Goal: Task Accomplishment & Management: Manage account settings

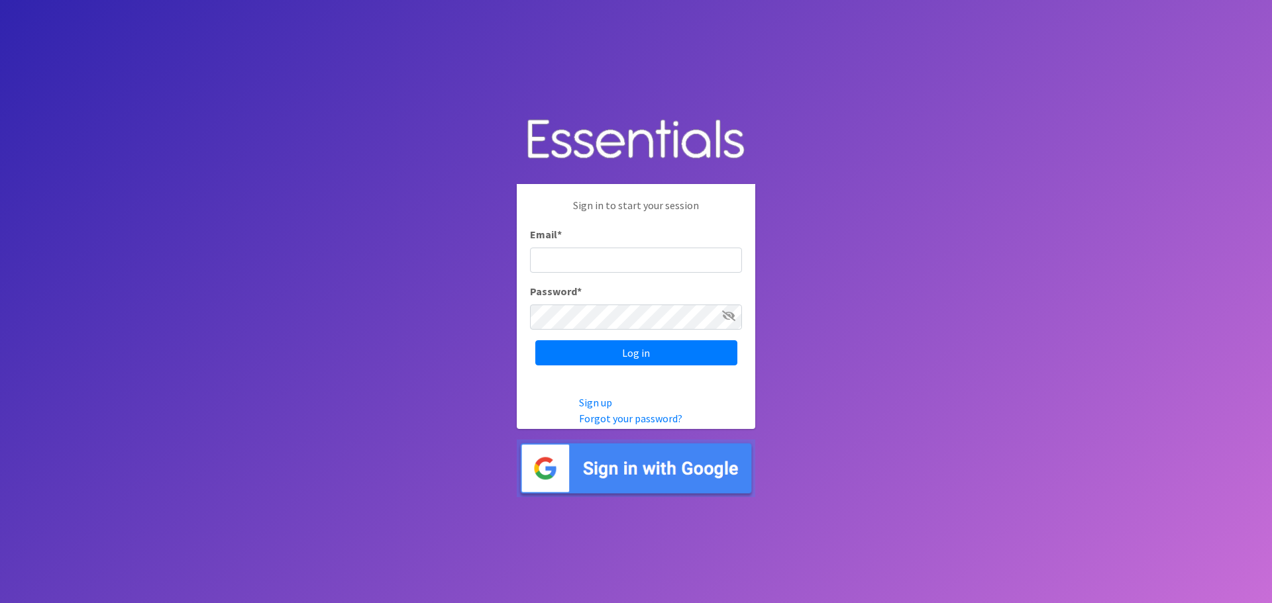
click at [655, 488] on img at bounding box center [636, 469] width 238 height 58
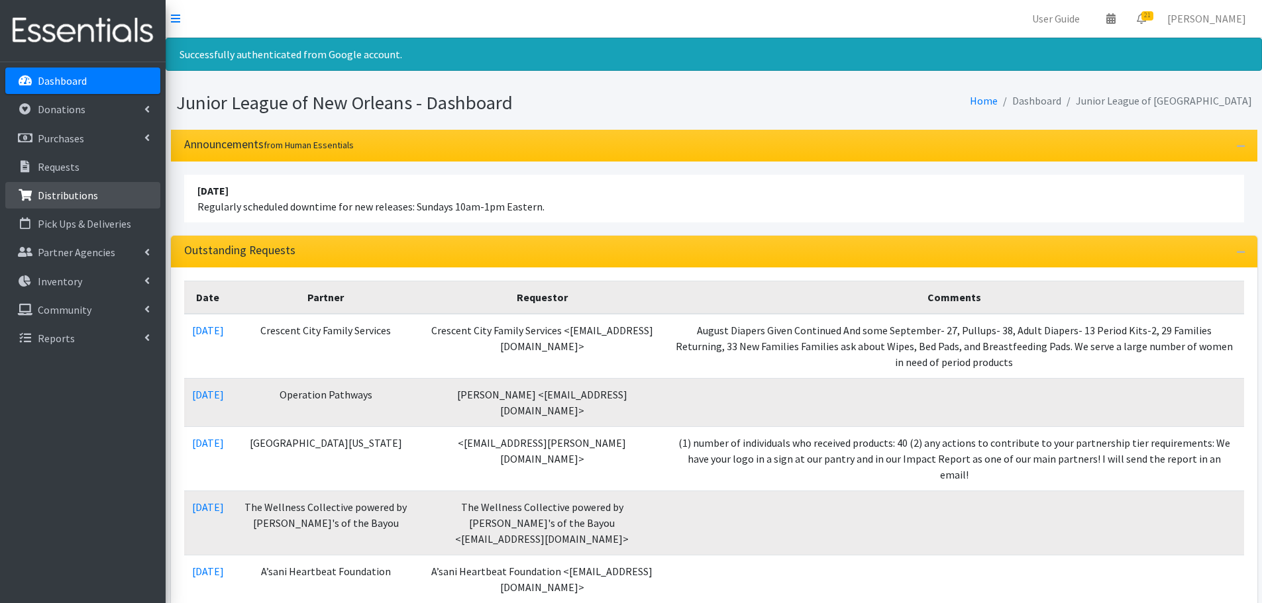
click at [97, 205] on link "Distributions" at bounding box center [82, 195] width 155 height 26
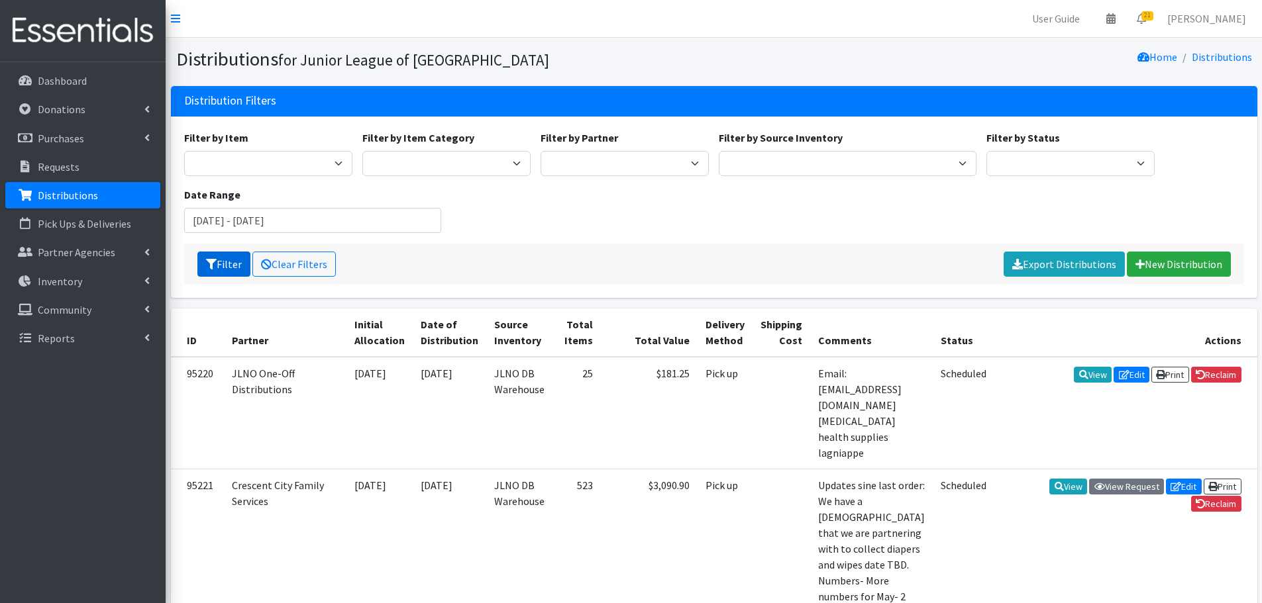
click at [228, 263] on button "Filter" at bounding box center [223, 264] width 53 height 25
drag, startPoint x: 256, startPoint y: 222, endPoint x: 121, endPoint y: 223, distance: 134.4
type input "[DATE]- [DATE]"
click at [293, 257] on link "Clear Filters" at bounding box center [293, 264] width 83 height 25
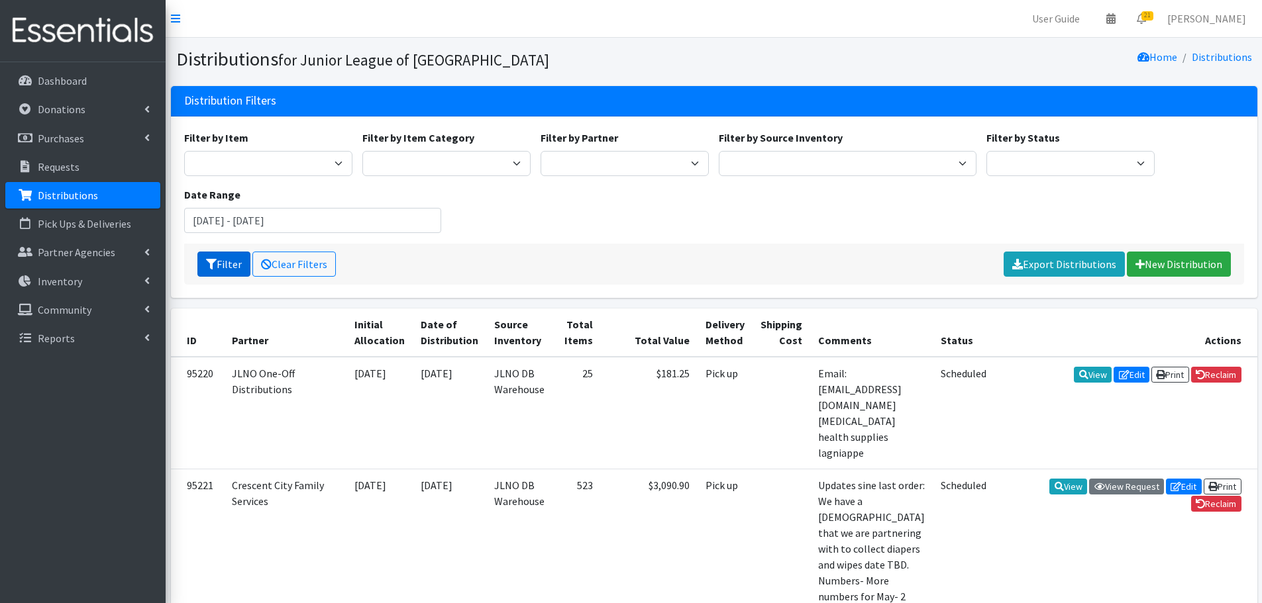
click at [230, 262] on button "Filter" at bounding box center [223, 264] width 53 height 25
click at [263, 228] on input "[DATE] - [DATE]" at bounding box center [313, 220] width 258 height 25
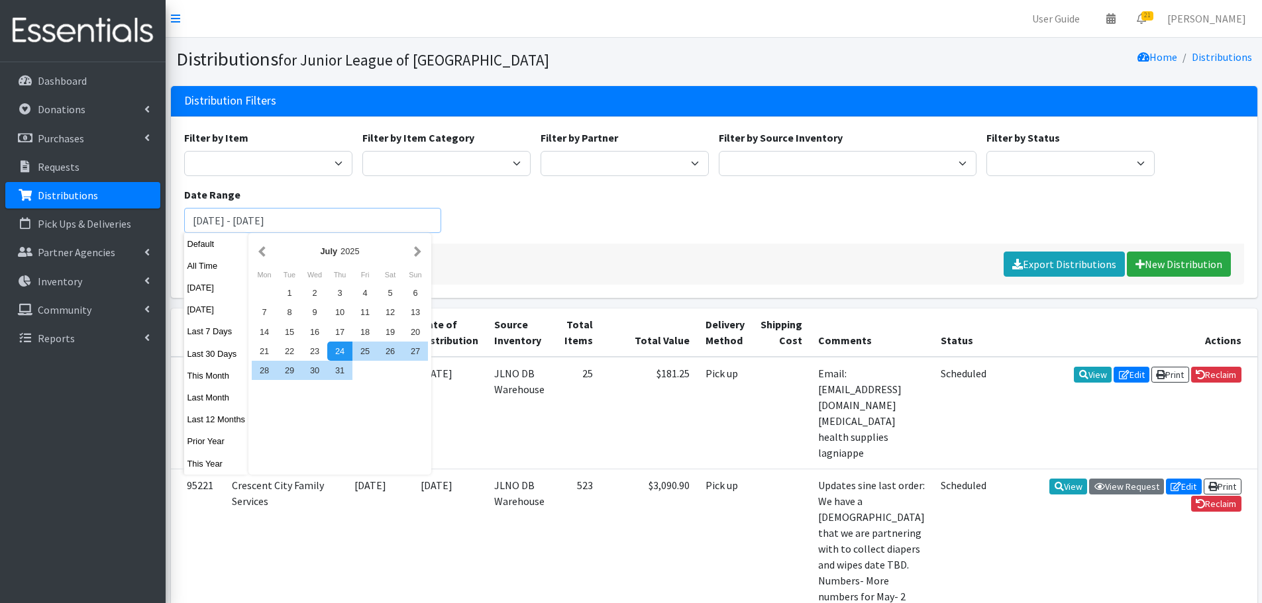
click at [229, 226] on input "[DATE] - [DATE]" at bounding box center [313, 220] width 258 height 25
click at [213, 350] on button "Last 30 Days" at bounding box center [216, 353] width 65 height 19
type input "August 25, 2025 - September 23, 2025"
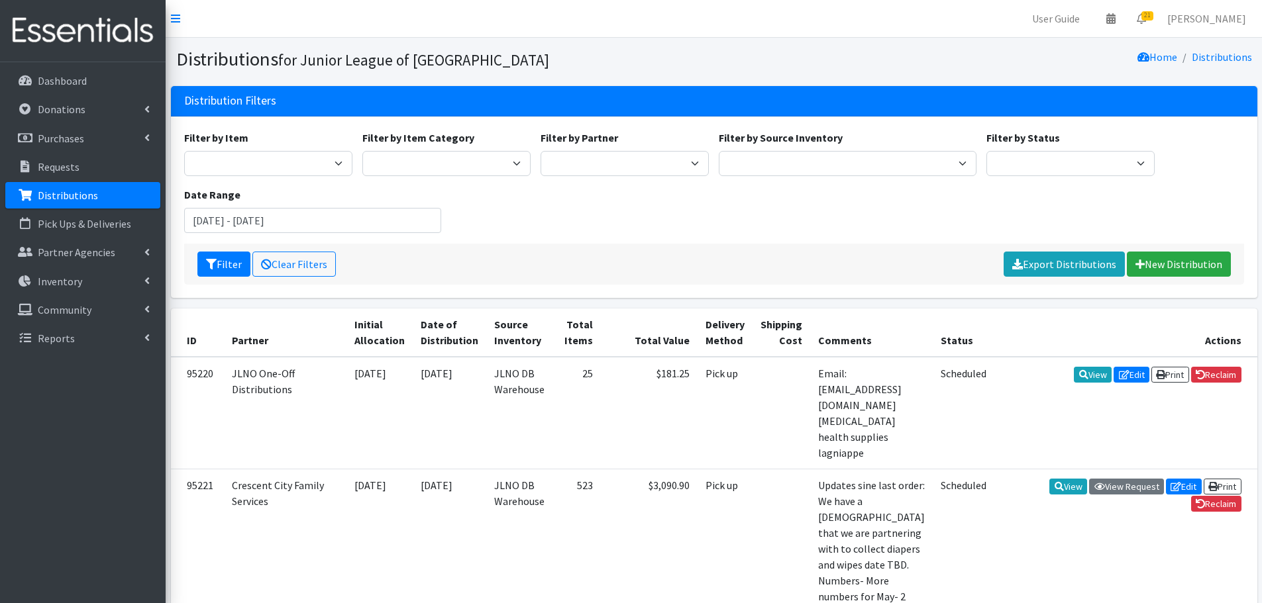
click at [417, 255] on div "Filter Clear Filters Export Distributions New Distribution" at bounding box center [714, 264] width 1060 height 41
click at [221, 269] on button "Filter" at bounding box center [223, 264] width 53 height 25
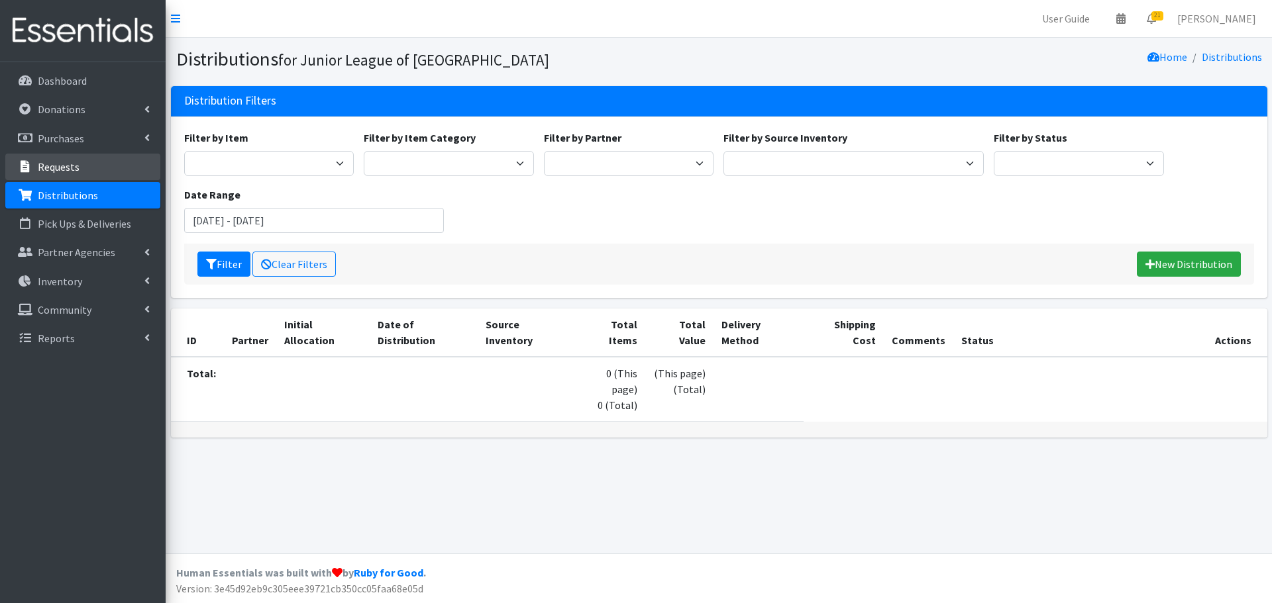
click at [103, 162] on link "Requests" at bounding box center [82, 167] width 155 height 26
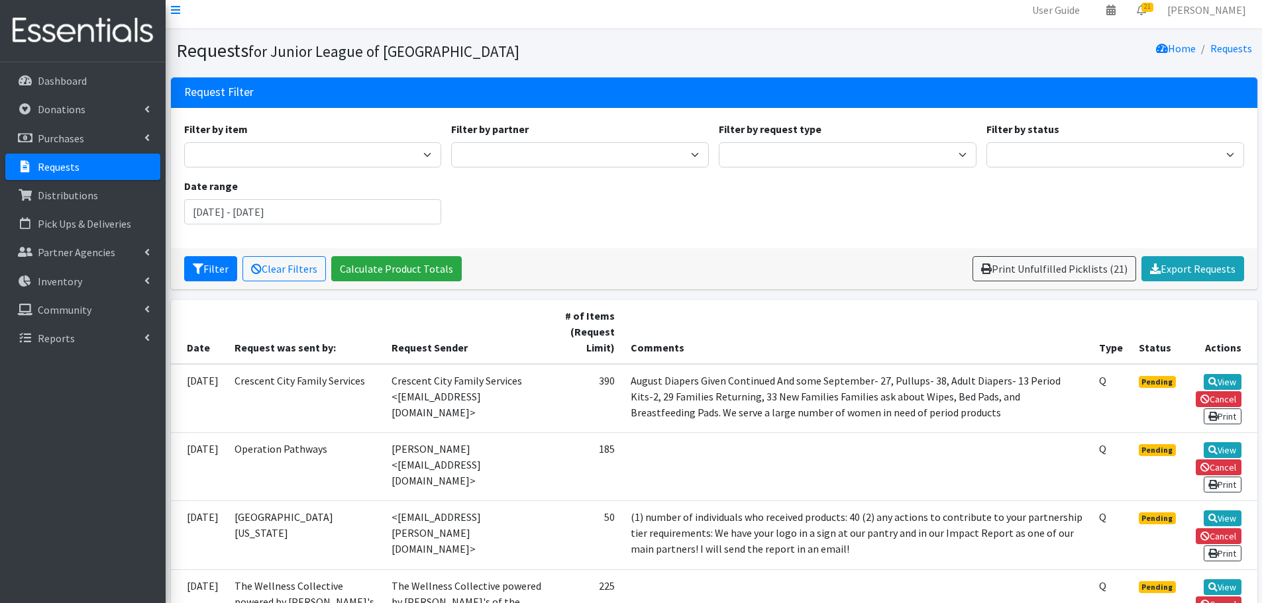
scroll to position [66, 0]
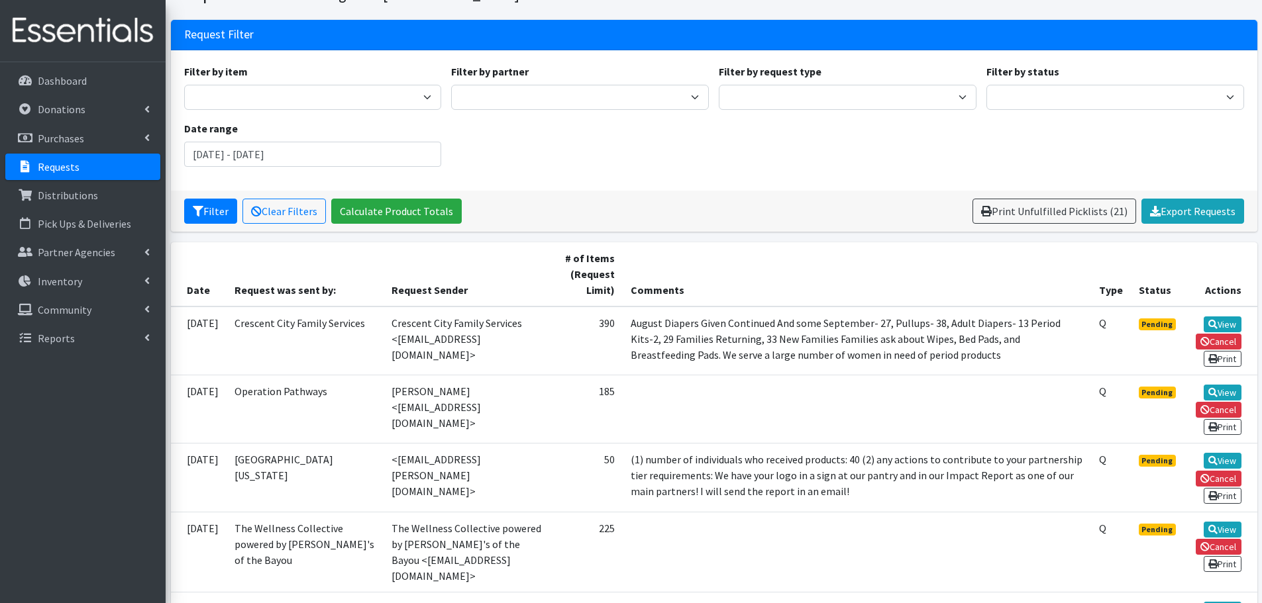
click at [622, 277] on th "# of Items (Request Limit)" at bounding box center [587, 274] width 70 height 64
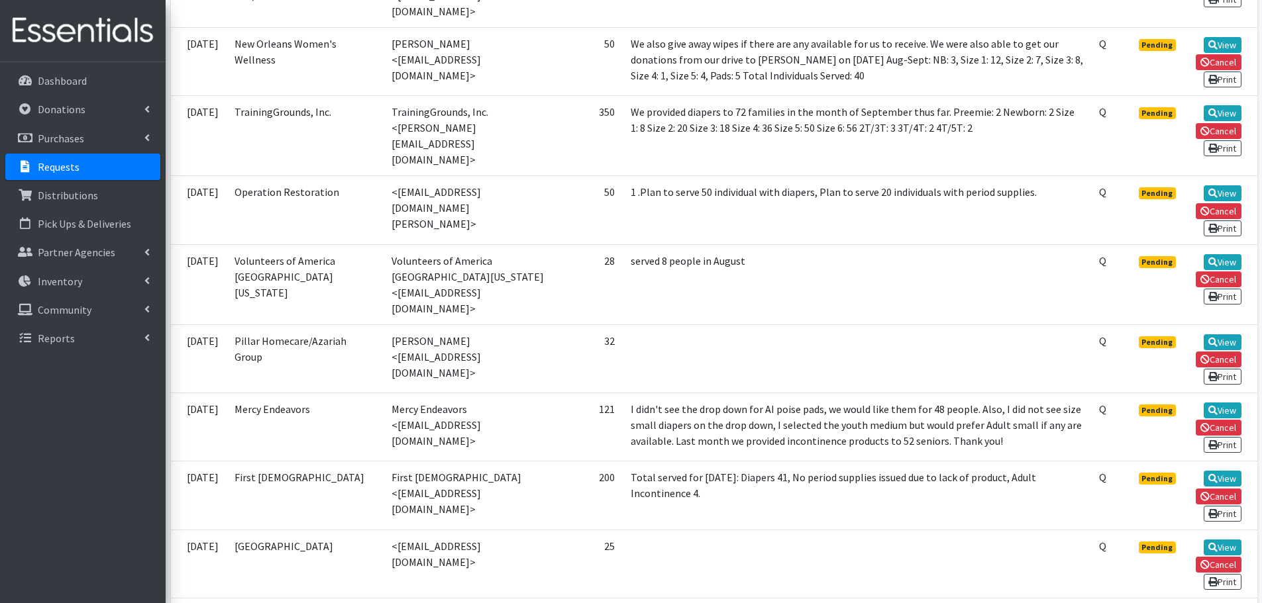
scroll to position [795, 0]
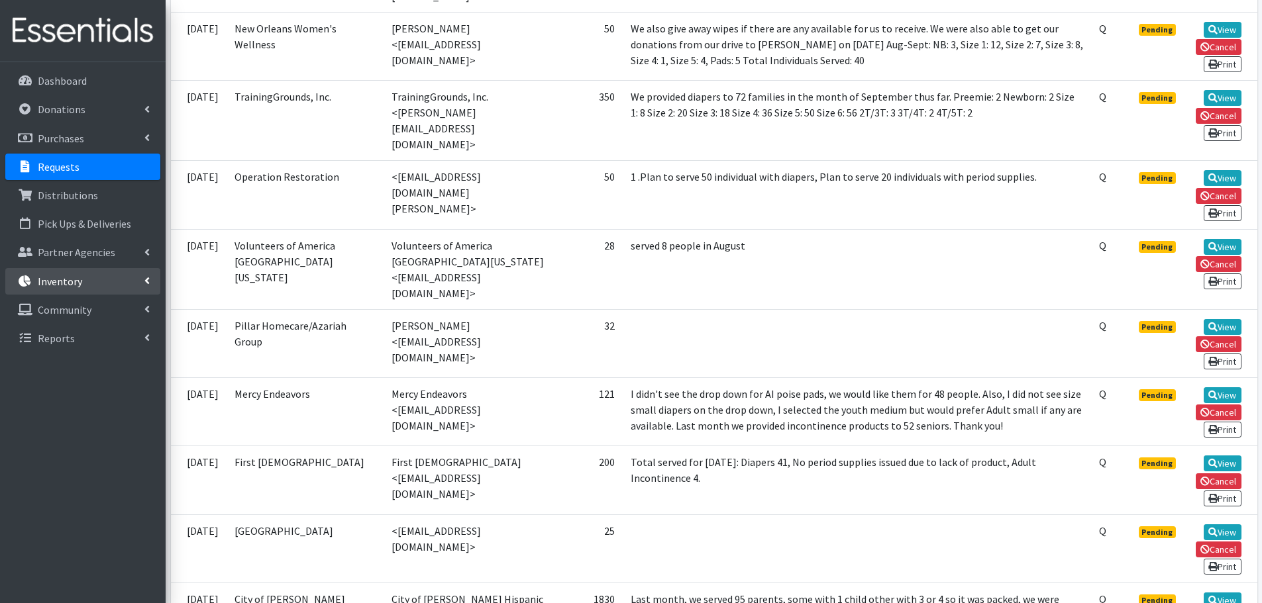
click at [74, 280] on p "Inventory" at bounding box center [60, 281] width 44 height 13
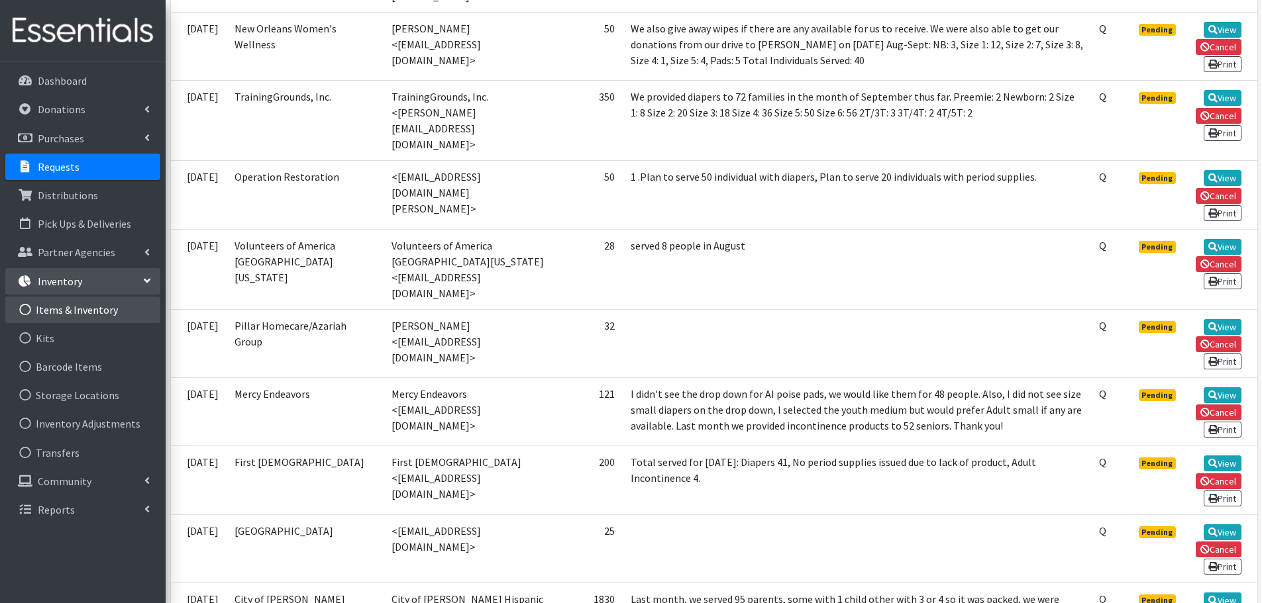
click at [87, 312] on link "Items & Inventory" at bounding box center [82, 310] width 155 height 26
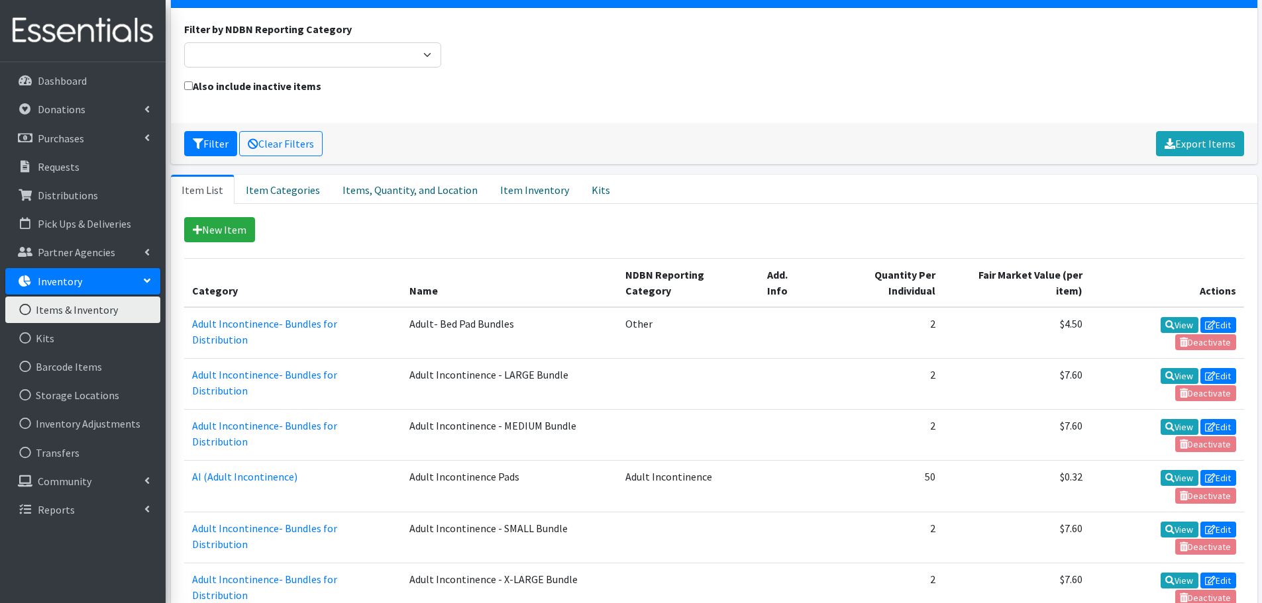
scroll to position [132, 0]
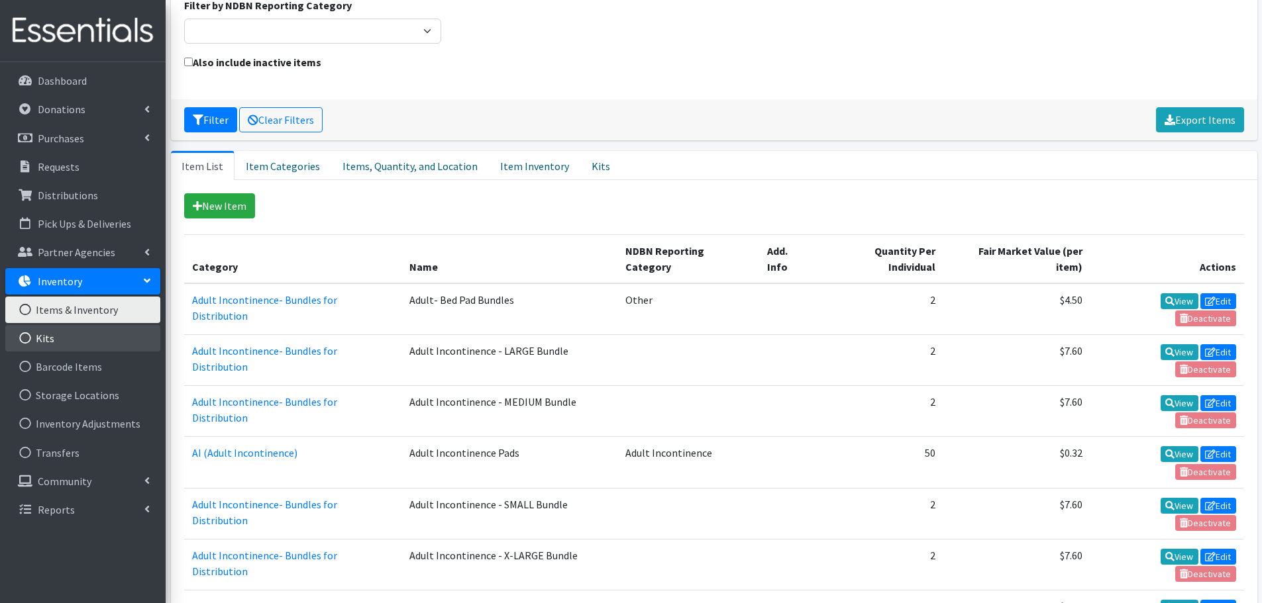
click at [91, 340] on link "Kits" at bounding box center [82, 338] width 155 height 26
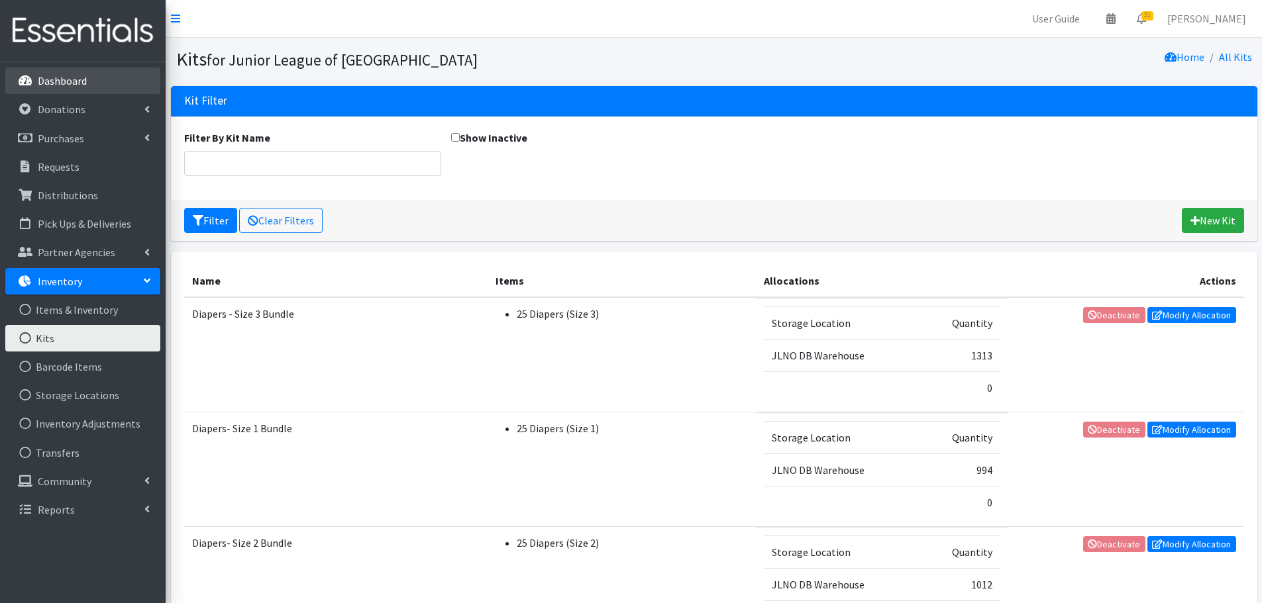
click at [78, 79] on p "Dashboard" at bounding box center [62, 80] width 49 height 13
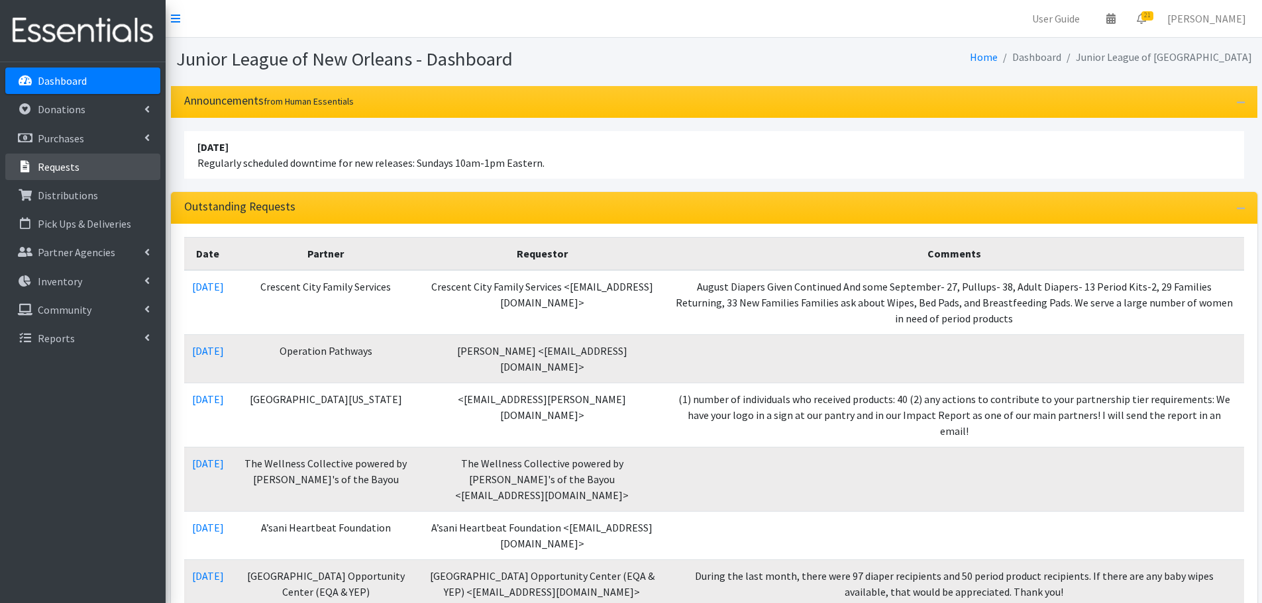
click at [87, 159] on link "Requests" at bounding box center [82, 167] width 155 height 26
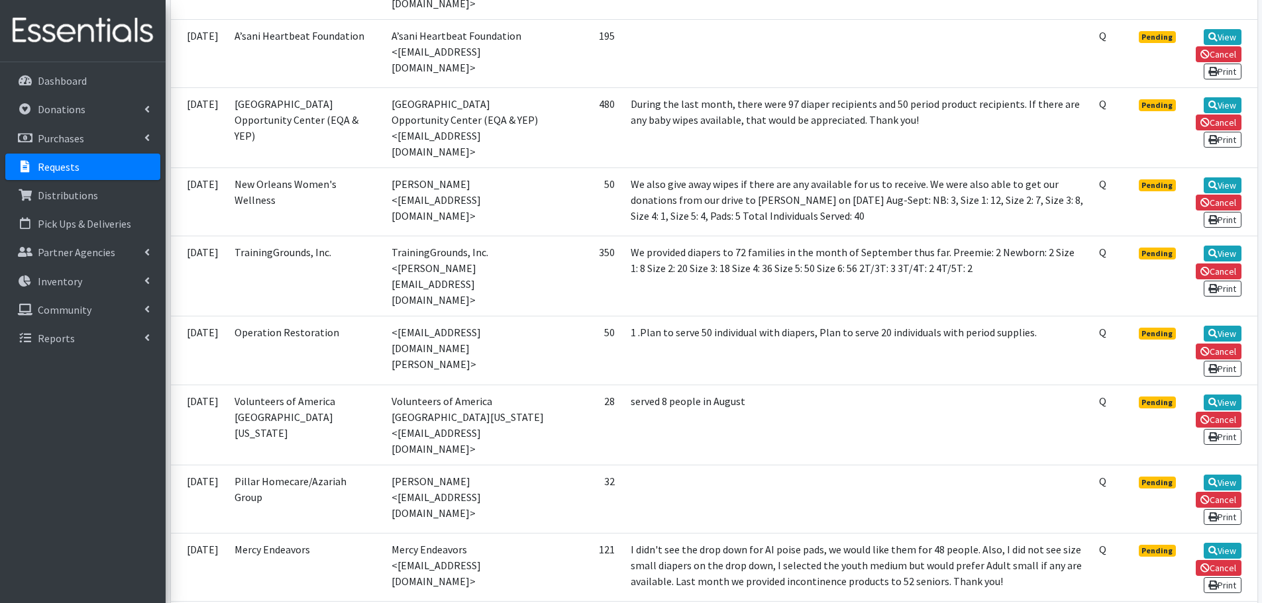
scroll to position [662, 0]
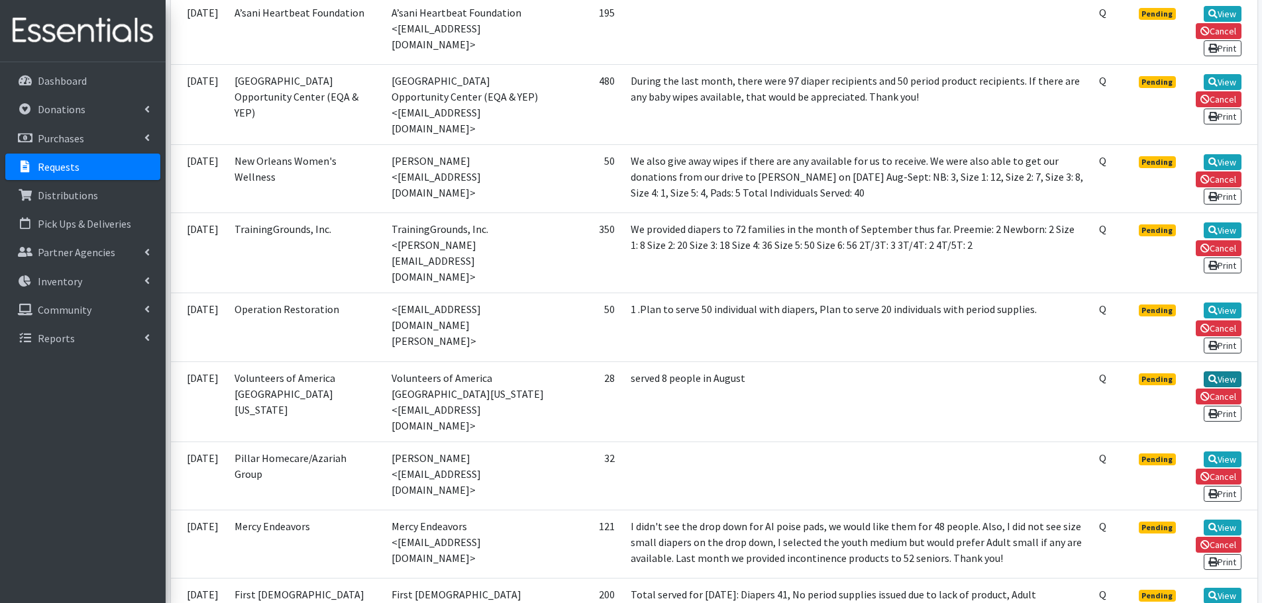
click at [1223, 372] on link "View" at bounding box center [1222, 380] width 38 height 16
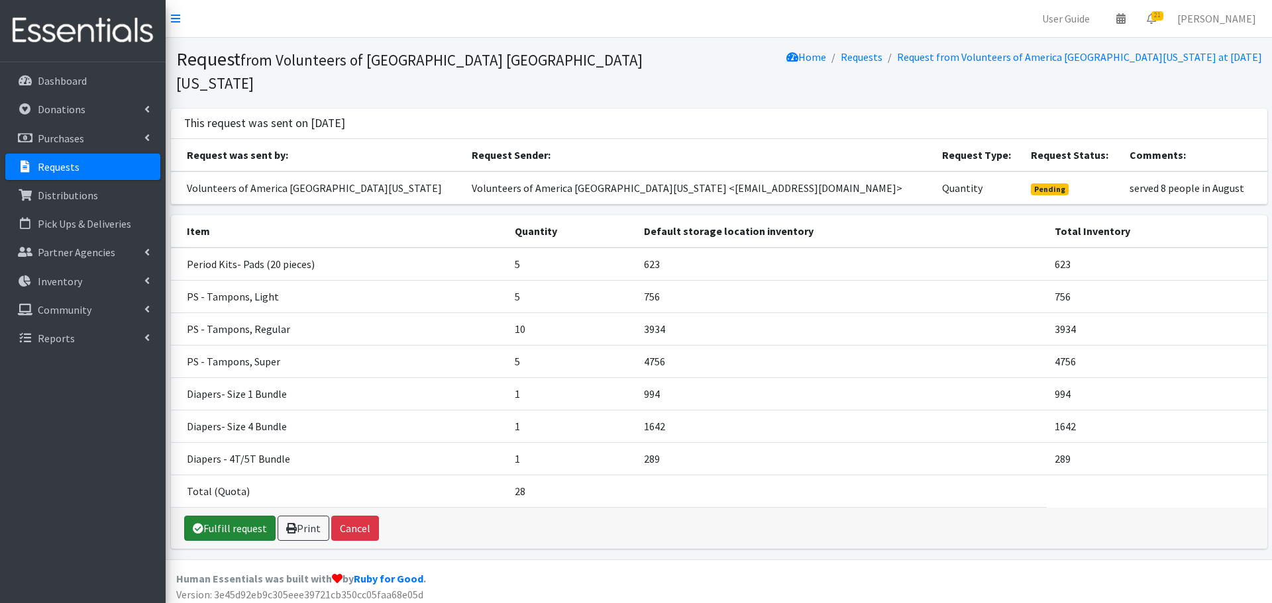
click at [236, 516] on link "Fulfill request" at bounding box center [229, 528] width 91 height 25
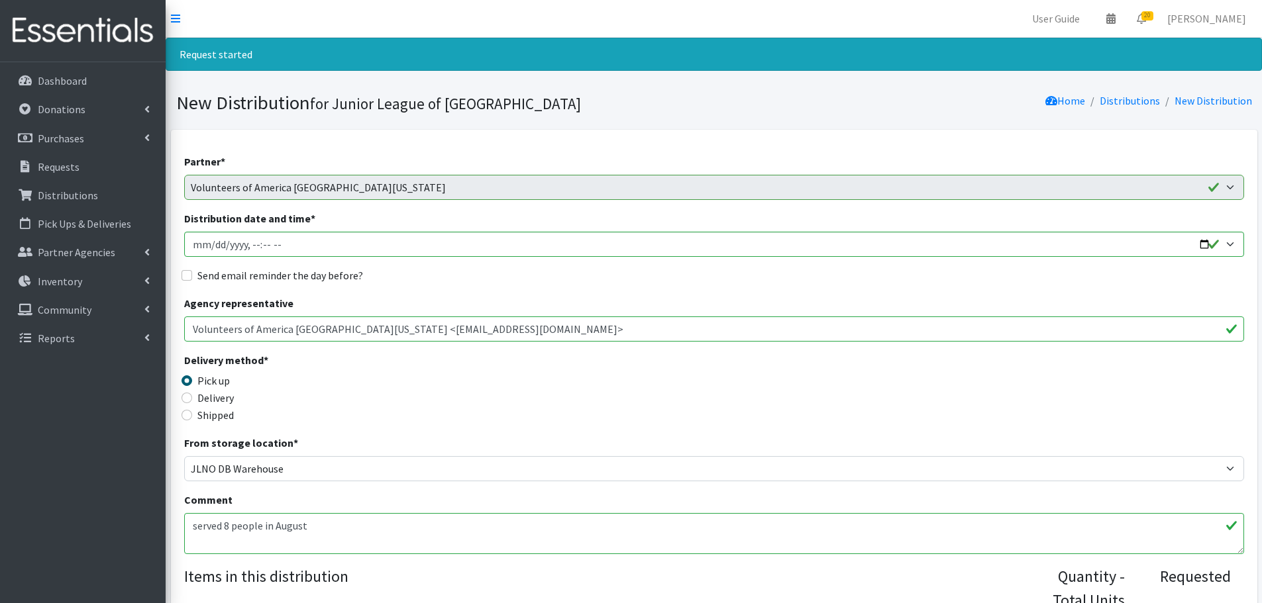
click at [302, 274] on label "Send email reminder the day before?" at bounding box center [280, 276] width 166 height 16
click at [192, 274] on input "Send email reminder the day before?" at bounding box center [186, 275] width 11 height 11
checkbox input "true"
click at [311, 242] on input "Distribution date and time *" at bounding box center [714, 244] width 1060 height 25
click at [1229, 244] on input "Distribution date and time *" at bounding box center [714, 244] width 1060 height 25
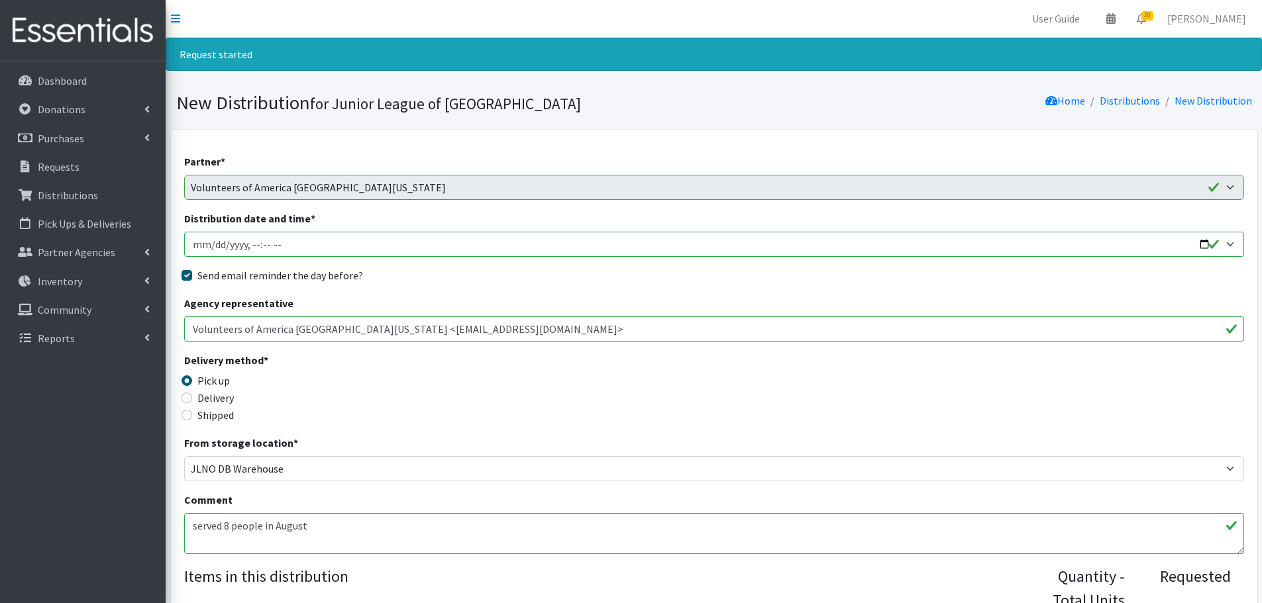
click at [256, 244] on input "Distribution date and time *" at bounding box center [714, 244] width 1060 height 25
click at [1197, 248] on input "Distribution date and time *" at bounding box center [714, 244] width 1060 height 25
click at [1231, 243] on input "Distribution date and time *" at bounding box center [714, 244] width 1060 height 25
click at [1229, 242] on input "Distribution date and time *" at bounding box center [714, 244] width 1060 height 25
click at [1203, 237] on input "Distribution date and time *" at bounding box center [714, 244] width 1060 height 25
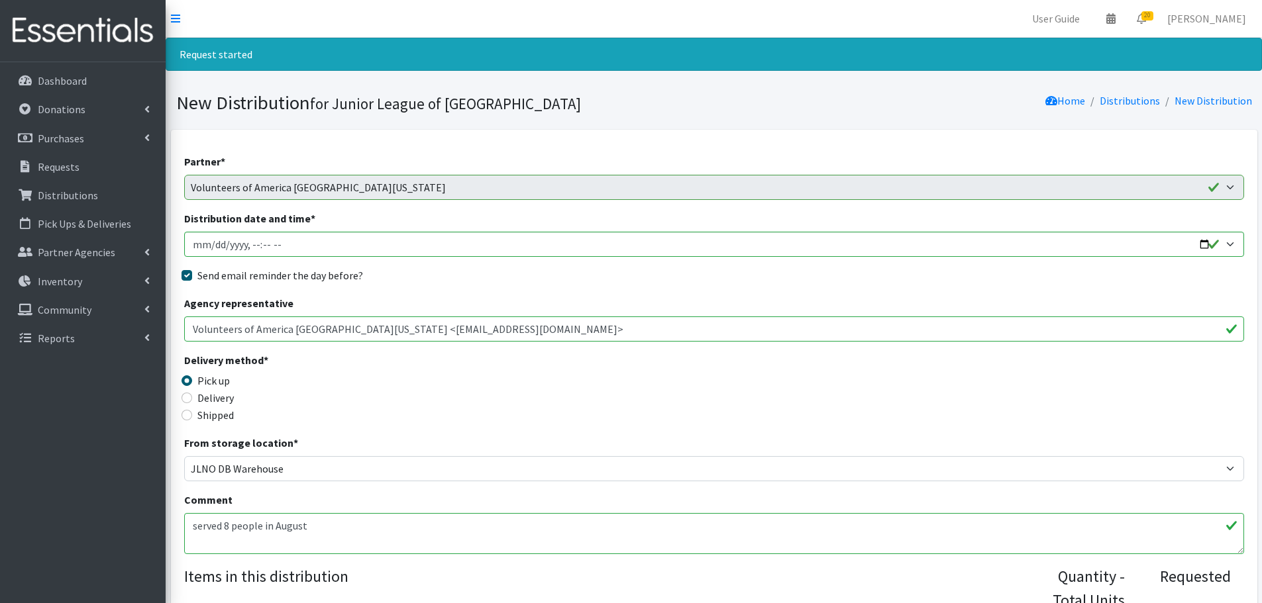
click at [538, 284] on fieldset "Send email reminder the day before?" at bounding box center [714, 276] width 1060 height 17
click at [279, 246] on input "Distribution date and time *" at bounding box center [714, 244] width 1060 height 25
click at [258, 245] on input "Distribution date and time *" at bounding box center [714, 244] width 1060 height 25
type input "2025-09-26T09:00"
click at [478, 284] on fieldset "Send email reminder the day before?" at bounding box center [714, 276] width 1060 height 17
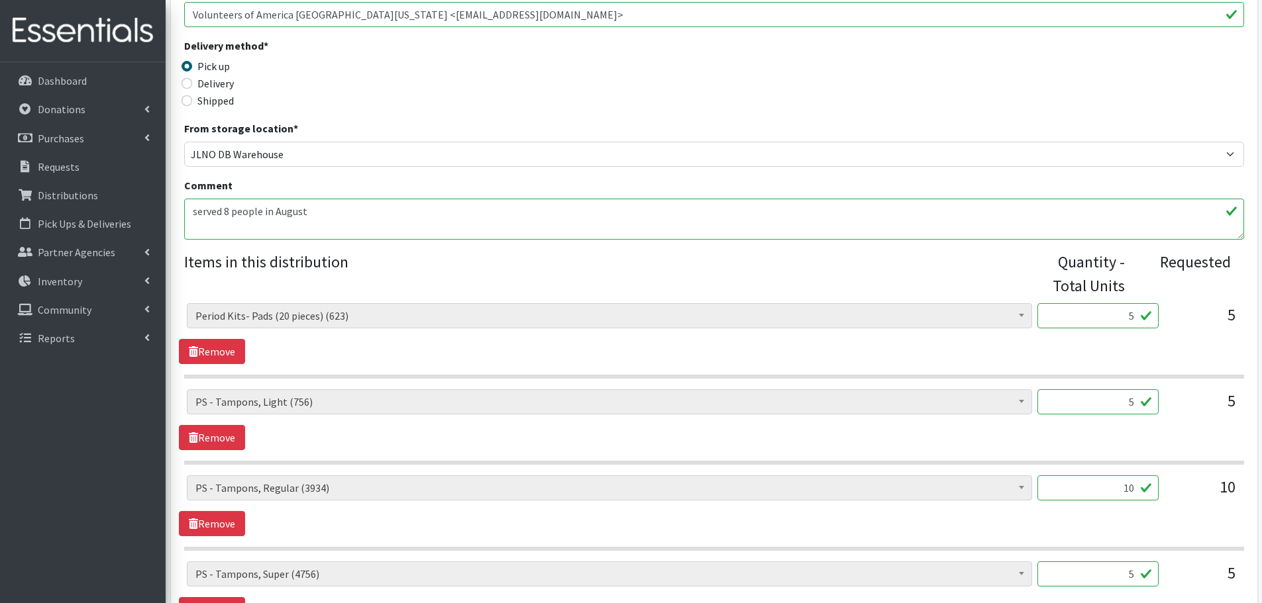
scroll to position [50, 0]
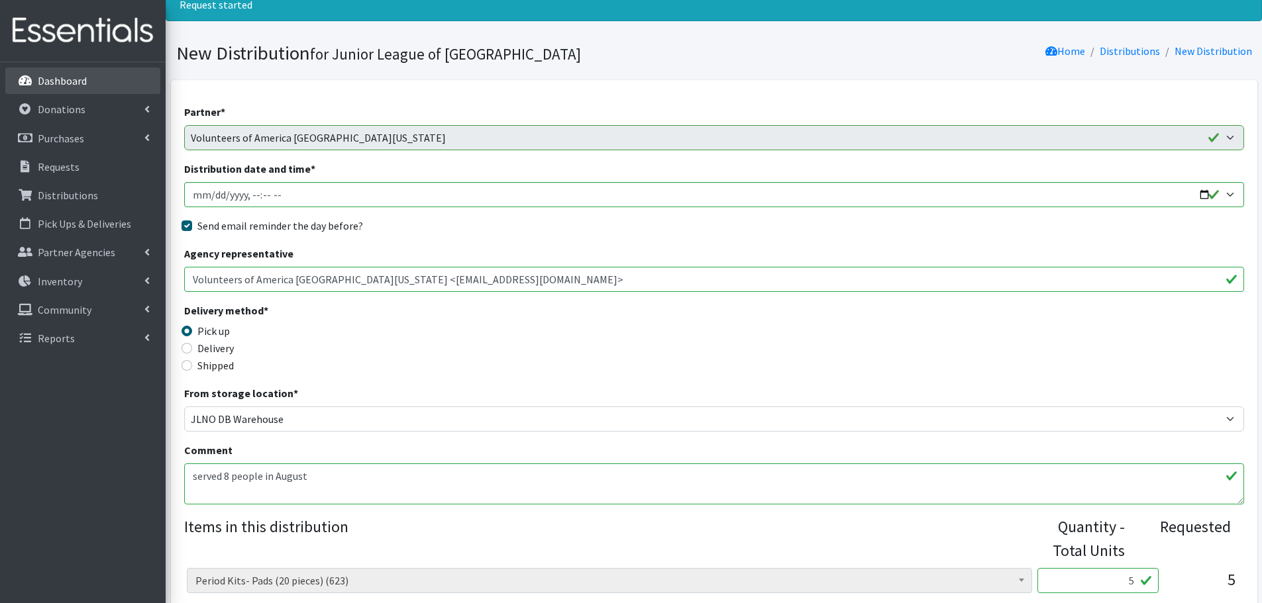
click at [91, 89] on link "Dashboard" at bounding box center [82, 81] width 155 height 26
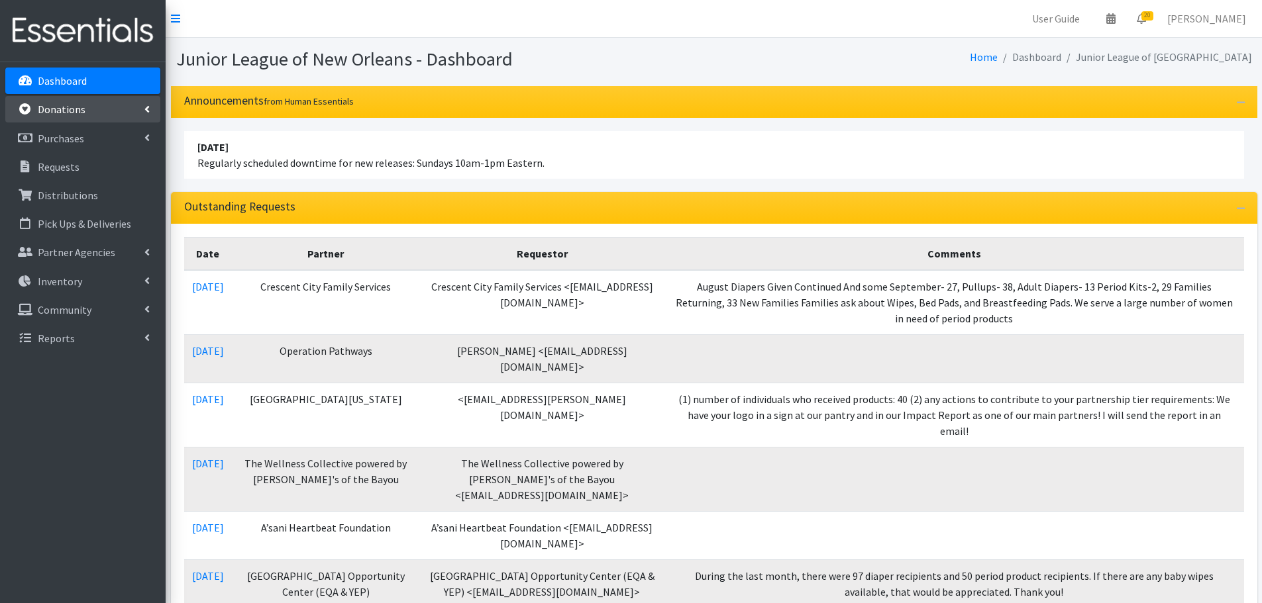
click at [74, 117] on link "Donations" at bounding box center [82, 109] width 155 height 26
click at [66, 189] on p "Purchases" at bounding box center [61, 195] width 46 height 13
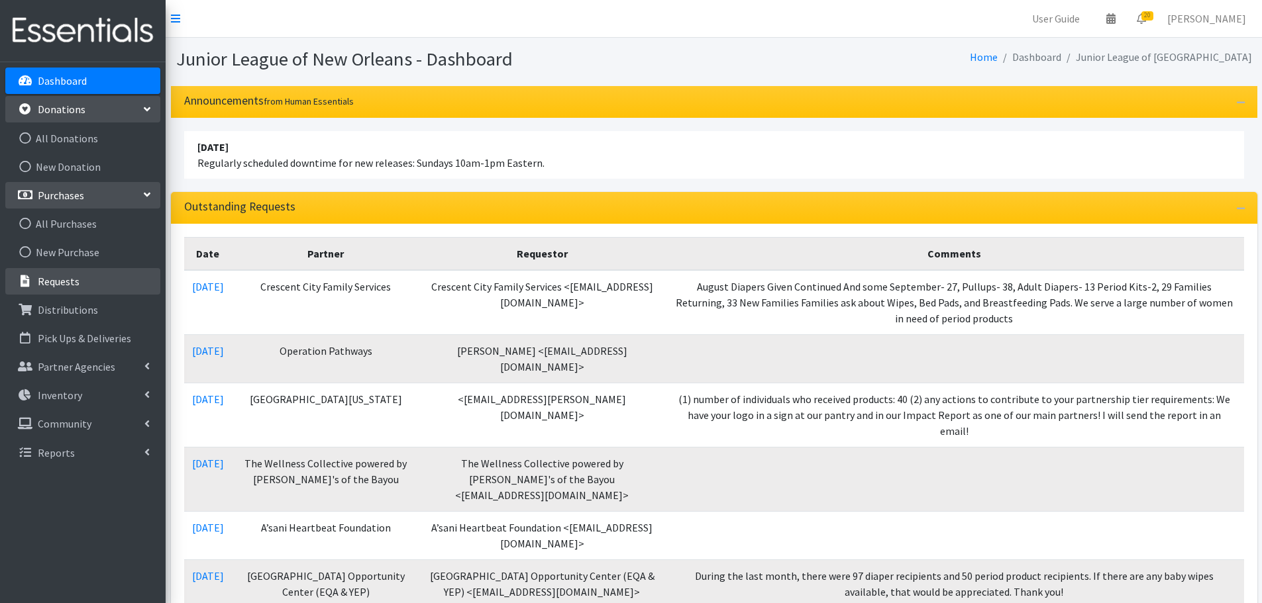
click at [68, 287] on p "Requests" at bounding box center [59, 281] width 42 height 13
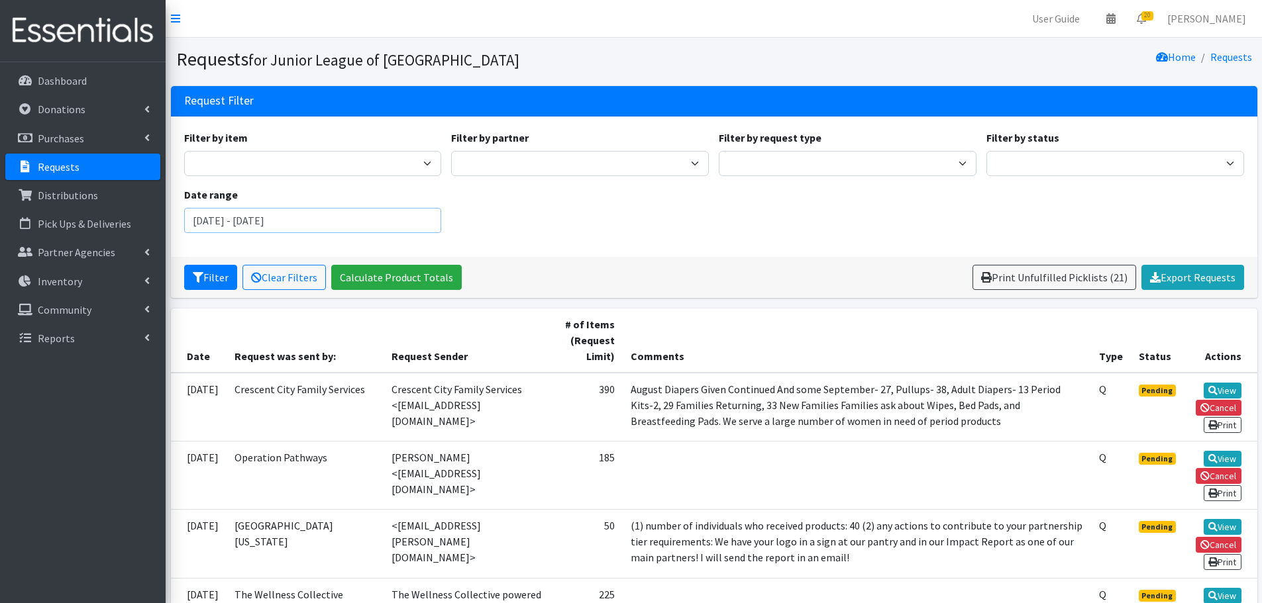
click at [235, 222] on input "July 24, 2025 - October 24, 2025" at bounding box center [313, 220] width 258 height 25
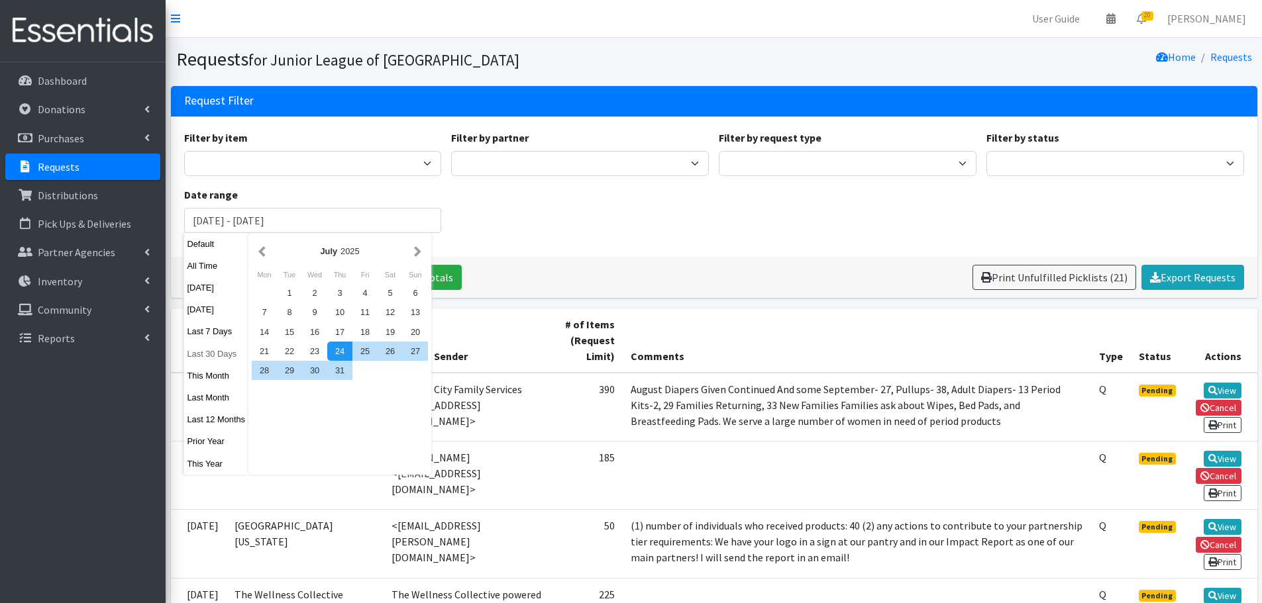
click at [207, 352] on button "Last 30 Days" at bounding box center [216, 353] width 65 height 19
type input "[DATE] - [DATE]"
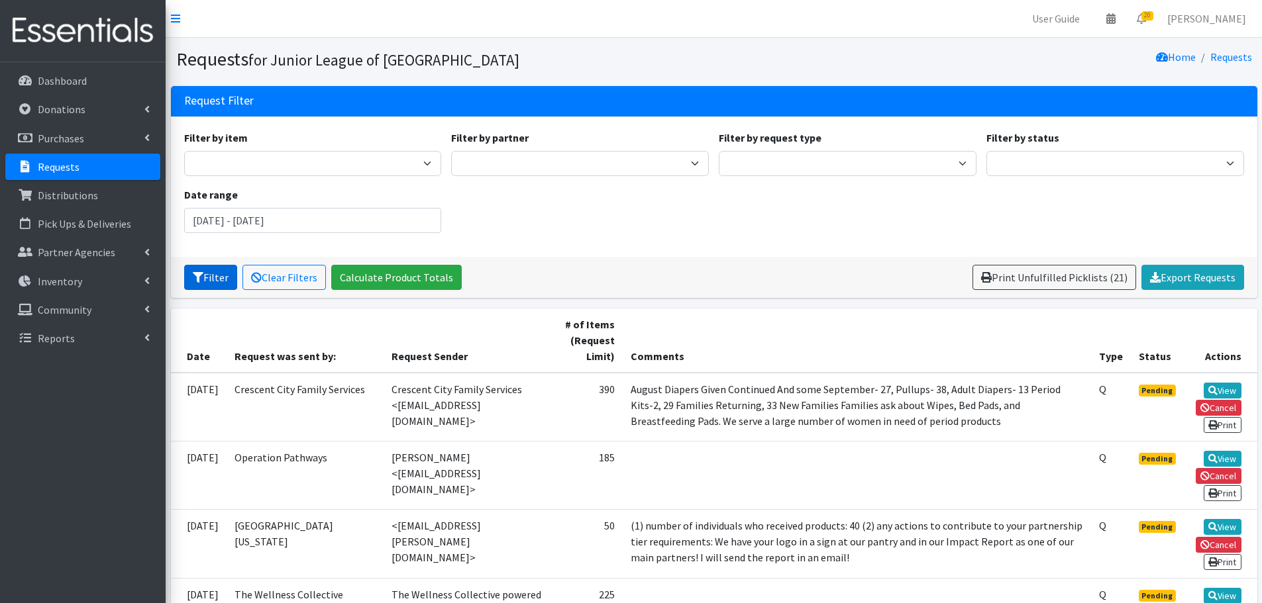
click at [220, 275] on button "Filter" at bounding box center [210, 277] width 53 height 25
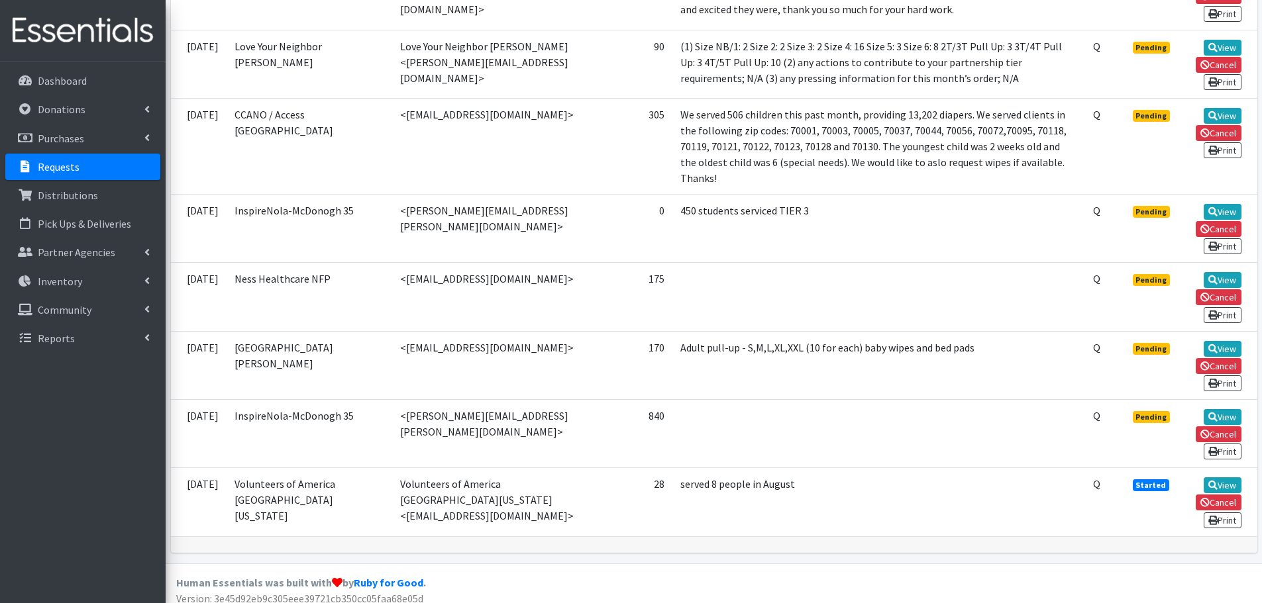
scroll to position [1335, 0]
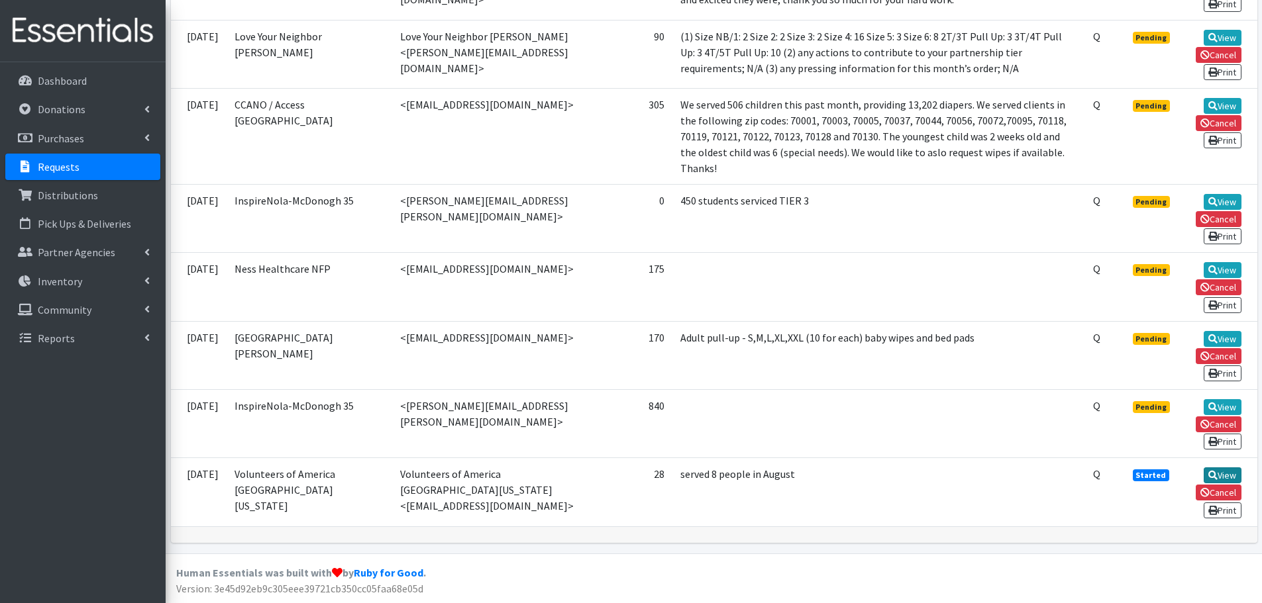
click at [1225, 472] on link "View" at bounding box center [1222, 476] width 38 height 16
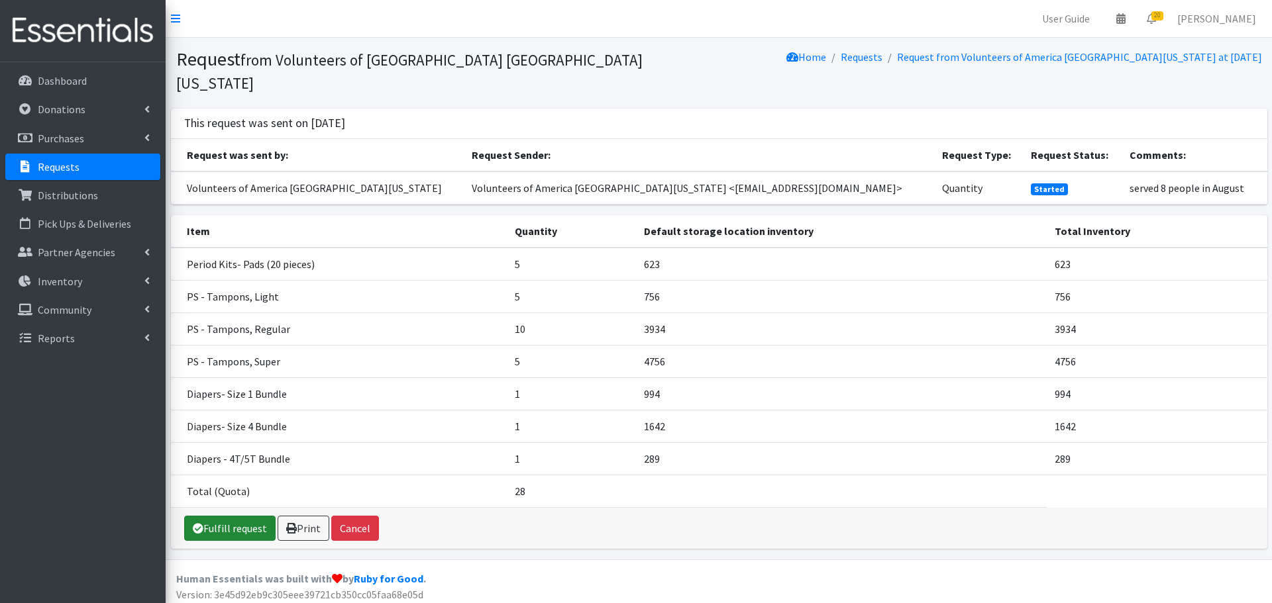
click at [203, 516] on link "Fulfill request" at bounding box center [229, 528] width 91 height 25
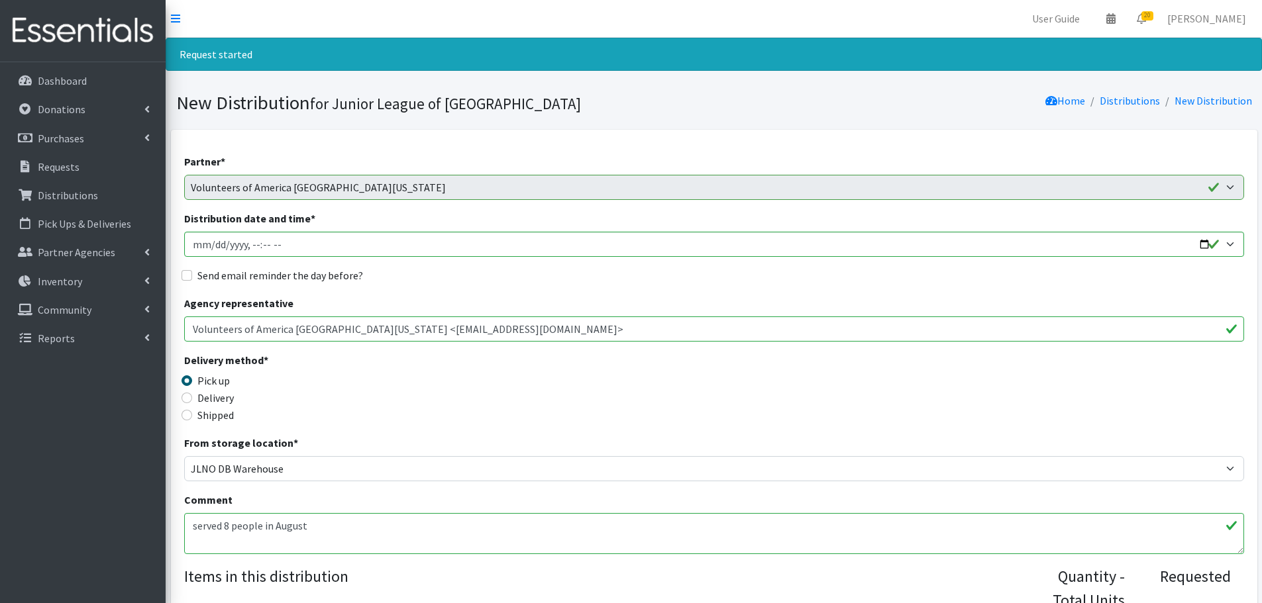
click at [293, 280] on label "Send email reminder the day before?" at bounding box center [280, 276] width 166 height 16
click at [192, 280] on input "Send email reminder the day before?" at bounding box center [186, 275] width 11 height 11
checkbox input "true"
click at [1229, 242] on input "Distribution date and time *" at bounding box center [714, 244] width 1060 height 25
click at [1201, 247] on input "Distribution date and time *" at bounding box center [714, 244] width 1060 height 25
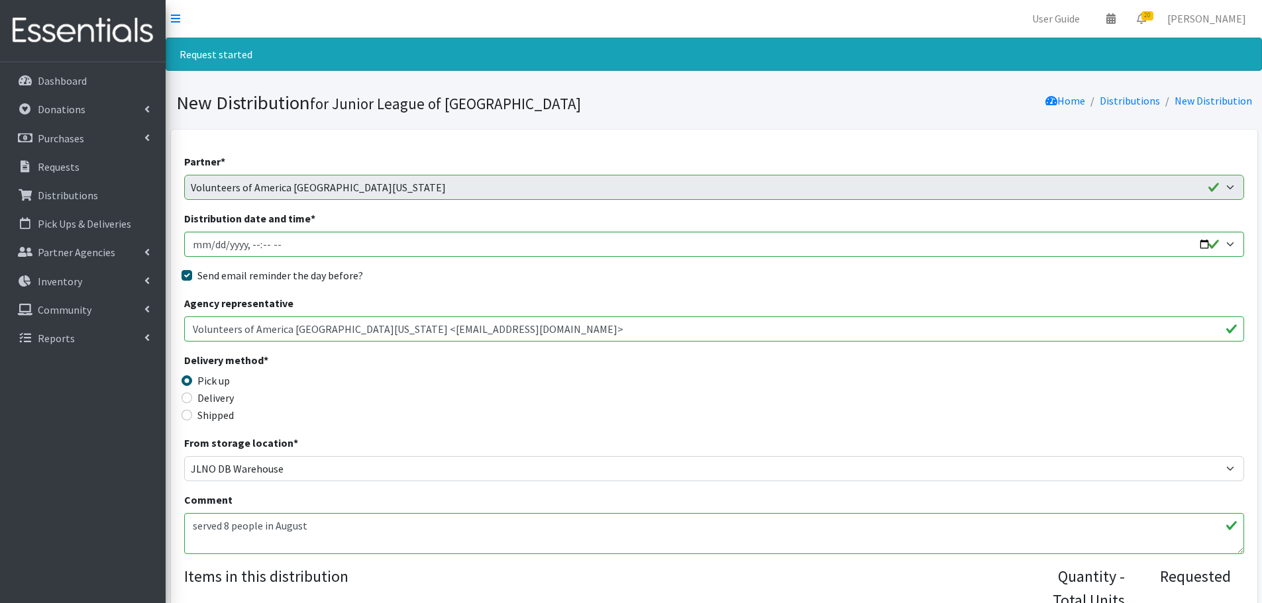
type input "2025-09-26T09:00"
click at [521, 282] on div "Send email reminder the day before?" at bounding box center [714, 276] width 1060 height 16
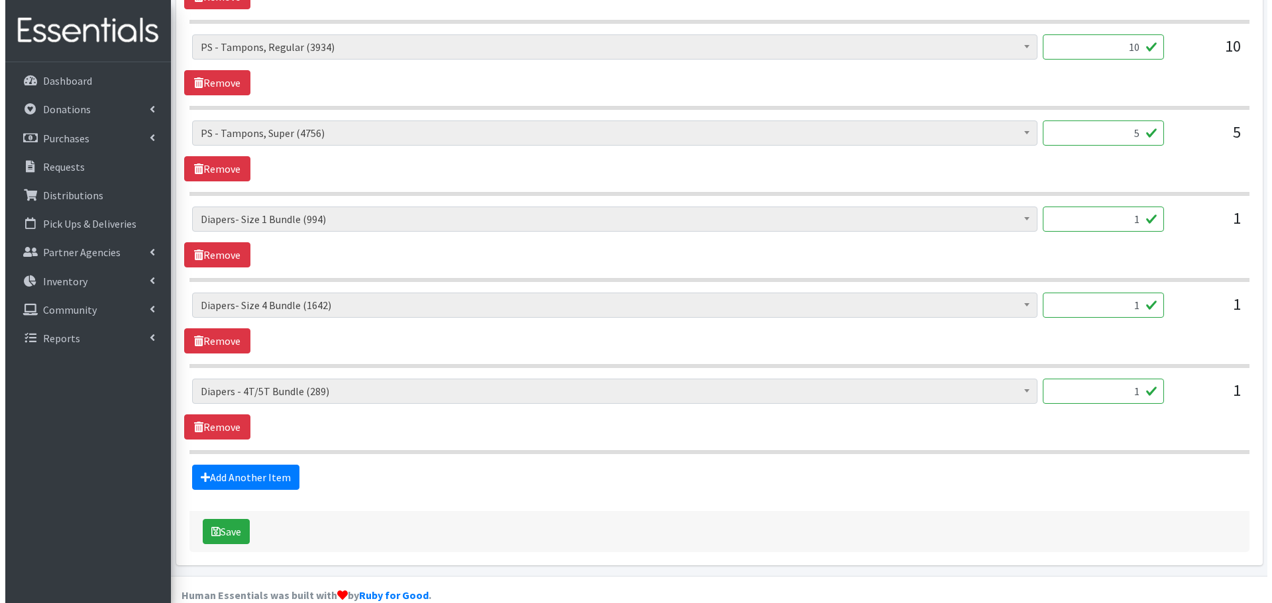
scroll to position [778, 0]
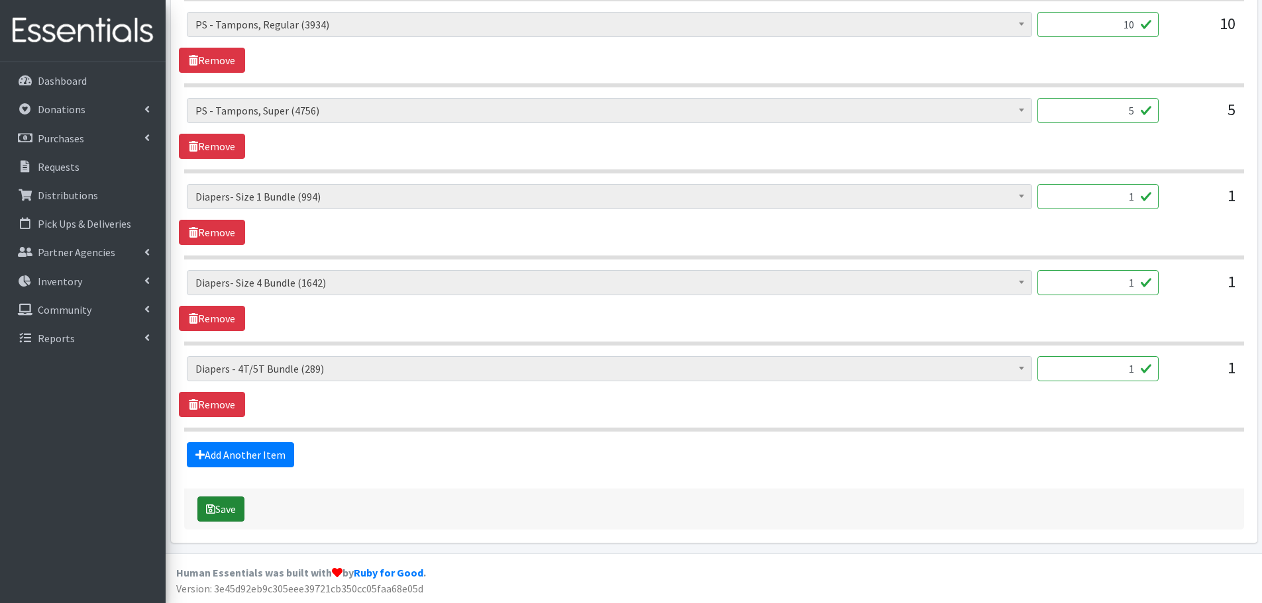
click at [228, 518] on button "Save" at bounding box center [220, 509] width 47 height 25
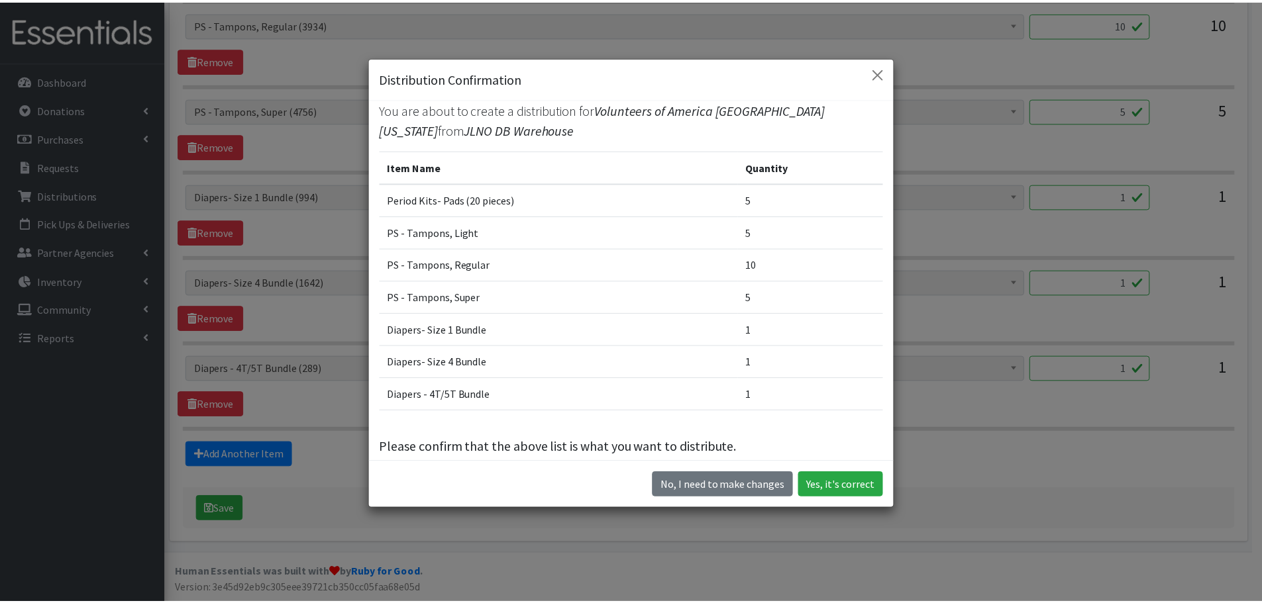
scroll to position [0, 0]
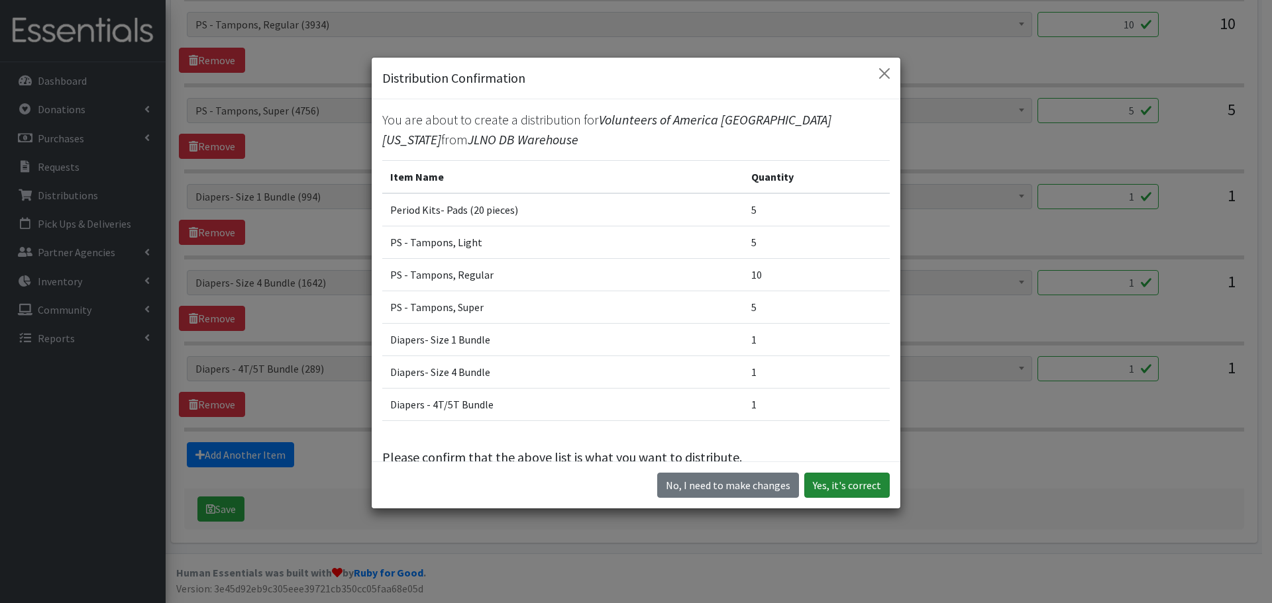
click at [845, 481] on button "Yes, it's correct" at bounding box center [846, 485] width 85 height 25
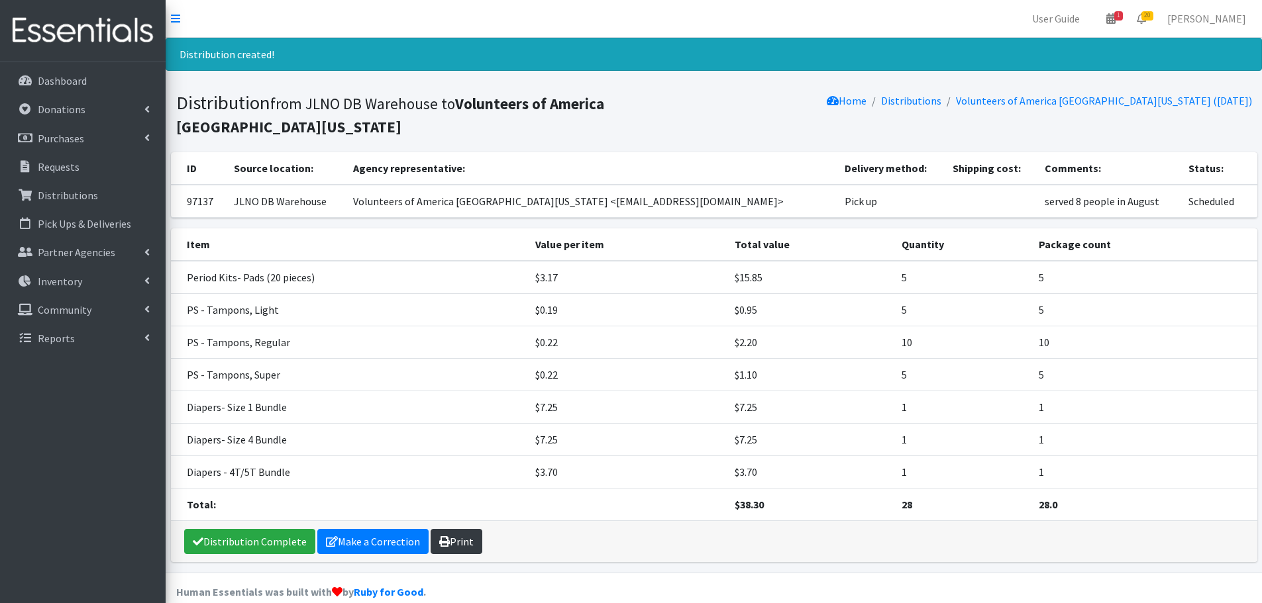
click at [458, 537] on link "Print" at bounding box center [456, 541] width 52 height 25
click at [941, 105] on link "Distributions" at bounding box center [911, 100] width 60 height 13
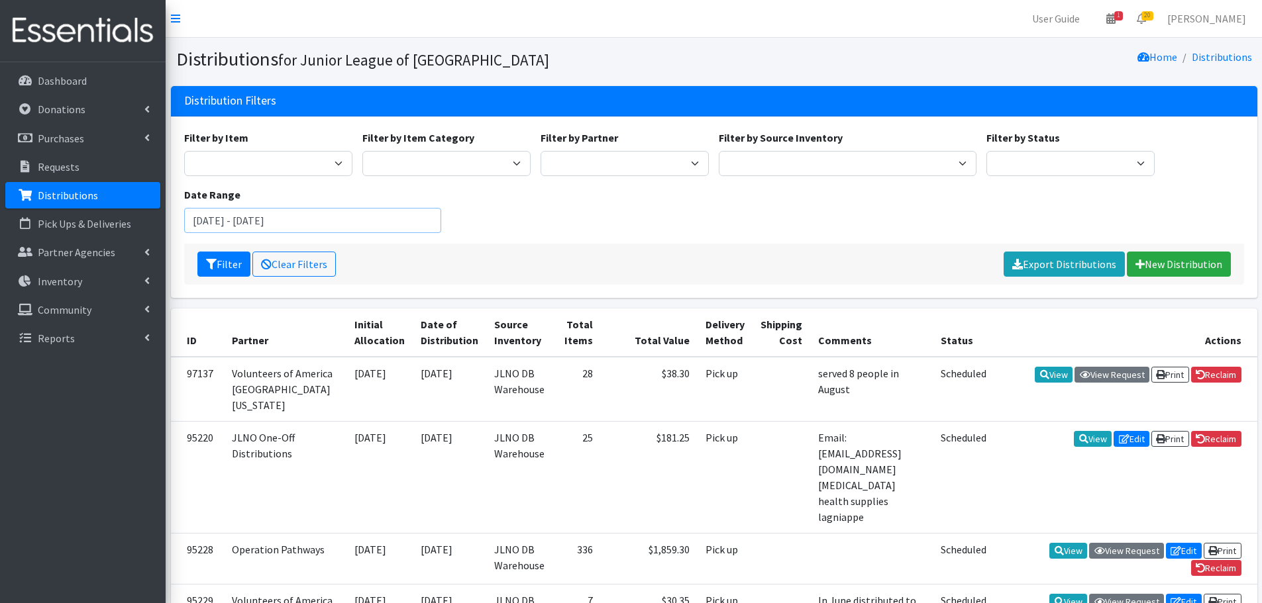
click at [302, 217] on input "July 24, 2025 - October 24, 2025" at bounding box center [313, 220] width 258 height 25
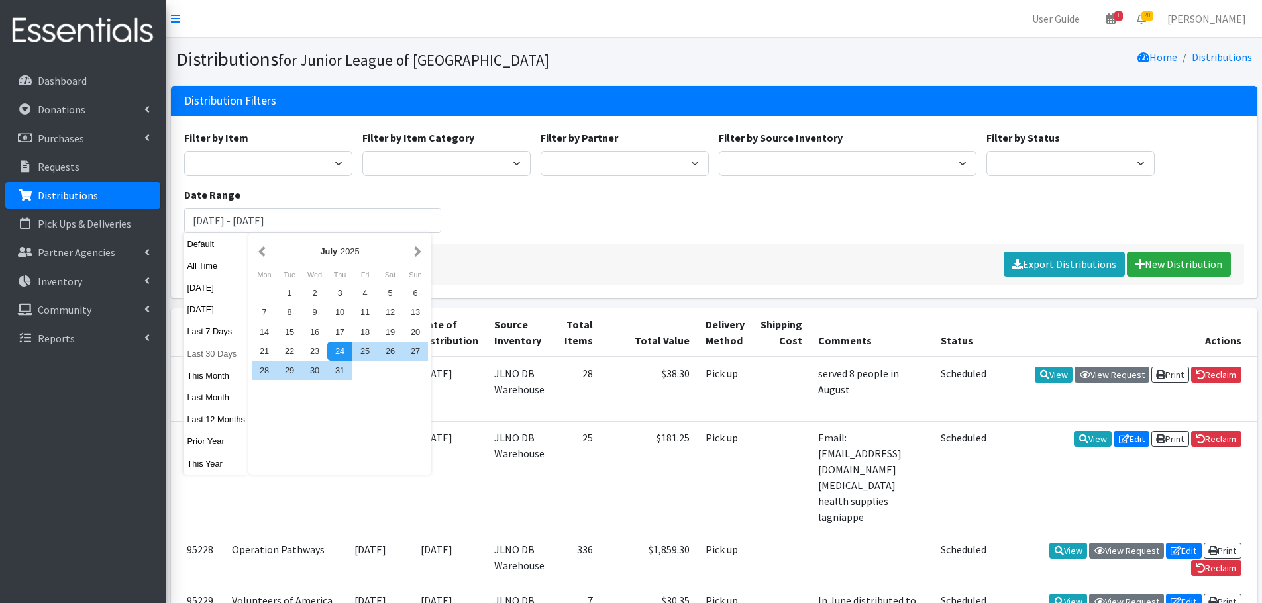
click at [209, 354] on button "Last 30 Days" at bounding box center [216, 353] width 65 height 19
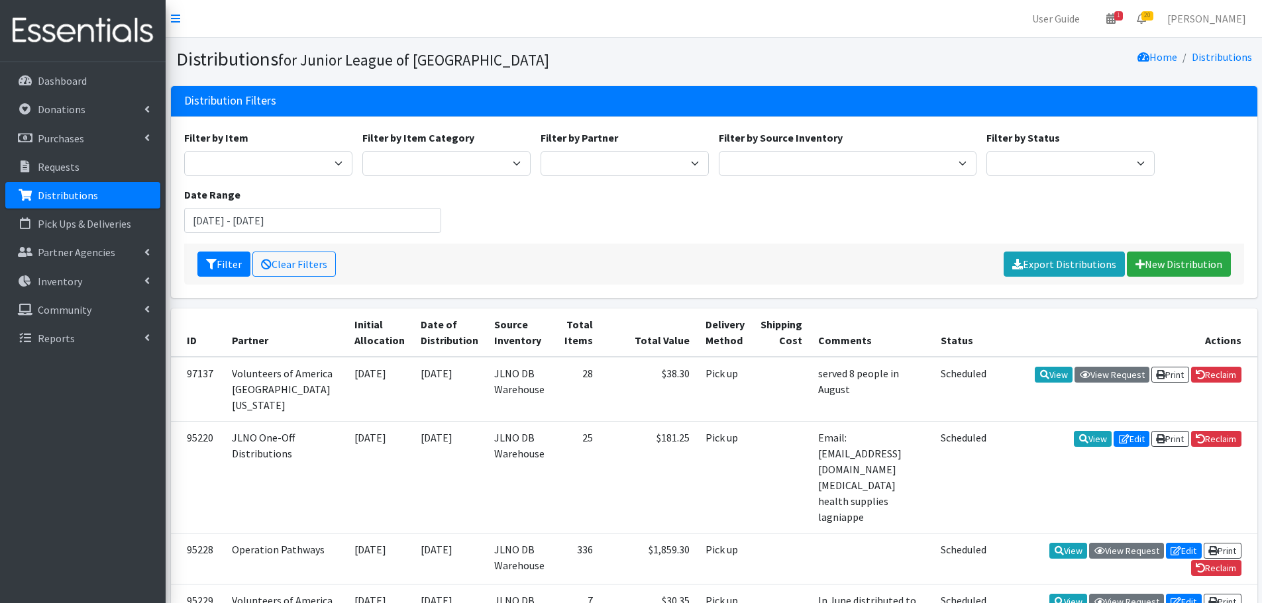
type input "[DATE] - [DATE]"
click at [230, 270] on button "Filter" at bounding box center [223, 264] width 53 height 25
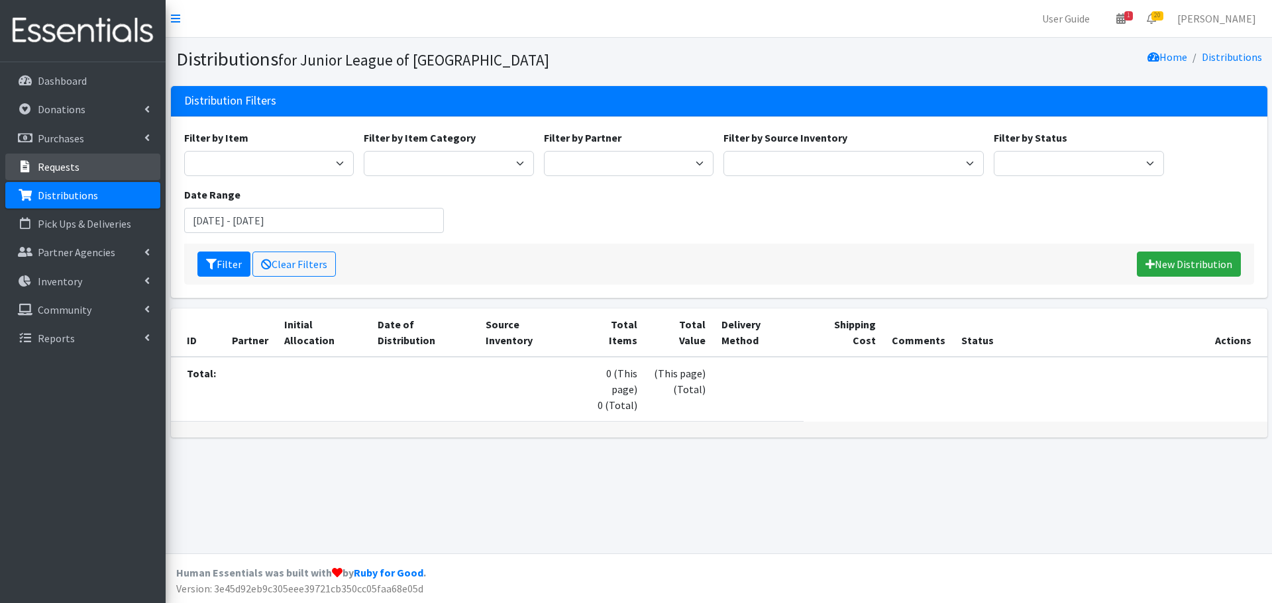
click at [79, 160] on link "Requests" at bounding box center [82, 167] width 155 height 26
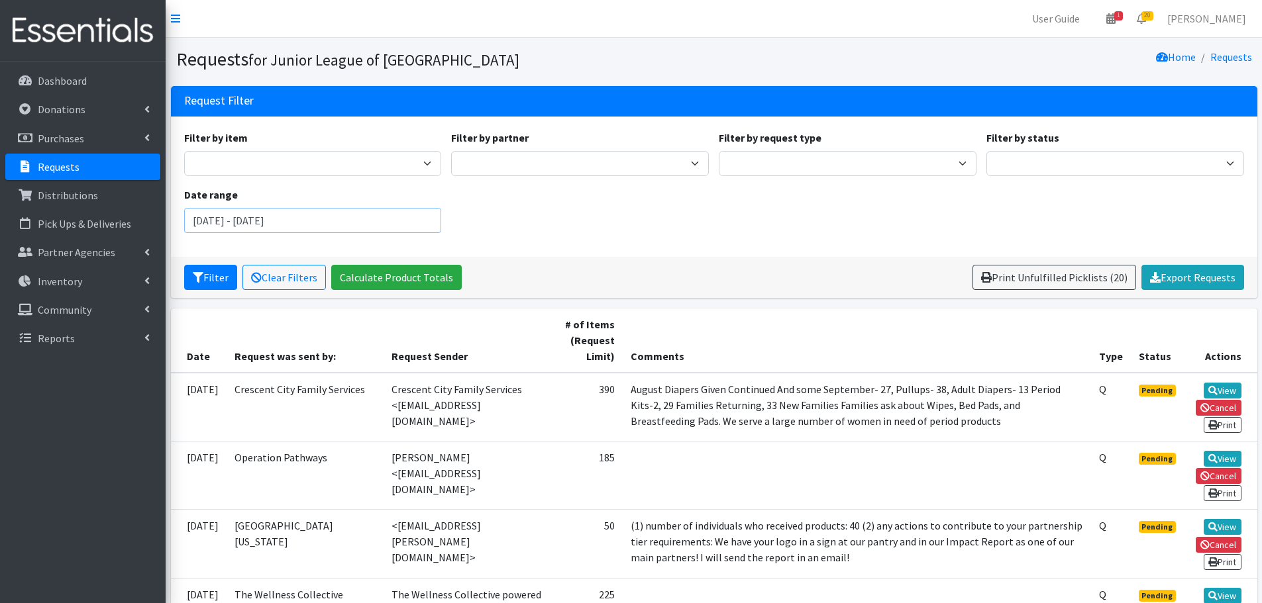
click at [265, 219] on input "July 24, 2025 - October 24, 2025" at bounding box center [313, 220] width 258 height 25
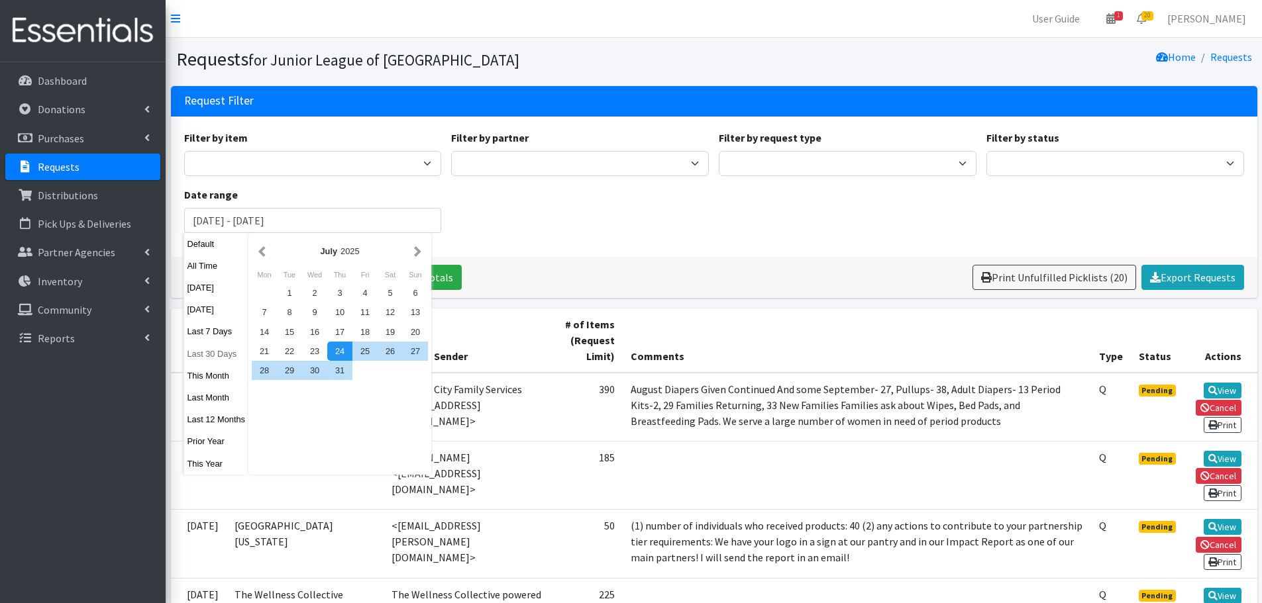
click at [218, 353] on button "Last 30 Days" at bounding box center [216, 353] width 65 height 19
type input "August 25, 2025 - September 23, 2025"
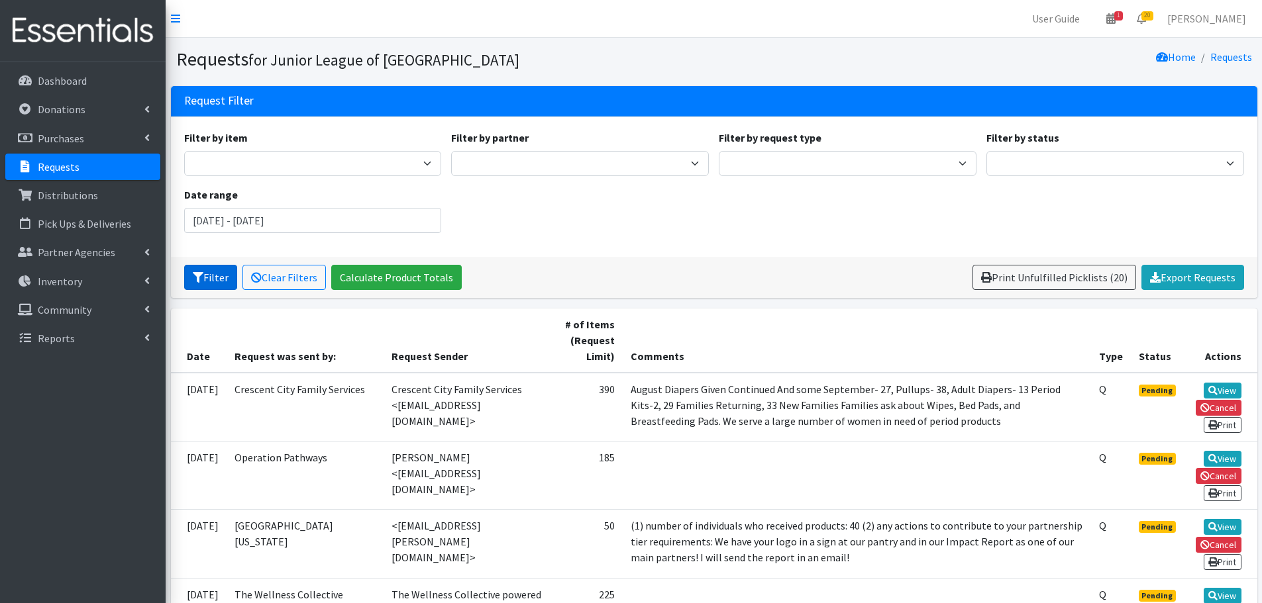
click at [223, 285] on button "Filter" at bounding box center [210, 277] width 53 height 25
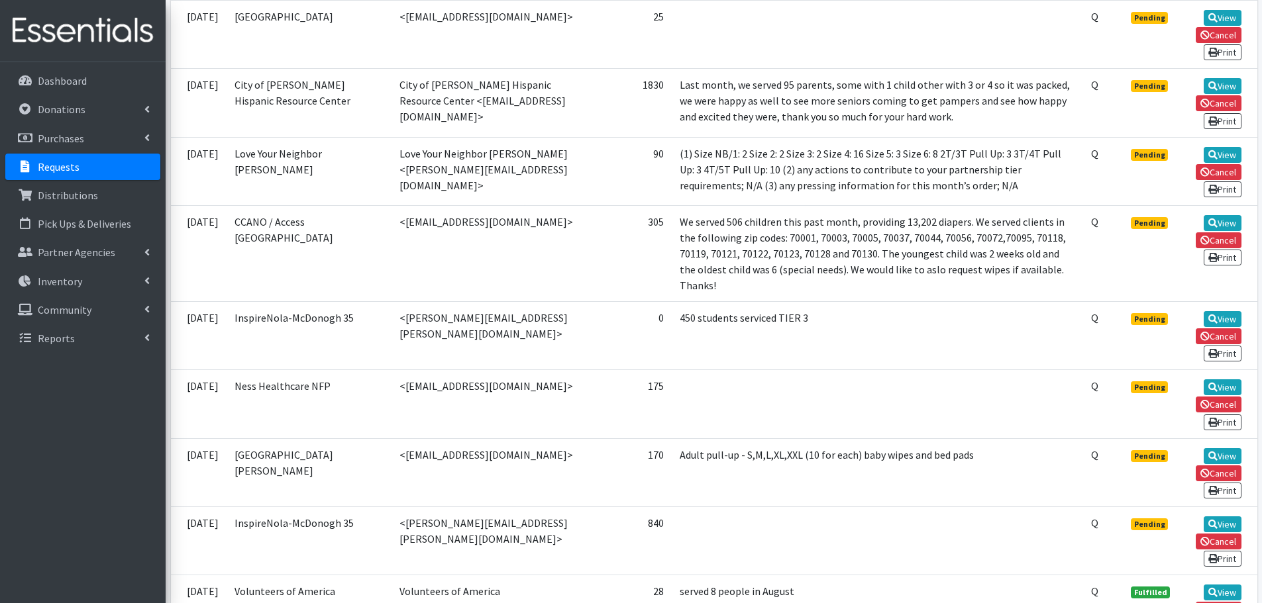
scroll to position [1202, 0]
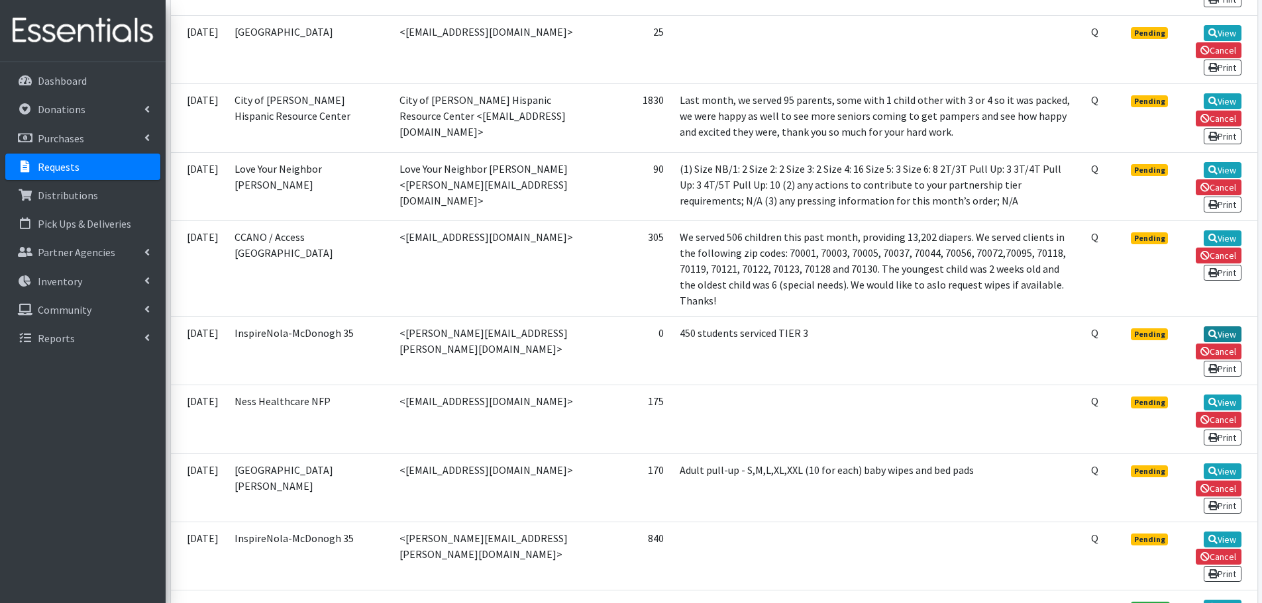
click at [1222, 330] on link "View" at bounding box center [1222, 335] width 38 height 16
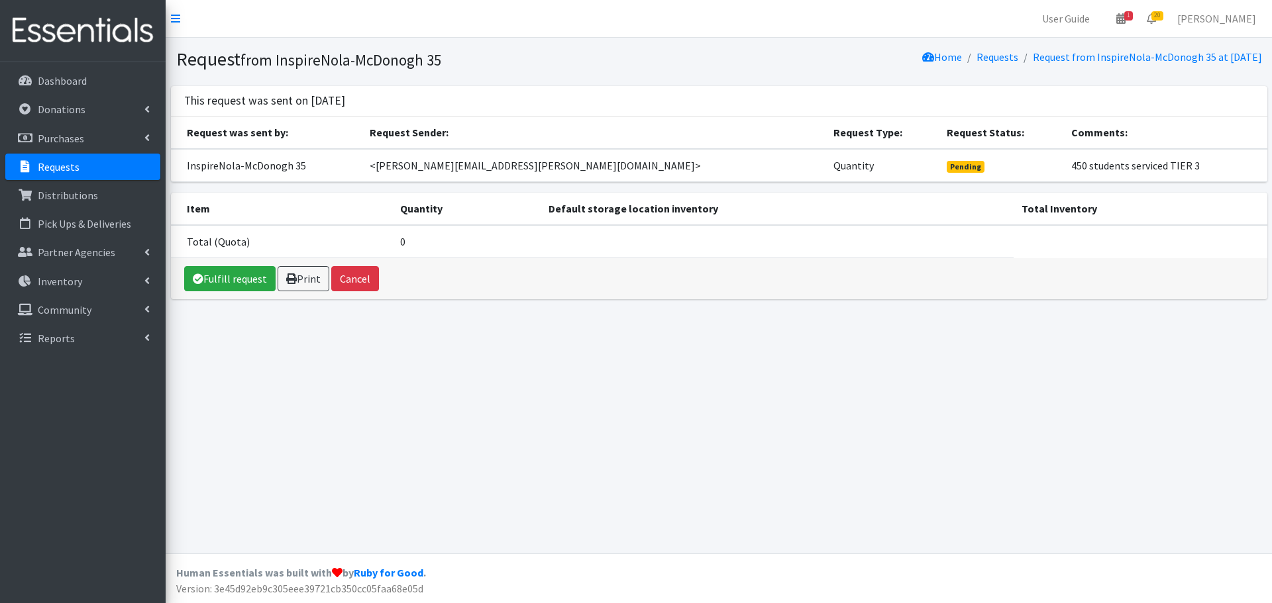
click at [88, 170] on link "Requests" at bounding box center [82, 167] width 155 height 26
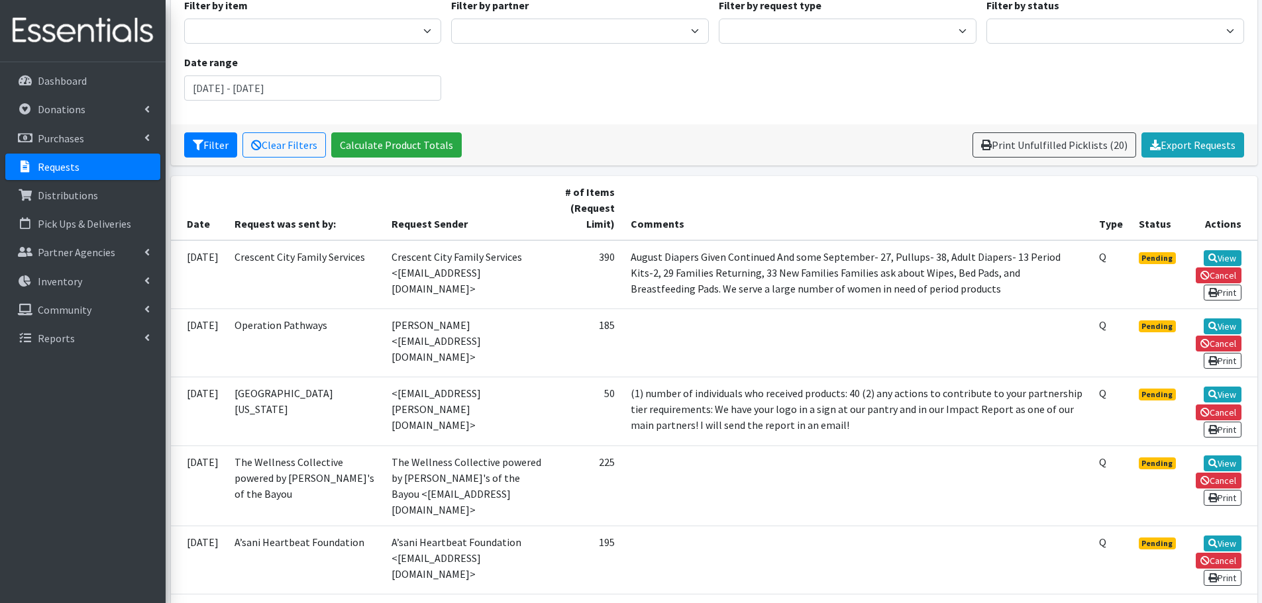
scroll to position [199, 0]
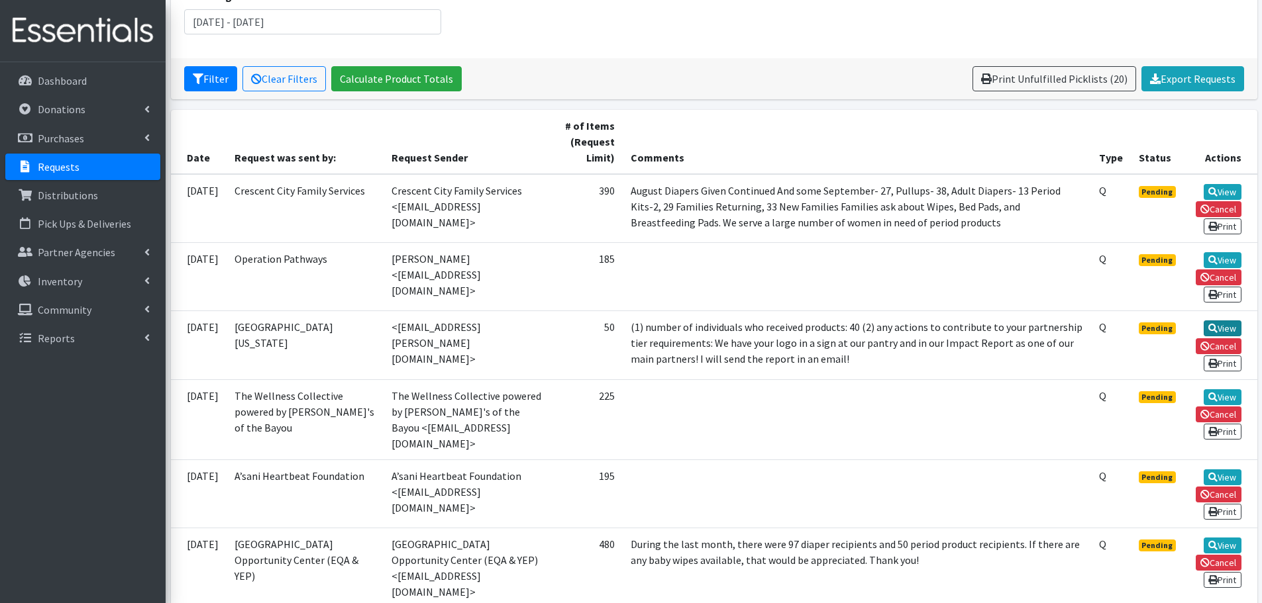
click at [1227, 327] on link "View" at bounding box center [1222, 329] width 38 height 16
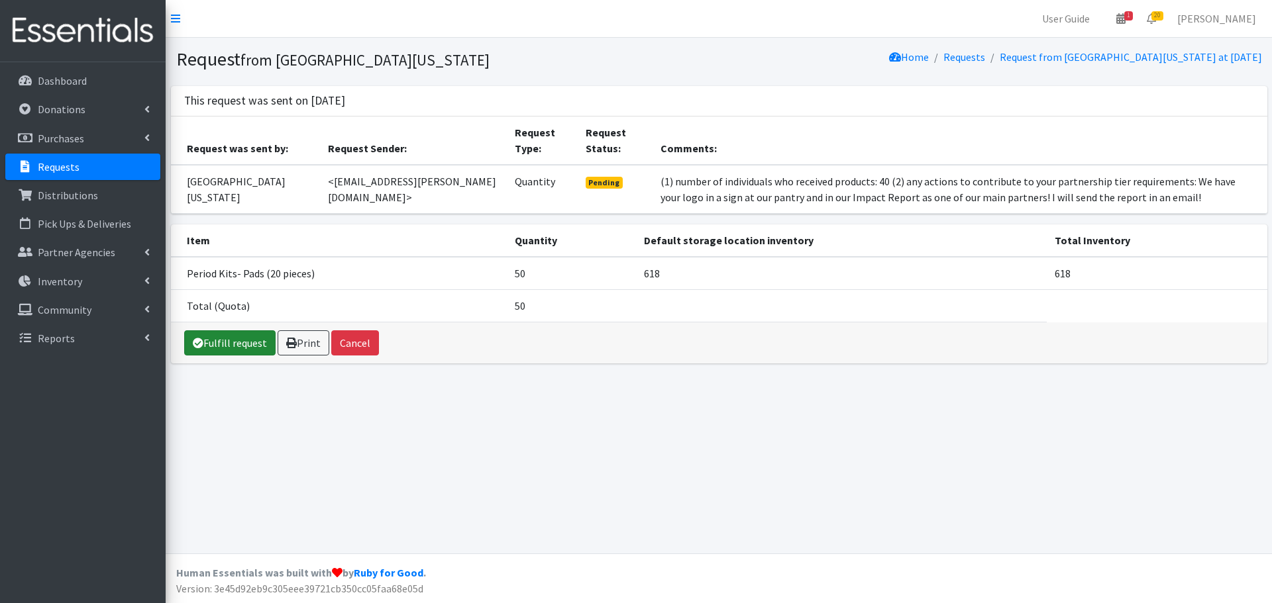
click at [201, 348] on icon at bounding box center [198, 343] width 11 height 11
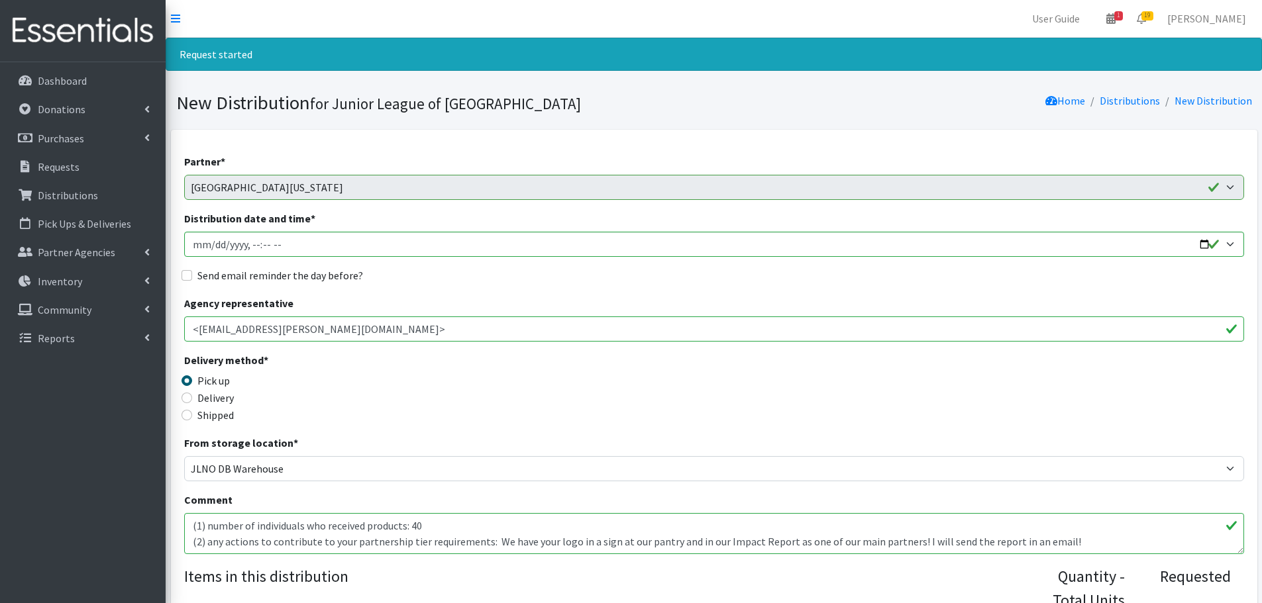
click at [357, 277] on label "Send email reminder the day before?" at bounding box center [280, 276] width 166 height 16
click at [192, 277] on input "Send email reminder the day before?" at bounding box center [186, 275] width 11 height 11
checkbox input "true"
click at [1233, 245] on input "Distribution date and time *" at bounding box center [714, 244] width 1060 height 25
click at [1214, 242] on input "Distribution date and time *" at bounding box center [714, 244] width 1060 height 25
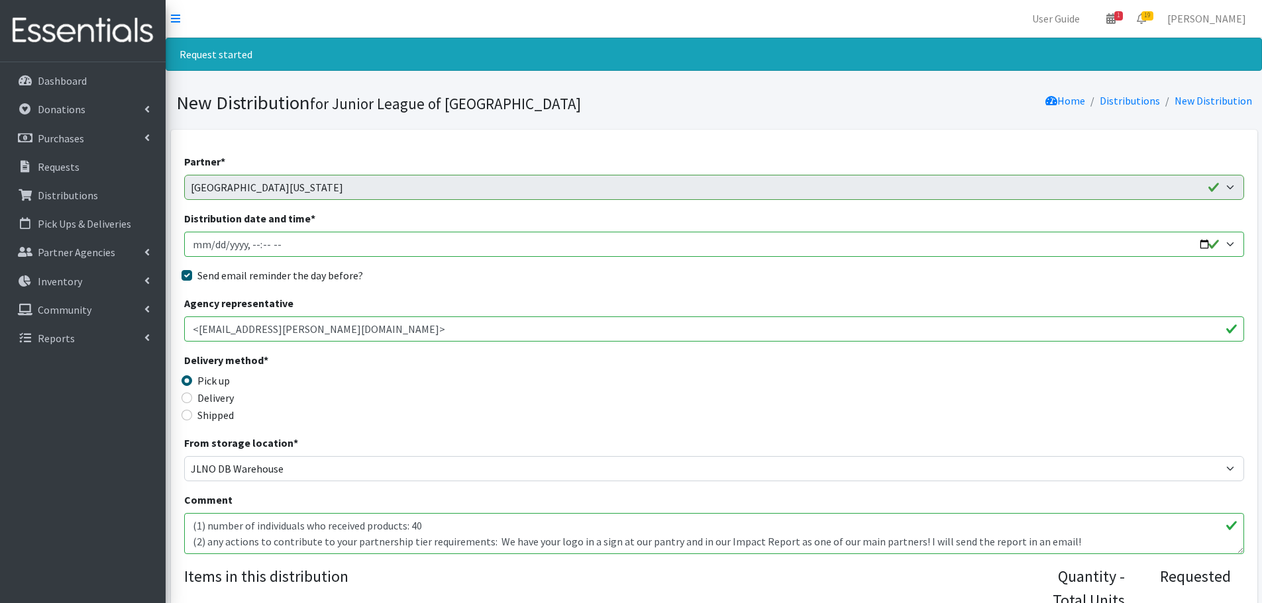
click at [1203, 241] on input "Distribution date and time *" at bounding box center [714, 244] width 1060 height 25
type input "2025-09-26T09:00"
click at [511, 291] on div "Partner * A’sani Heartbeat Foundation CCANO / Access Pregnancy Center City of K…" at bounding box center [714, 442] width 1060 height 576
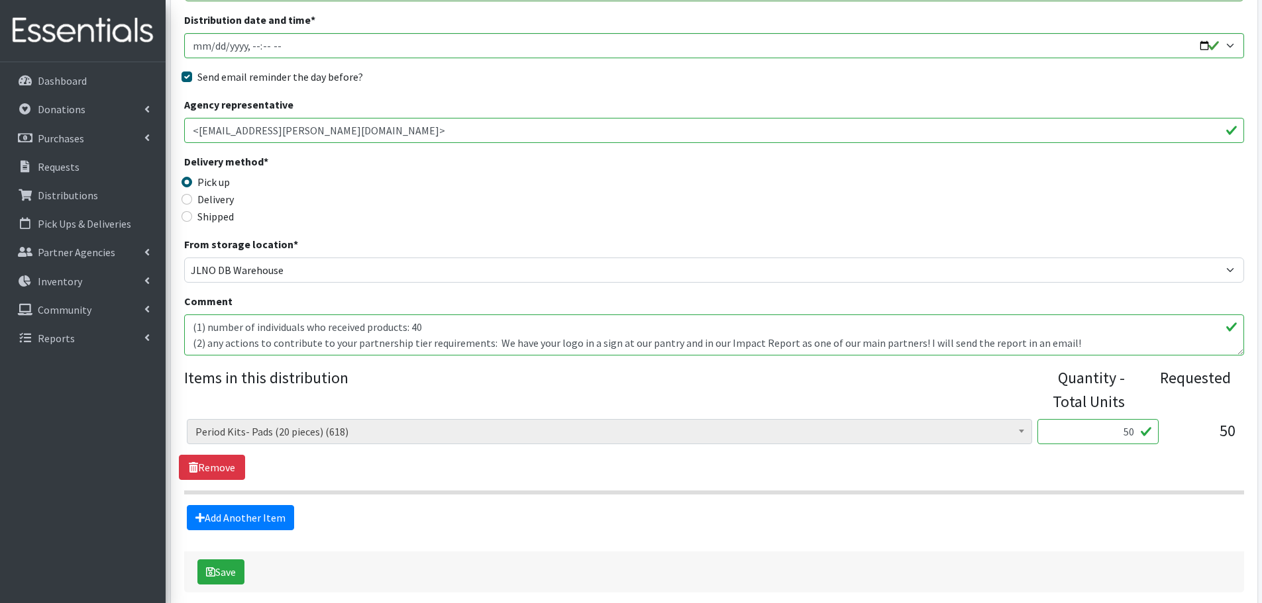
scroll to position [262, 0]
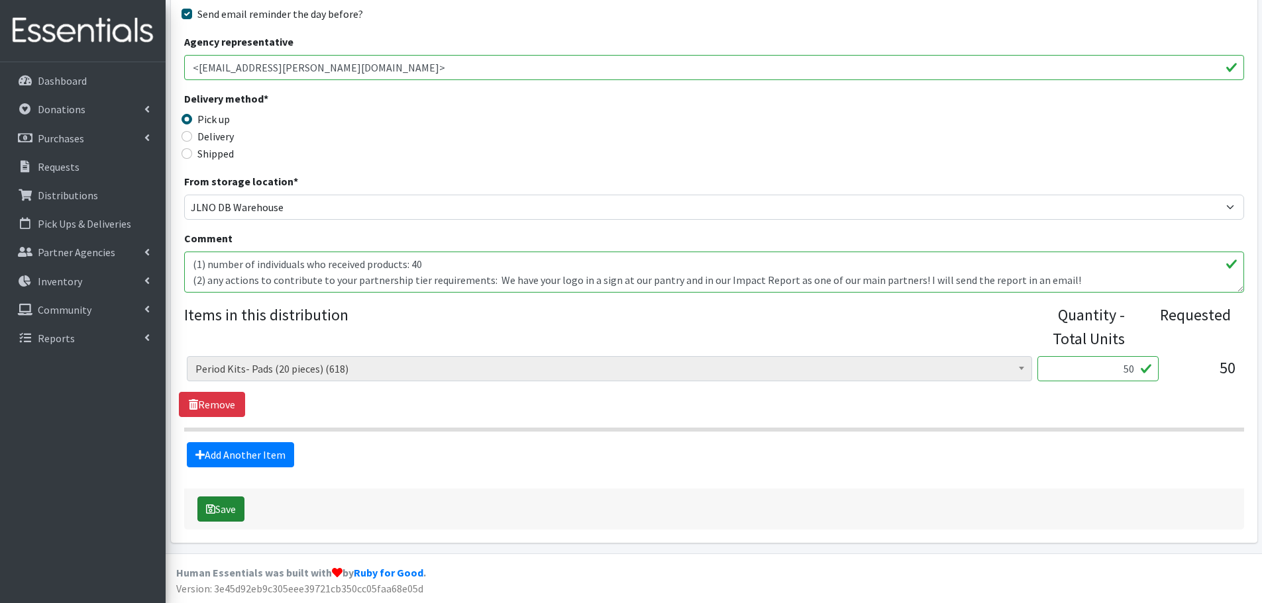
click at [236, 507] on button "Save" at bounding box center [220, 509] width 47 height 25
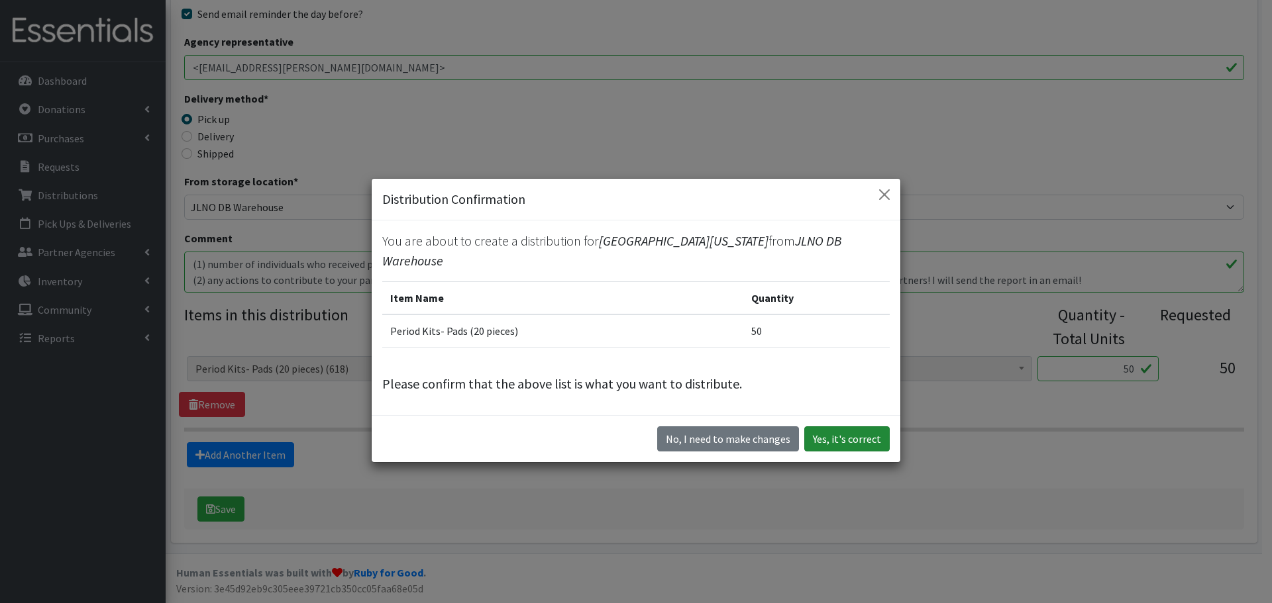
click at [846, 437] on button "Yes, it's correct" at bounding box center [846, 439] width 85 height 25
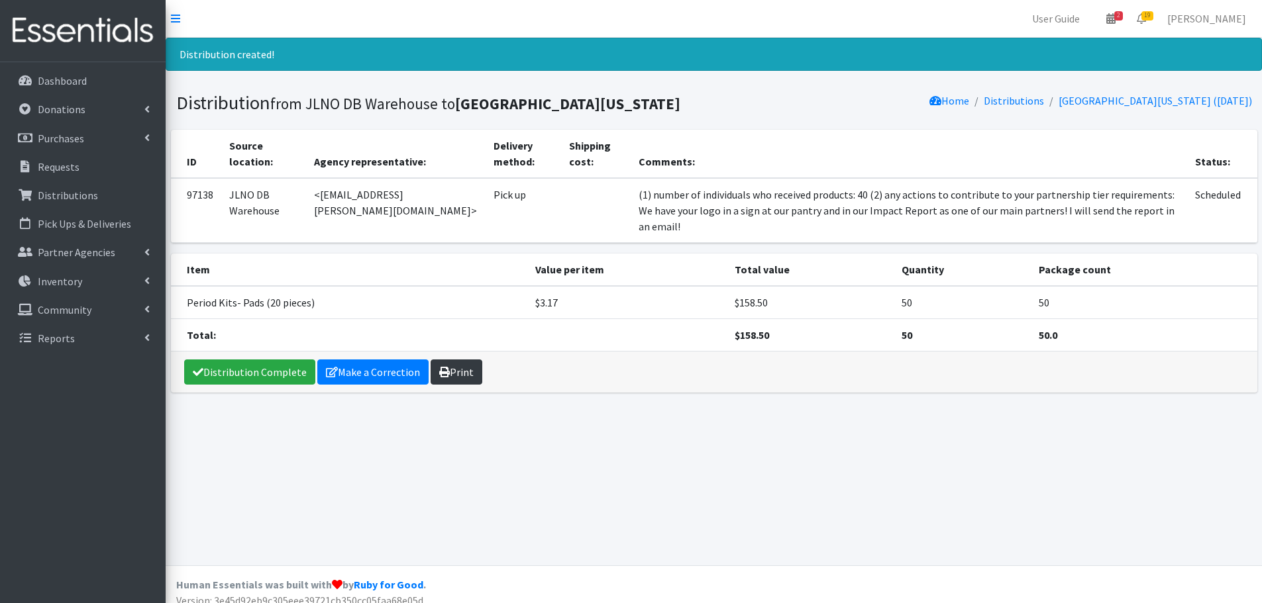
click at [460, 360] on link "Print" at bounding box center [456, 372] width 52 height 25
click at [83, 160] on link "Requests" at bounding box center [82, 167] width 155 height 26
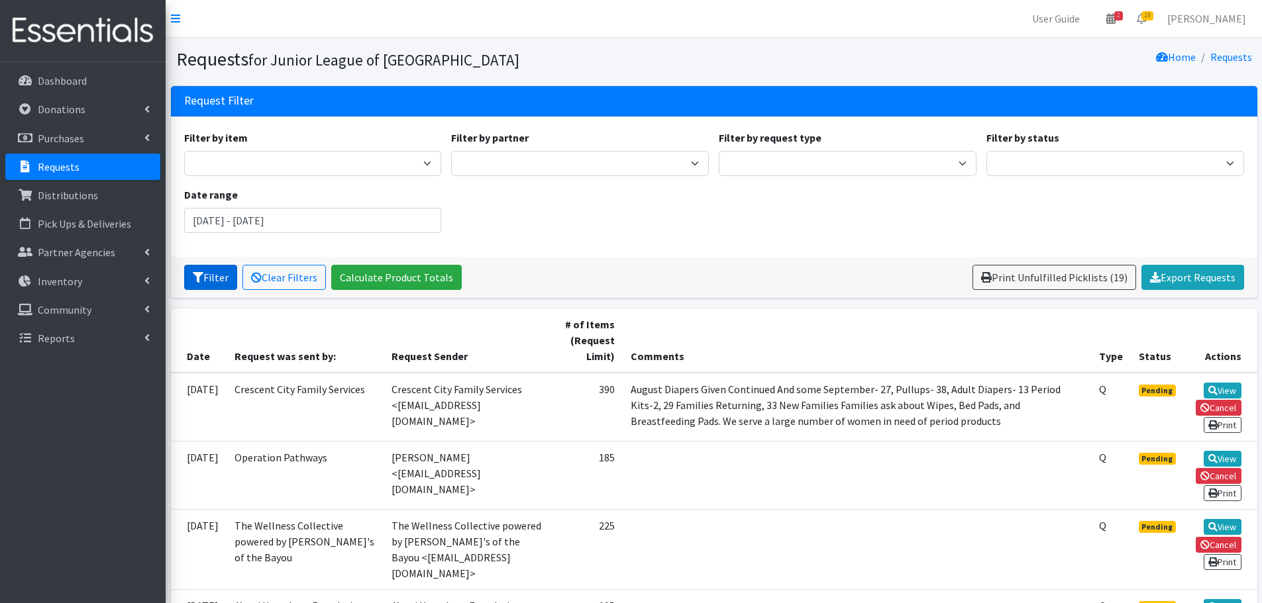
click at [210, 276] on button "Filter" at bounding box center [210, 277] width 53 height 25
click at [248, 225] on input "[DATE] - [DATE]" at bounding box center [313, 220] width 258 height 25
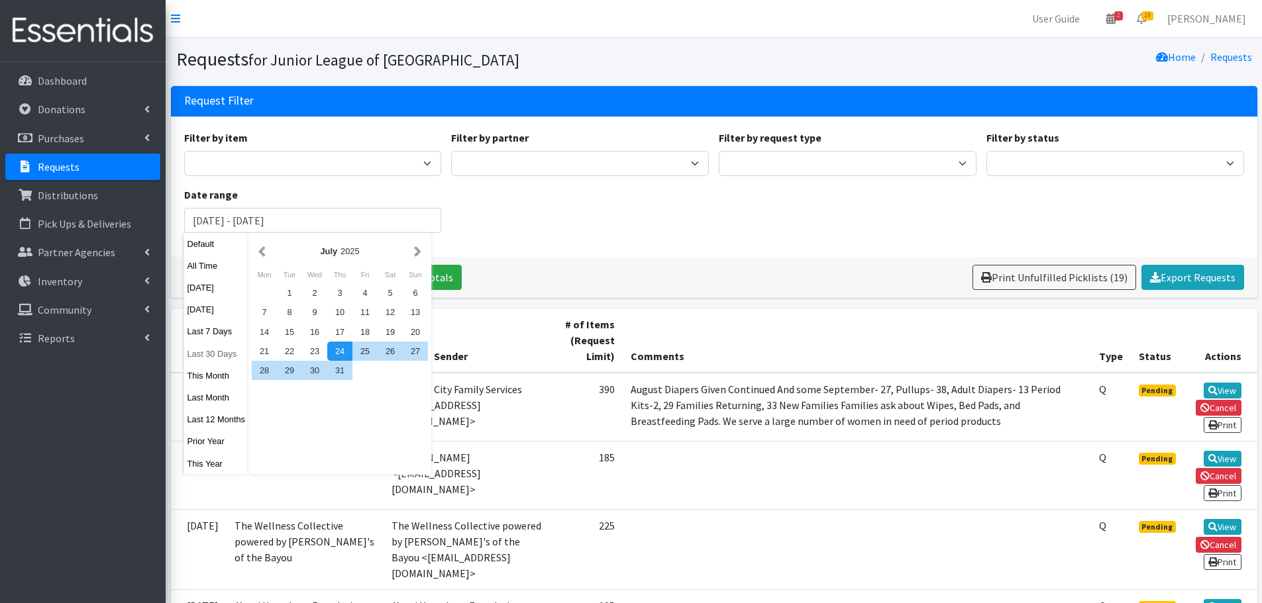
click at [215, 354] on button "Last 30 Days" at bounding box center [216, 353] width 65 height 19
type input "August 25, 2025 - September 23, 2025"
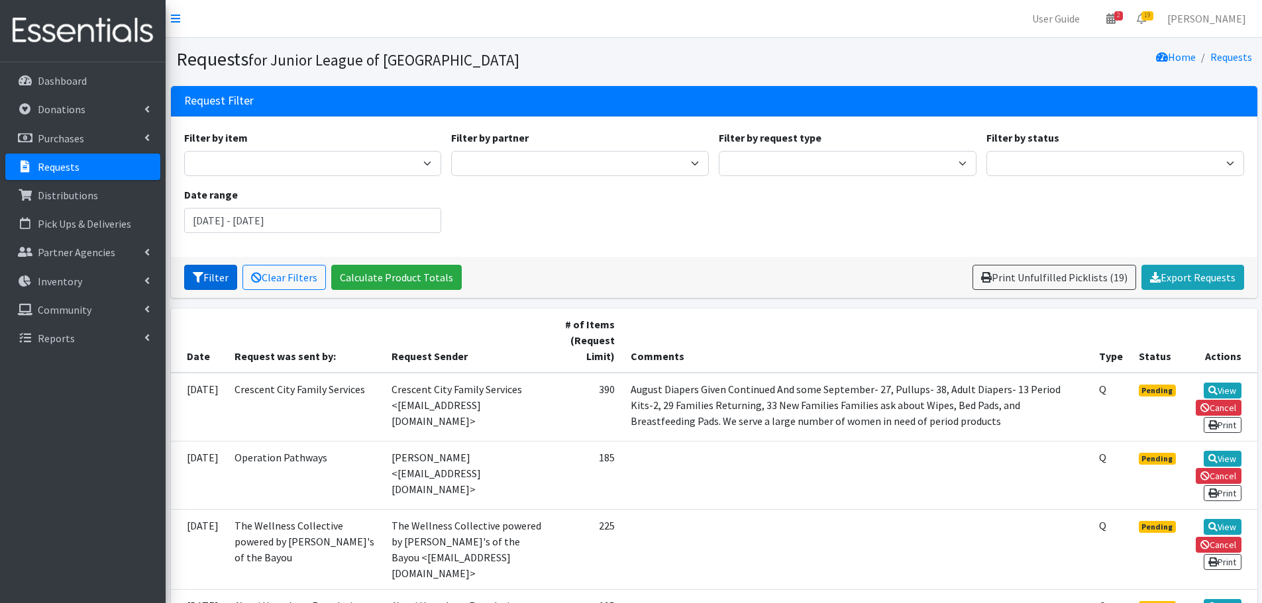
click at [217, 287] on button "Filter" at bounding box center [210, 277] width 53 height 25
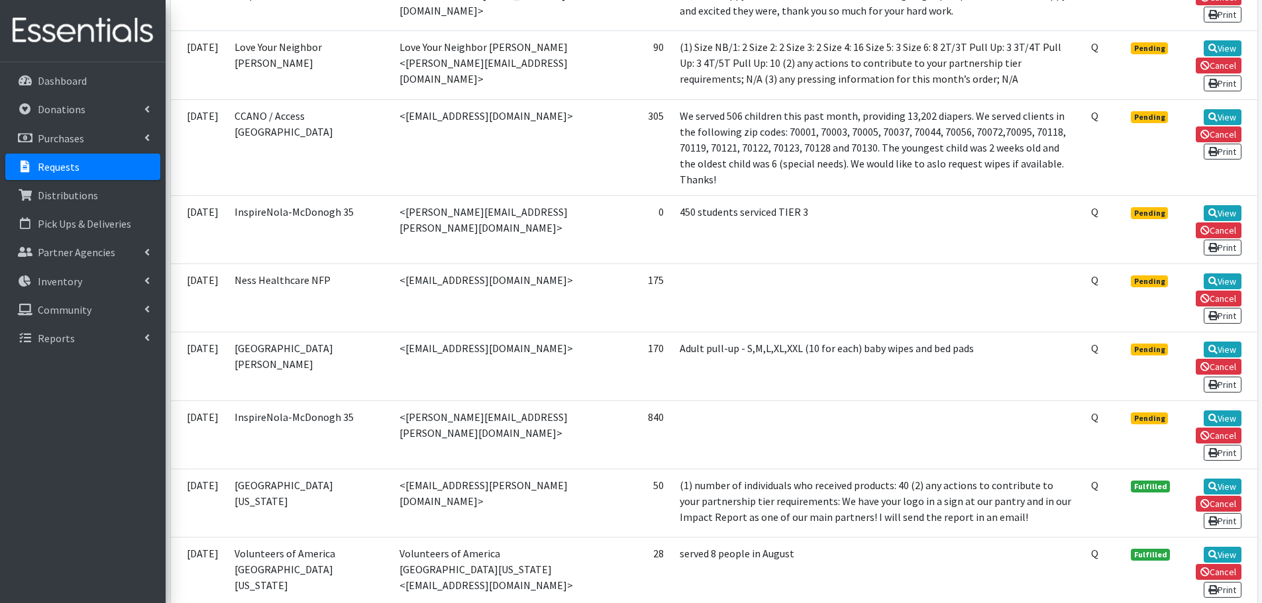
scroll to position [1335, 0]
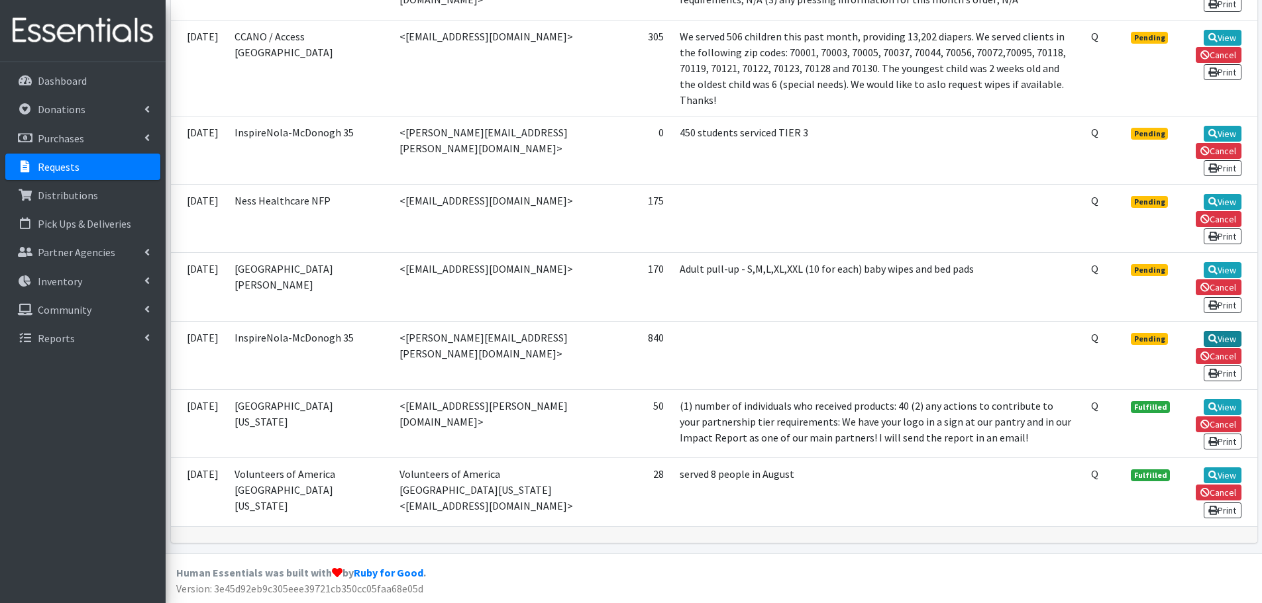
click at [1220, 334] on link "View" at bounding box center [1222, 339] width 38 height 16
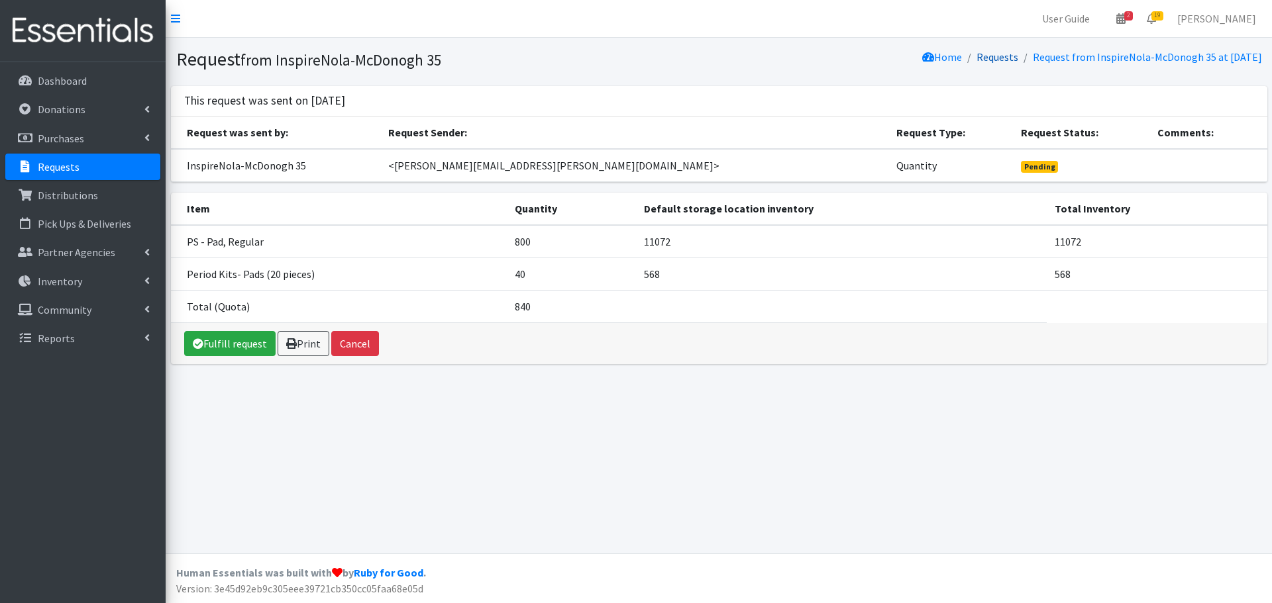
click at [976, 57] on link "Requests" at bounding box center [997, 56] width 42 height 13
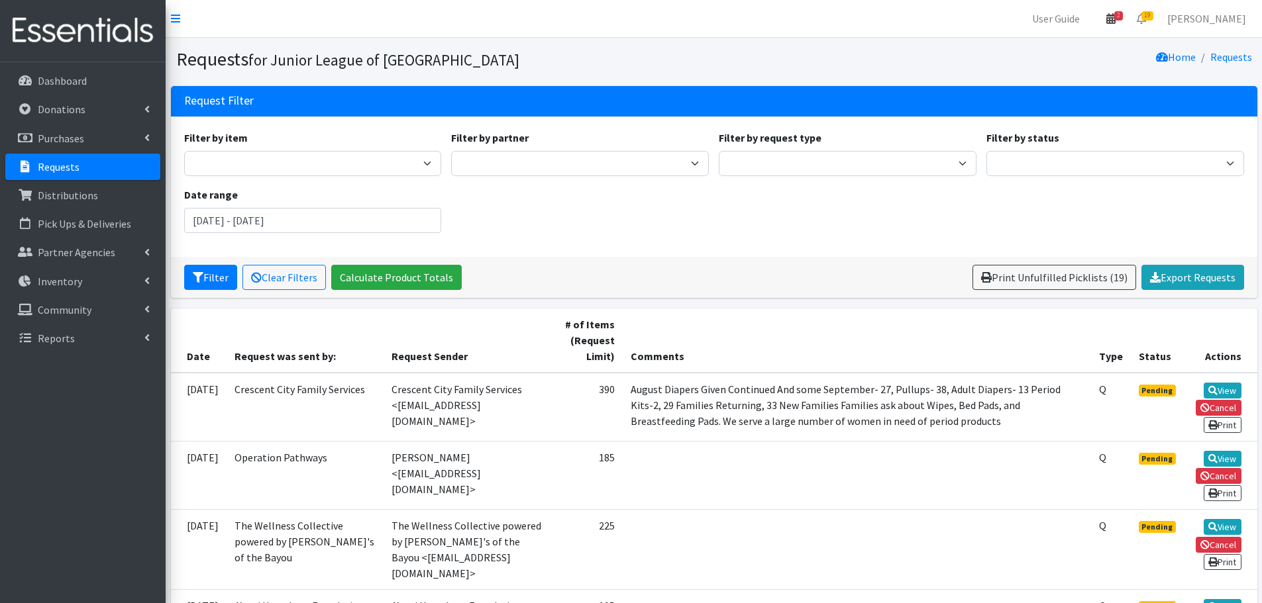
click at [1115, 18] on icon at bounding box center [1110, 18] width 9 height 11
click at [790, 227] on div "Filter by item Adult- Bed Pad Bundles Adult Diapers Adult Incontinence - LARGE …" at bounding box center [714, 187] width 1070 height 114
click at [256, 219] on input "[DATE] - [DATE]" at bounding box center [313, 220] width 258 height 25
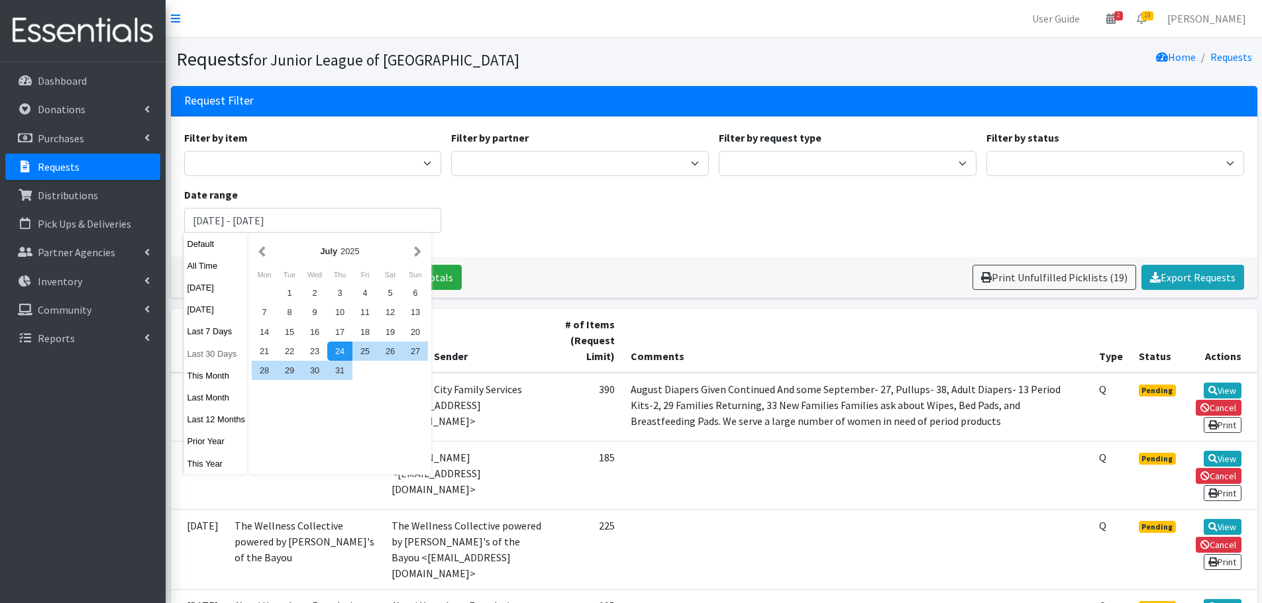
click at [217, 354] on button "Last 30 Days" at bounding box center [216, 353] width 65 height 19
type input "[DATE] - [DATE]"
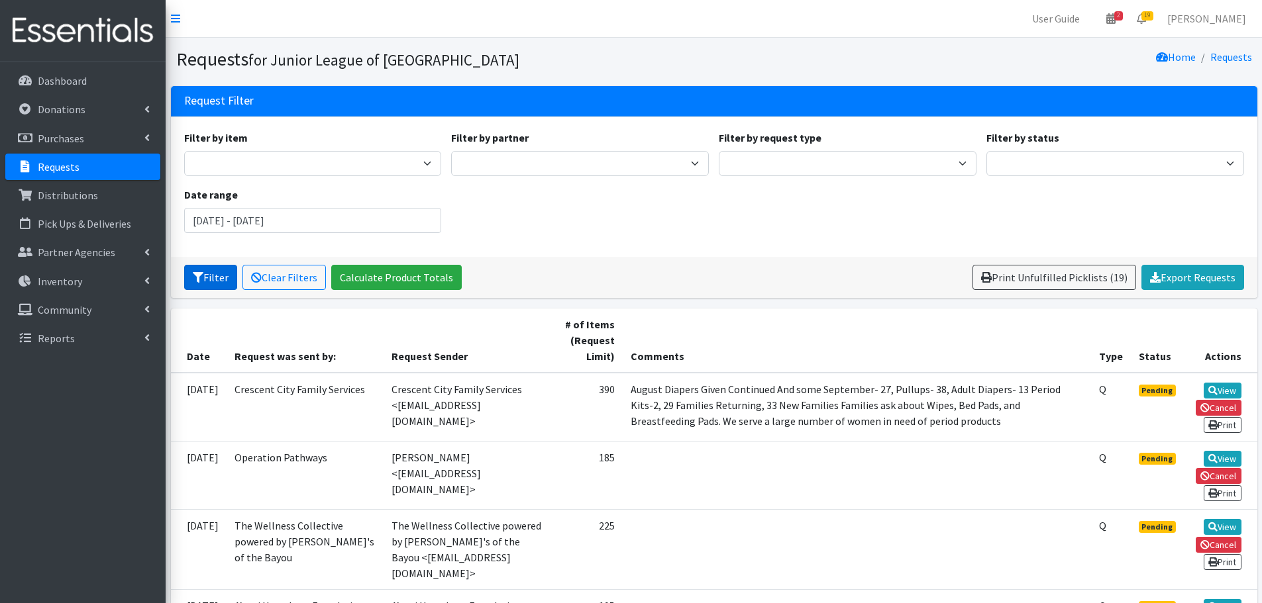
click at [220, 272] on button "Filter" at bounding box center [210, 277] width 53 height 25
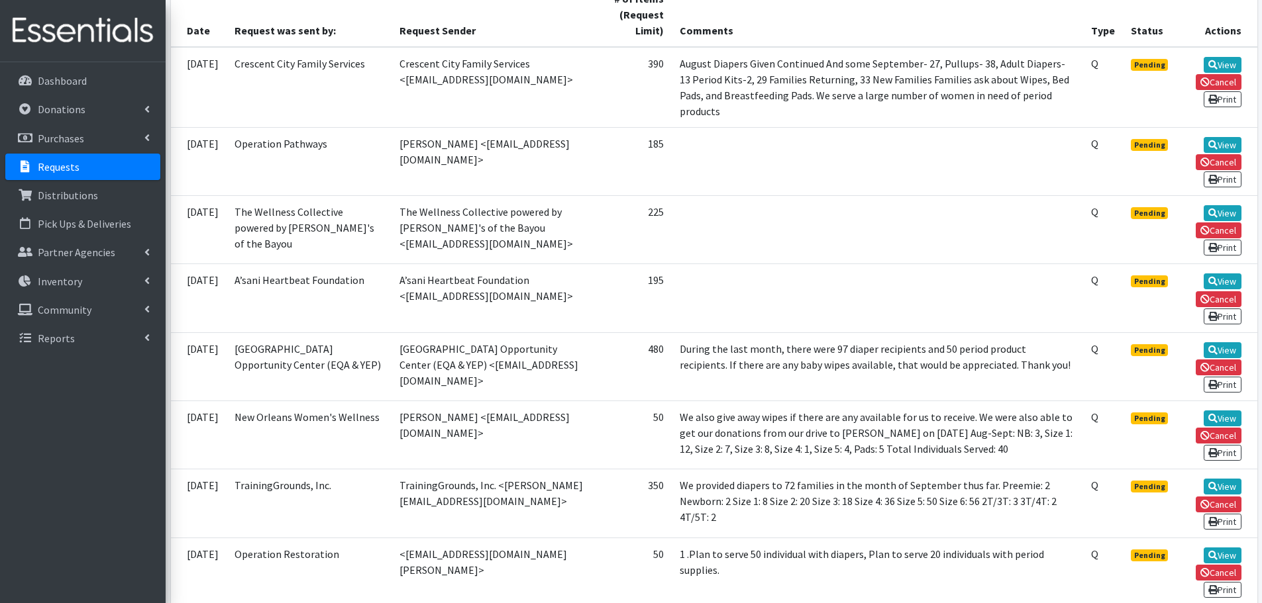
scroll to position [331, 0]
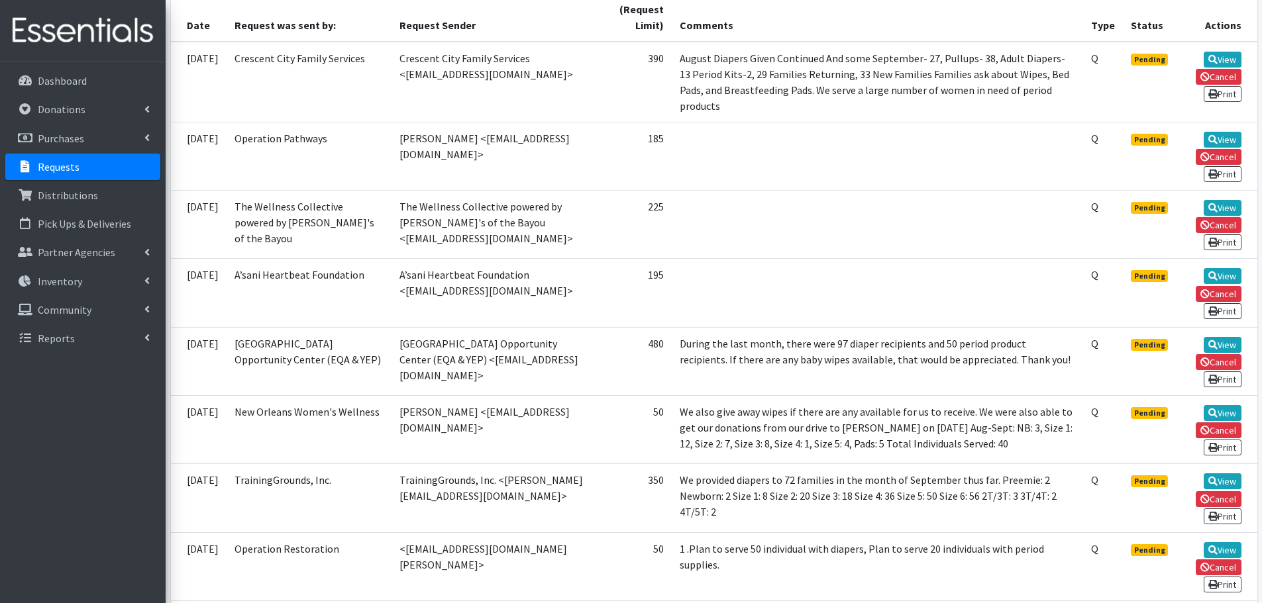
drag, startPoint x: 1013, startPoint y: 443, endPoint x: 960, endPoint y: 429, distance: 55.4
click at [960, 429] on td "We also give away wipes if there are any available for us to receive. We were a…" at bounding box center [877, 429] width 411 height 68
drag, startPoint x: 960, startPoint y: 429, endPoint x: 925, endPoint y: 434, distance: 35.5
click at [925, 434] on td "We also give away wipes if there are any available for us to receive. We were a…" at bounding box center [877, 429] width 411 height 68
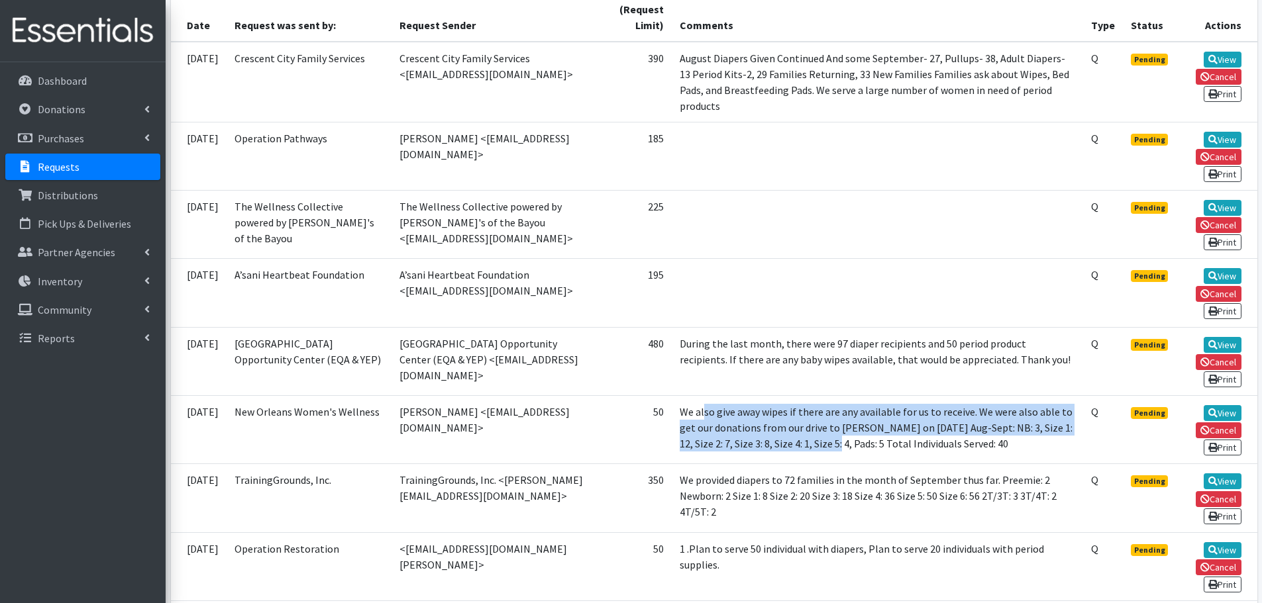
drag, startPoint x: 697, startPoint y: 409, endPoint x: 840, endPoint y: 436, distance: 146.1
click at [840, 436] on td "We also give away wipes if there are any available for us to receive. We were a…" at bounding box center [877, 429] width 411 height 68
drag, startPoint x: 840, startPoint y: 436, endPoint x: 850, endPoint y: 436, distance: 9.3
click at [841, 436] on td "We also give away wipes if there are any available for us to receive. We were a…" at bounding box center [877, 429] width 411 height 68
click at [1211, 412] on icon at bounding box center [1212, 413] width 9 height 9
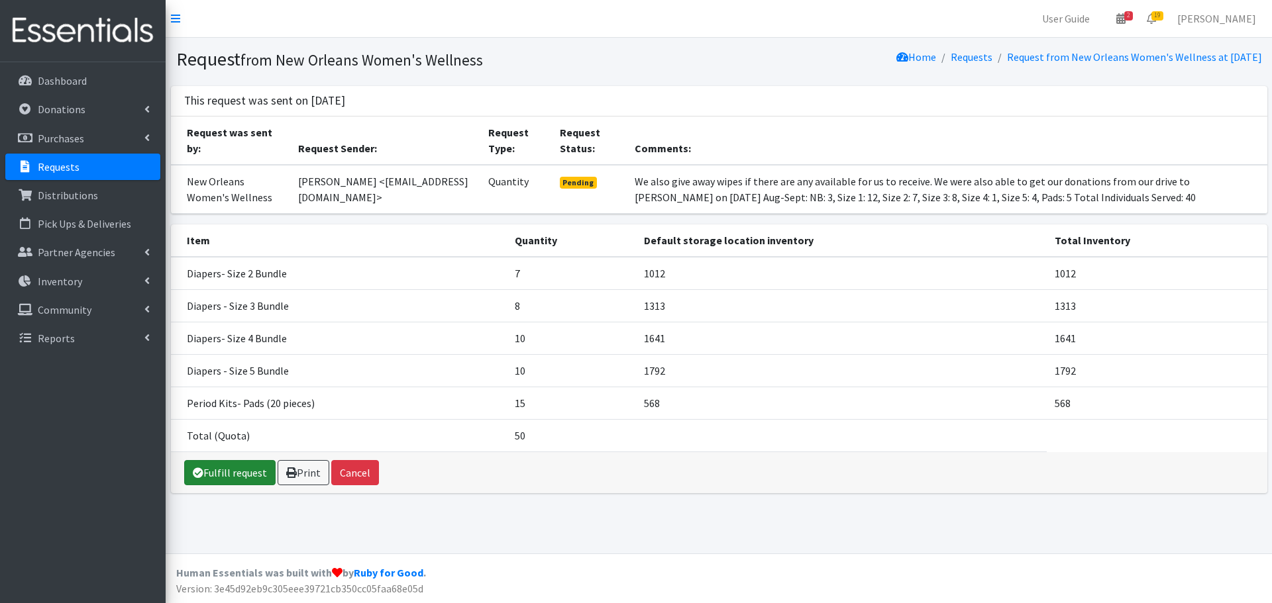
click at [218, 469] on link "Fulfill request" at bounding box center [229, 472] width 91 height 25
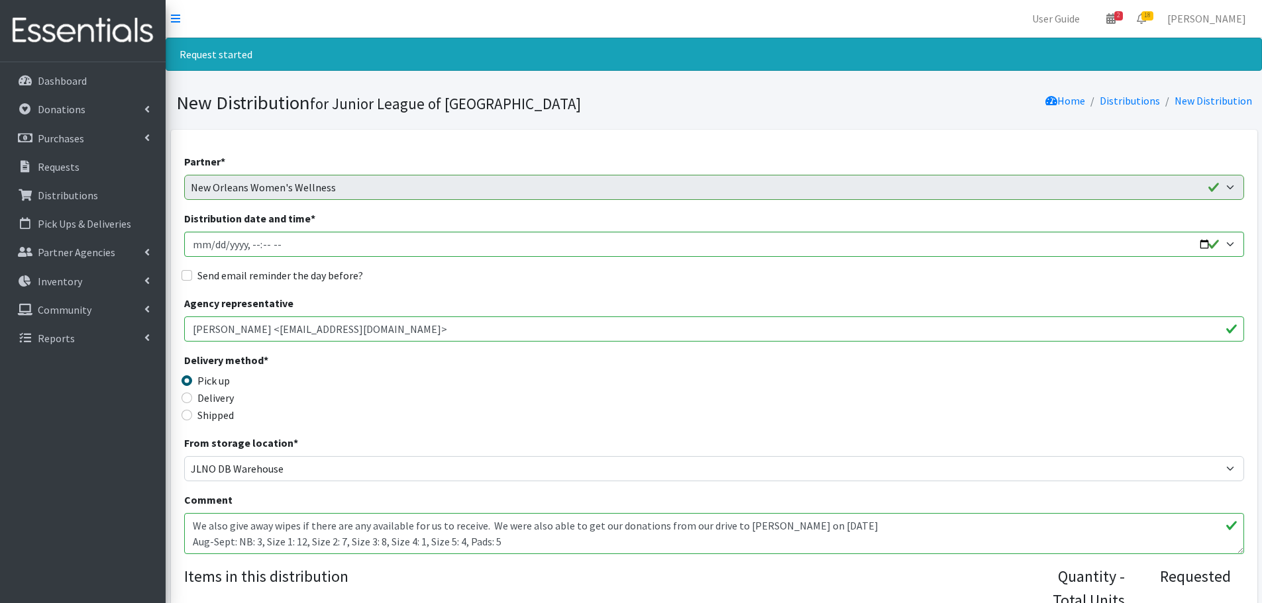
click at [217, 276] on label "Send email reminder the day before?" at bounding box center [280, 276] width 166 height 16
click at [192, 276] on input "Send email reminder the day before?" at bounding box center [186, 275] width 11 height 11
checkbox input "true"
click at [1230, 246] on input "Distribution date and time *" at bounding box center [714, 244] width 1060 height 25
click at [1215, 245] on input "Distribution date and time *" at bounding box center [714, 244] width 1060 height 25
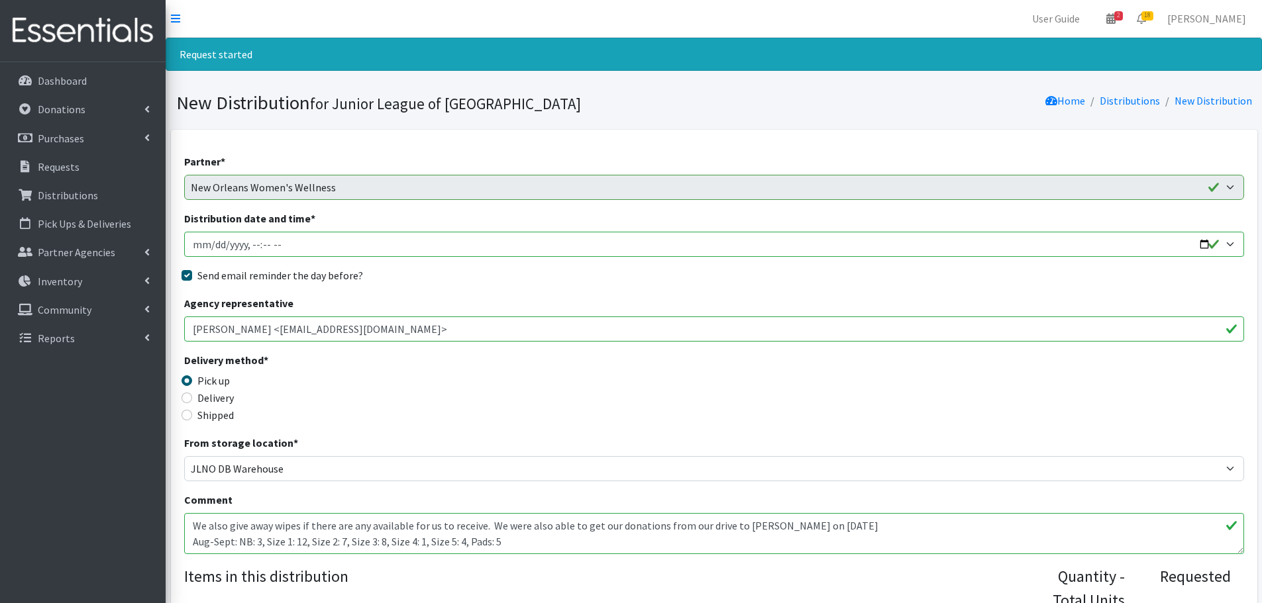
click at [1203, 242] on input "Distribution date and time *" at bounding box center [714, 244] width 1060 height 25
type input "2025-09-26T09:00"
click at [608, 304] on div "Agency representative Jazzlyn Duplessis <jazzydoula@laborandlove.org>" at bounding box center [714, 318] width 1060 height 46
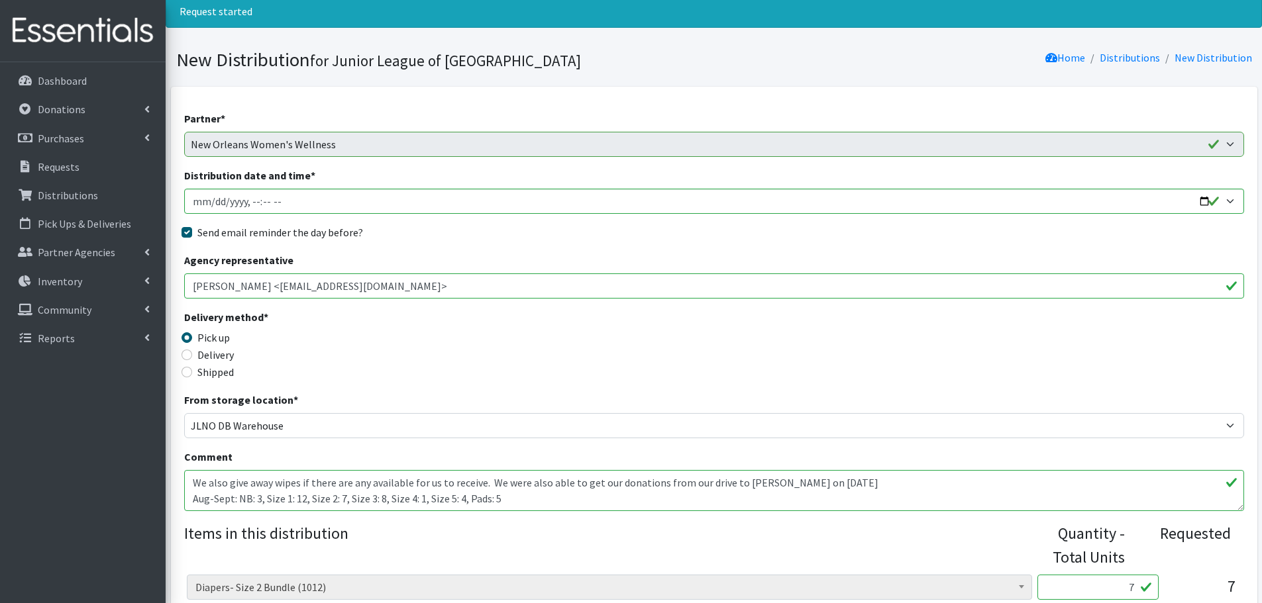
scroll to position [66, 0]
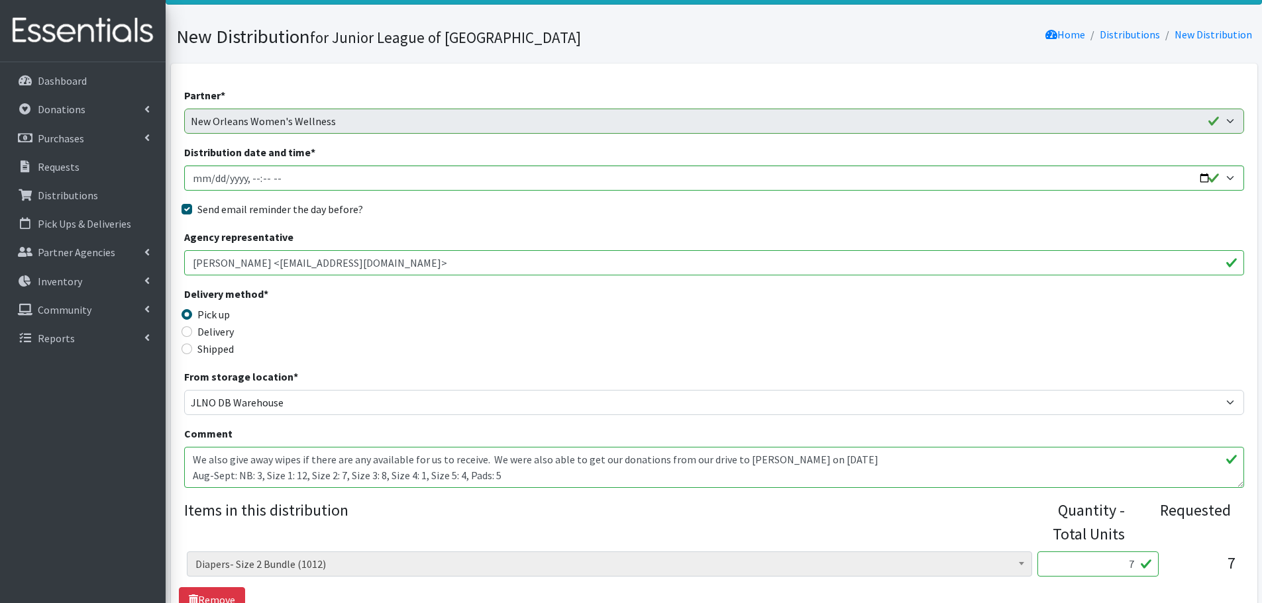
click at [321, 470] on textarea "We also give away wipes if there are any available for us to receive. We were a…" at bounding box center [714, 467] width 1060 height 41
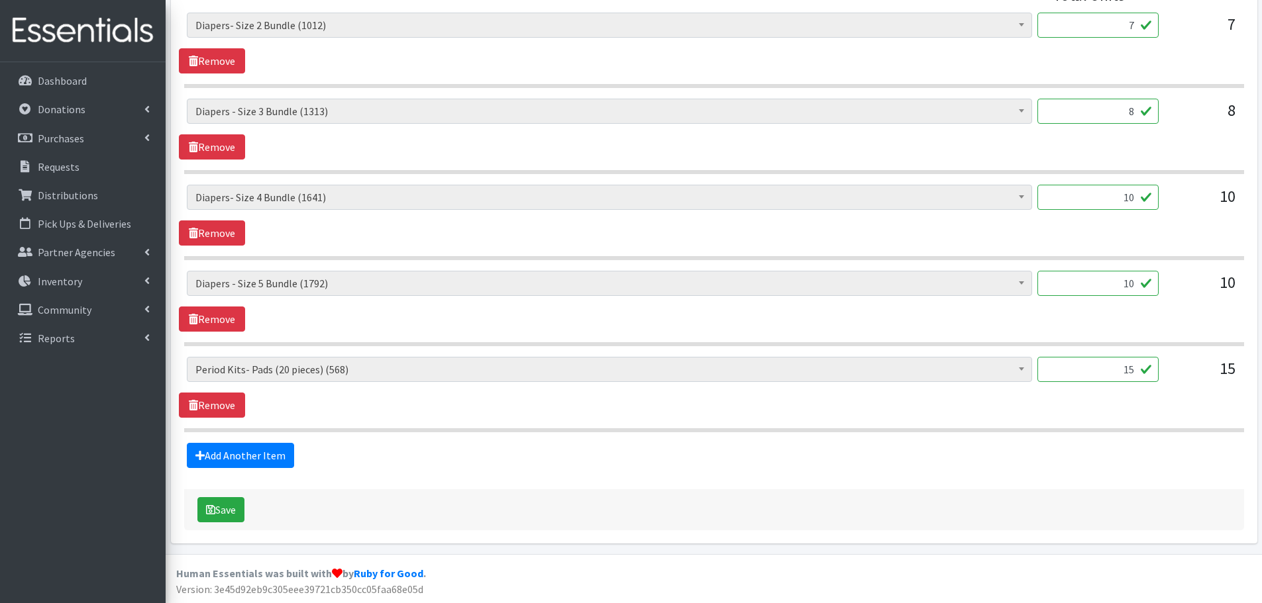
scroll to position [606, 0]
click at [250, 462] on link "Add Another Item" at bounding box center [240, 454] width 107 height 25
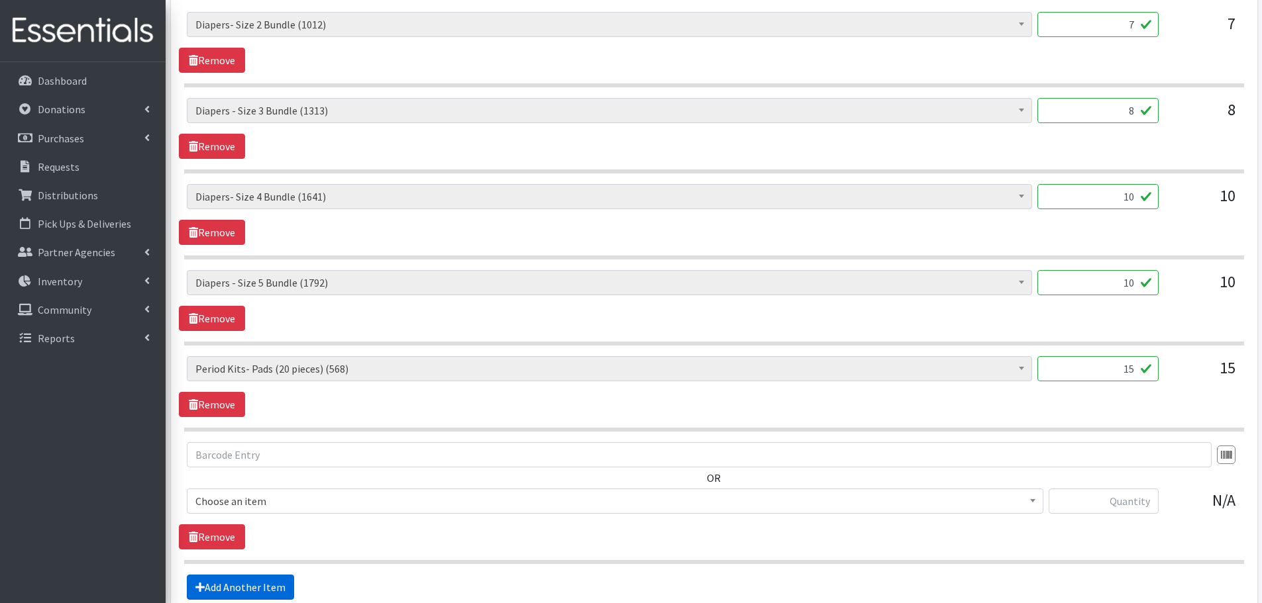
scroll to position [738, 0]
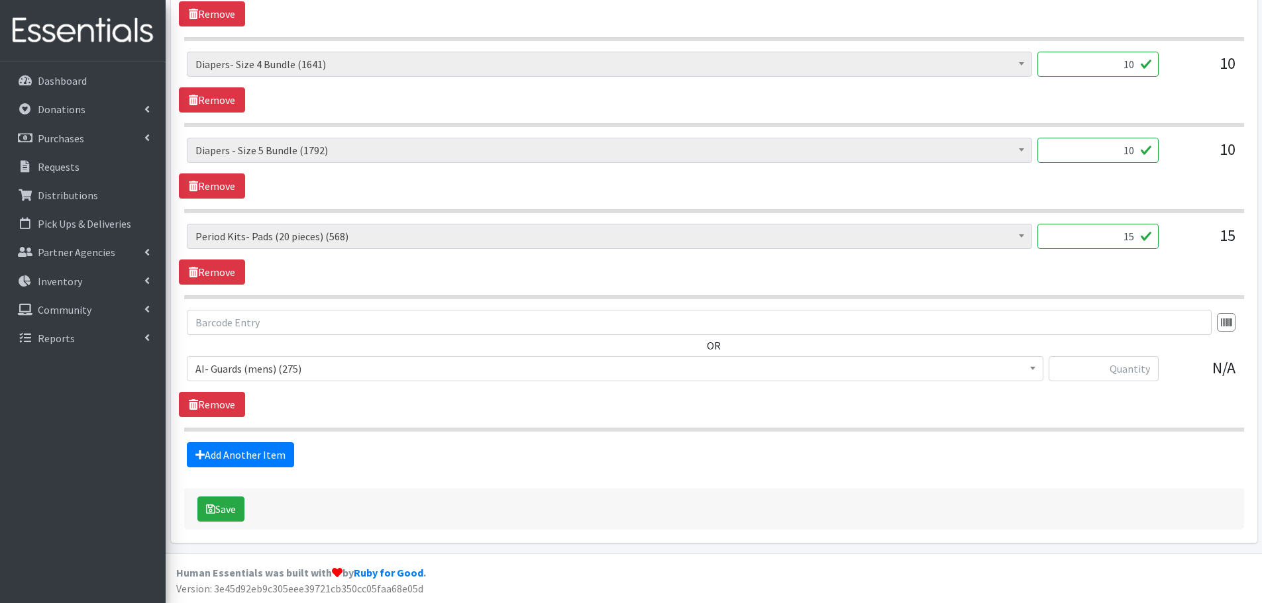
click at [274, 370] on span "AI- Guards (mens) (275)" at bounding box center [614, 369] width 839 height 19
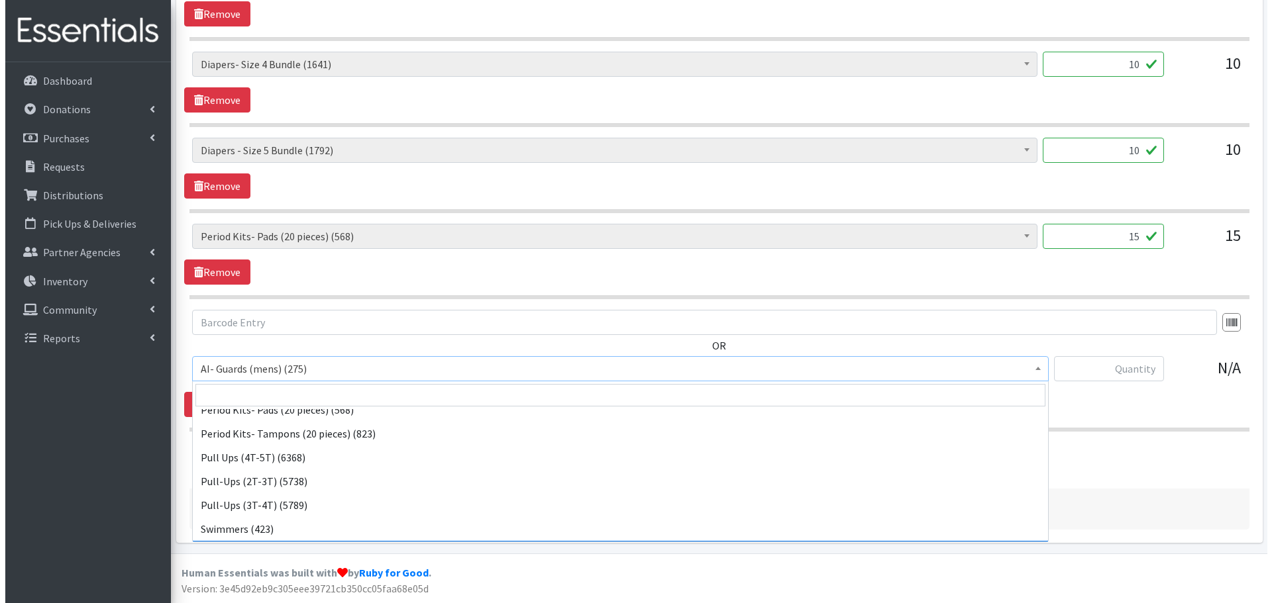
scroll to position [1227, 0]
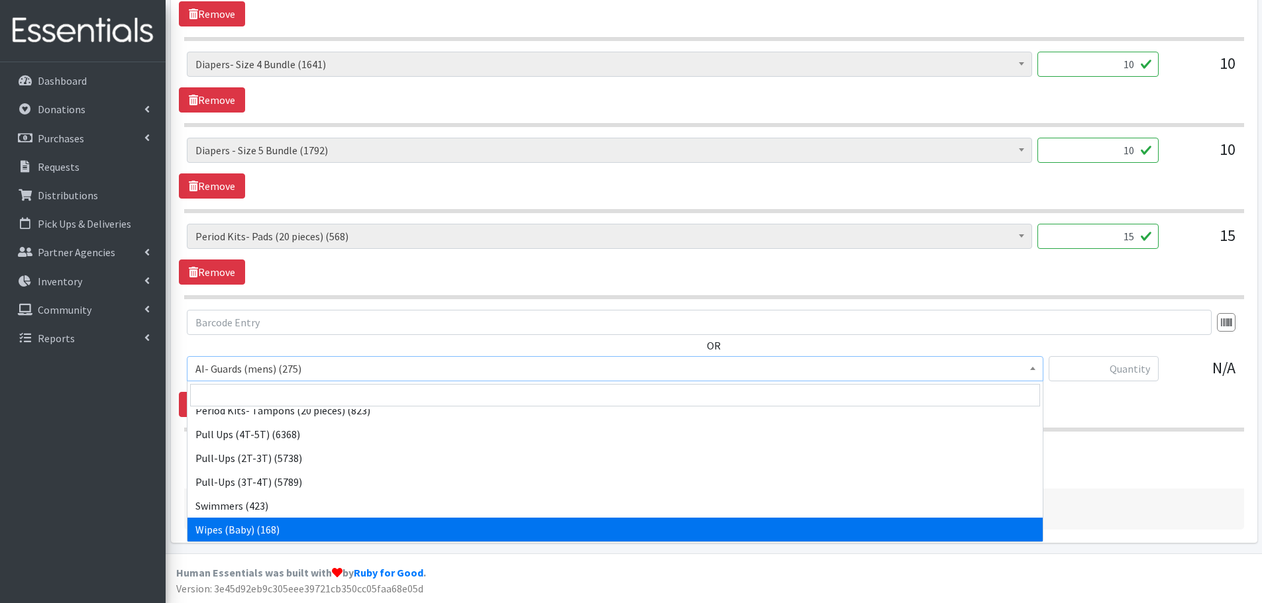
select select "1260"
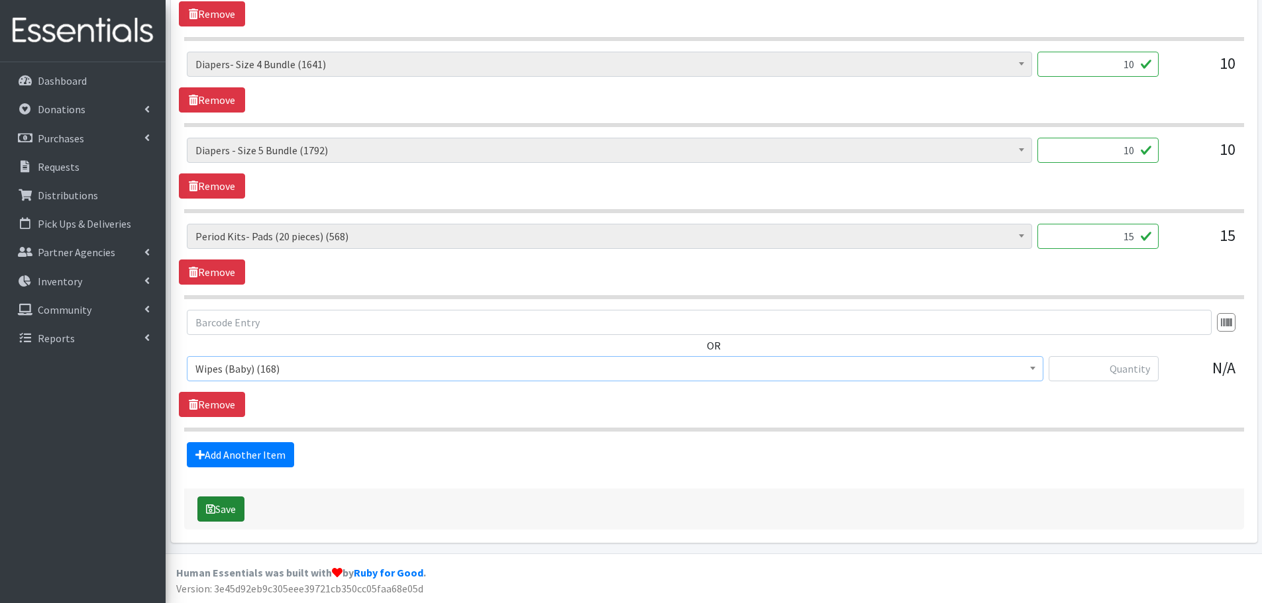
click at [227, 510] on button "Save" at bounding box center [220, 509] width 47 height 25
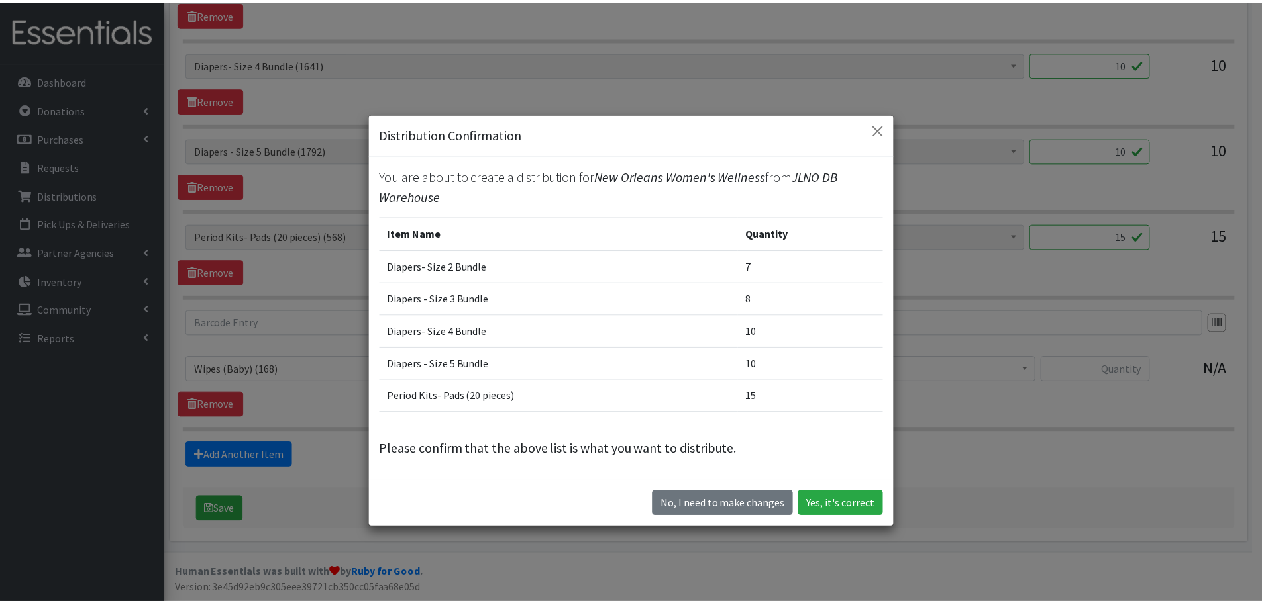
scroll to position [37, 0]
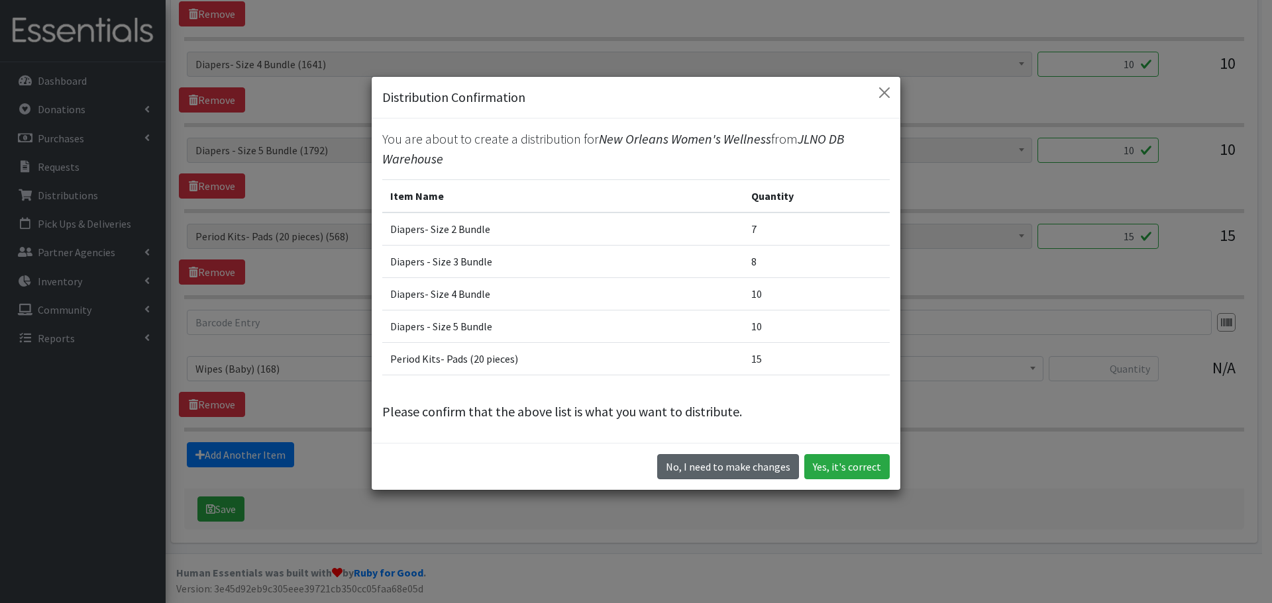
click at [758, 460] on button "No, I need to make changes" at bounding box center [728, 466] width 142 height 25
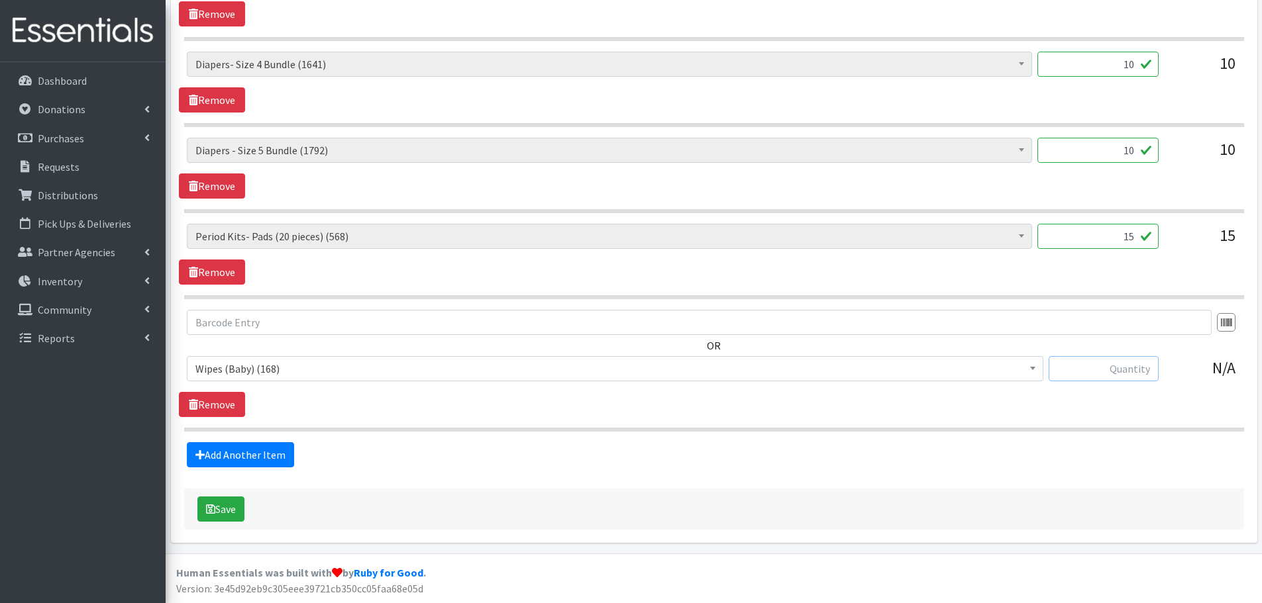
click at [1143, 372] on input "text" at bounding box center [1103, 368] width 110 height 25
click at [1153, 365] on input "1" at bounding box center [1103, 368] width 110 height 25
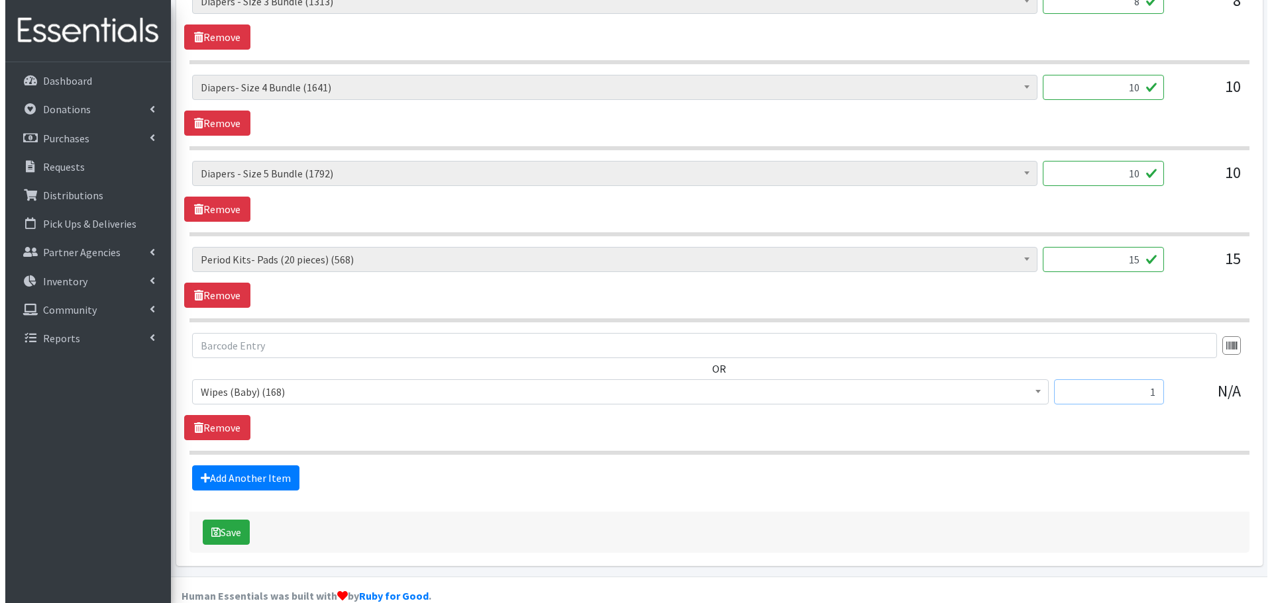
scroll to position [738, 0]
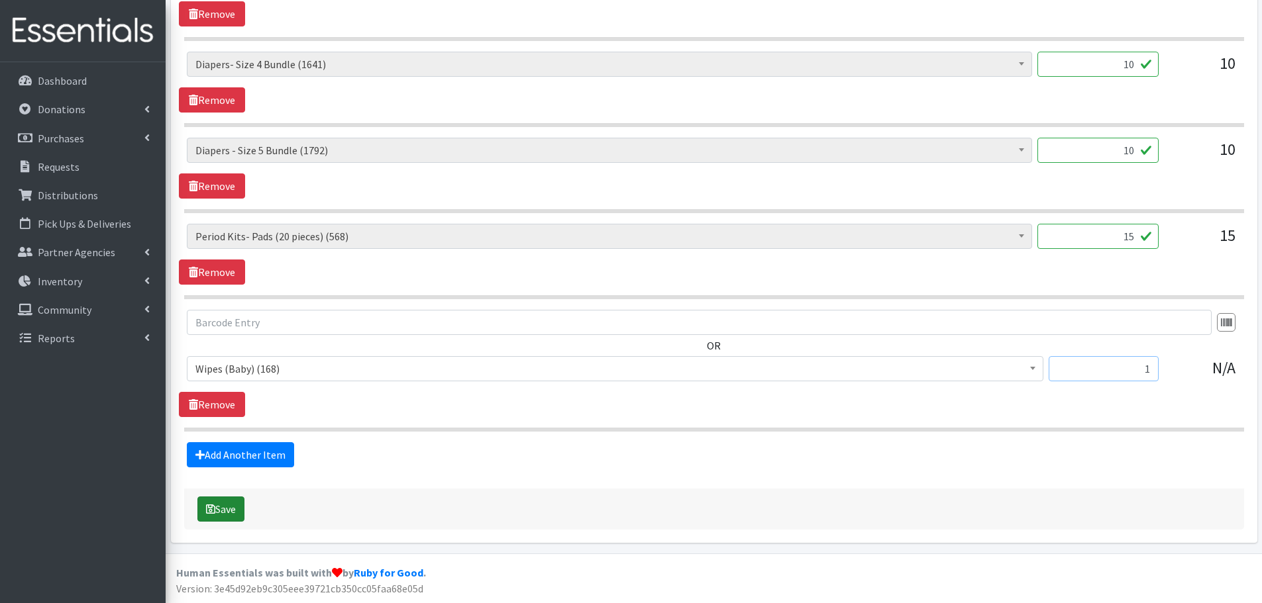
type input "1"
click at [229, 510] on button "Save" at bounding box center [220, 509] width 47 height 25
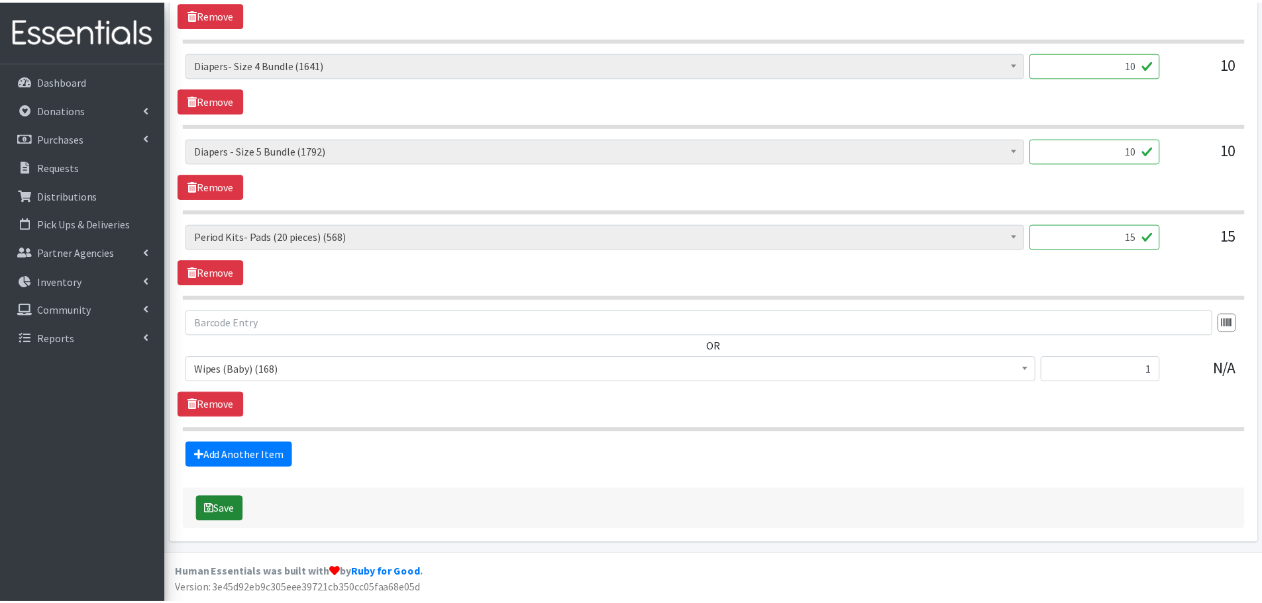
scroll to position [0, 0]
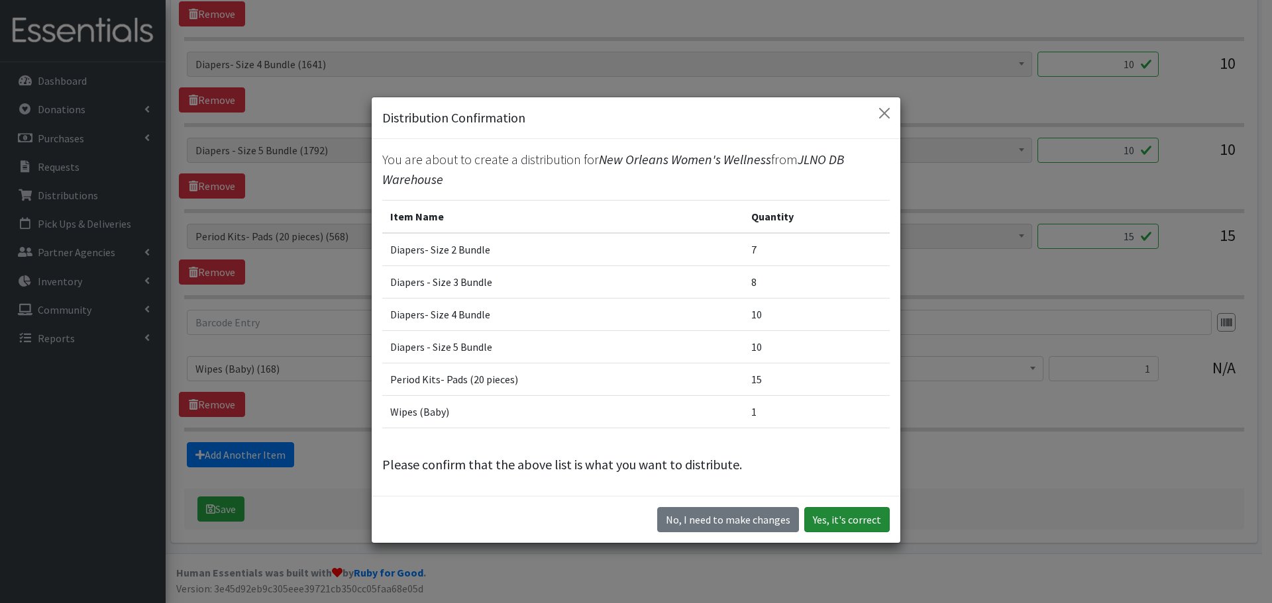
click at [834, 521] on button "Yes, it's correct" at bounding box center [846, 519] width 85 height 25
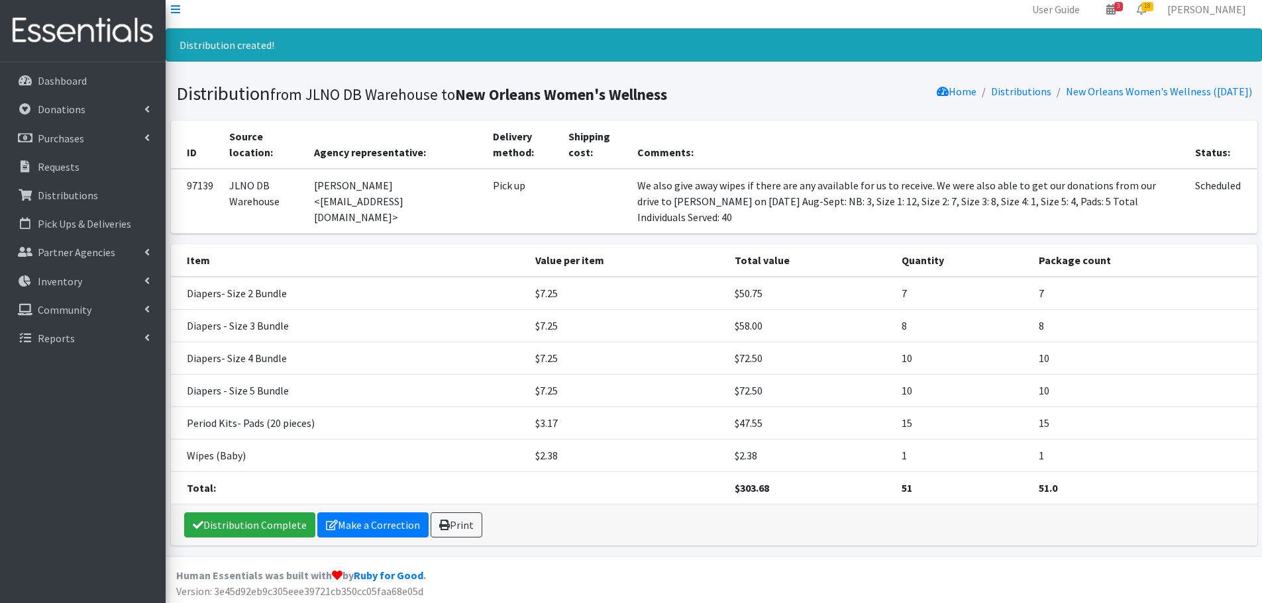
scroll to position [12, 0]
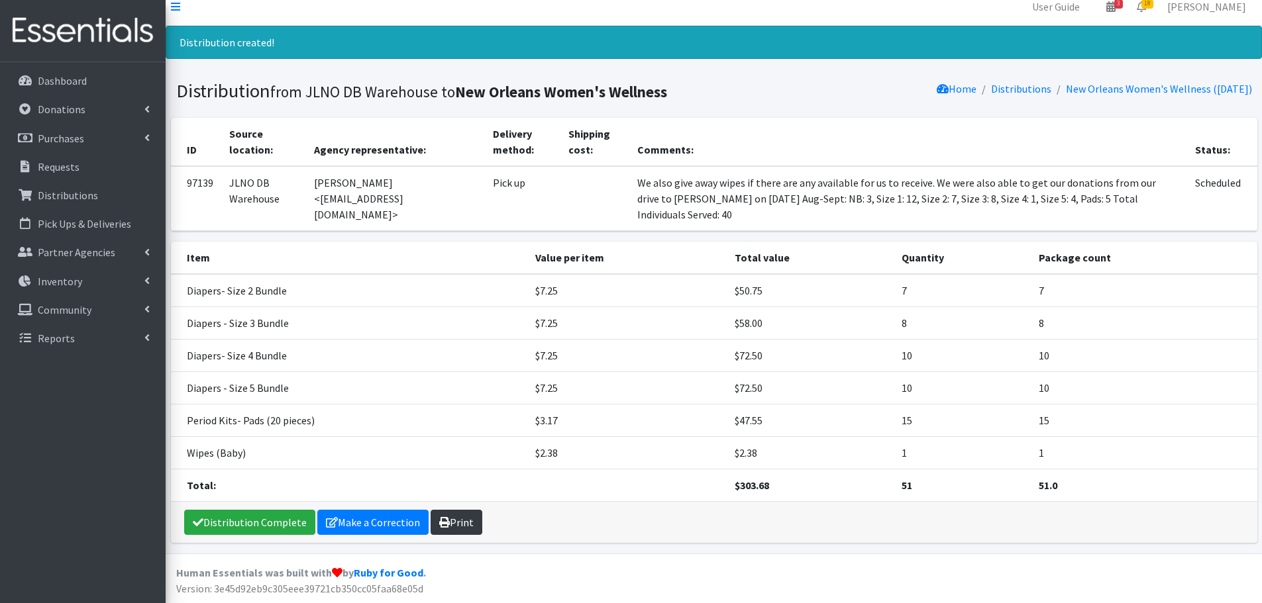
click at [457, 529] on link "Print" at bounding box center [456, 522] width 52 height 25
click at [86, 163] on link "Requests" at bounding box center [82, 167] width 155 height 26
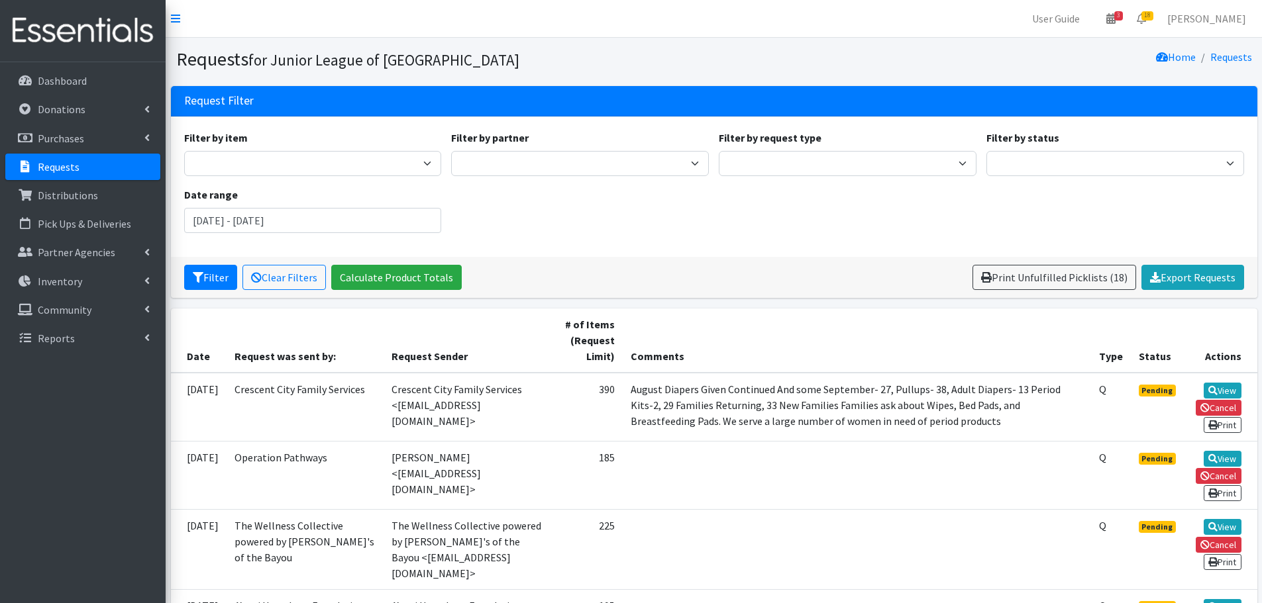
click at [317, 236] on div "Filter by item Adult- Bed Pad Bundles Adult Diapers Adult Incontinence - LARGE …" at bounding box center [714, 187] width 1070 height 114
click at [225, 272] on button "Filter" at bounding box center [210, 277] width 53 height 25
click at [277, 228] on input "[DATE] - [DATE]" at bounding box center [313, 220] width 258 height 25
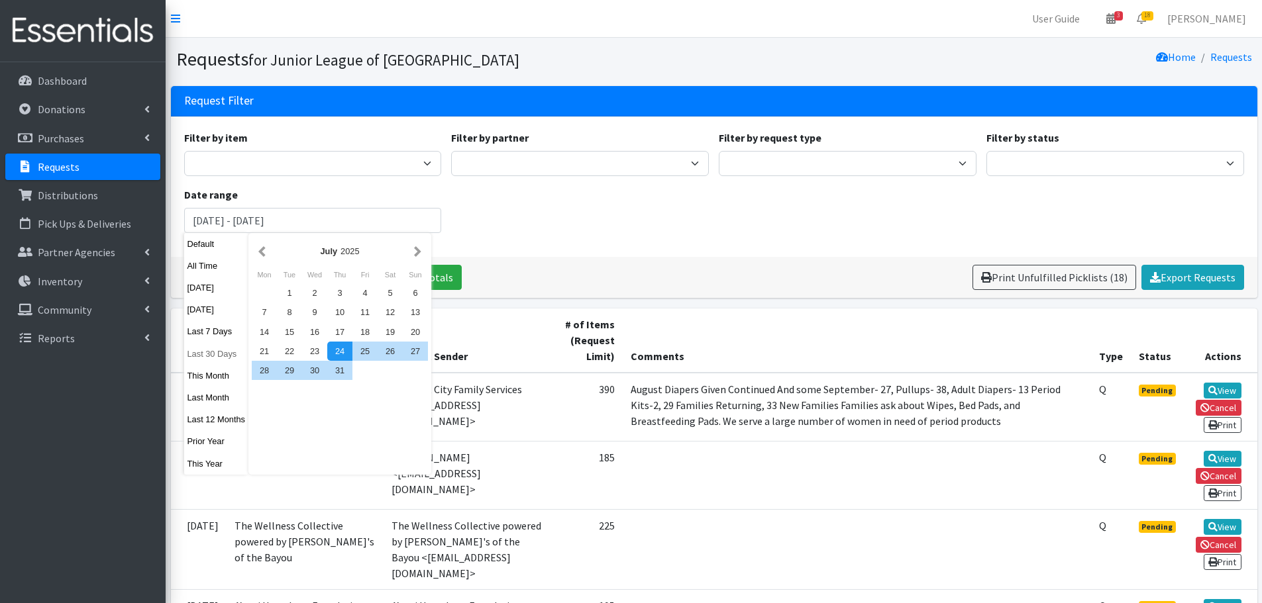
click at [217, 350] on button "Last 30 Days" at bounding box center [216, 353] width 65 height 19
type input "[DATE] - [DATE]"
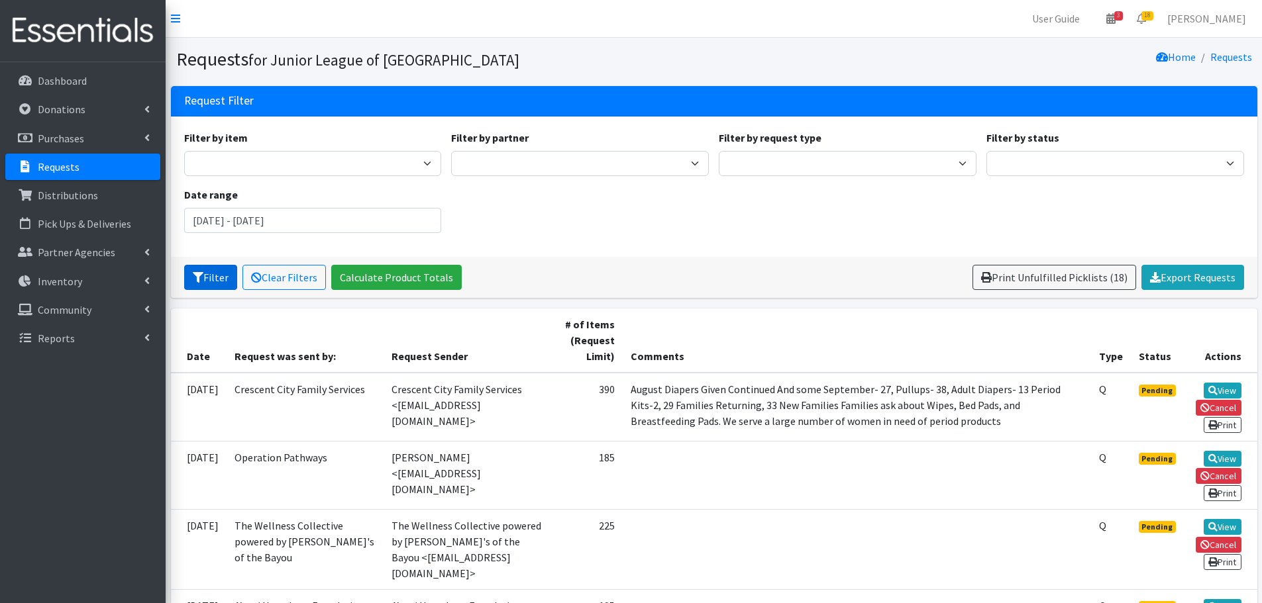
click at [211, 268] on button "Filter" at bounding box center [210, 277] width 53 height 25
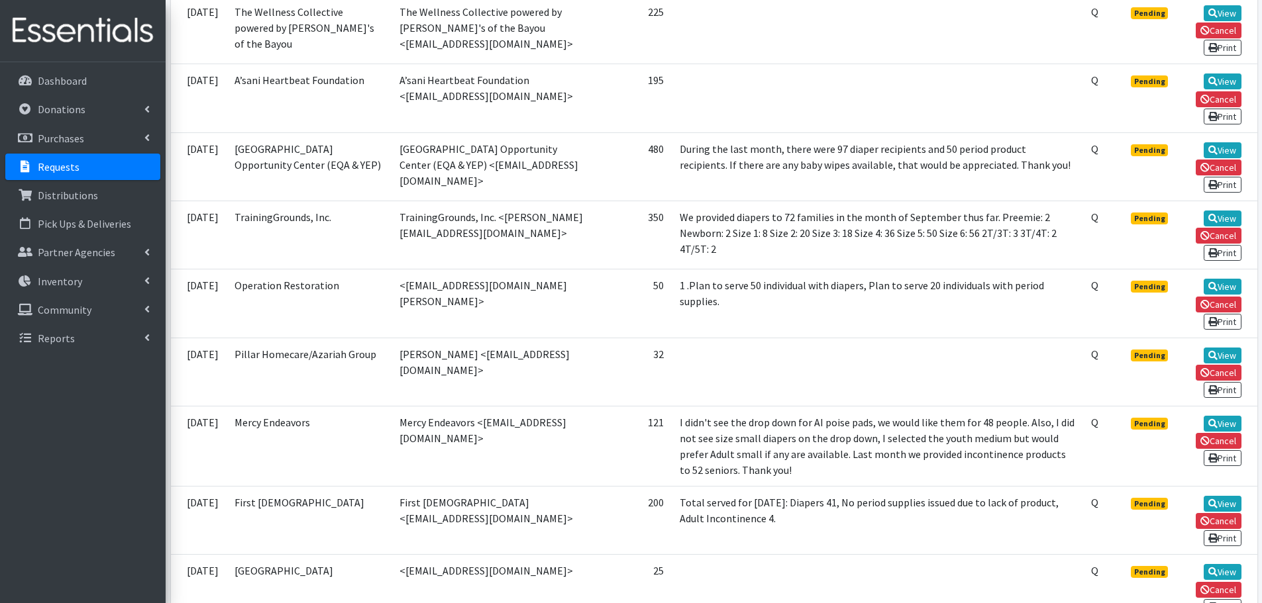
scroll to position [530, 0]
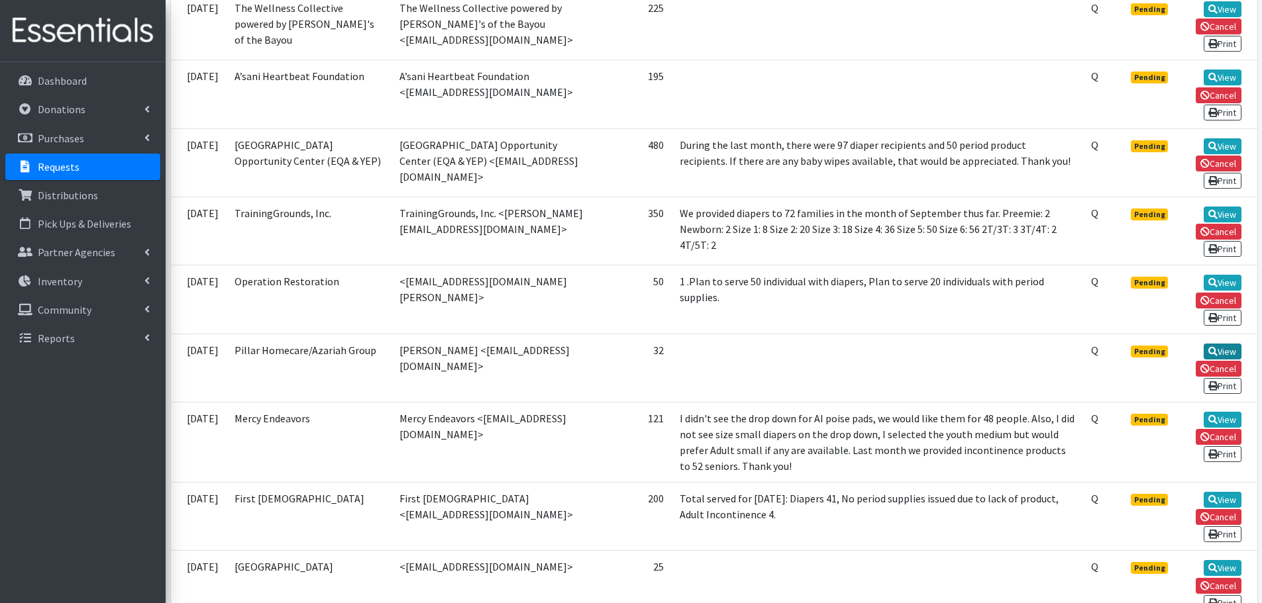
click at [1224, 352] on link "View" at bounding box center [1222, 352] width 38 height 16
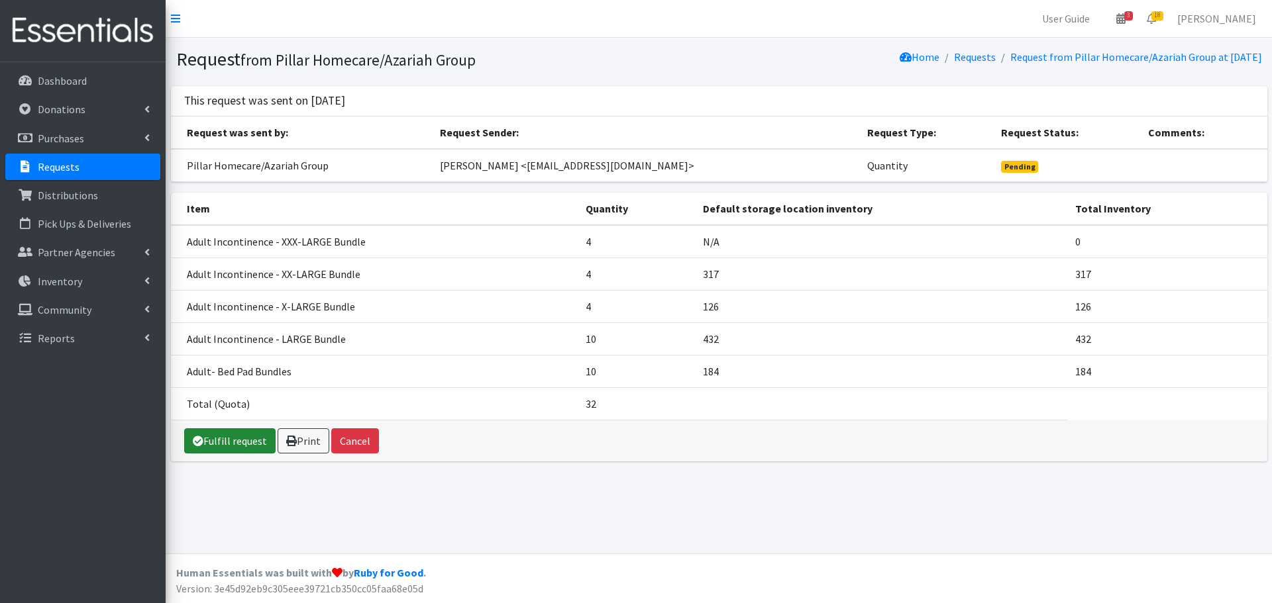
click at [221, 446] on link "Fulfill request" at bounding box center [229, 440] width 91 height 25
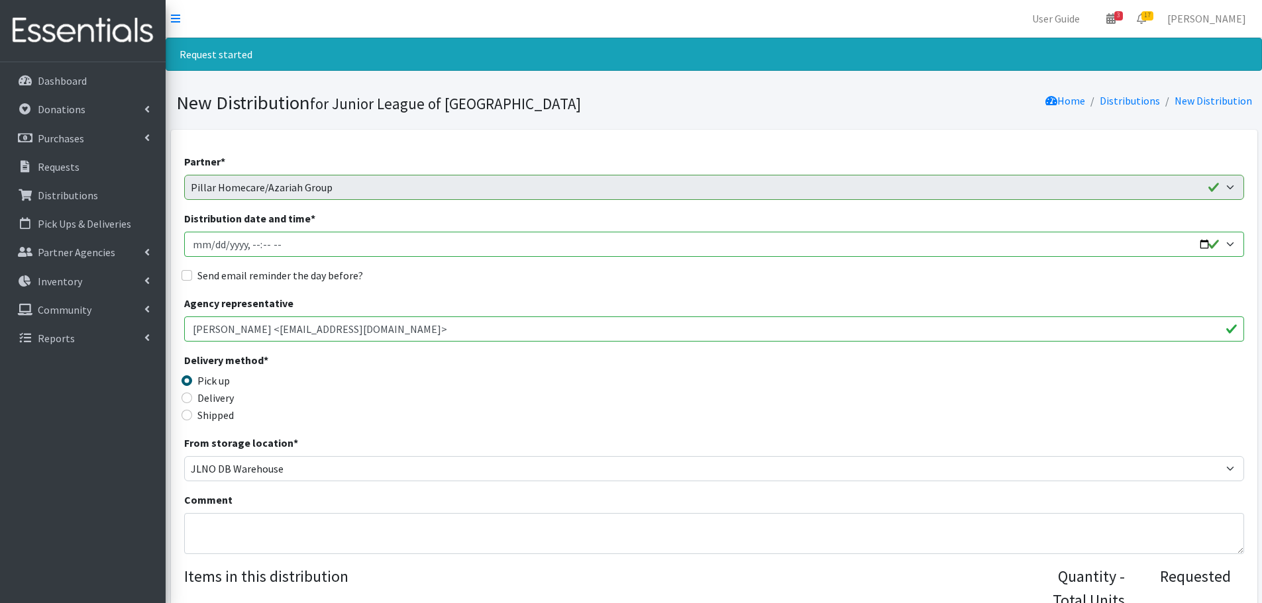
click at [350, 241] on input "Distribution date and time *" at bounding box center [714, 244] width 1060 height 25
click at [1227, 244] on input "Distribution date and time *" at bounding box center [714, 244] width 1060 height 25
click at [1229, 247] on input "Distribution date and time *" at bounding box center [714, 244] width 1060 height 25
click at [1214, 244] on input "Distribution date and time *" at bounding box center [714, 244] width 1060 height 25
click at [1229, 244] on input "Distribution date and time *" at bounding box center [714, 244] width 1060 height 25
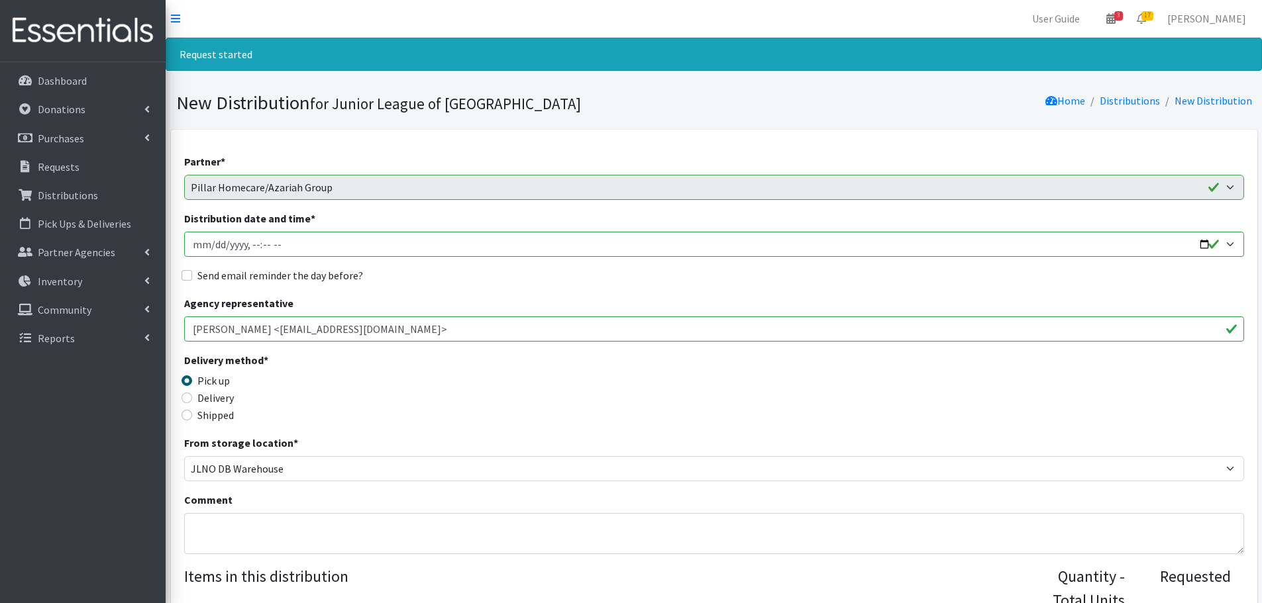
click at [366, 240] on input "Distribution date and time *" at bounding box center [714, 244] width 1060 height 25
click at [230, 250] on input "Distribution date and time *" at bounding box center [714, 244] width 1060 height 25
click at [188, 272] on input "Send email reminder the day before?" at bounding box center [186, 275] width 11 height 11
checkbox input "true"
click at [215, 250] on input "Distribution date and time *" at bounding box center [714, 244] width 1060 height 25
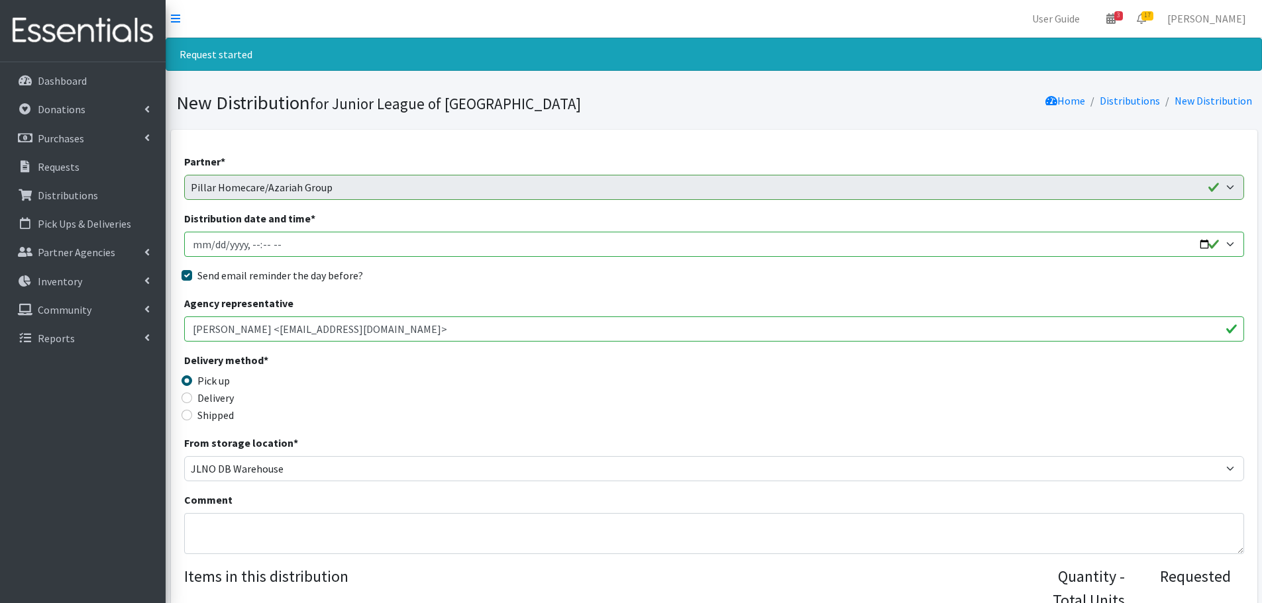
click at [195, 244] on input "Distribution date and time *" at bounding box center [714, 244] width 1060 height 25
click at [1231, 239] on input "Distribution date and time *" at bounding box center [714, 244] width 1060 height 25
click at [1230, 247] on input "Distribution date and time *" at bounding box center [714, 244] width 1060 height 25
click at [458, 250] on input "Distribution date and time *" at bounding box center [714, 244] width 1060 height 25
click at [234, 250] on input "Distribution date and time *" at bounding box center [714, 244] width 1060 height 25
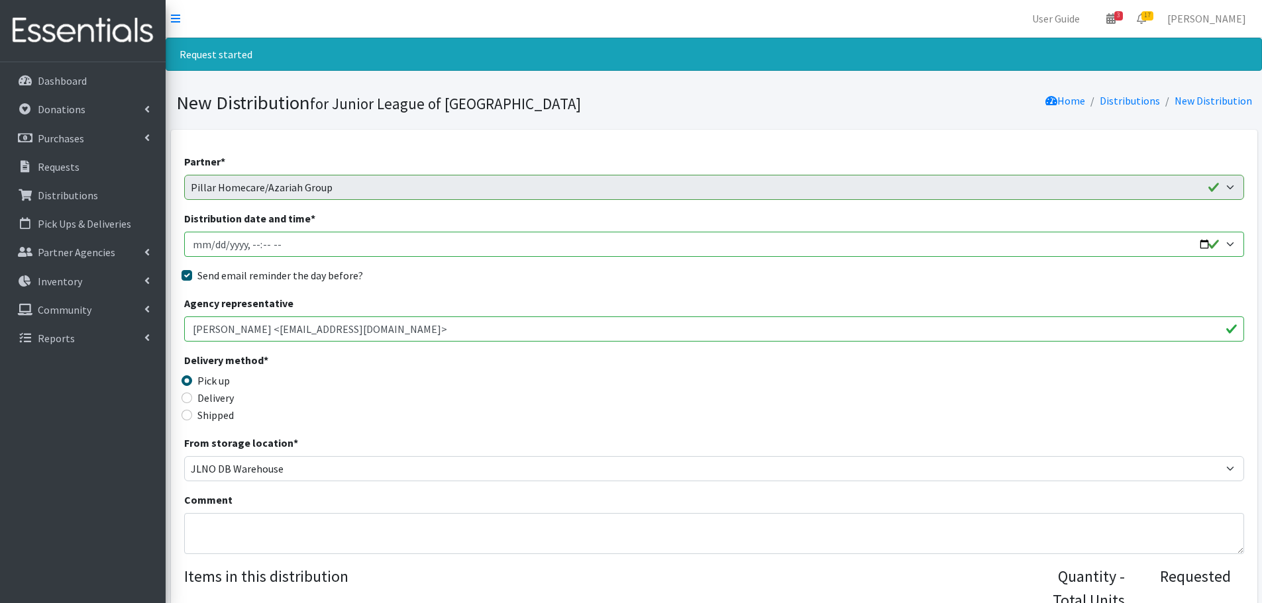
click at [214, 246] on input "Distribution date and time *" at bounding box center [714, 244] width 1060 height 25
click at [254, 242] on input "Distribution date and time *" at bounding box center [714, 244] width 1060 height 25
type input "[DATE]T09:00"
click at [310, 270] on label "Send email reminder the day before?" at bounding box center [280, 276] width 166 height 16
click at [192, 270] on input "Send email reminder the day before?" at bounding box center [186, 275] width 11 height 11
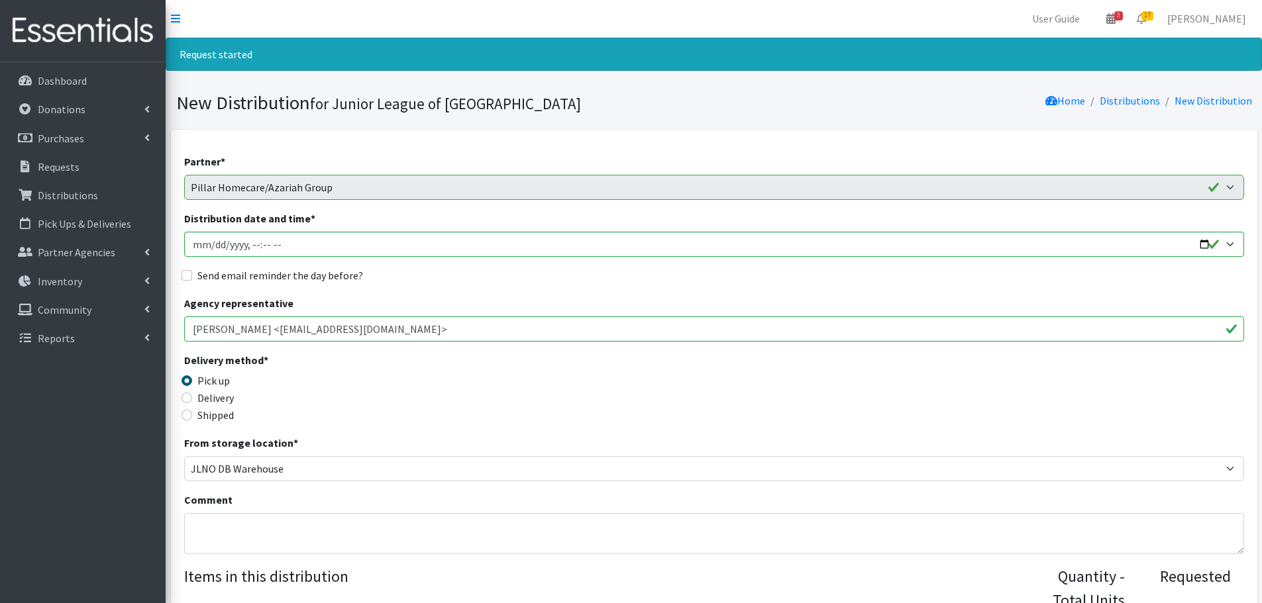
click at [308, 274] on label "Send email reminder the day before?" at bounding box center [280, 276] width 166 height 16
click at [192, 274] on input "Send email reminder the day before?" at bounding box center [186, 275] width 11 height 11
checkbox input "true"
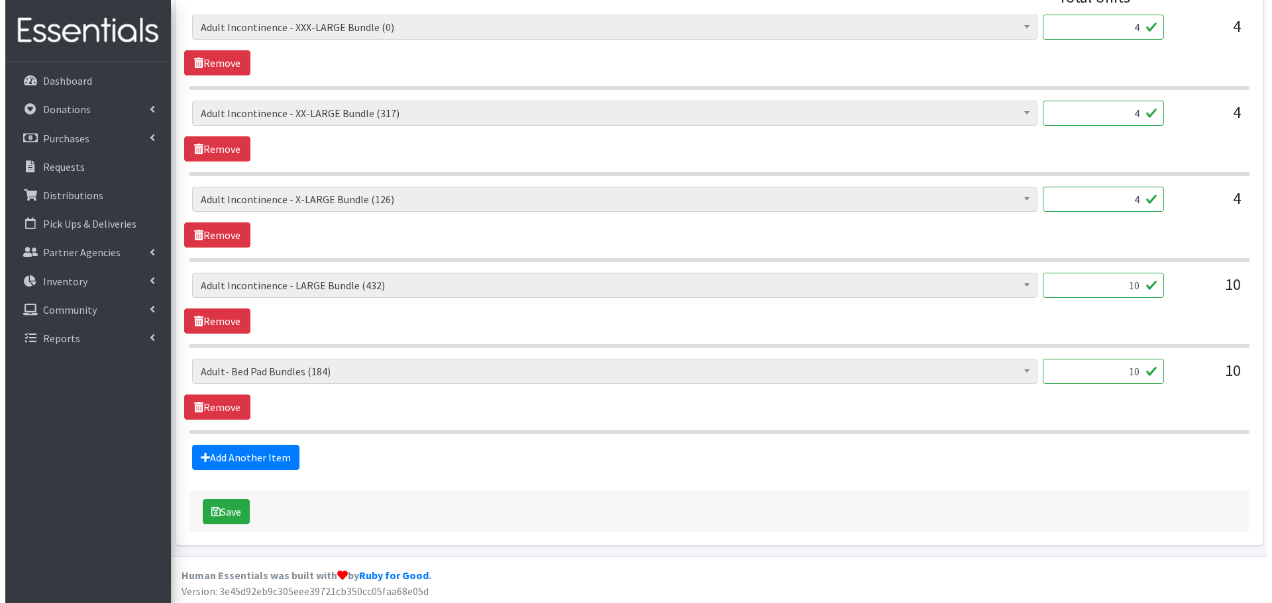
scroll to position [606, 0]
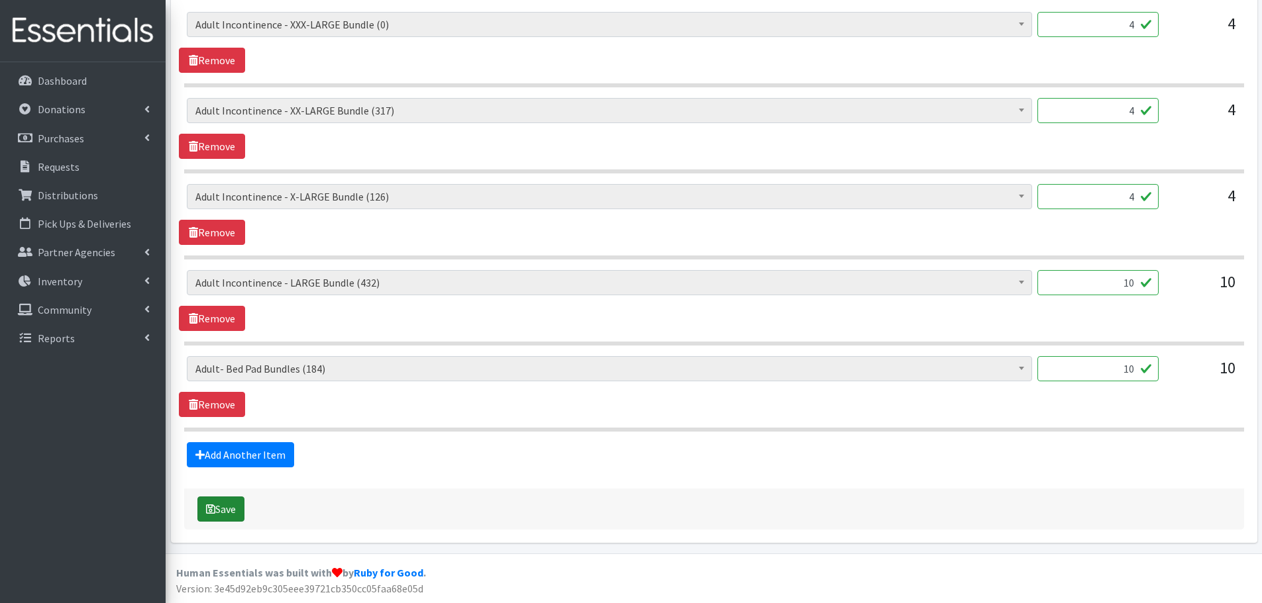
click at [240, 509] on button "Save" at bounding box center [220, 509] width 47 height 25
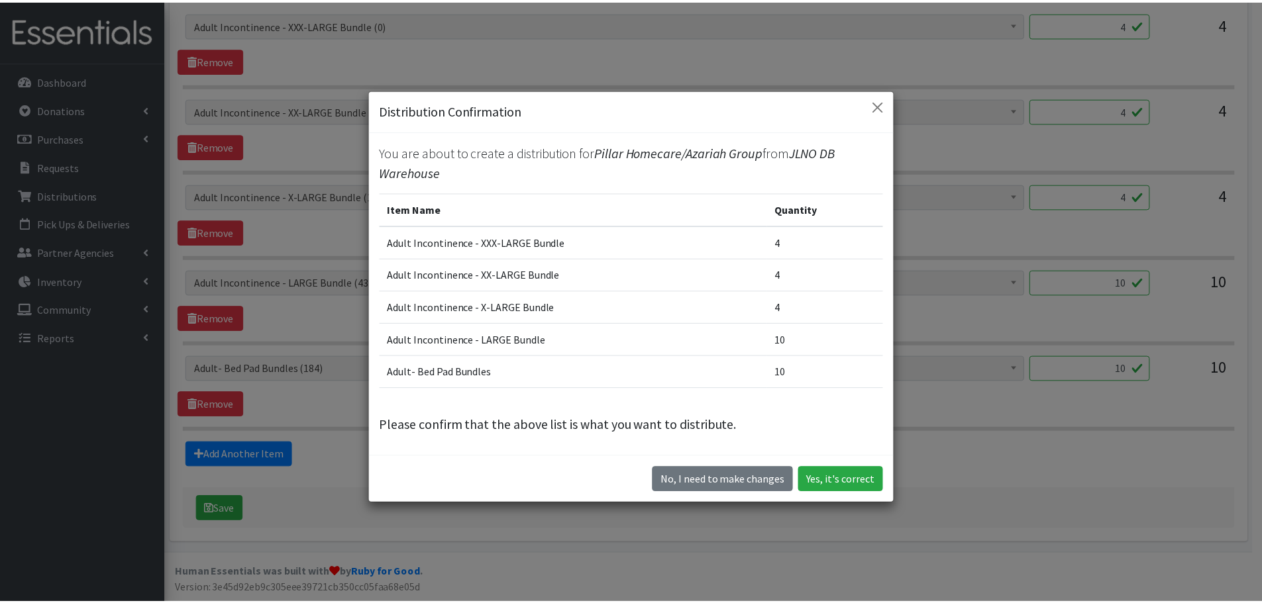
scroll to position [37, 0]
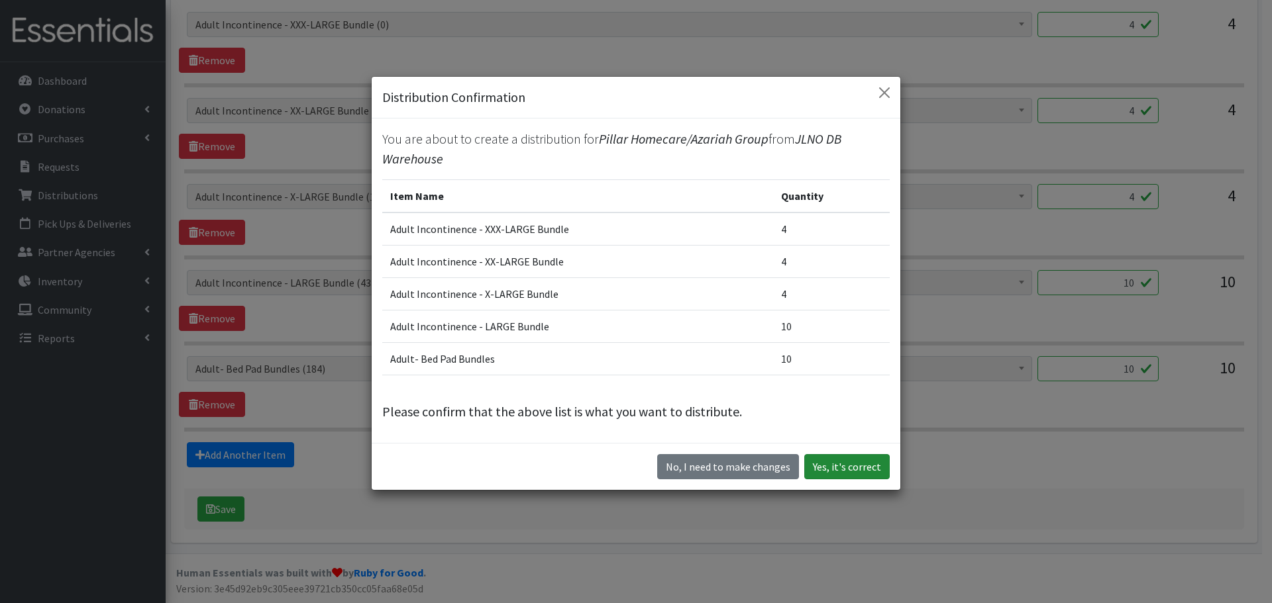
click at [852, 462] on button "Yes, it's correct" at bounding box center [846, 466] width 85 height 25
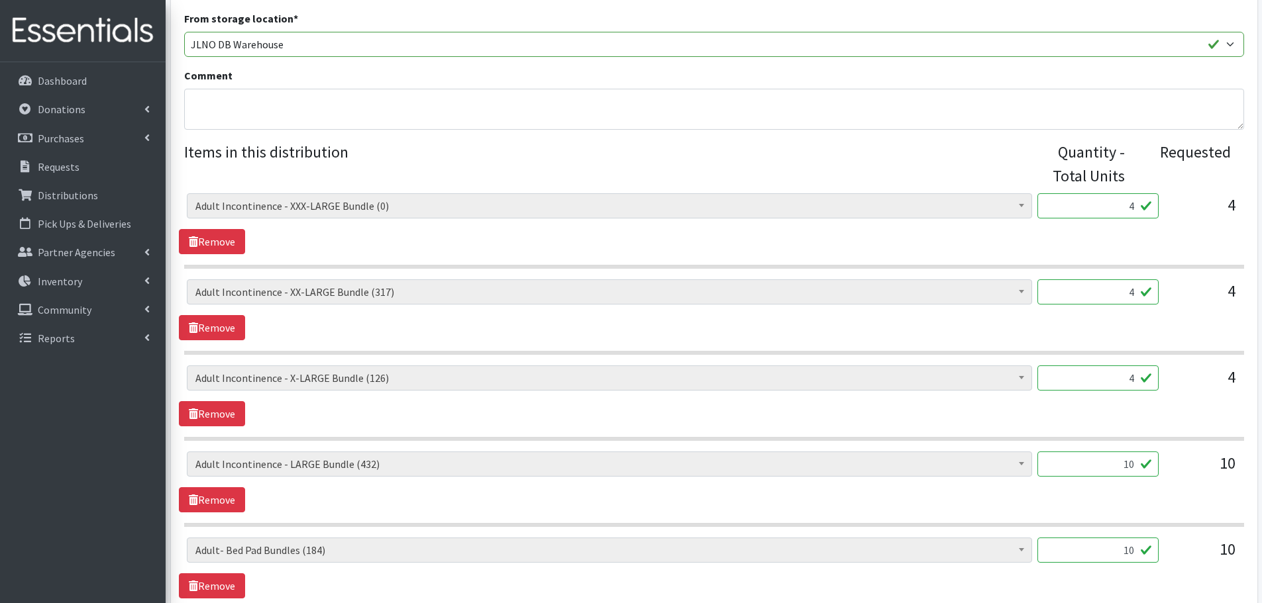
scroll to position [464, 0]
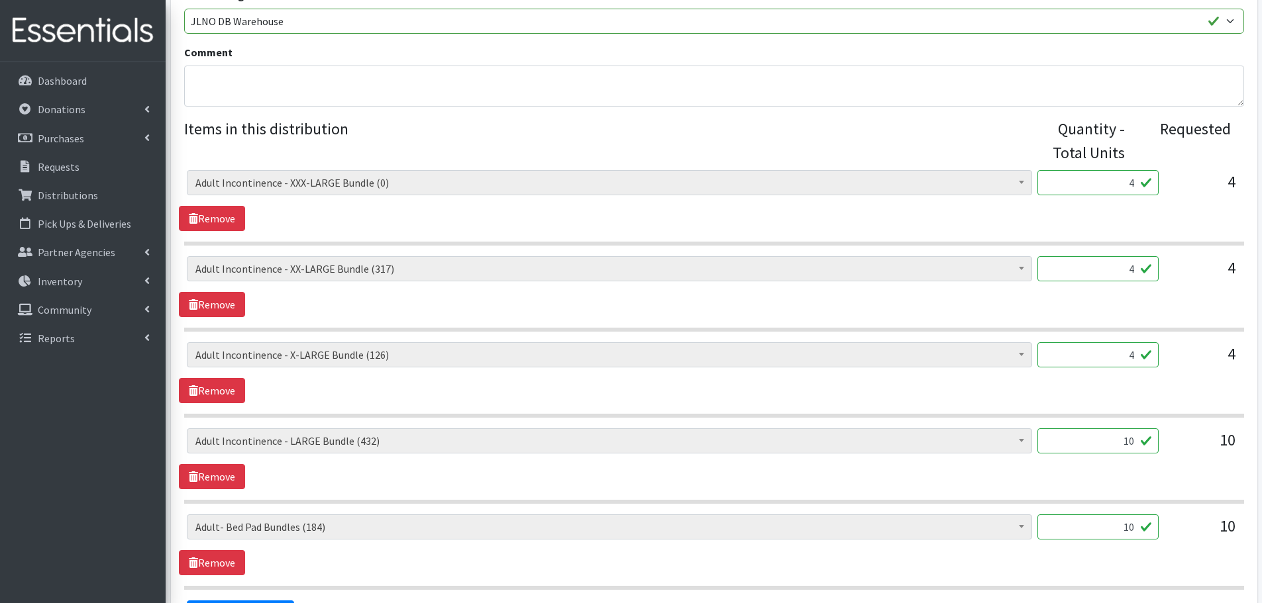
click at [1121, 176] on input "4" at bounding box center [1097, 182] width 121 height 25
click at [220, 219] on link "Remove" at bounding box center [212, 218] width 66 height 25
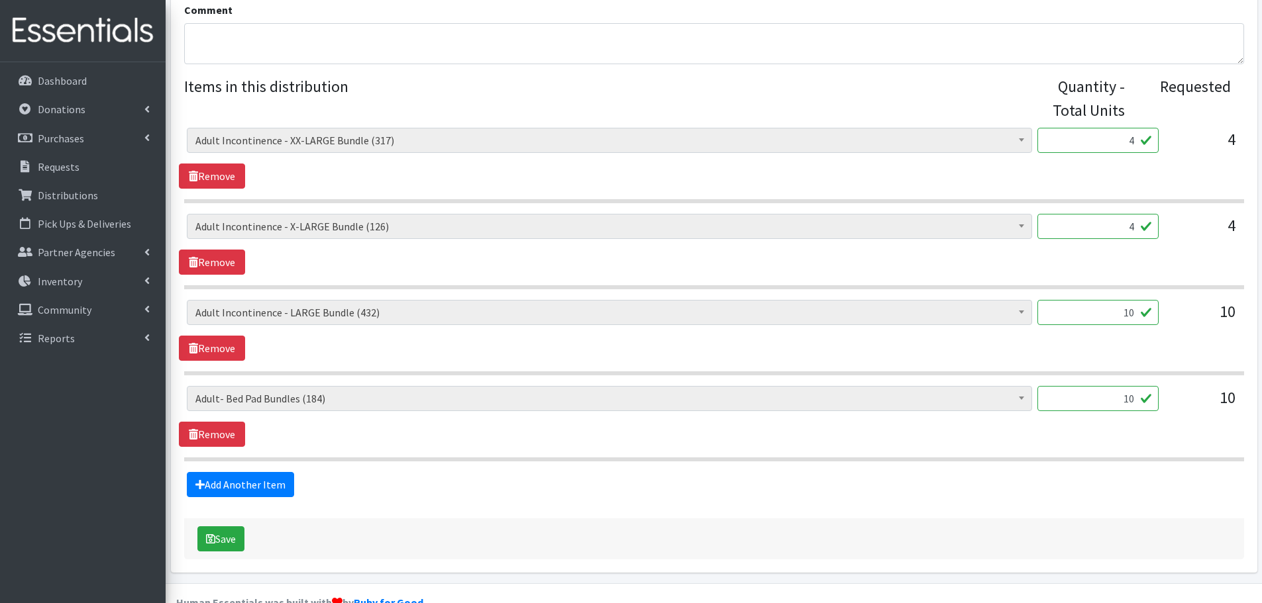
scroll to position [530, 0]
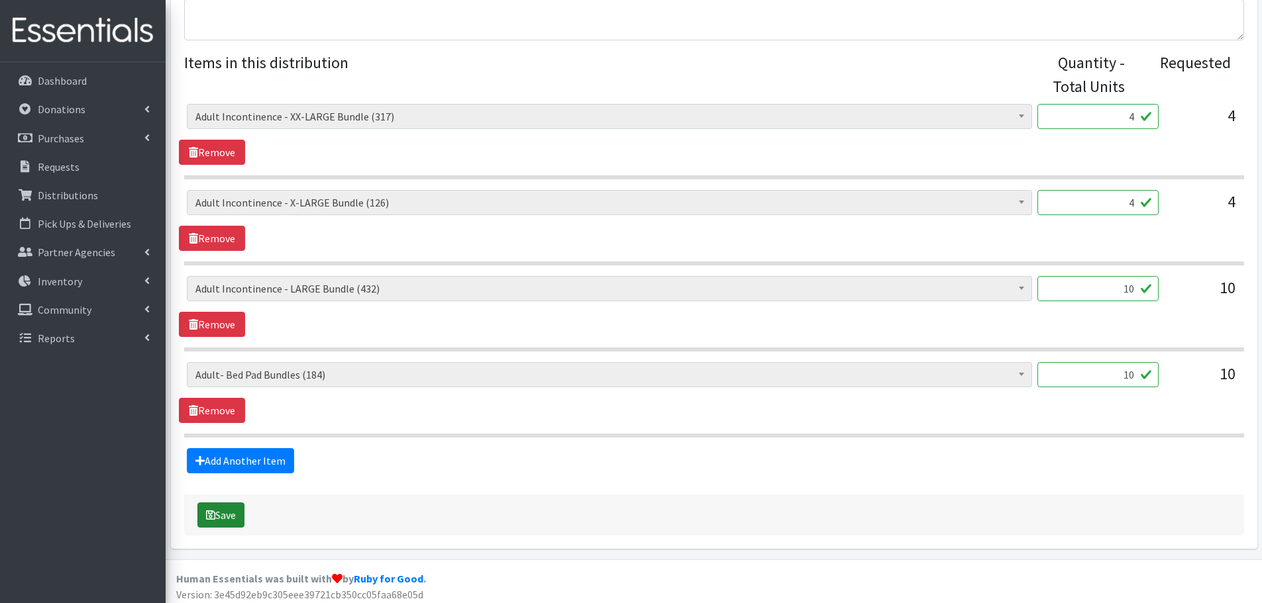
click at [224, 518] on button "Save" at bounding box center [220, 515] width 47 height 25
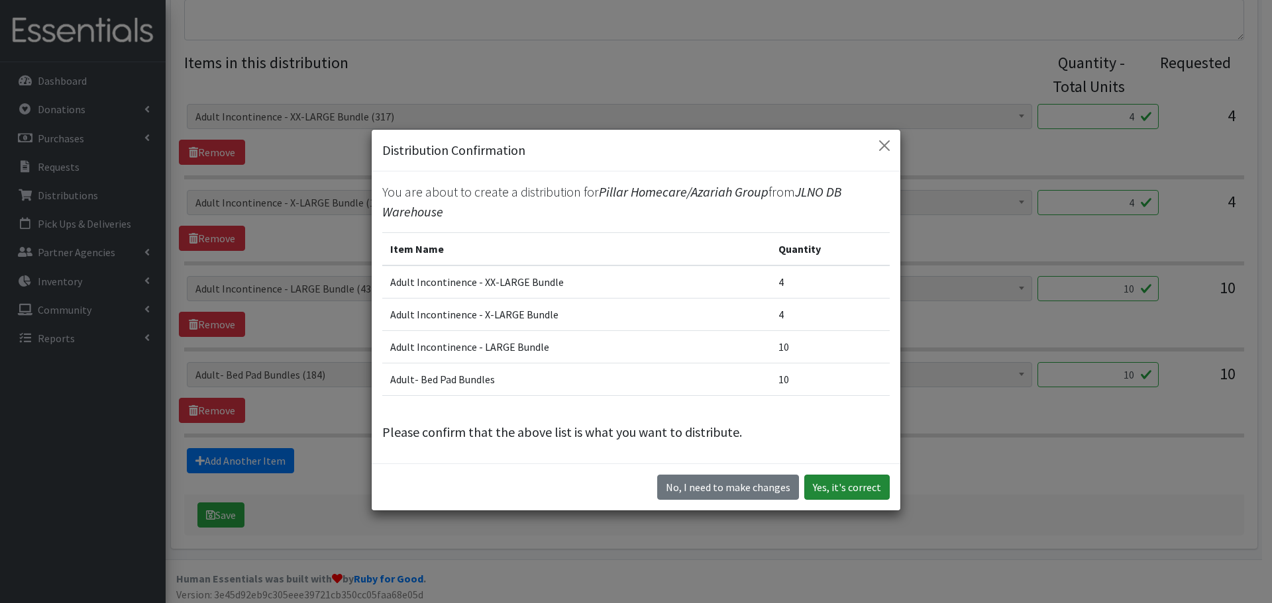
click at [860, 487] on button "Yes, it's correct" at bounding box center [846, 487] width 85 height 25
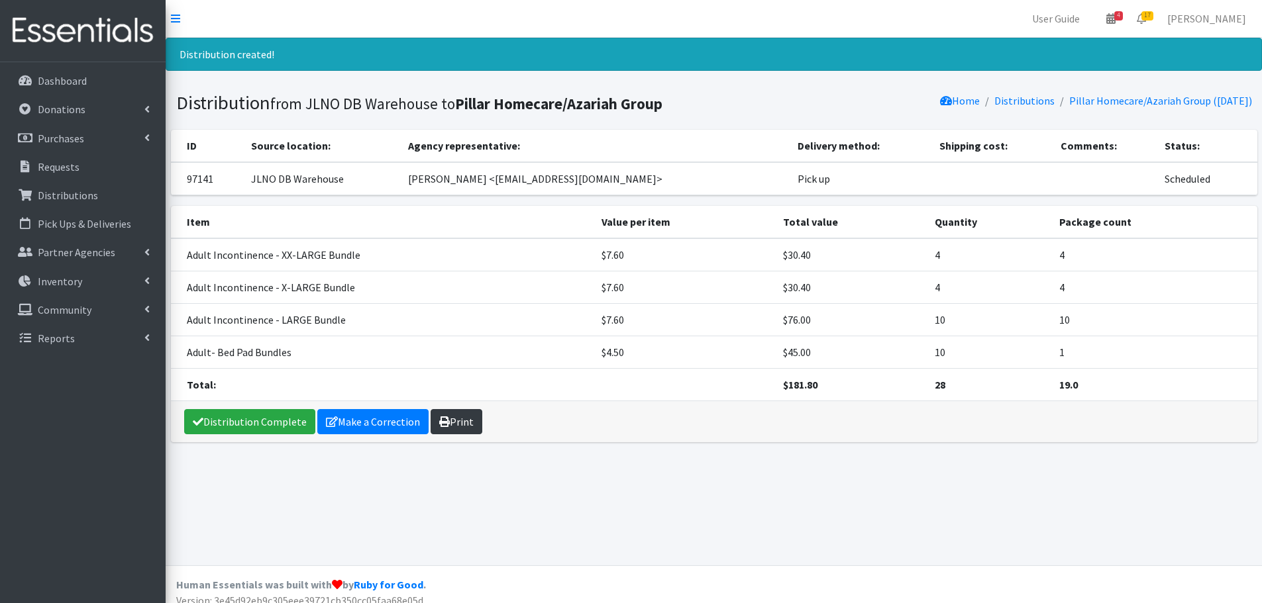
click at [443, 419] on icon at bounding box center [444, 422] width 11 height 11
click at [62, 172] on p "Requests" at bounding box center [59, 166] width 42 height 13
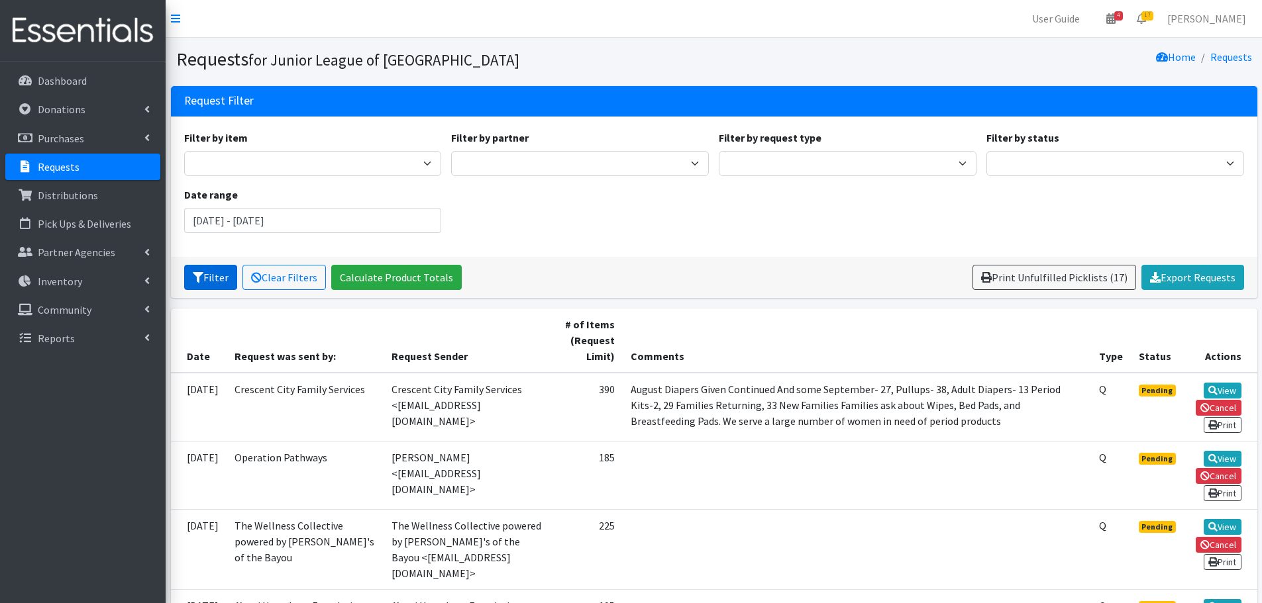
click at [209, 275] on button "Filter" at bounding box center [210, 277] width 53 height 25
click at [248, 221] on input "[DATE] - [DATE]" at bounding box center [313, 220] width 258 height 25
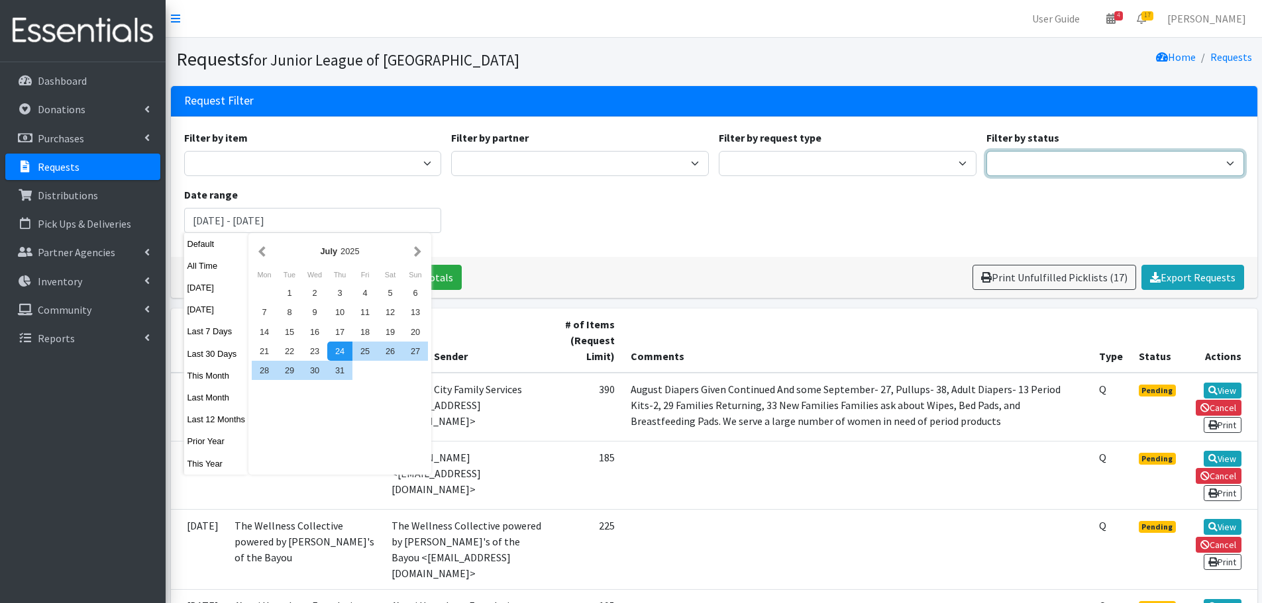
click at [1036, 172] on select "Pending Started Fulfilled Discarded" at bounding box center [1115, 163] width 258 height 25
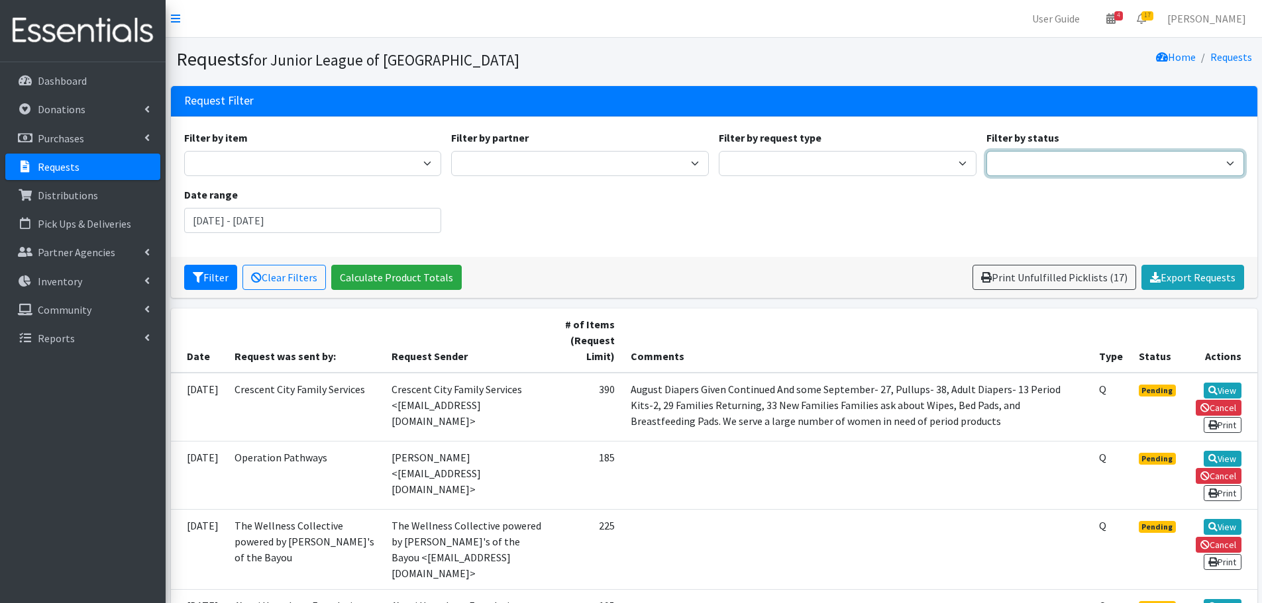
select select "0"
click at [986, 151] on select "Pending Started Fulfilled Discarded" at bounding box center [1115, 163] width 258 height 25
click at [193, 277] on icon "submit" at bounding box center [198, 277] width 11 height 11
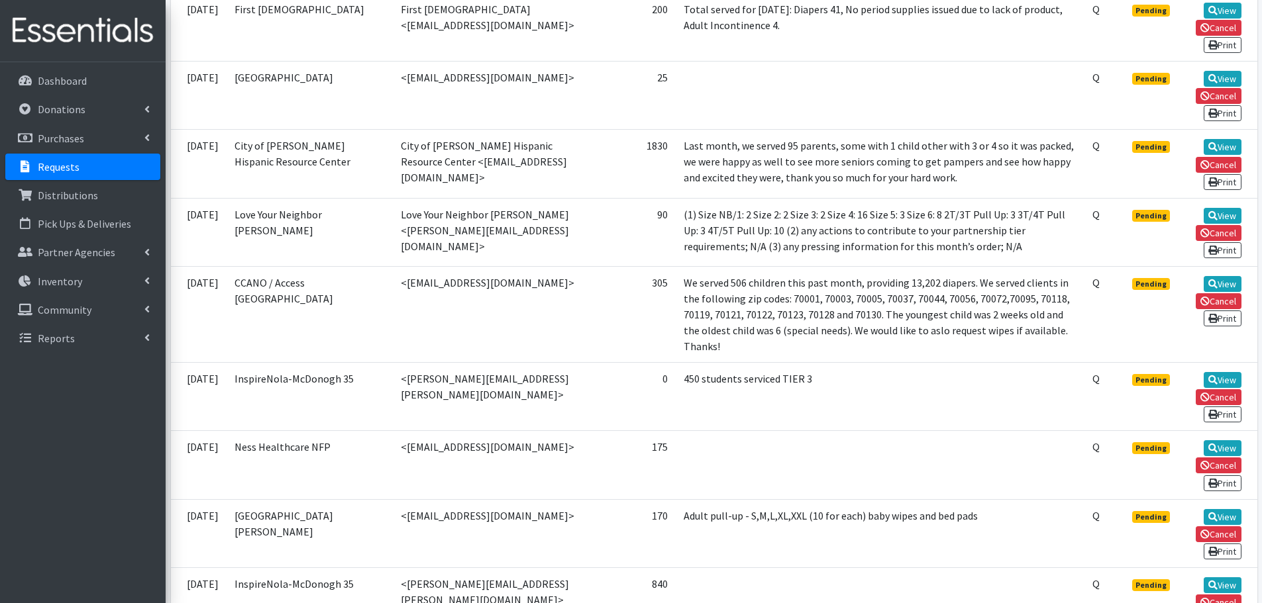
scroll to position [928, 0]
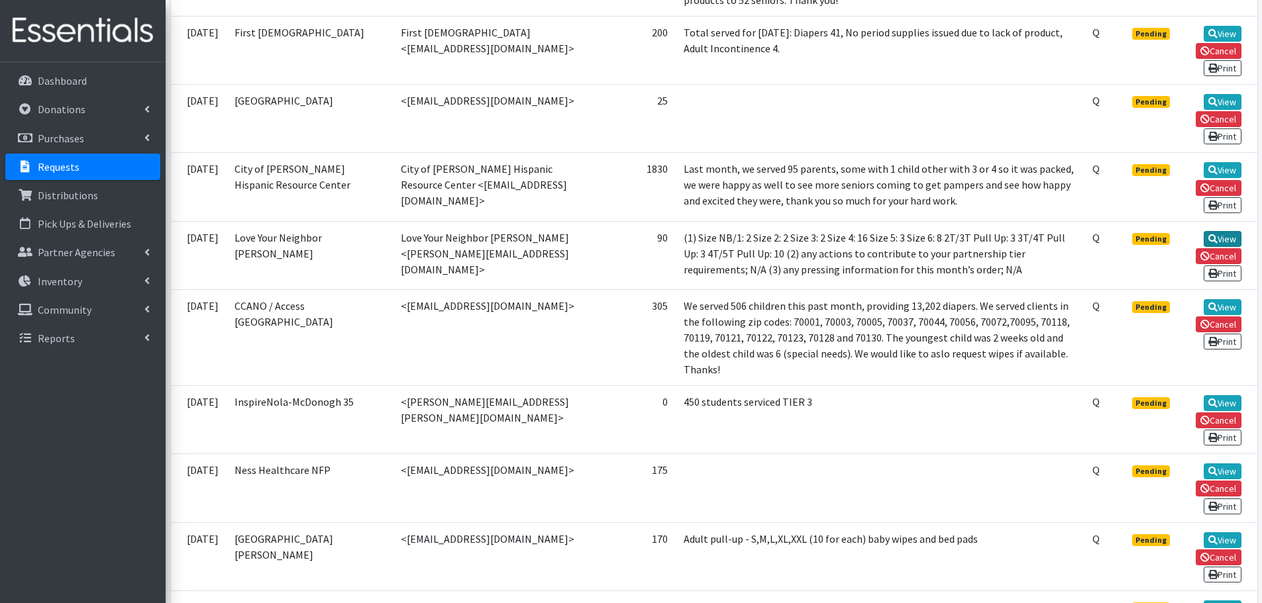
click at [1217, 234] on link "View" at bounding box center [1222, 239] width 38 height 16
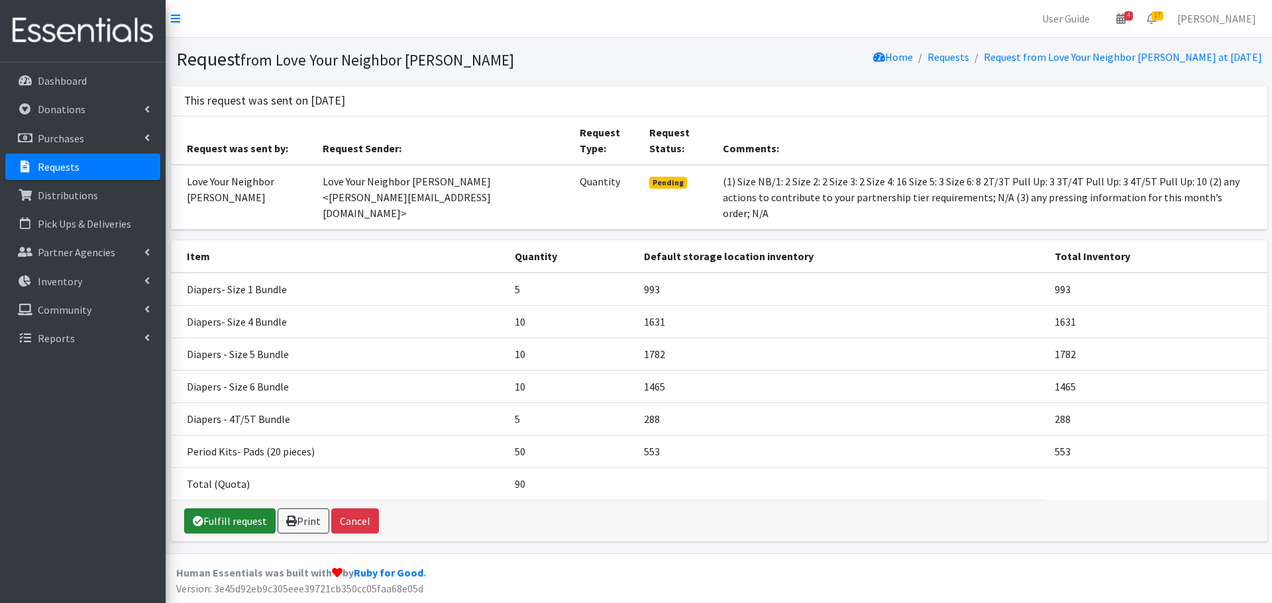
click at [215, 509] on link "Fulfill request" at bounding box center [229, 521] width 91 height 25
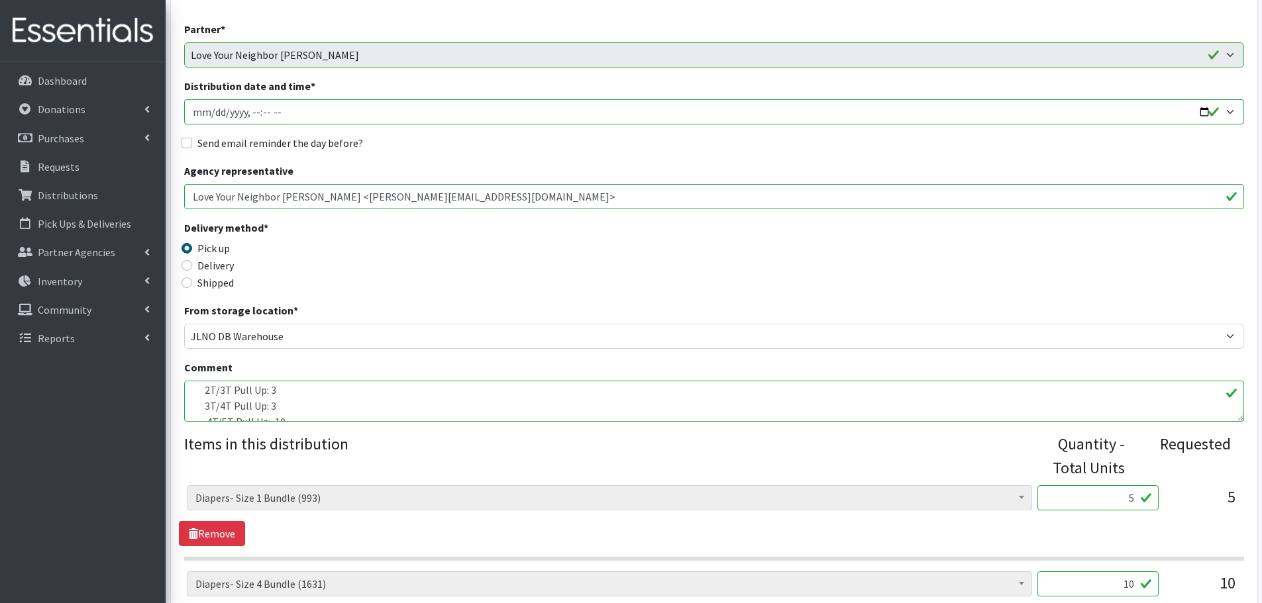
scroll to position [77, 0]
click at [1231, 111] on input "Distribution date and time *" at bounding box center [714, 111] width 1060 height 25
click at [1117, 109] on input "Distribution date and time *" at bounding box center [714, 111] width 1060 height 25
click at [1195, 115] on input "Distribution date and time *" at bounding box center [714, 111] width 1060 height 25
click at [1227, 113] on input "Distribution date and time *" at bounding box center [714, 111] width 1060 height 25
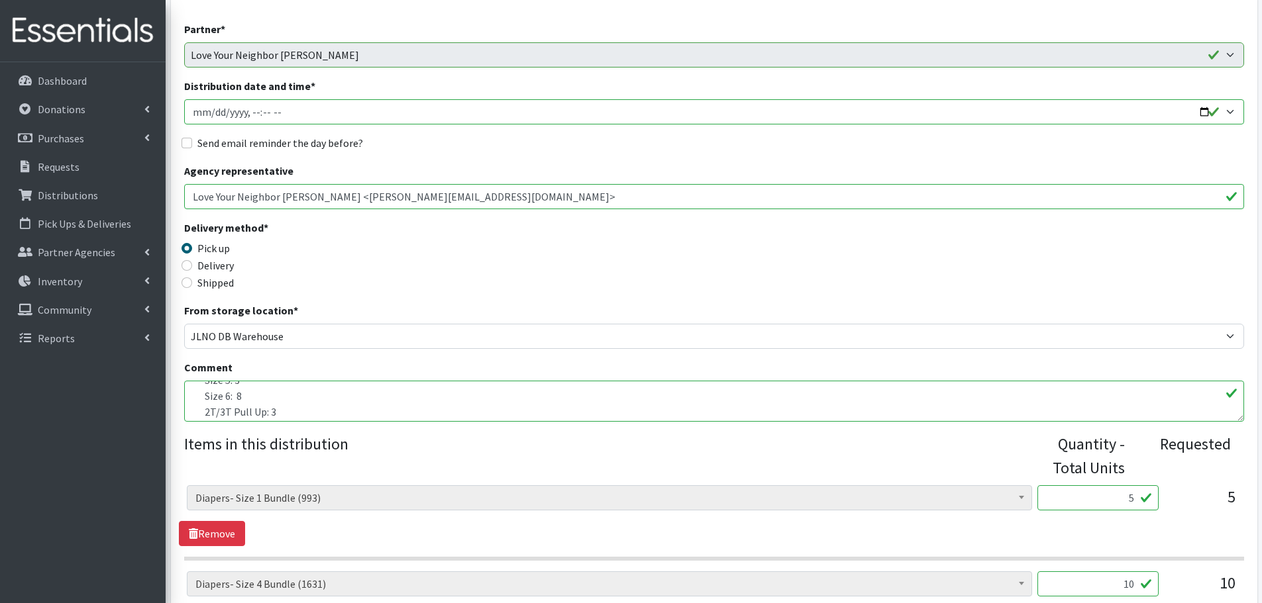
click at [1203, 113] on input "Distribution date and time *" at bounding box center [714, 111] width 1060 height 25
type input "2025-09-26T09:00"
click at [500, 267] on div "Delivery method * Pick up Delivery Shipped Shipping cost" at bounding box center [714, 261] width 1060 height 83
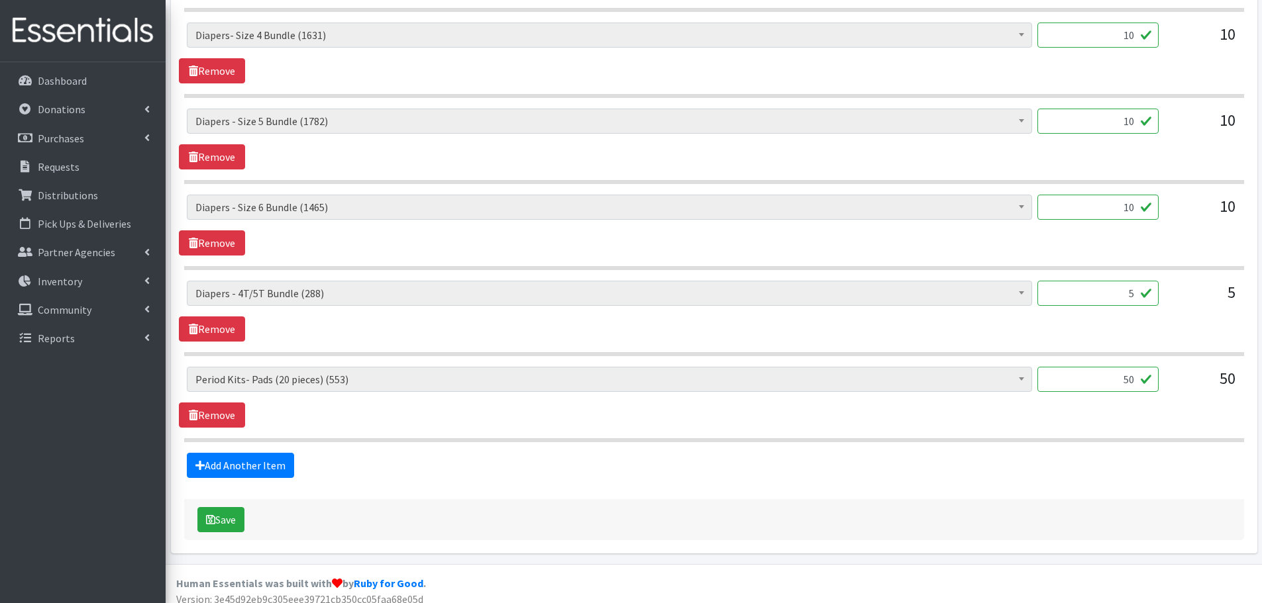
scroll to position [692, 0]
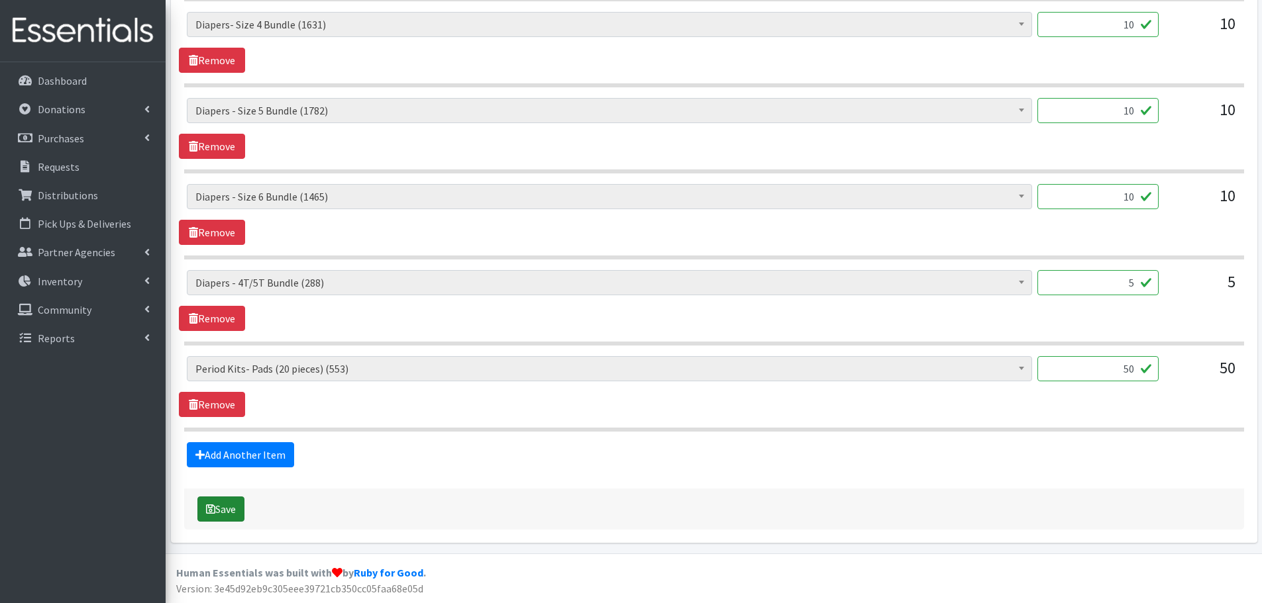
click at [223, 516] on button "Save" at bounding box center [220, 509] width 47 height 25
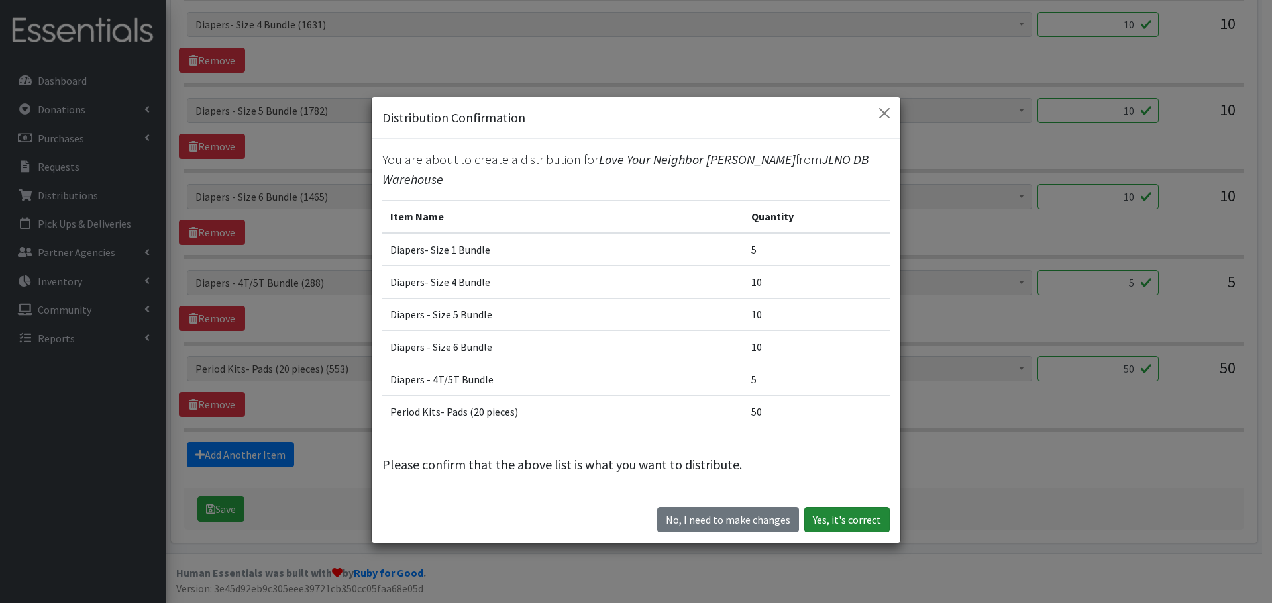
click at [829, 507] on button "Yes, it's correct" at bounding box center [846, 519] width 85 height 25
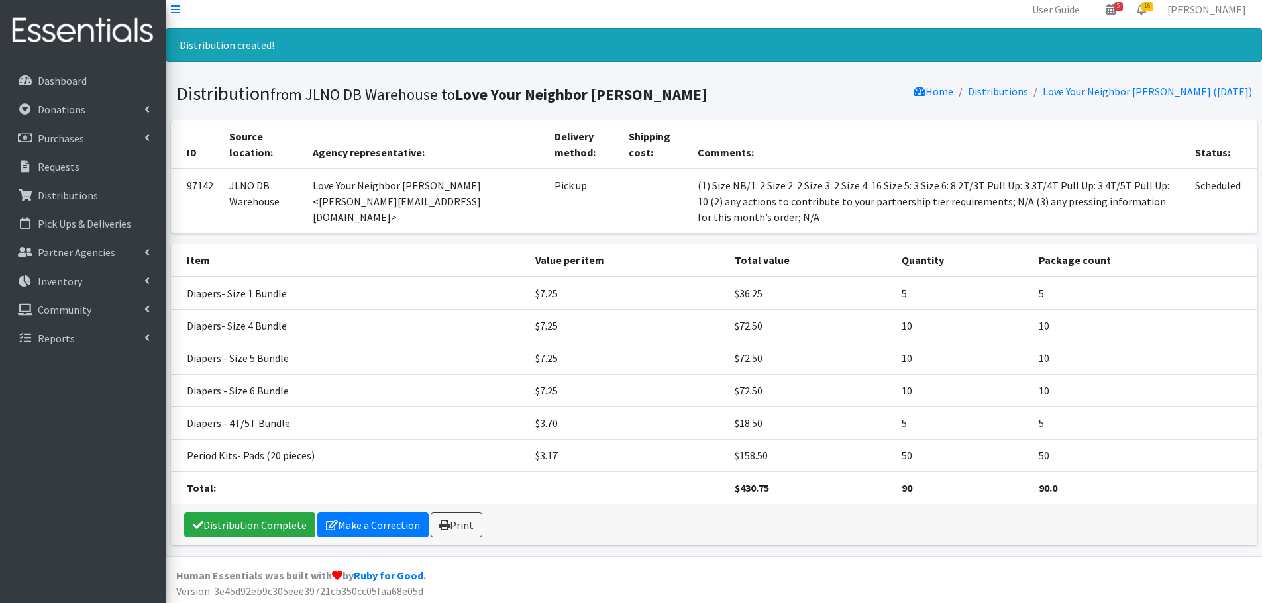
scroll to position [12, 0]
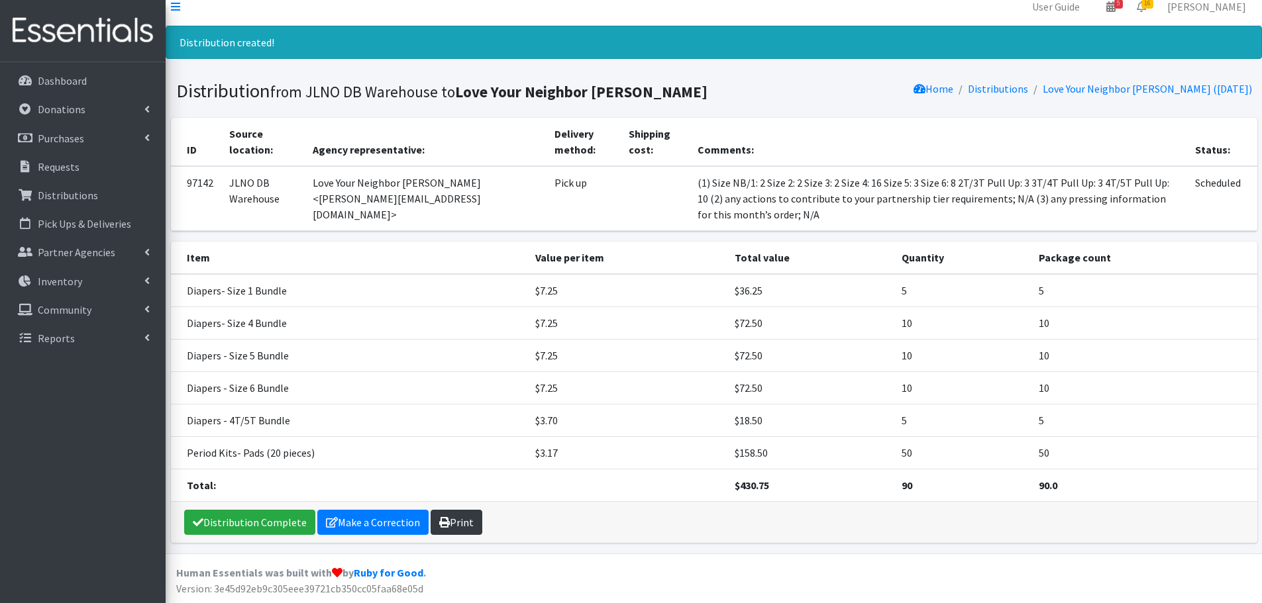
click at [464, 521] on link "Print" at bounding box center [456, 522] width 52 height 25
click at [91, 167] on link "Requests" at bounding box center [82, 167] width 155 height 26
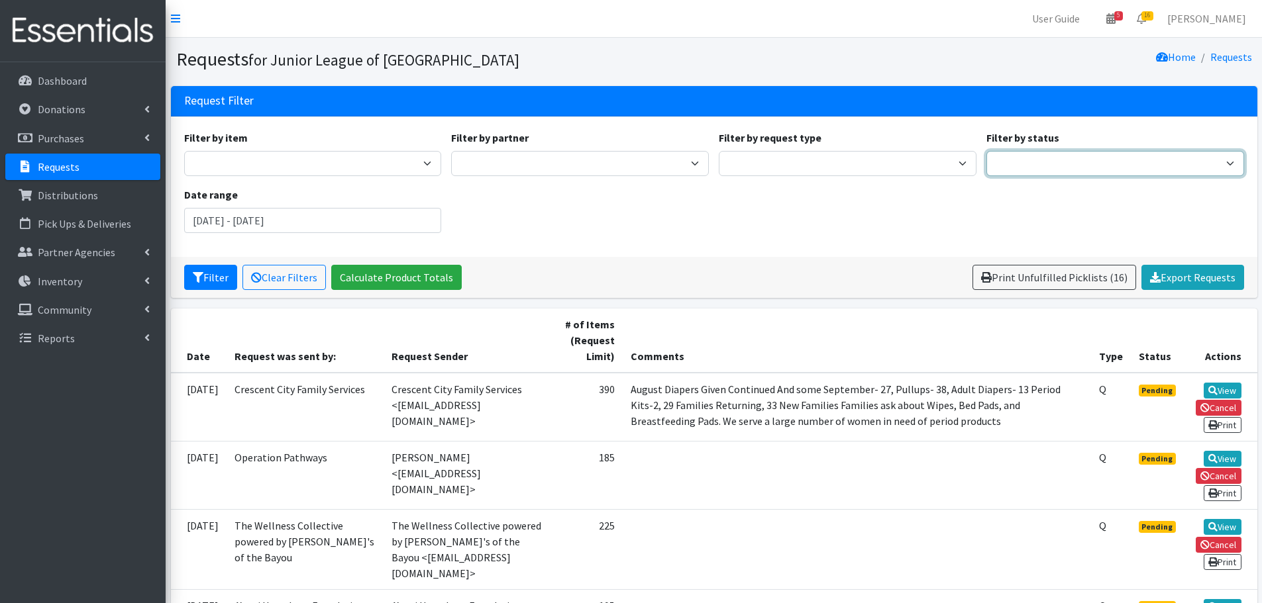
click at [1055, 158] on select "Pending Started Fulfilled Discarded" at bounding box center [1115, 163] width 258 height 25
select select "0"
click at [986, 151] on select "Pending Started Fulfilled Discarded" at bounding box center [1115, 163] width 258 height 25
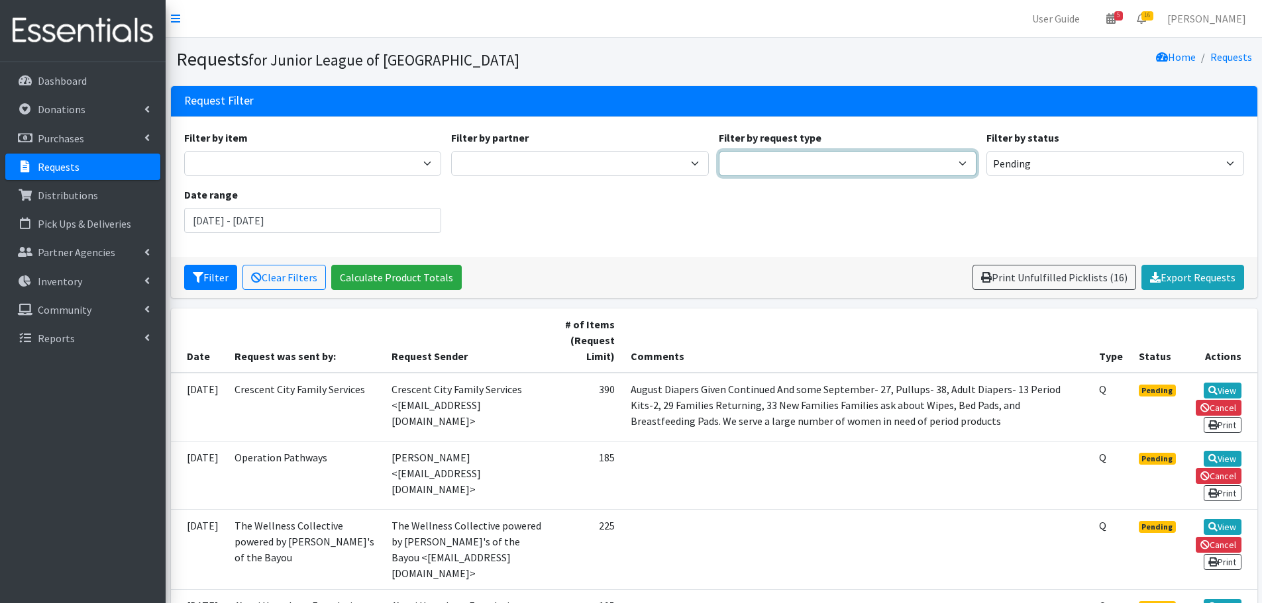
click at [840, 166] on select "Quantity Individual Child" at bounding box center [848, 163] width 258 height 25
drag, startPoint x: 663, startPoint y: 248, endPoint x: 644, endPoint y: 249, distance: 19.2
click at [663, 248] on div "Filter by item Adult- Bed Pad Bundles Adult Diapers Adult Incontinence - LARGE …" at bounding box center [714, 187] width 1086 height 140
click at [209, 279] on button "Filter" at bounding box center [210, 277] width 53 height 25
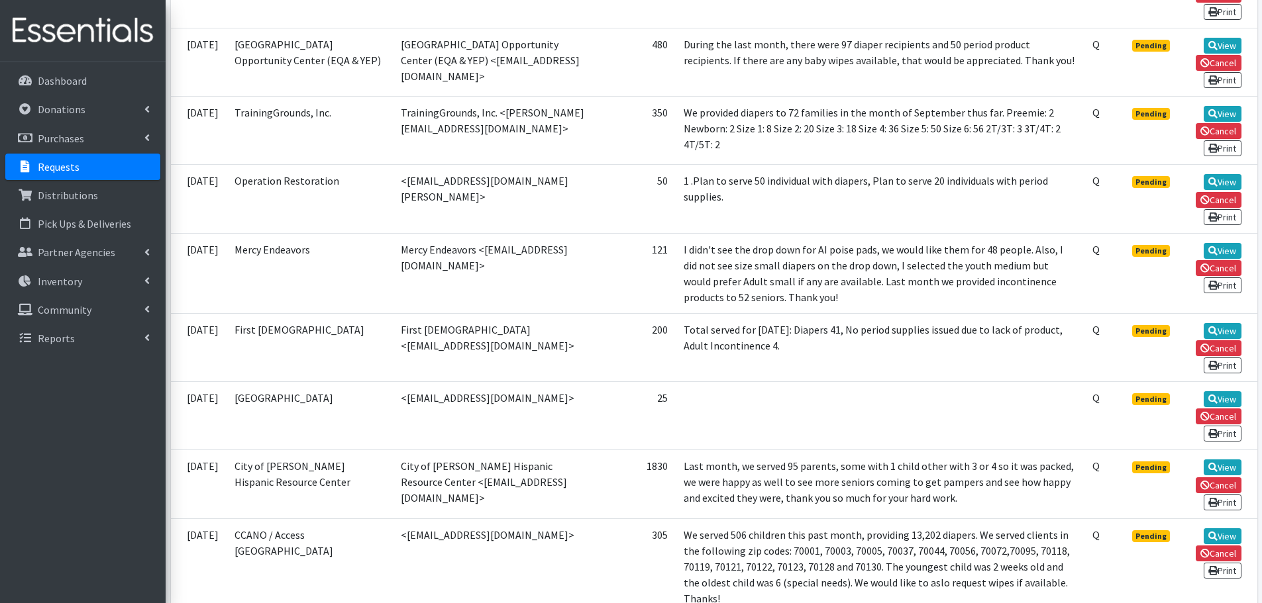
scroll to position [662, 0]
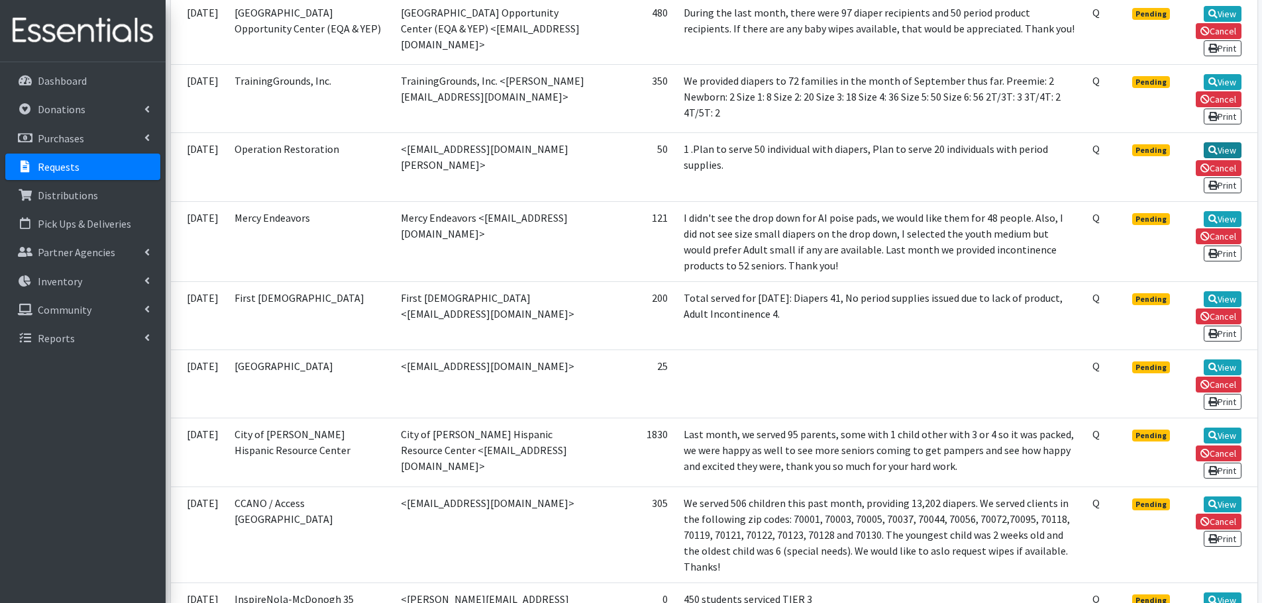
click at [1212, 146] on icon at bounding box center [1212, 150] width 9 height 9
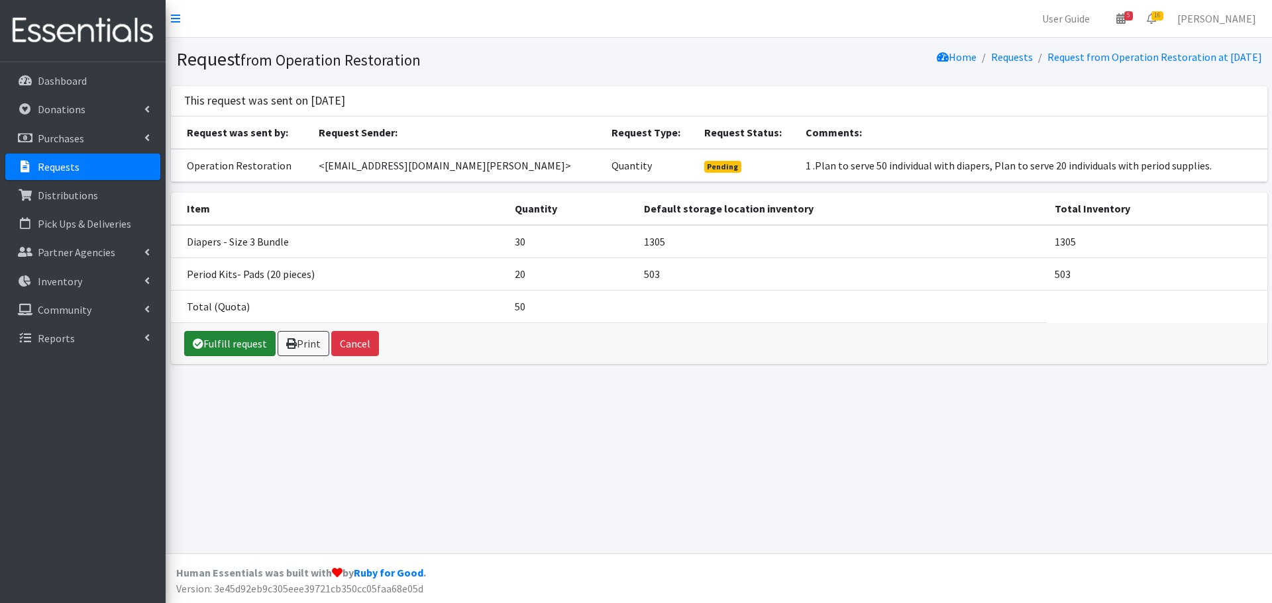
click at [219, 336] on link "Fulfill request" at bounding box center [229, 343] width 91 height 25
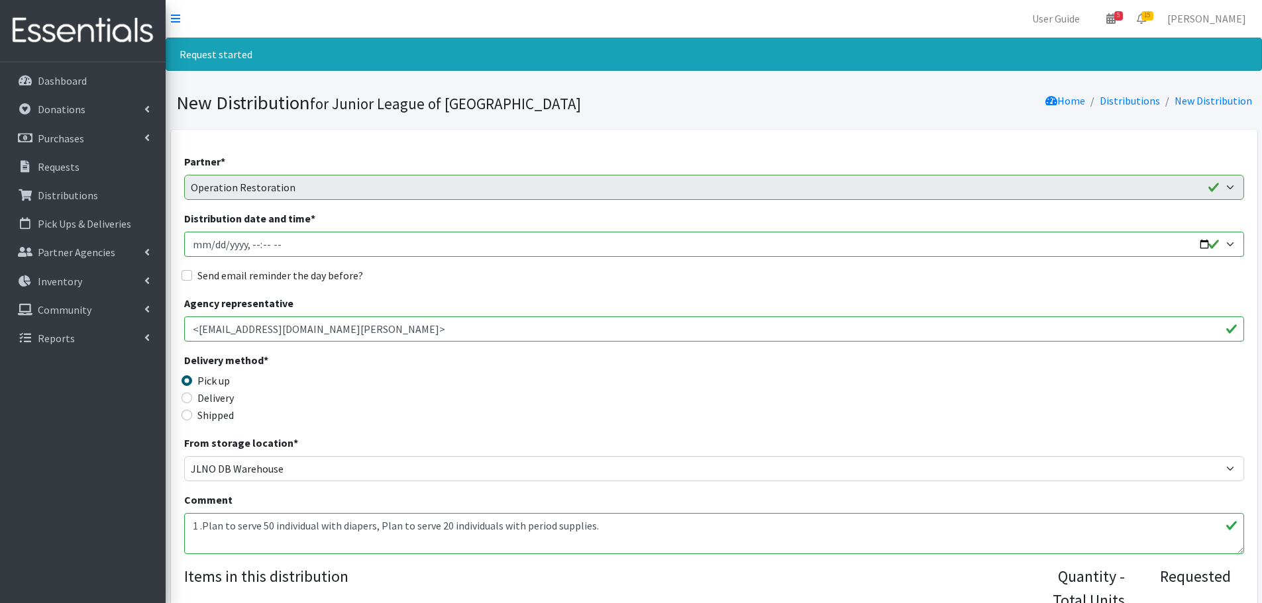
click at [1229, 242] on input "Distribution date and time *" at bounding box center [714, 244] width 1060 height 25
click at [1232, 242] on input "Distribution date and time *" at bounding box center [714, 244] width 1060 height 25
click at [1201, 245] on input "Distribution date and time *" at bounding box center [714, 244] width 1060 height 25
type input "2025-09-26T09:00"
click at [578, 294] on div "Partner * A’sani Heartbeat Foundation CCANO / Access Pregnancy Center City of K…" at bounding box center [714, 485] width 1060 height 662
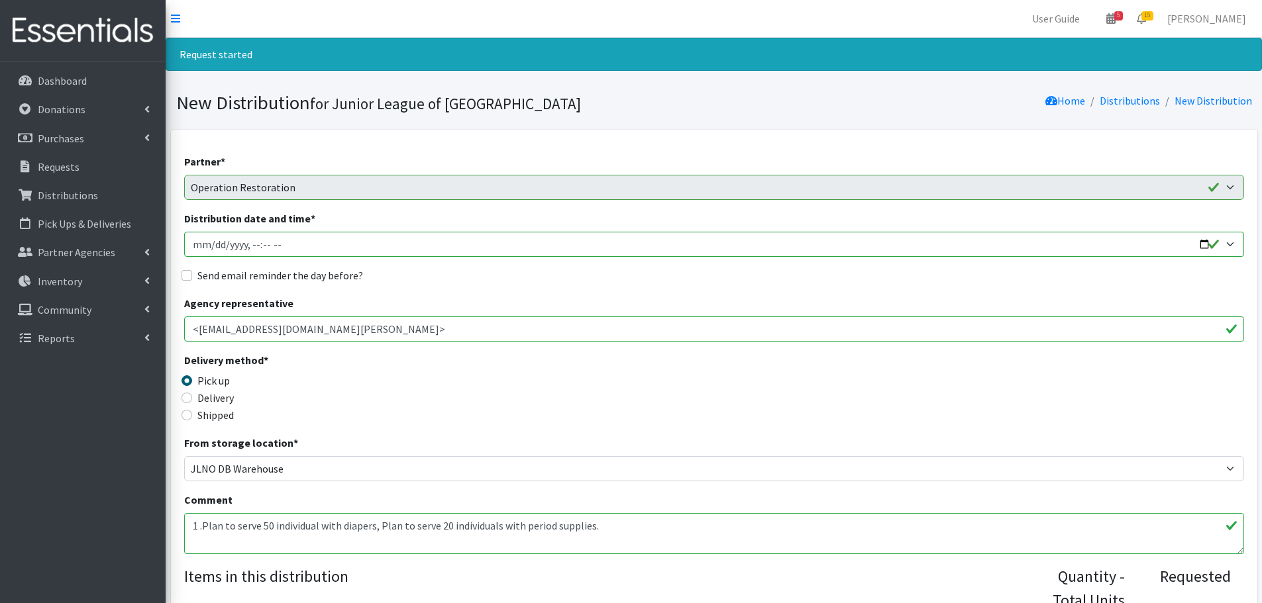
click at [295, 281] on label "Send email reminder the day before?" at bounding box center [280, 276] width 166 height 16
click at [192, 281] on input "Send email reminder the day before?" at bounding box center [186, 275] width 11 height 11
checkbox input "true"
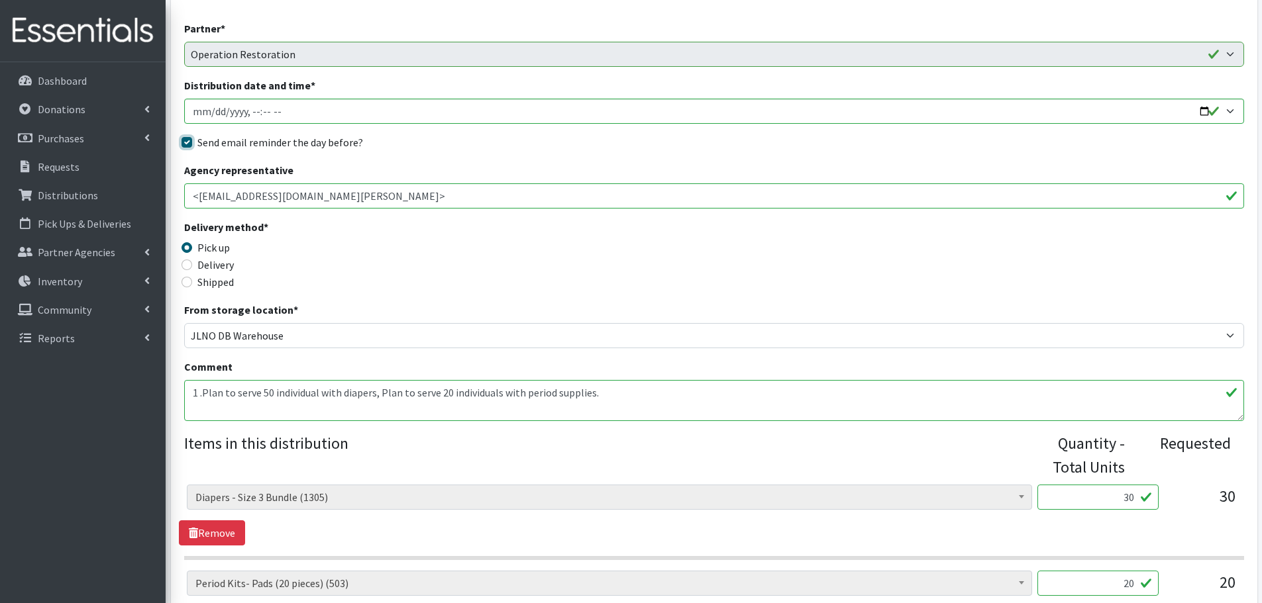
scroll to position [199, 0]
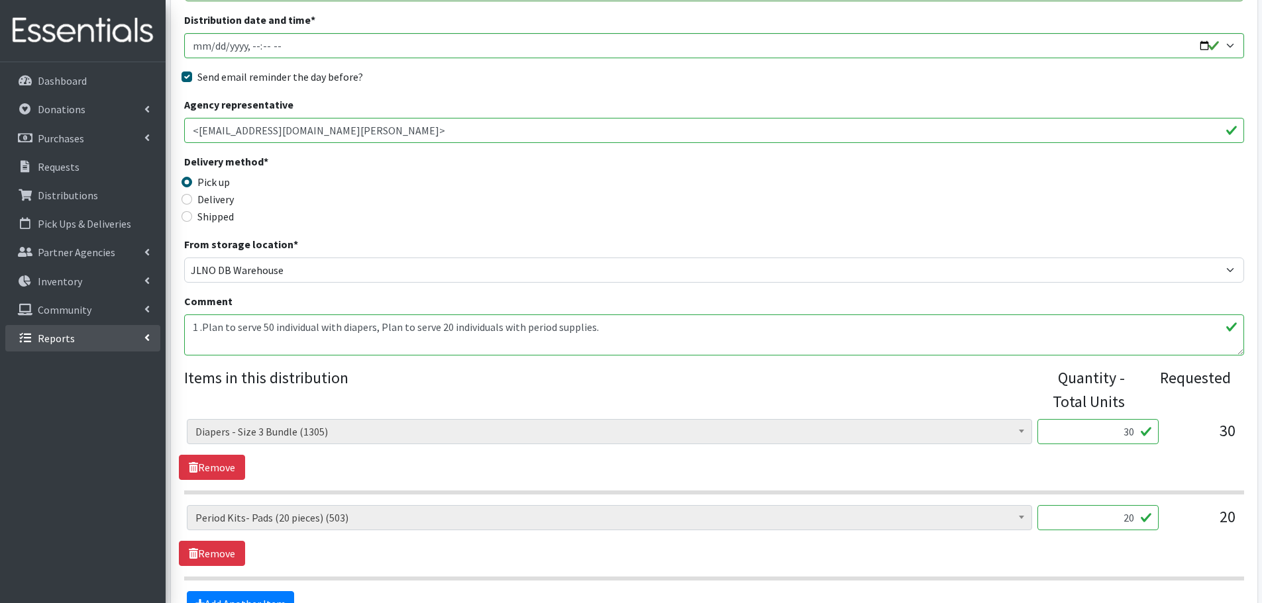
drag, startPoint x: 657, startPoint y: 335, endPoint x: 154, endPoint y: 328, distance: 502.7
click at [154, 328] on div "User Guide 5 5 Pick-ups remaining this week View Calendar 15 15 Requests 0 Part…" at bounding box center [631, 276] width 1262 height 951
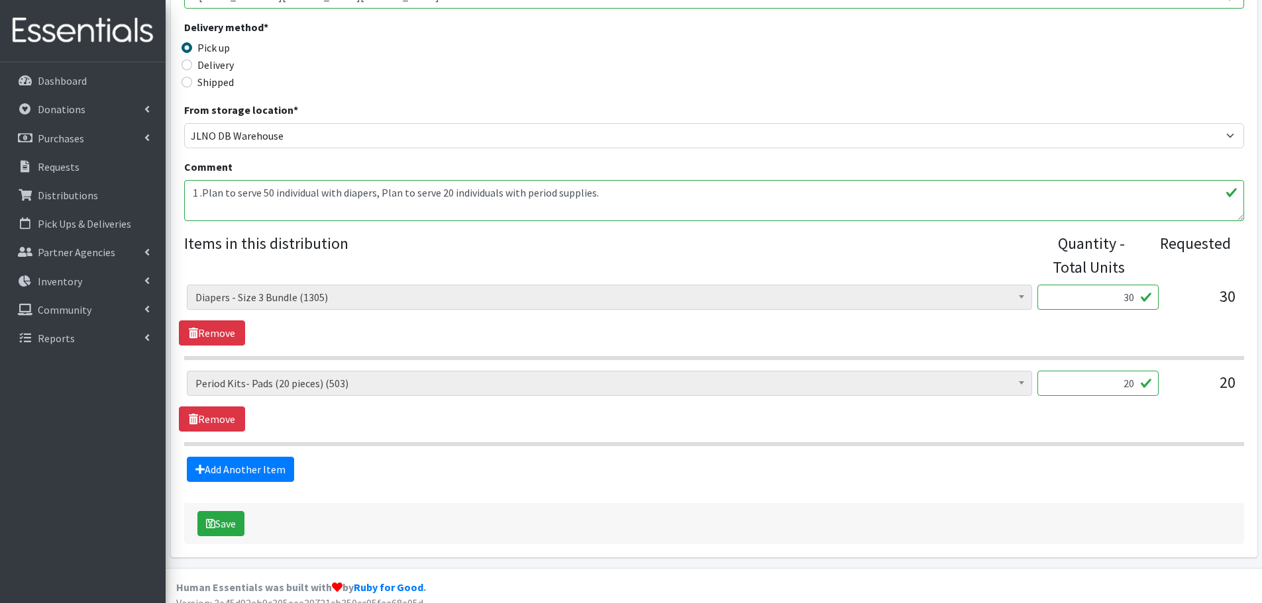
scroll to position [348, 0]
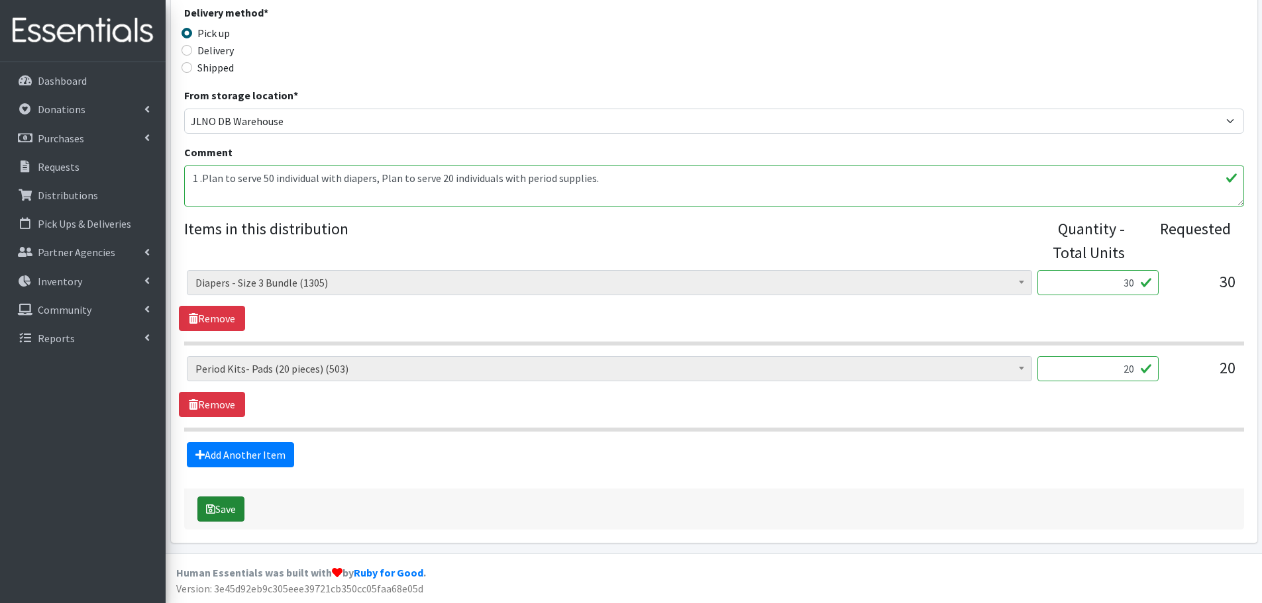
click at [226, 513] on button "Save" at bounding box center [220, 509] width 47 height 25
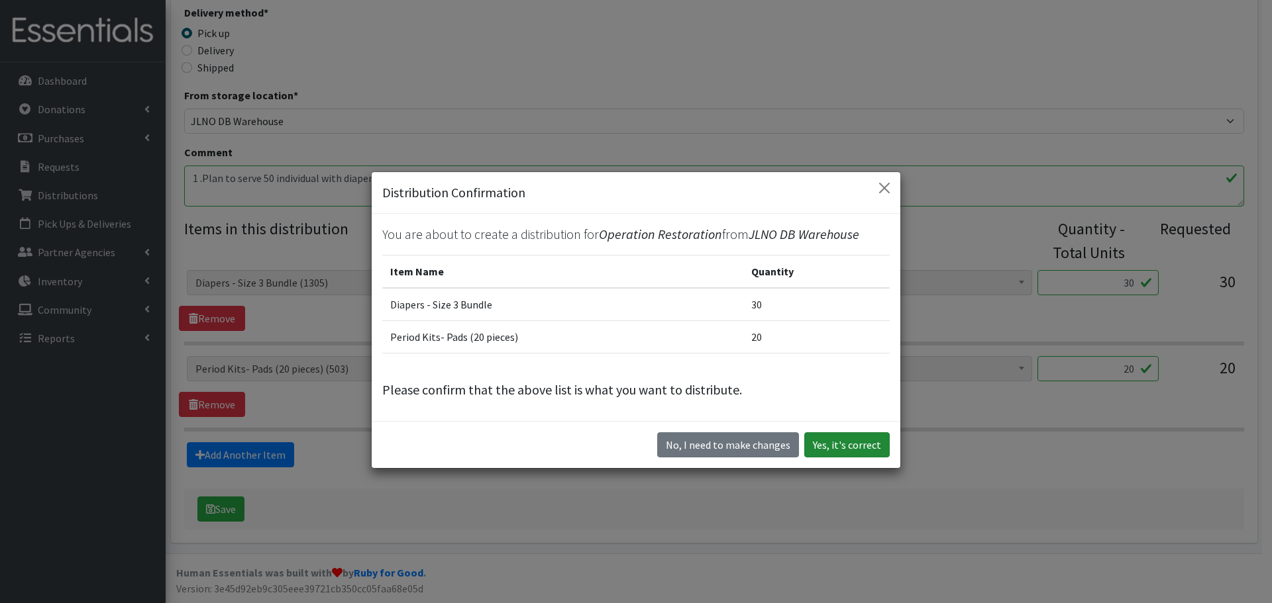
click at [856, 442] on button "Yes, it's correct" at bounding box center [846, 444] width 85 height 25
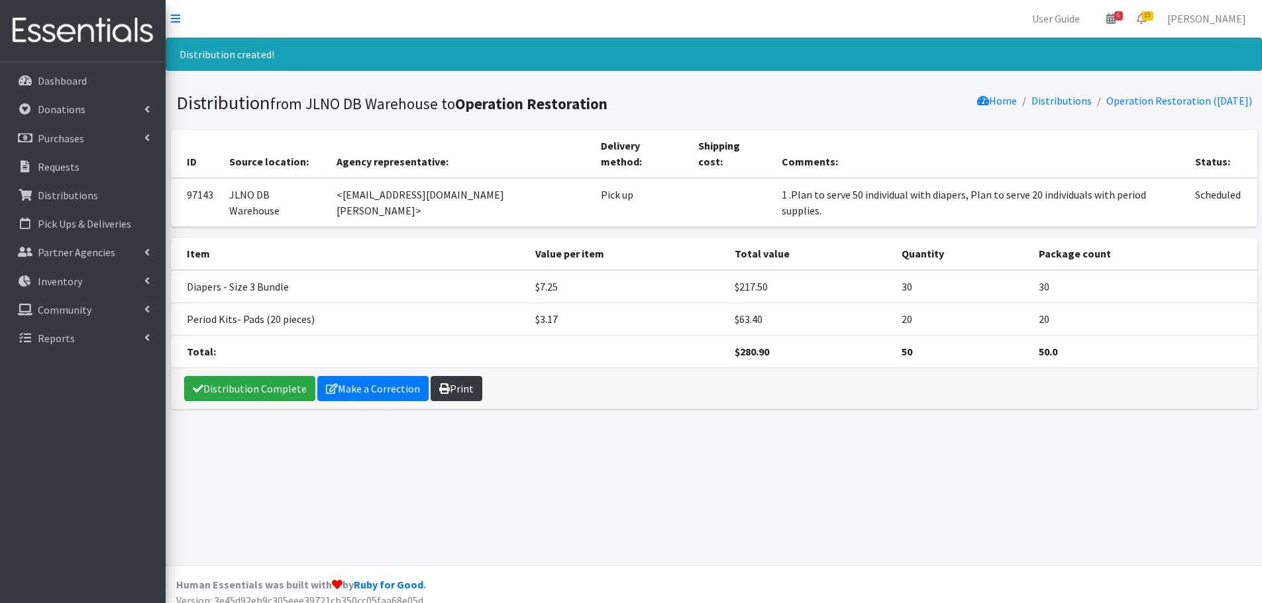
click at [433, 376] on link "Print" at bounding box center [456, 388] width 52 height 25
click at [72, 160] on p "Requests" at bounding box center [59, 166] width 42 height 13
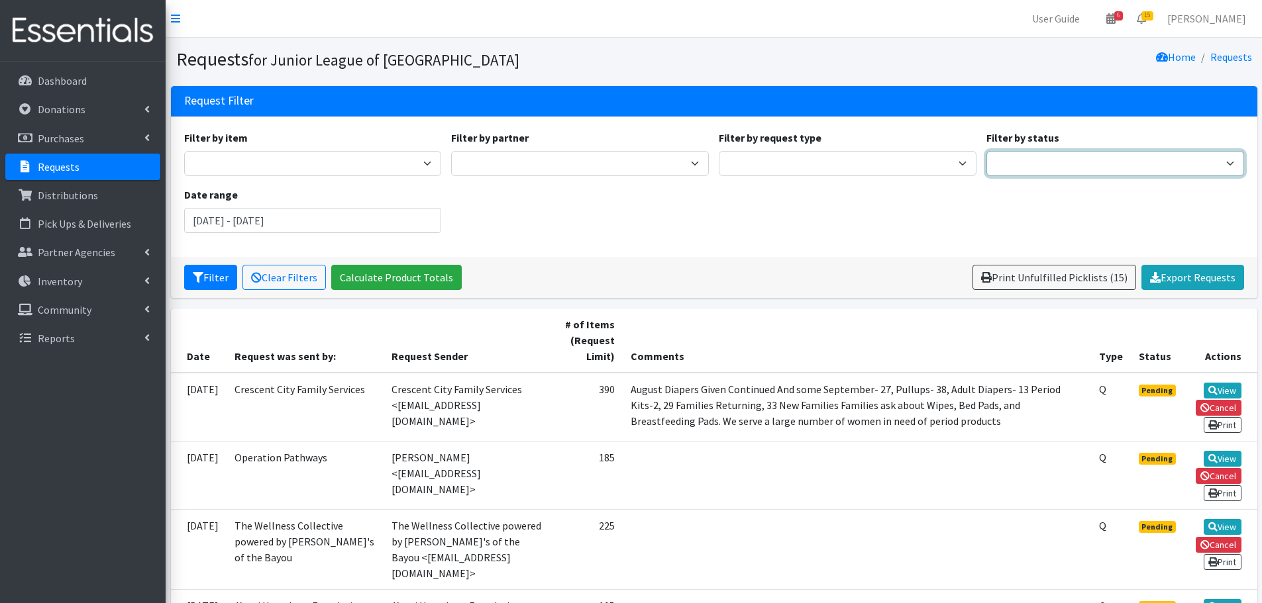
click at [1029, 158] on select "Pending Started Fulfilled Discarded" at bounding box center [1115, 163] width 258 height 25
select select "0"
click at [986, 151] on select "Pending Started Fulfilled Discarded" at bounding box center [1115, 163] width 258 height 25
click at [222, 278] on button "Filter" at bounding box center [210, 277] width 53 height 25
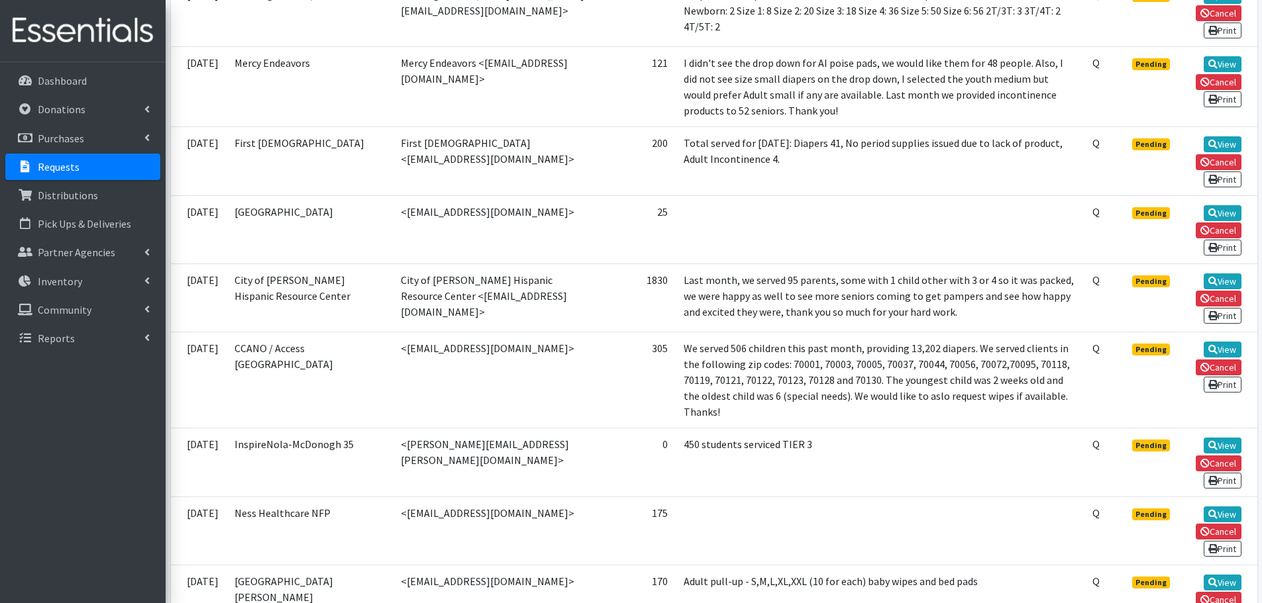
scroll to position [725, 0]
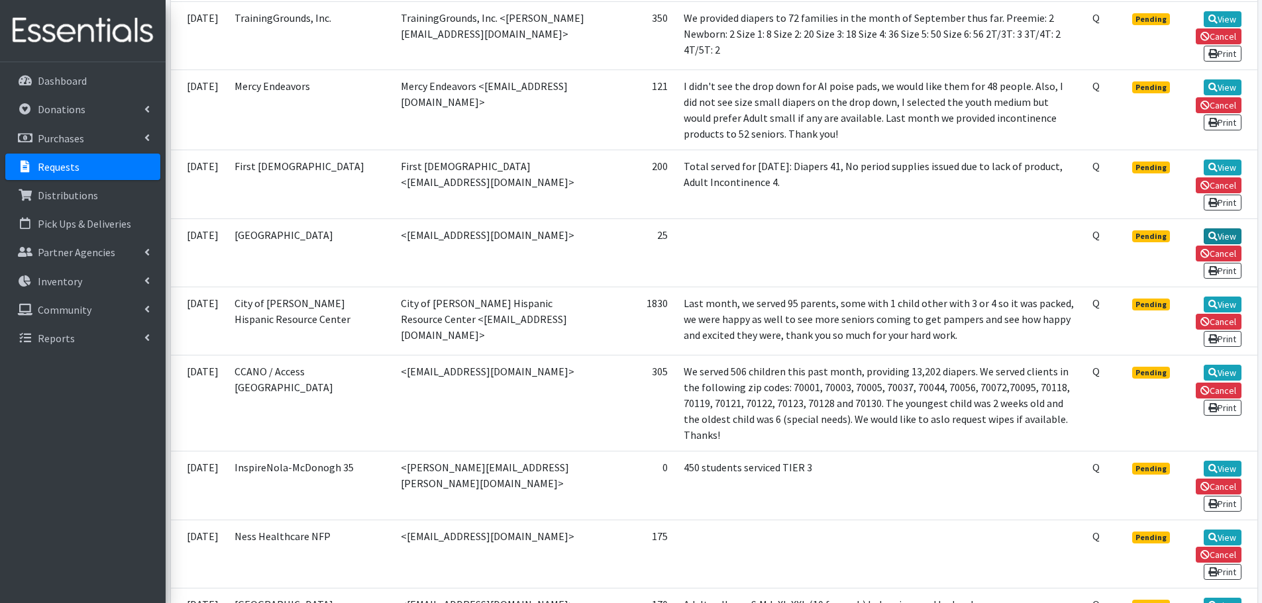
click at [1227, 232] on link "View" at bounding box center [1222, 236] width 38 height 16
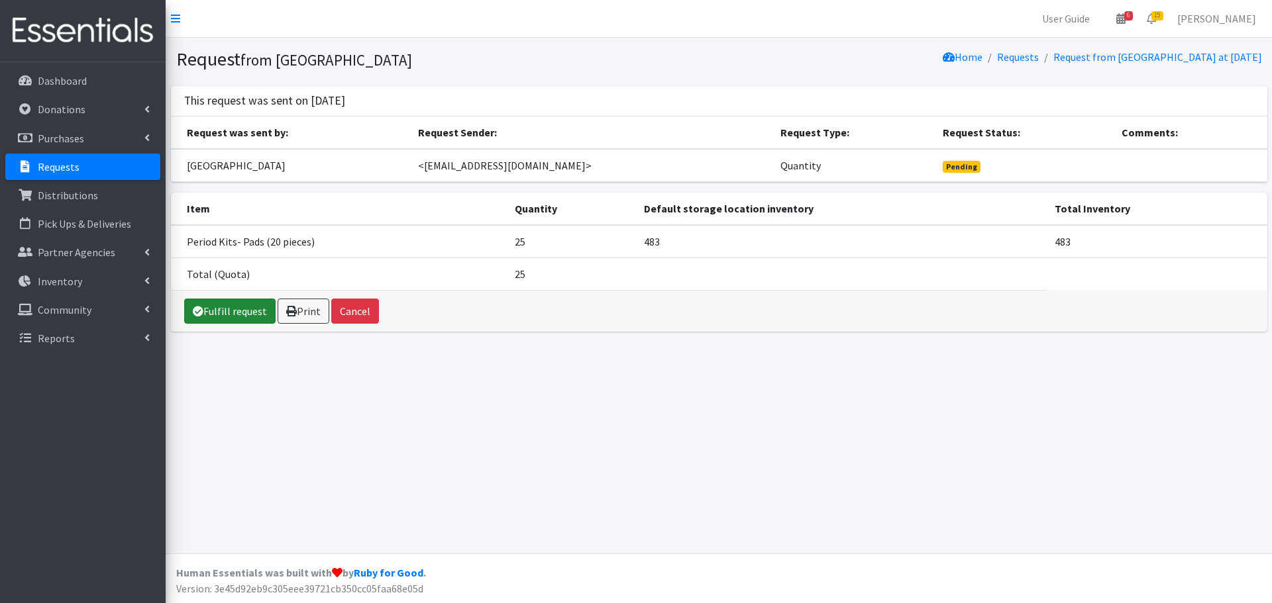
click at [233, 309] on link "Fulfill request" at bounding box center [229, 311] width 91 height 25
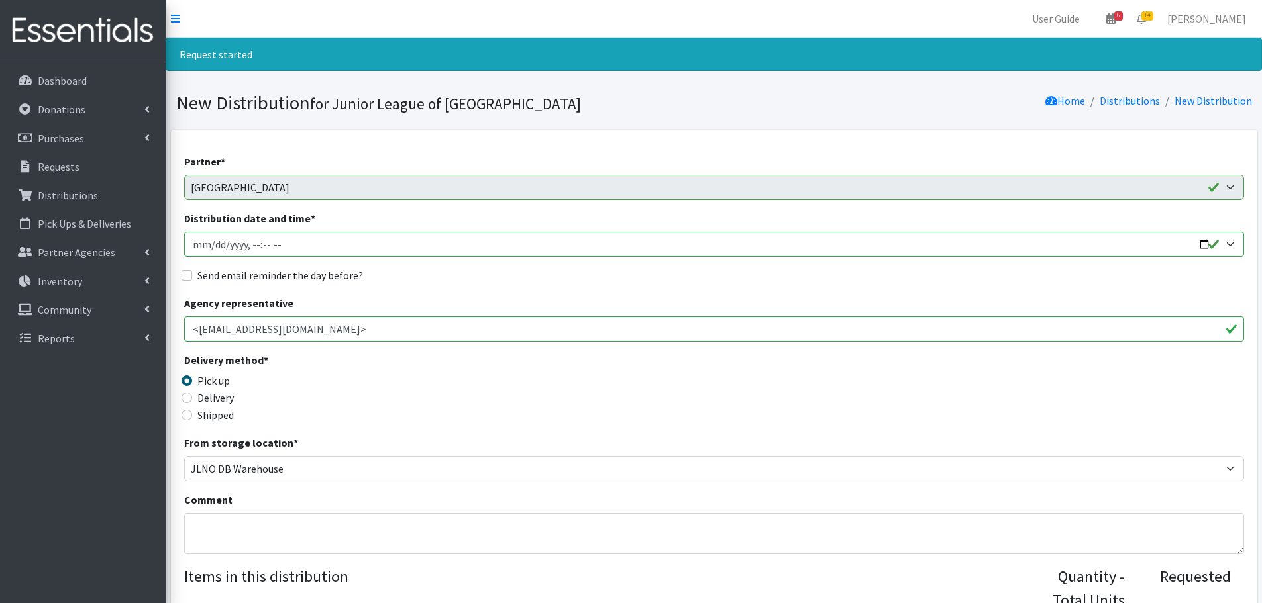
click at [230, 274] on label "Send email reminder the day before?" at bounding box center [280, 276] width 166 height 16
click at [192, 274] on input "Send email reminder the day before?" at bounding box center [186, 275] width 11 height 11
checkbox input "true"
click at [1227, 242] on input "Distribution date and time *" at bounding box center [714, 244] width 1060 height 25
click at [1204, 245] on input "Distribution date and time *" at bounding box center [714, 244] width 1060 height 25
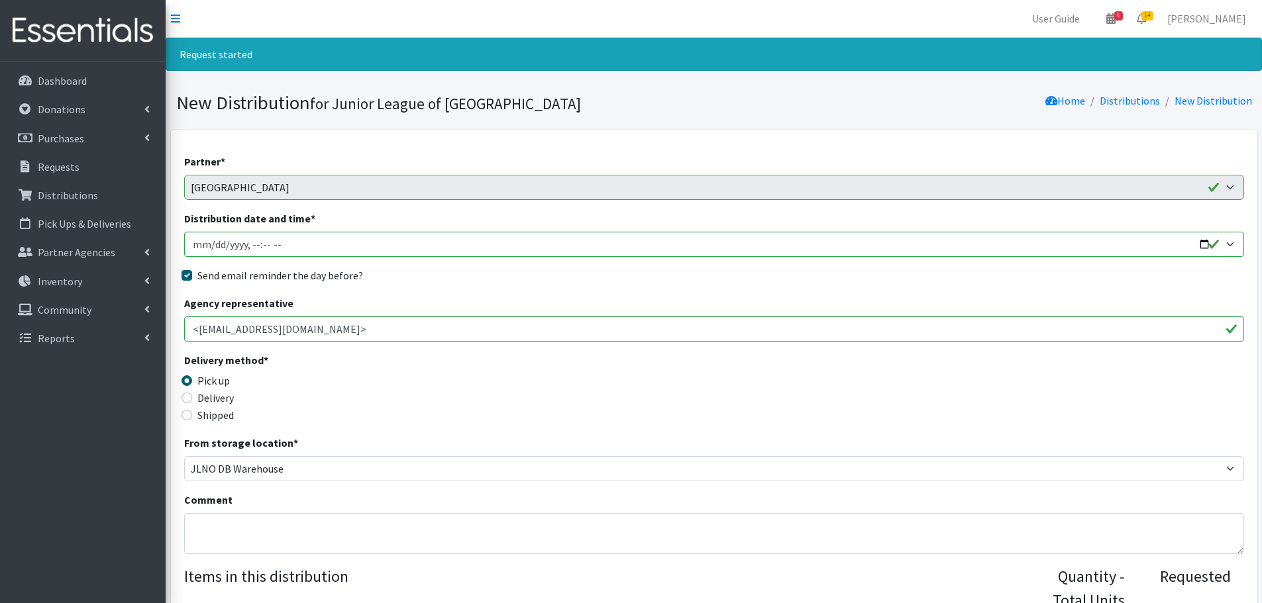
type input "[DATE]T09:00"
click at [487, 288] on div "Partner * A’sani Heartbeat Foundation CCANO / Access [GEOGRAPHIC_DATA] City of …" at bounding box center [714, 442] width 1060 height 576
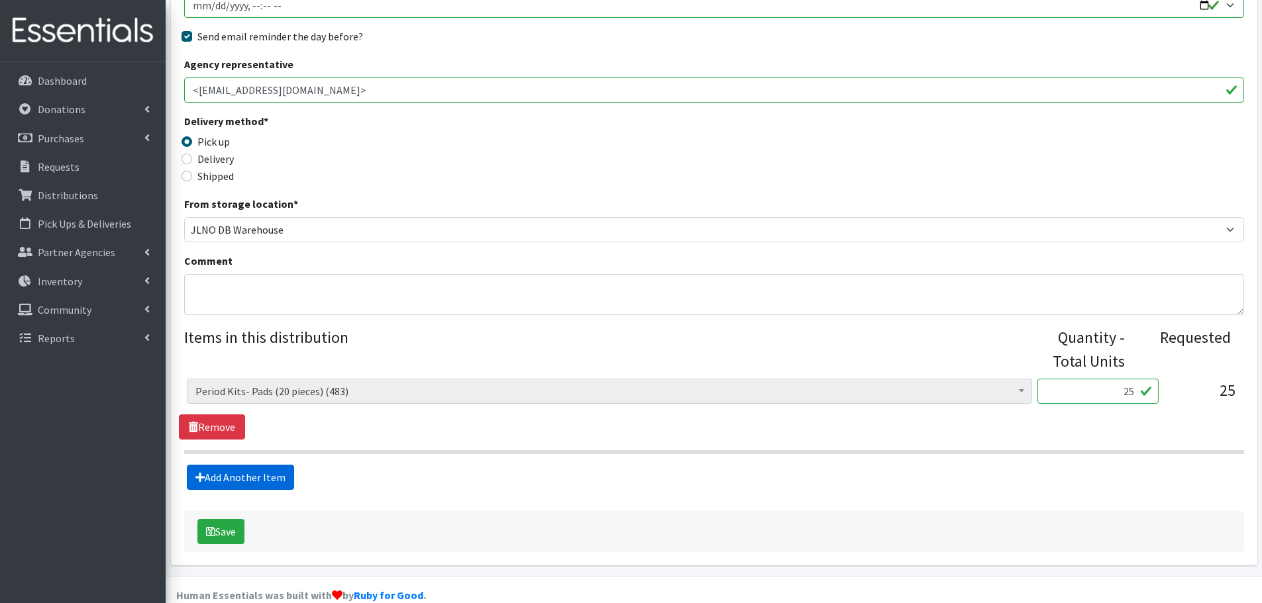
scroll to position [262, 0]
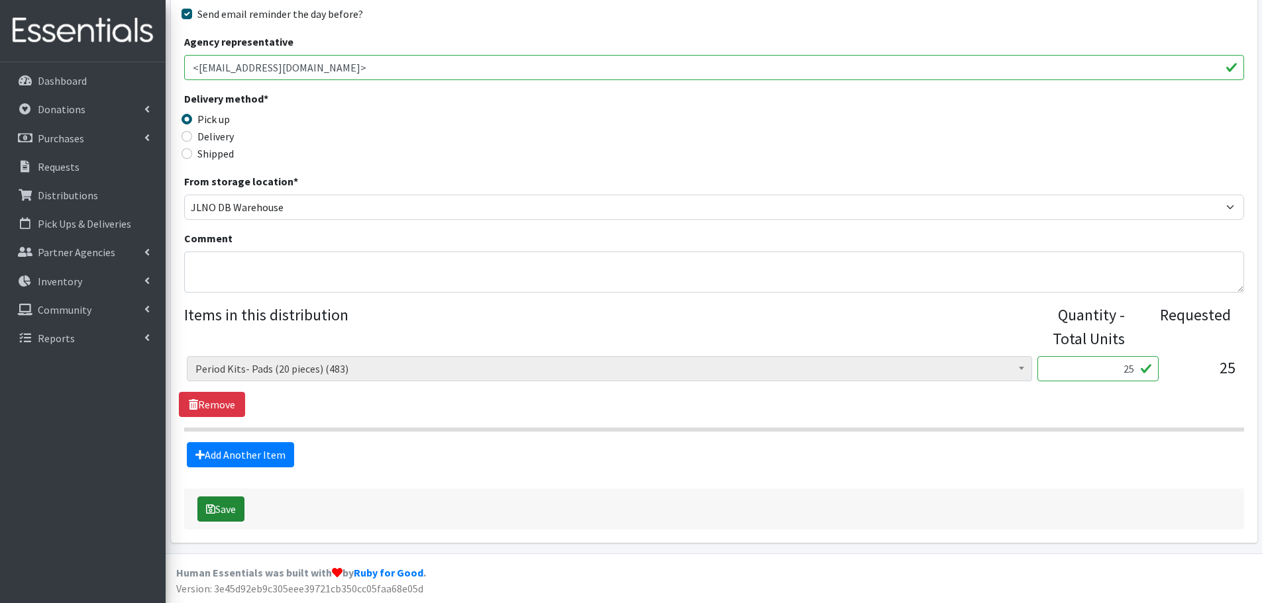
click at [231, 505] on button "Save" at bounding box center [220, 509] width 47 height 25
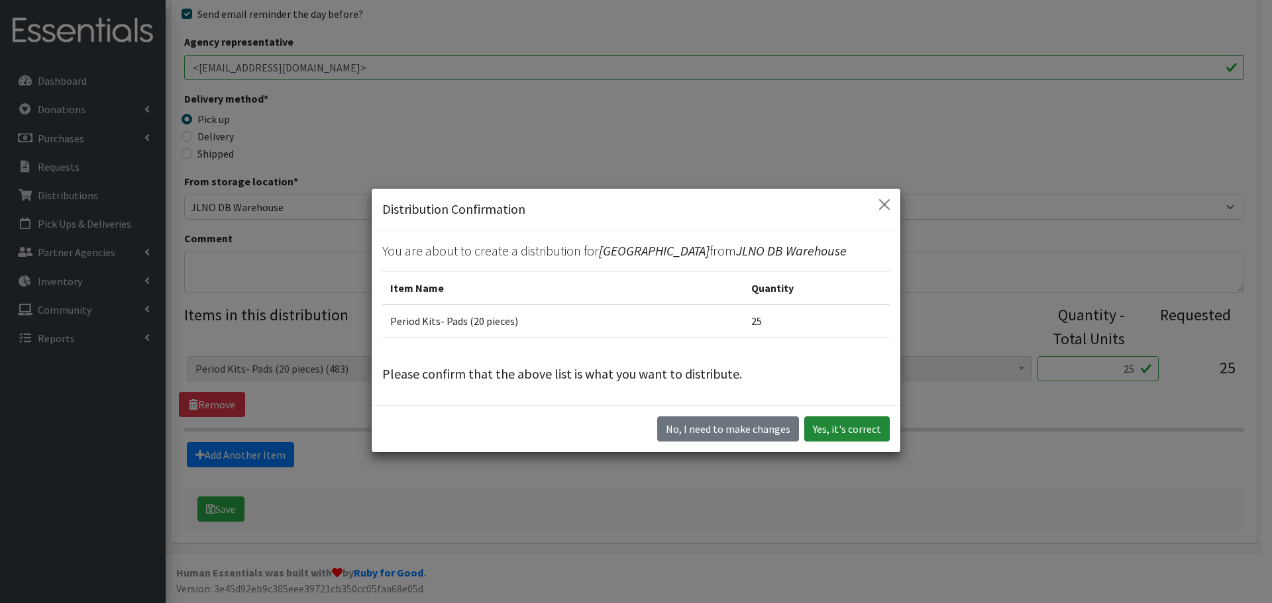
click at [855, 436] on button "Yes, it's correct" at bounding box center [846, 429] width 85 height 25
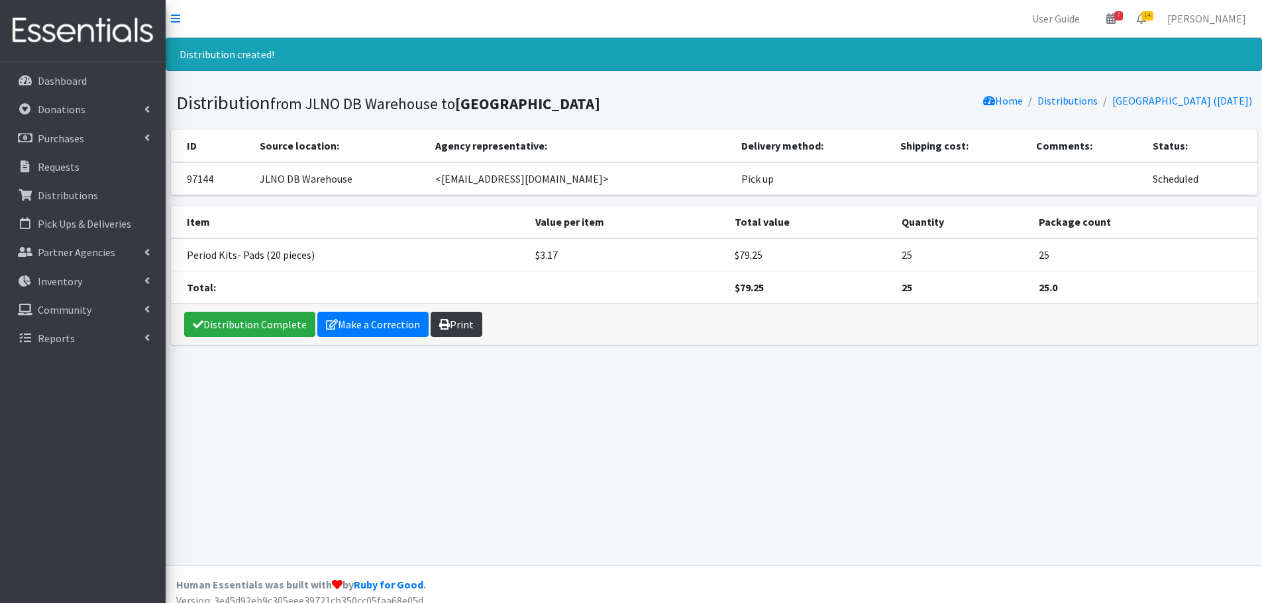
click at [463, 329] on link "Print" at bounding box center [456, 324] width 52 height 25
click at [71, 155] on link "Requests" at bounding box center [82, 167] width 155 height 26
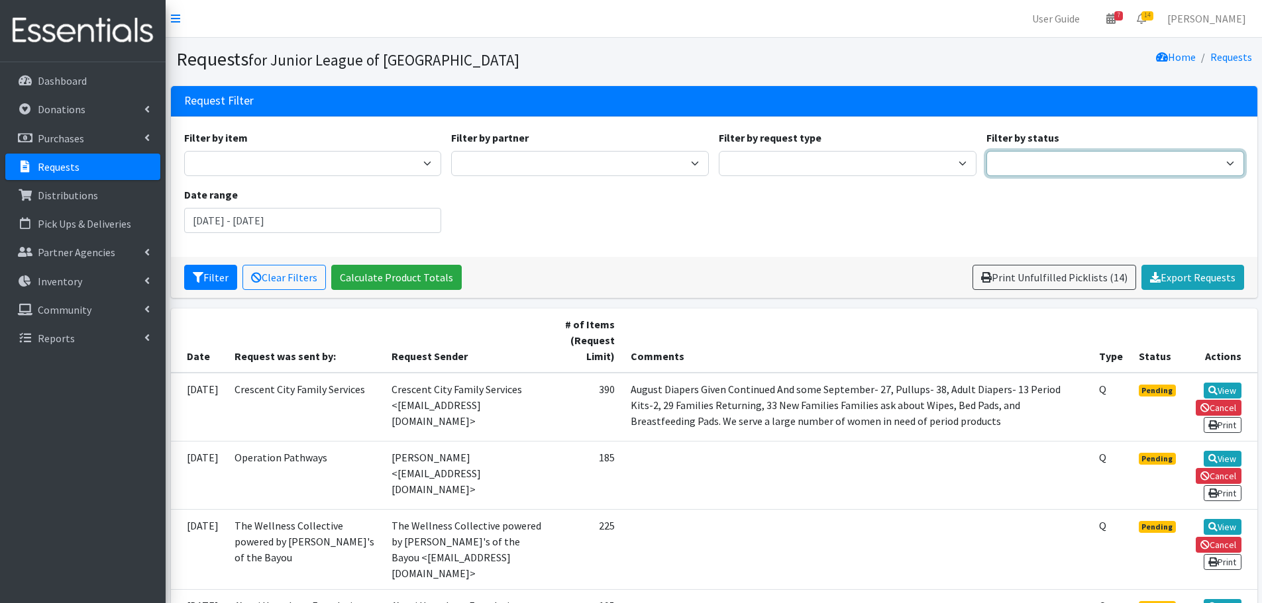
click at [1119, 164] on select "Pending Started Fulfilled Discarded" at bounding box center [1115, 163] width 258 height 25
select select "0"
click at [986, 151] on select "Pending Started Fulfilled Discarded" at bounding box center [1115, 163] width 258 height 25
click at [990, 200] on div "Filter by item Adult- Bed Pad Bundles Adult Diapers Adult Incontinence - LARGE …" at bounding box center [714, 187] width 1070 height 114
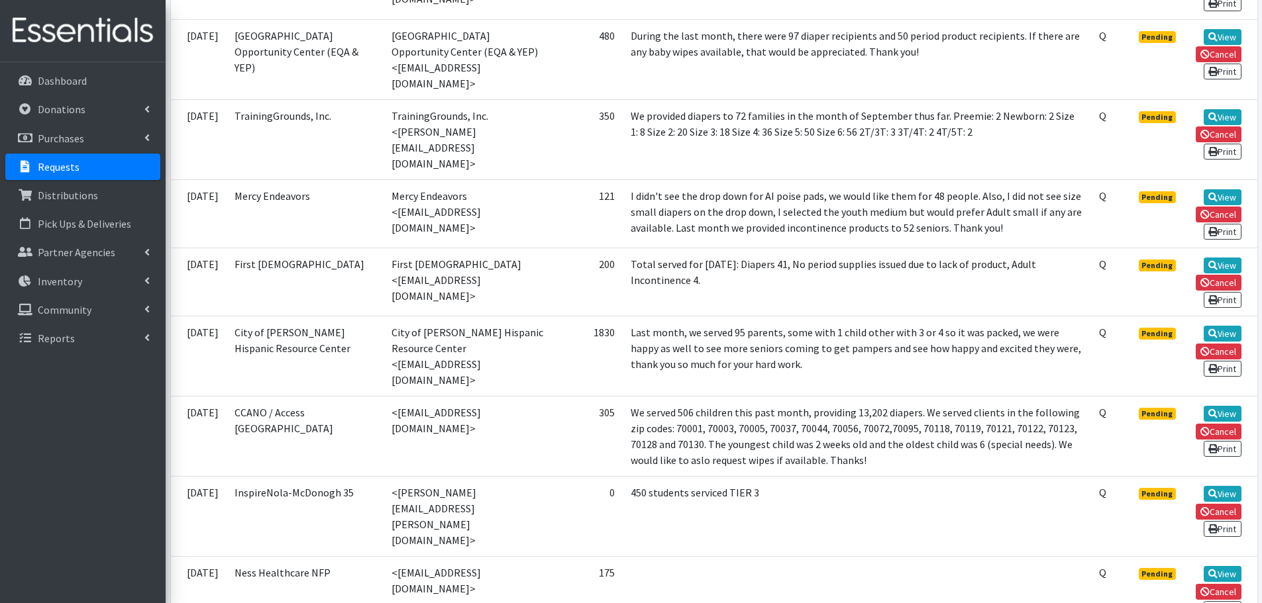
scroll to position [729, 0]
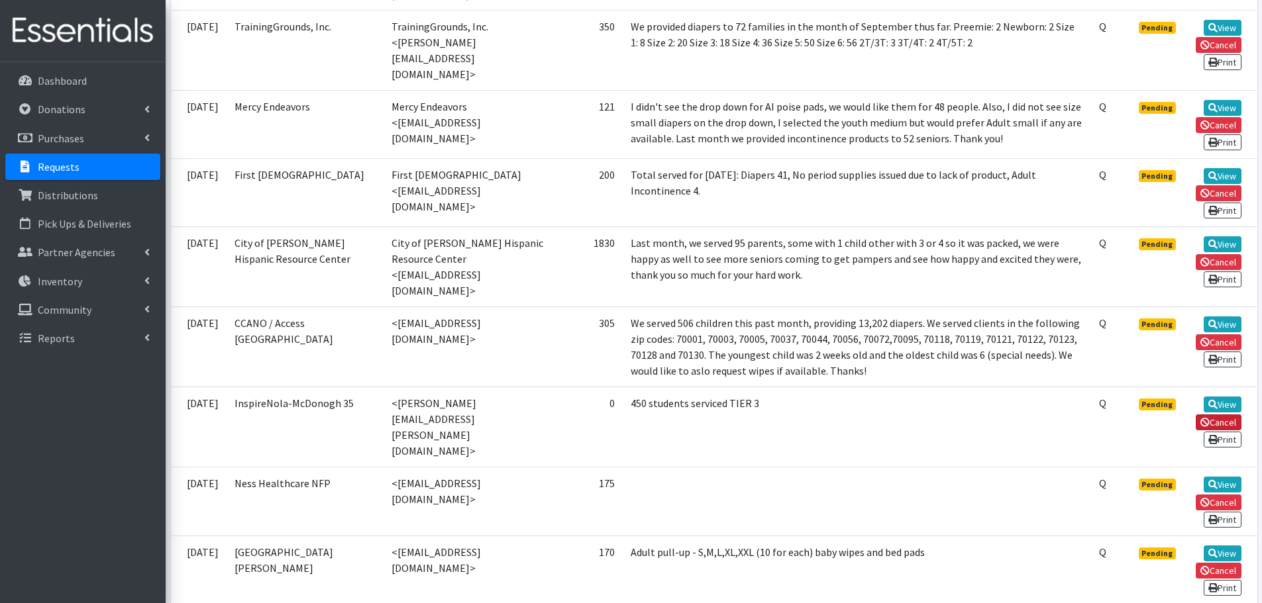
click at [1226, 415] on link "Cancel" at bounding box center [1218, 423] width 46 height 16
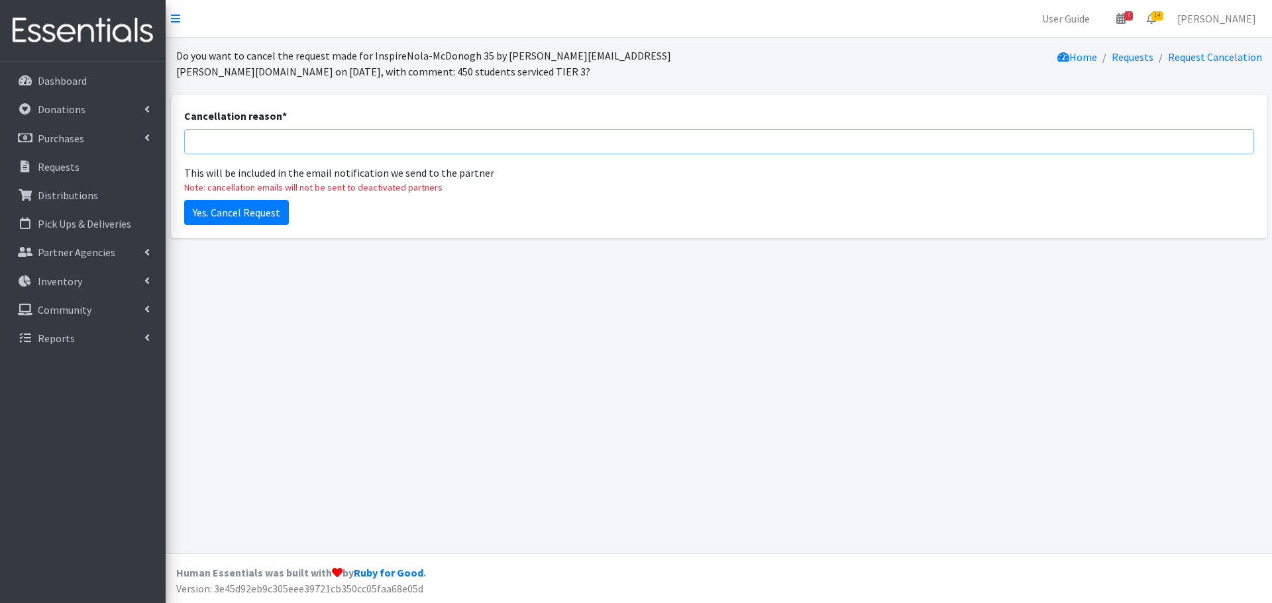
click at [291, 144] on input "Cancellation reason *" at bounding box center [719, 141] width 1070 height 25
type input "duplicate request"
click at [244, 213] on input "Yes. Cancel Request" at bounding box center [236, 212] width 105 height 25
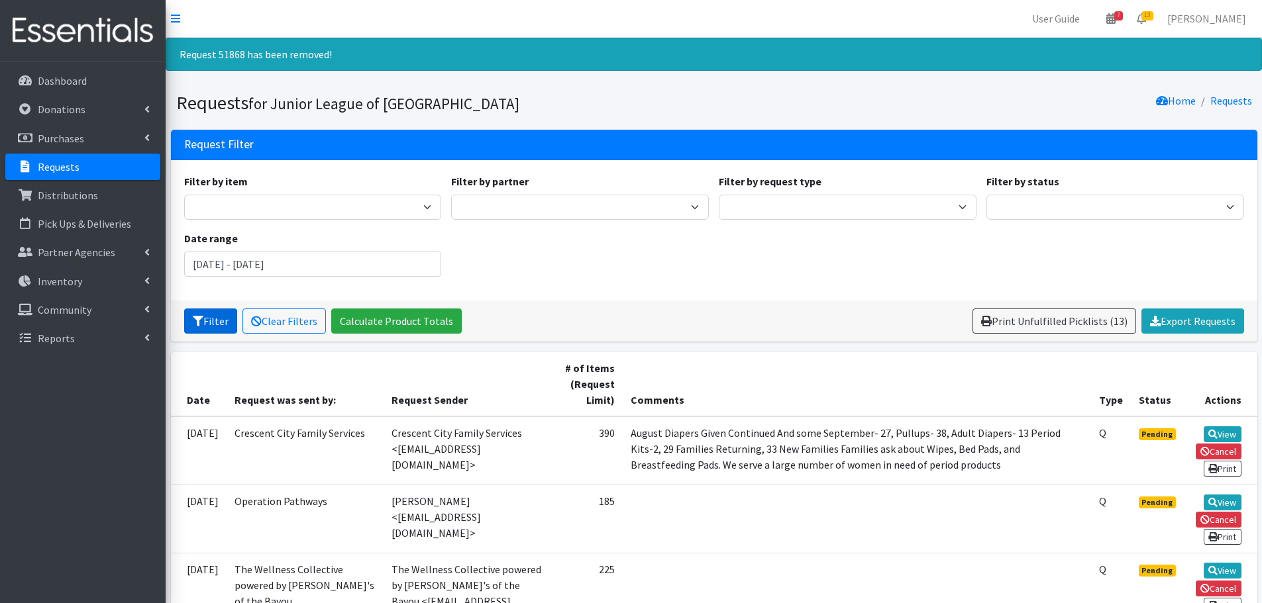
click at [222, 324] on button "Filter" at bounding box center [210, 321] width 53 height 25
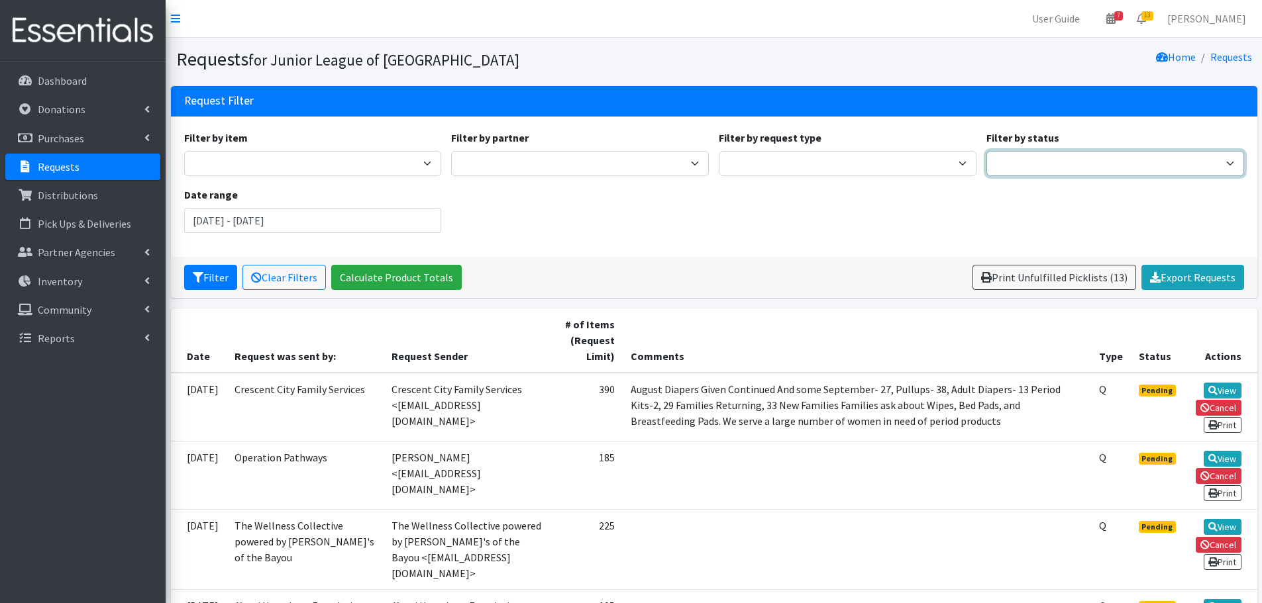
click at [1030, 166] on select "Pending Started Fulfilled Discarded" at bounding box center [1115, 163] width 258 height 25
select select "0"
click at [986, 151] on select "Pending Started Fulfilled Discarded" at bounding box center [1115, 163] width 258 height 25
click at [213, 276] on button "Filter" at bounding box center [210, 277] width 53 height 25
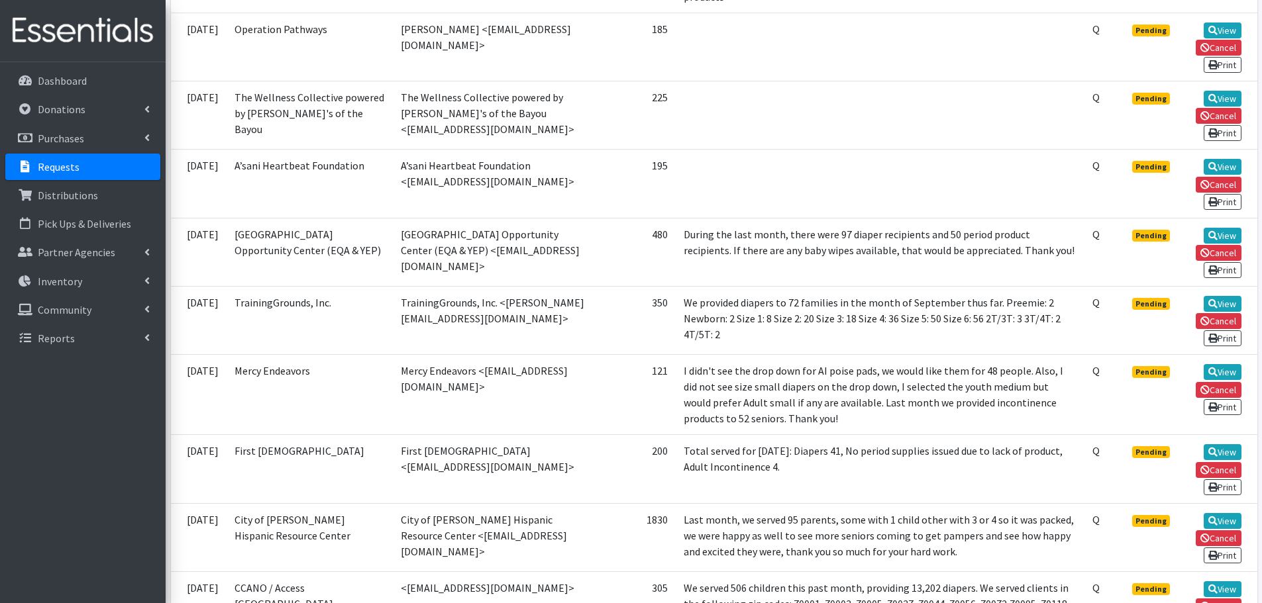
scroll to position [464, 0]
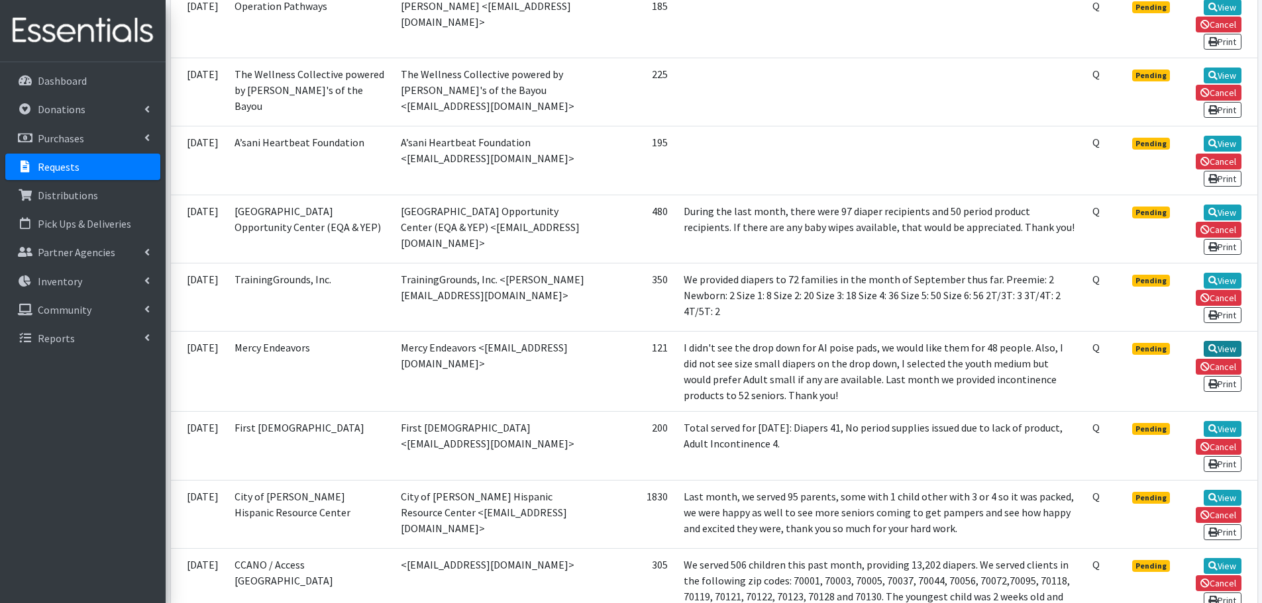
click at [1218, 349] on link "View" at bounding box center [1222, 349] width 38 height 16
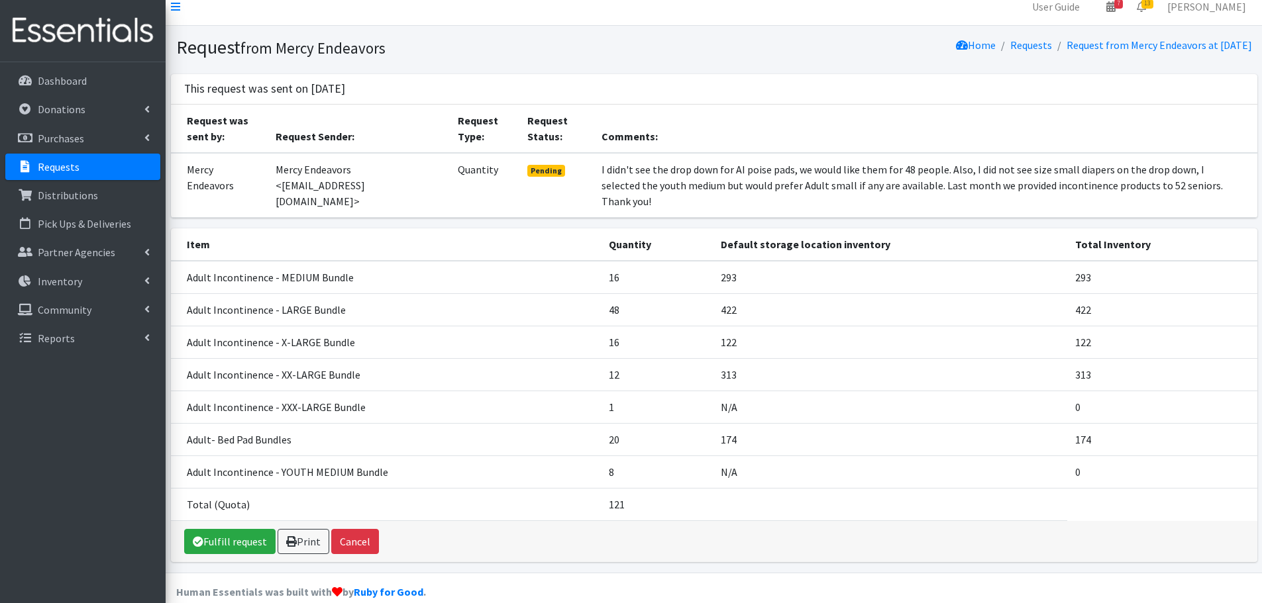
scroll to position [15, 0]
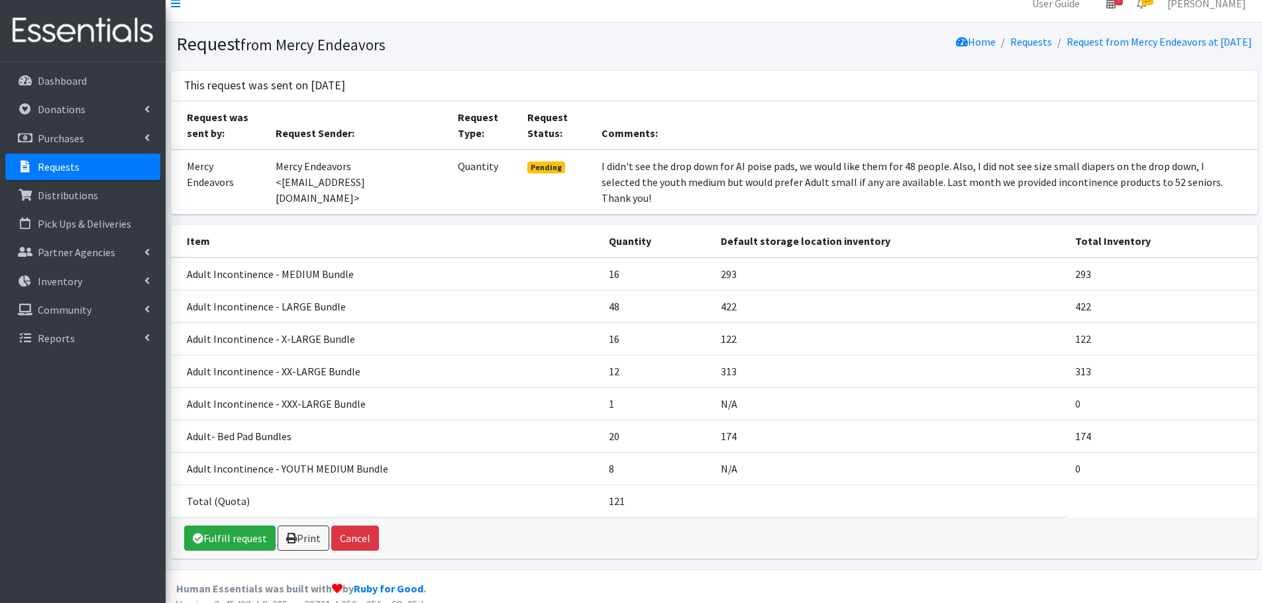
click at [807, 176] on td "I didn't see the drop down for AI poise pads, we would like them for 48 people.…" at bounding box center [925, 182] width 664 height 65
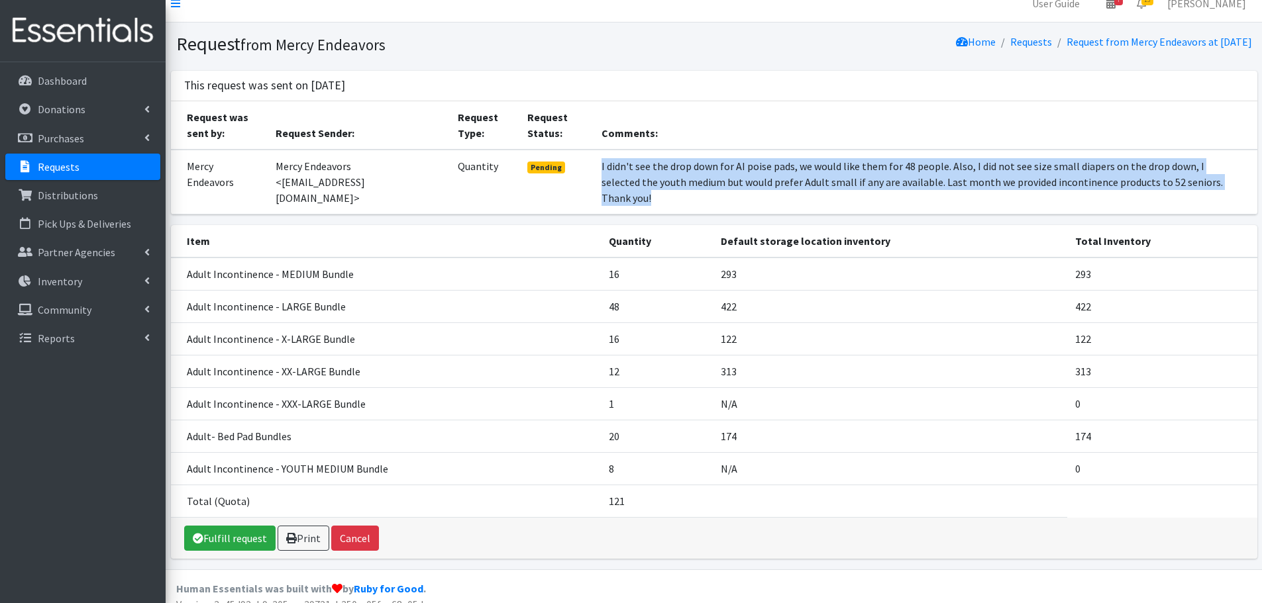
click at [807, 176] on td "I didn't see the drop down for AI poise pads, we would like them for 48 people.…" at bounding box center [925, 182] width 664 height 65
click at [794, 182] on td "I didn't see the drop down for AI poise pads, we would like them for 48 people.…" at bounding box center [925, 182] width 664 height 65
click at [786, 173] on td "I didn't see the drop down for AI poise pads, we would like them for 48 people.…" at bounding box center [925, 182] width 664 height 65
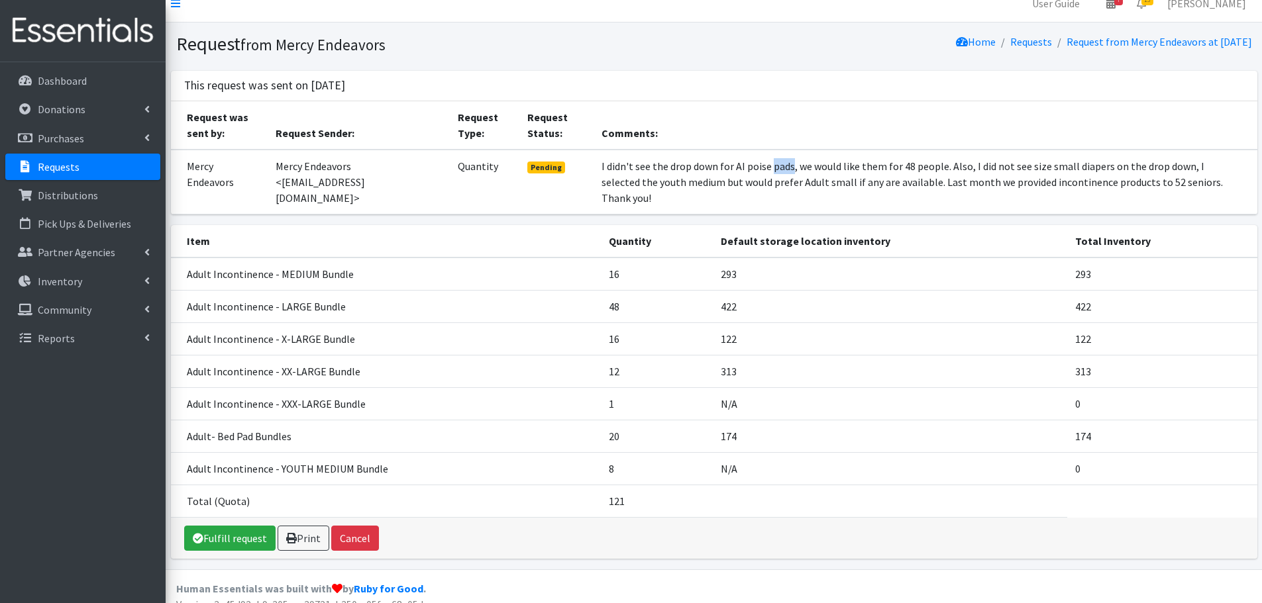
click at [786, 173] on td "I didn't see the drop down for AI poise pads, we would like them for 48 people.…" at bounding box center [925, 182] width 664 height 65
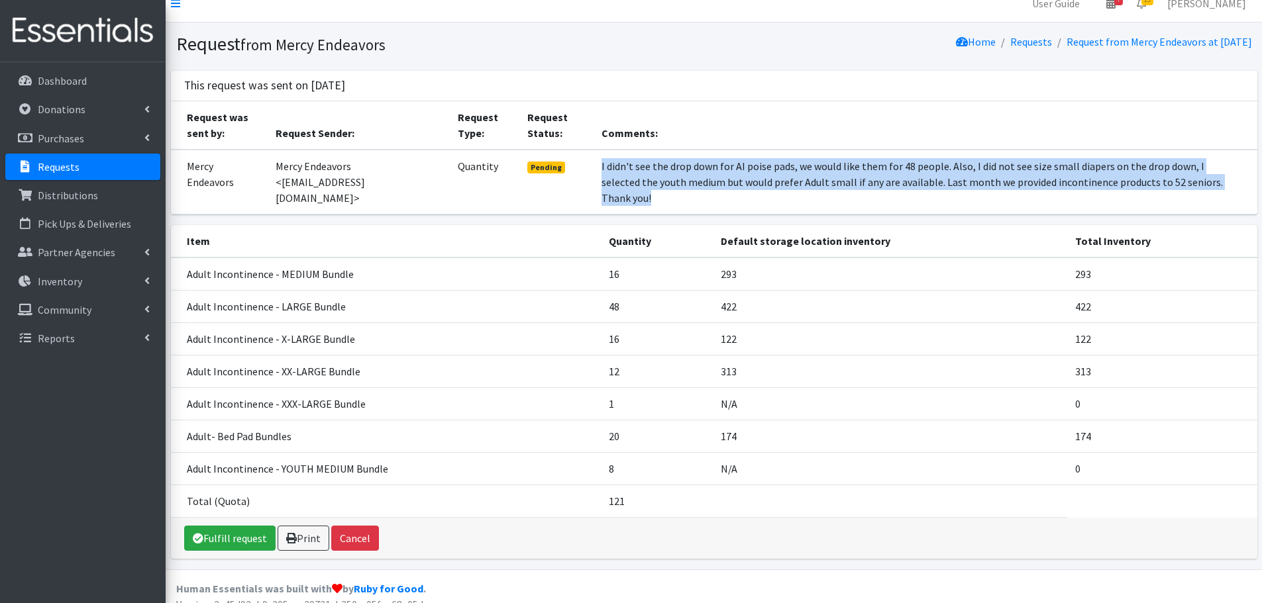
click at [786, 173] on td "I didn't see the drop down for AI poise pads, we would like them for 48 people.…" at bounding box center [925, 182] width 664 height 65
click at [762, 176] on td "I didn't see the drop down for AI poise pads, we would like them for 48 people.…" at bounding box center [925, 182] width 664 height 65
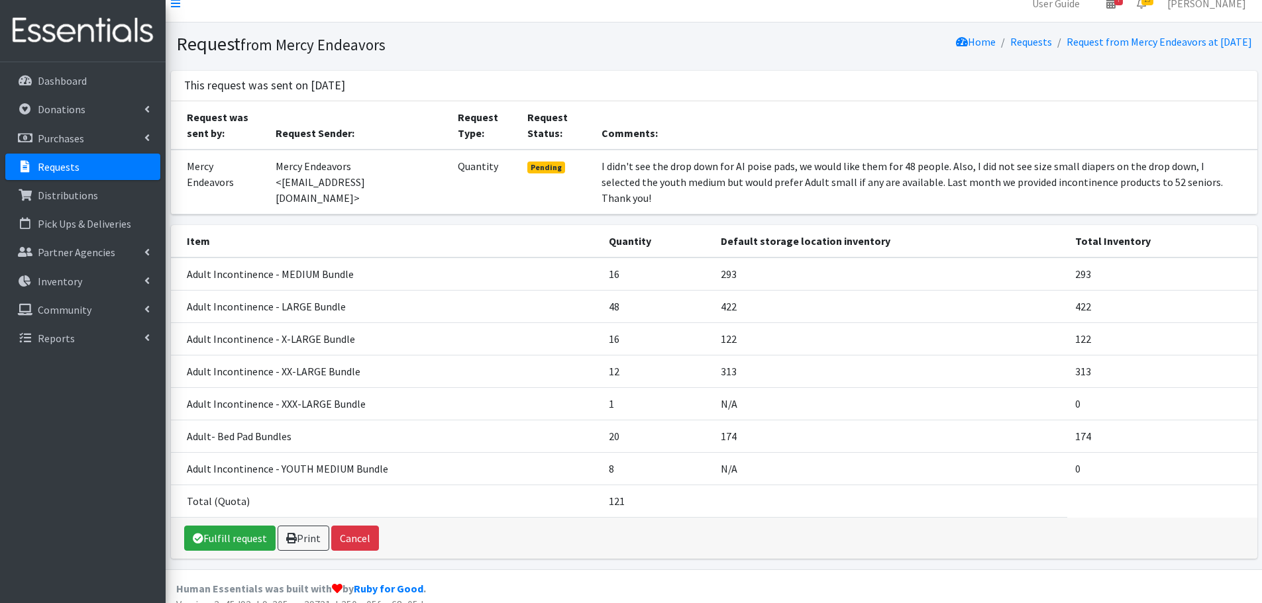
click at [762, 176] on td "I didn't see the drop down for AI poise pads, we would like them for 48 people.…" at bounding box center [925, 182] width 664 height 65
click at [738, 180] on td "I didn't see the drop down for AI poise pads, we would like them for 48 people.…" at bounding box center [925, 182] width 664 height 65
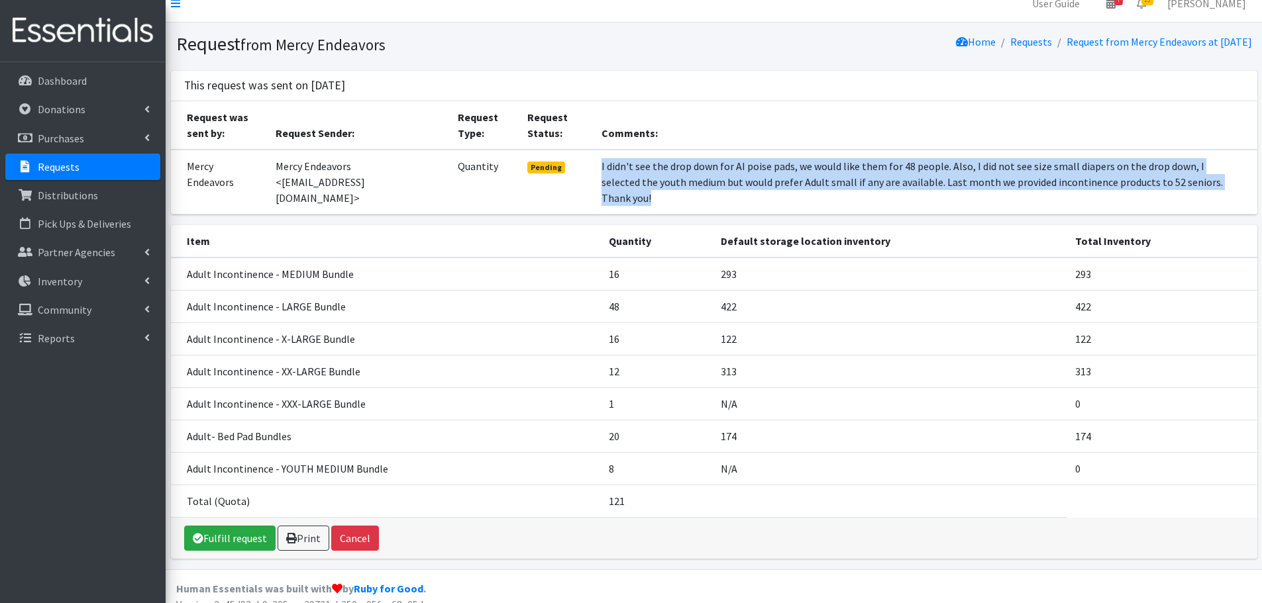
click at [738, 180] on td "I didn't see the drop down for AI poise pads, we would like them for 48 people.…" at bounding box center [925, 182] width 664 height 65
click at [236, 526] on link "Fulfill request" at bounding box center [229, 538] width 91 height 25
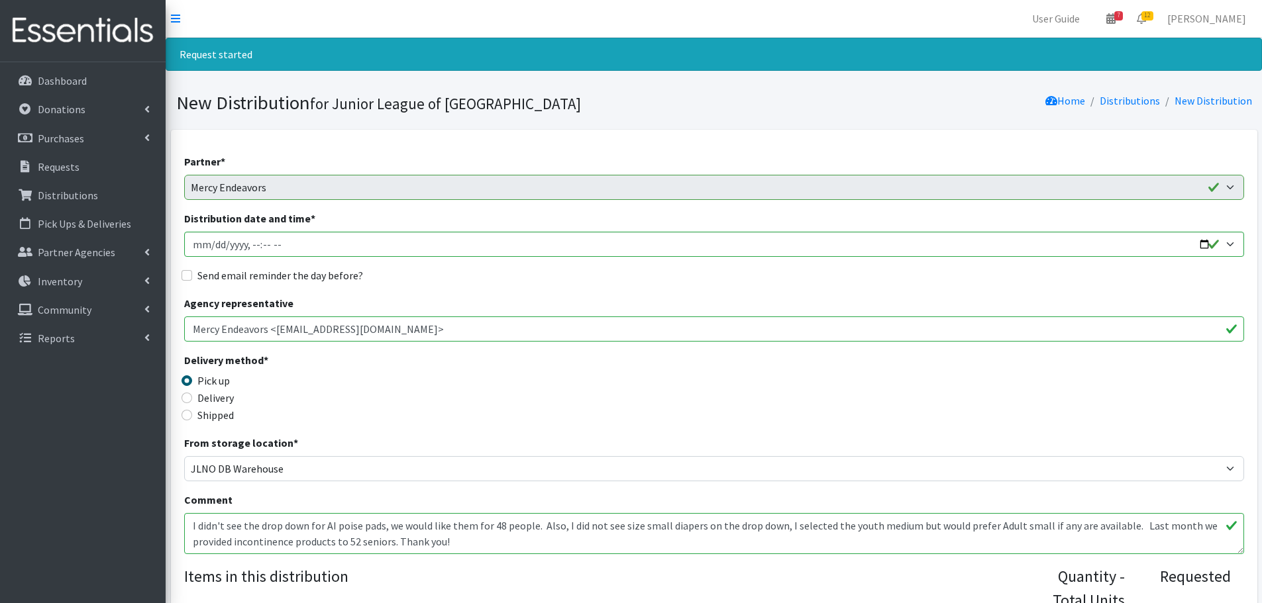
click at [290, 275] on label "Send email reminder the day before?" at bounding box center [280, 276] width 166 height 16
click at [192, 275] on input "Send email reminder the day before?" at bounding box center [186, 275] width 11 height 11
checkbox input "true"
click at [1230, 244] on input "Distribution date and time *" at bounding box center [714, 244] width 1060 height 25
click at [1131, 239] on input "Distribution date and time *" at bounding box center [714, 244] width 1060 height 25
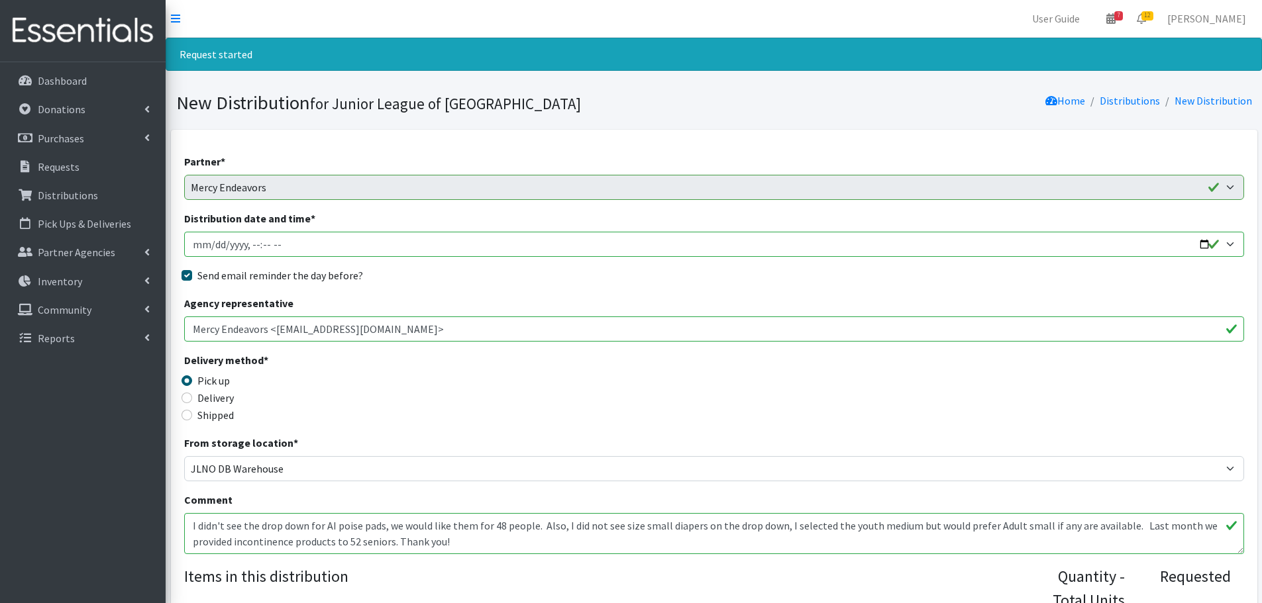
click at [1231, 240] on input "Distribution date and time *" at bounding box center [714, 244] width 1060 height 25
click at [1231, 243] on input "Distribution date and time *" at bounding box center [714, 244] width 1060 height 25
click at [230, 243] on input "Distribution date and time *" at bounding box center [714, 244] width 1060 height 25
click at [215, 242] on input "Distribution date and time *" at bounding box center [714, 244] width 1060 height 25
click at [254, 246] on input "Distribution date and time *" at bounding box center [714, 244] width 1060 height 25
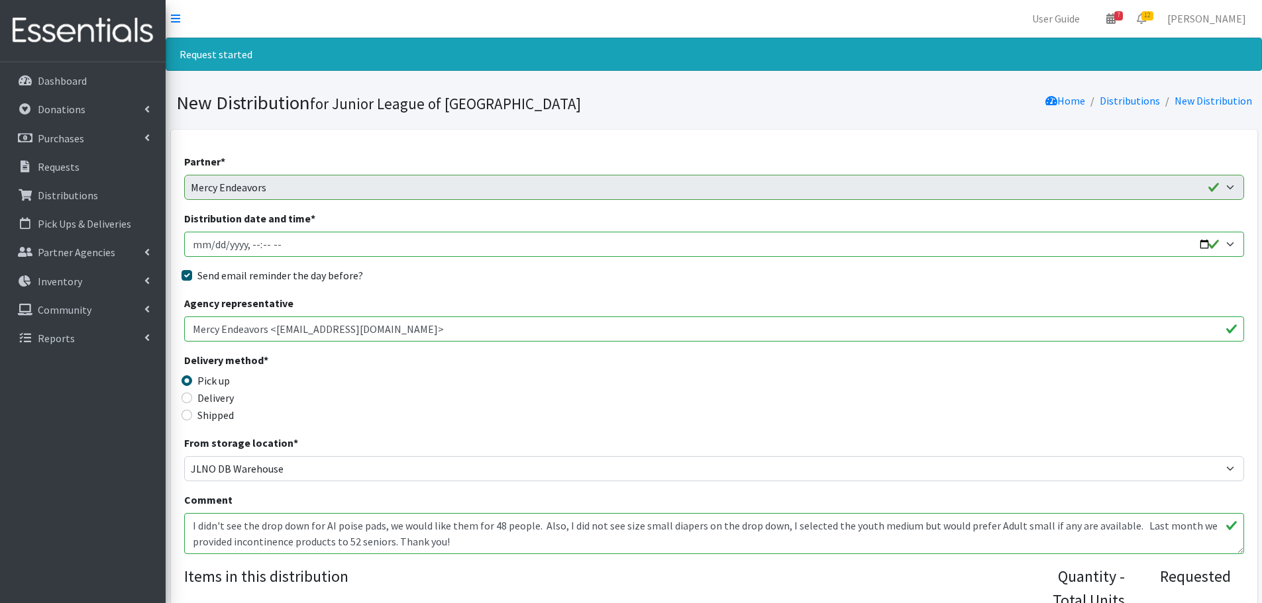
click at [262, 240] on input "Distribution date and time *" at bounding box center [714, 244] width 1060 height 25
type input "2025-09-26T09:00"
click at [409, 269] on div "Send email reminder the day before?" at bounding box center [714, 276] width 1060 height 16
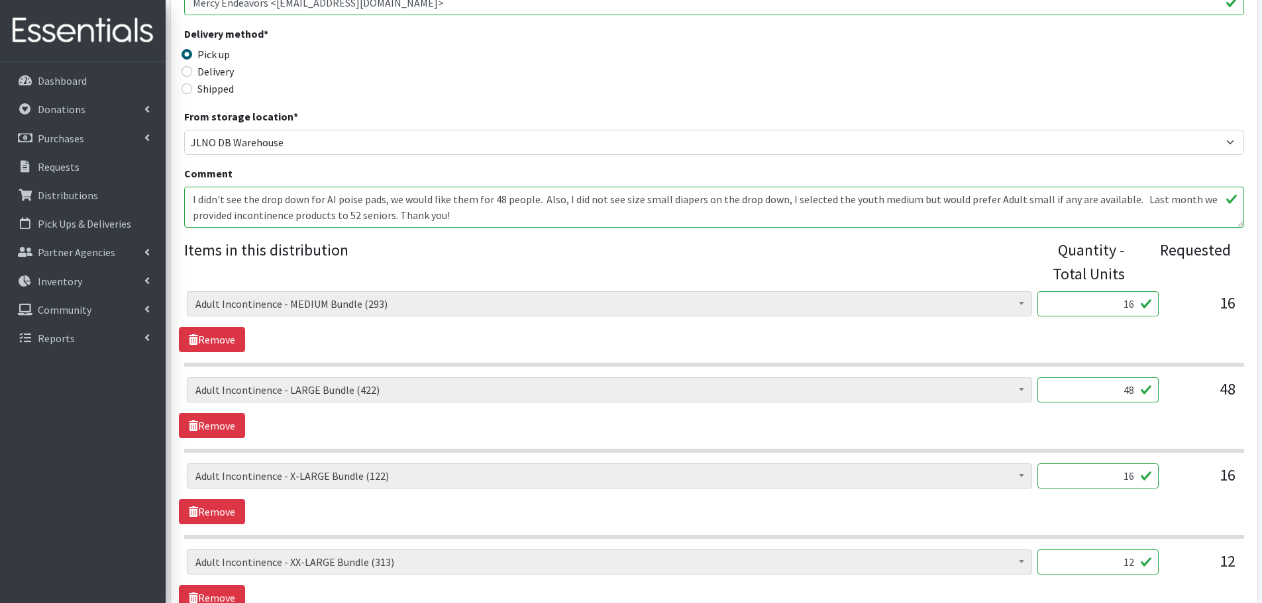
scroll to position [331, 0]
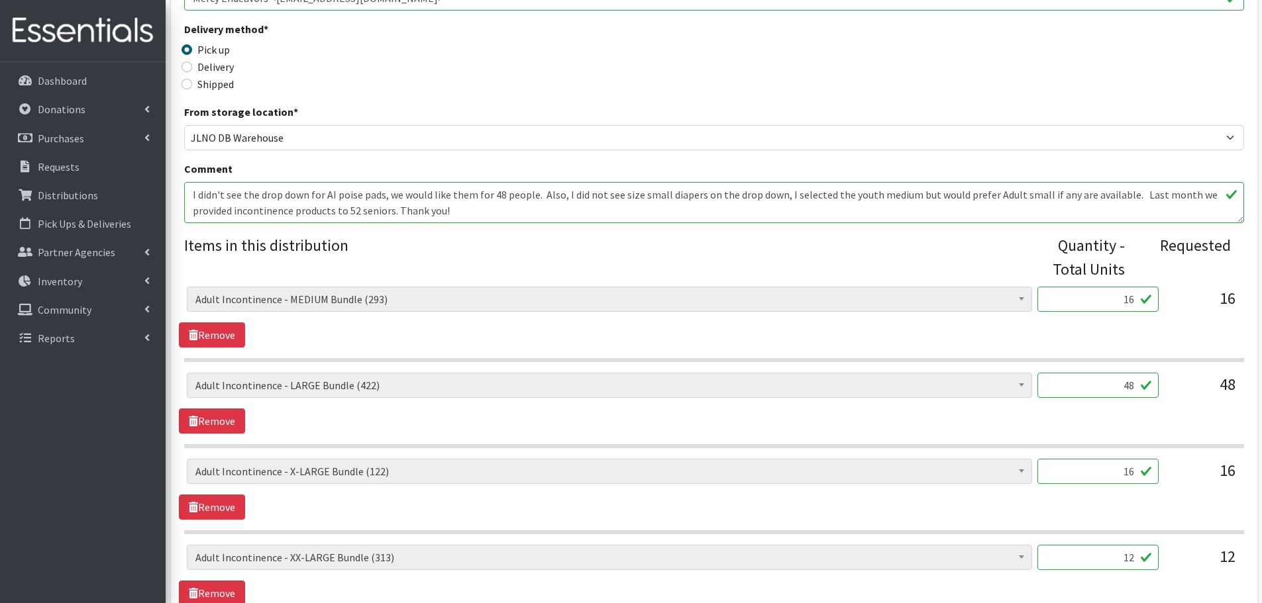
click at [495, 207] on textarea "I didn't see the drop down for AI poise pads, we would like them for 48 people.…" at bounding box center [714, 202] width 1060 height 41
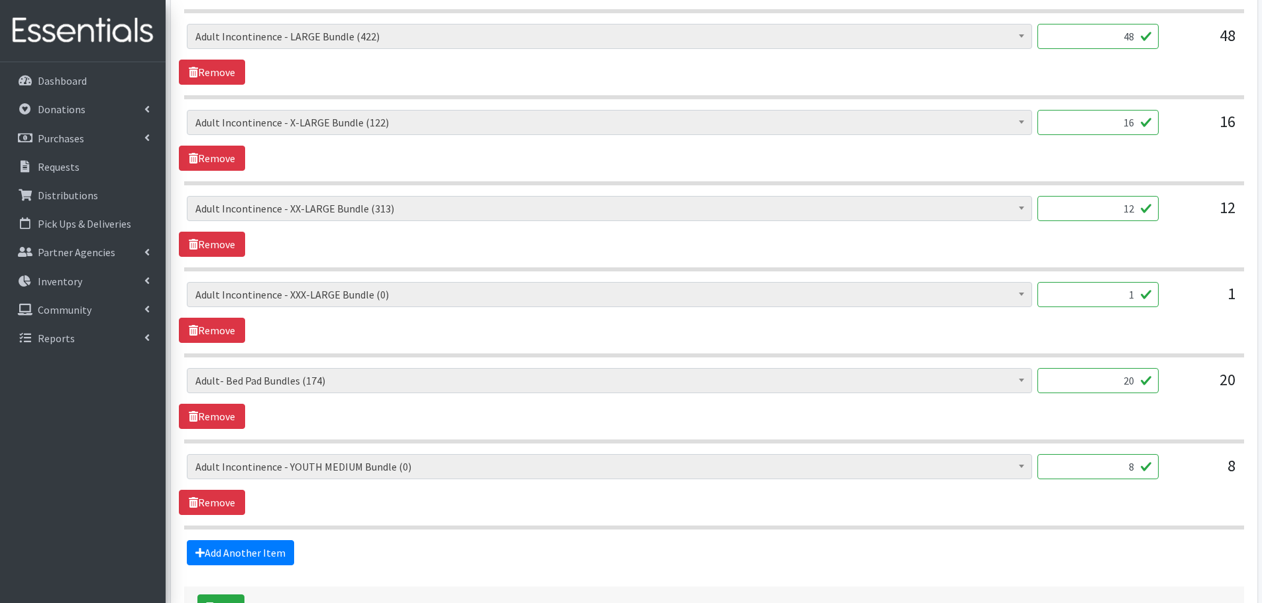
scroll to position [778, 0]
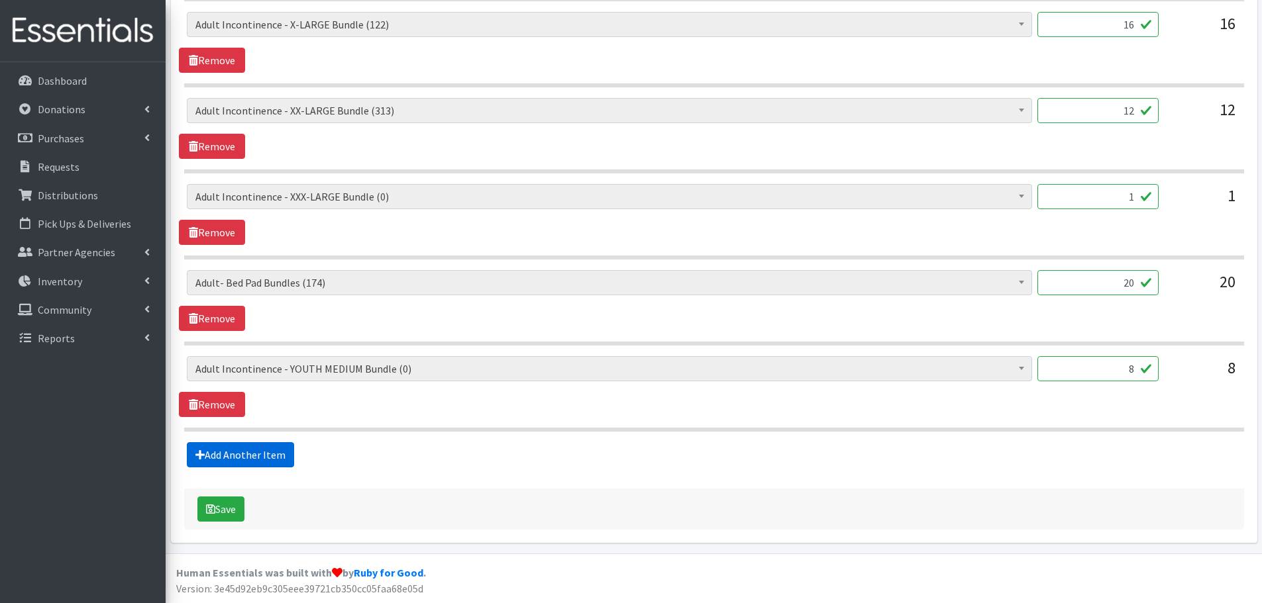
click at [278, 452] on link "Add Another Item" at bounding box center [240, 454] width 107 height 25
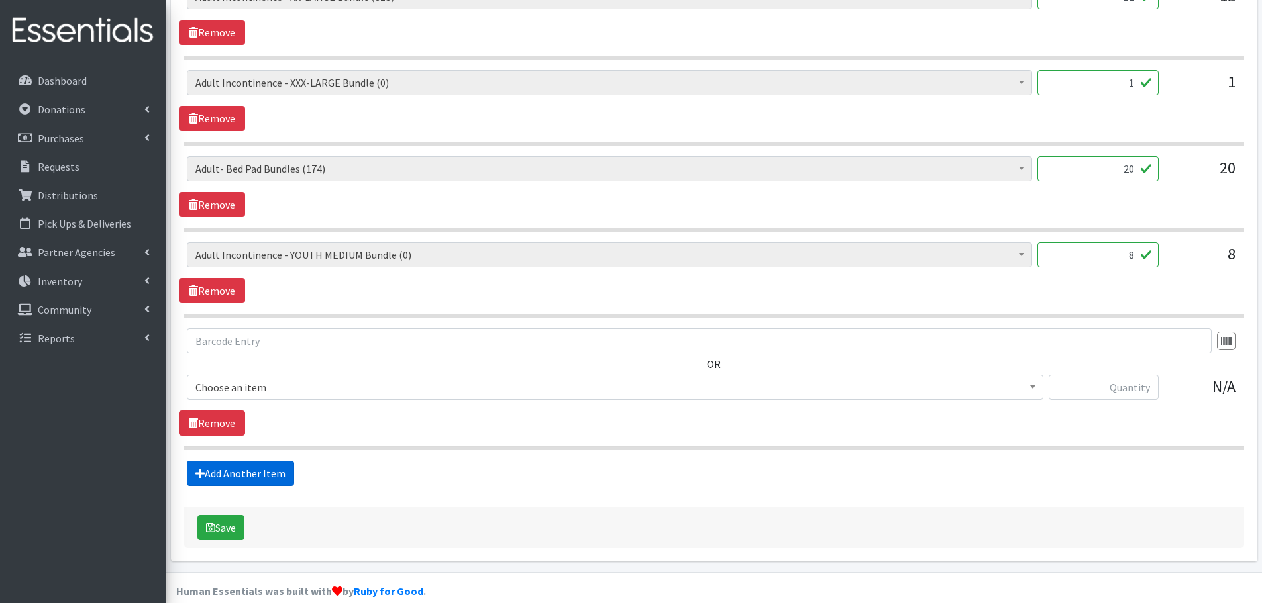
scroll to position [911, 0]
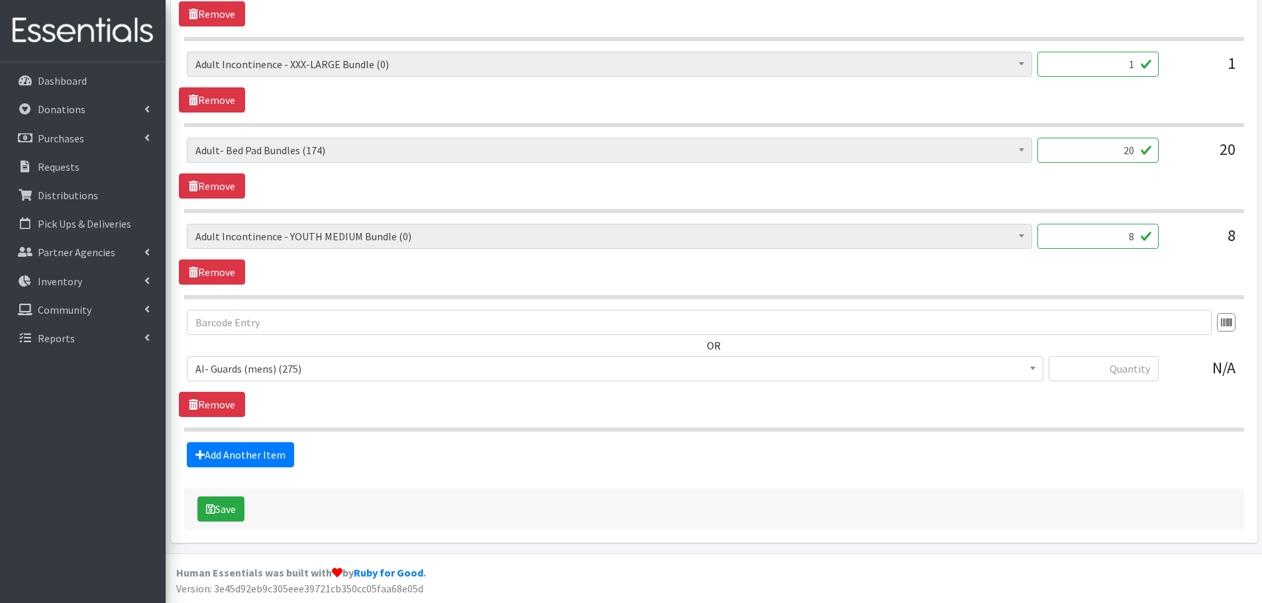
click at [277, 363] on span "AI- Guards (mens) (275)" at bounding box center [614, 369] width 839 height 19
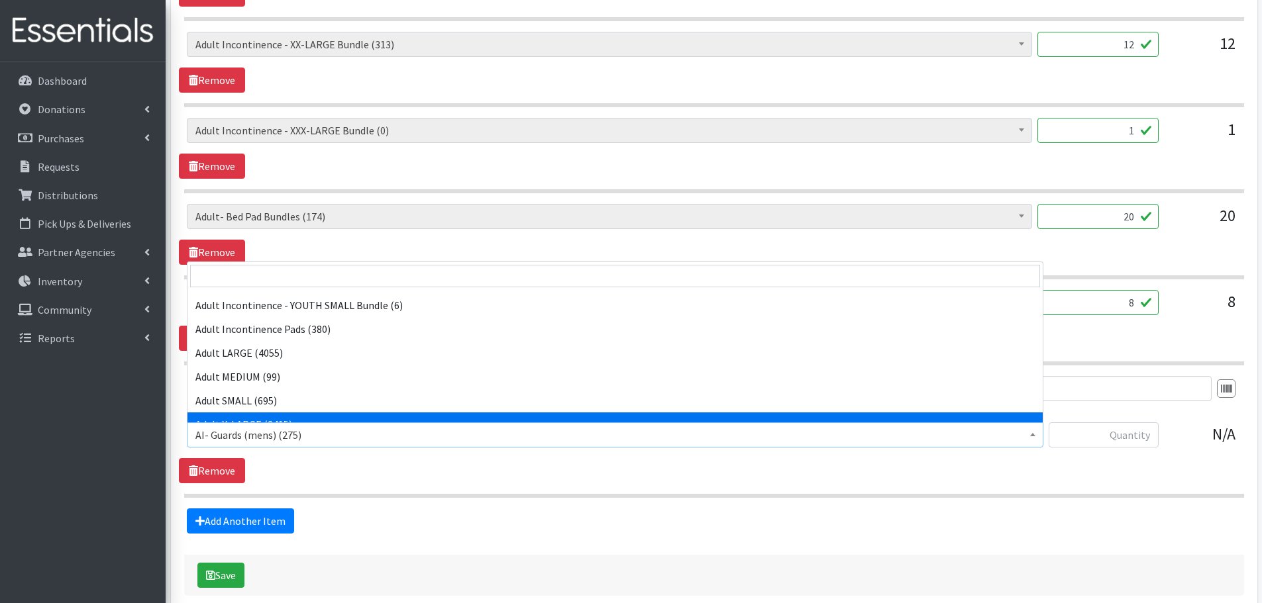
scroll to position [331, 0]
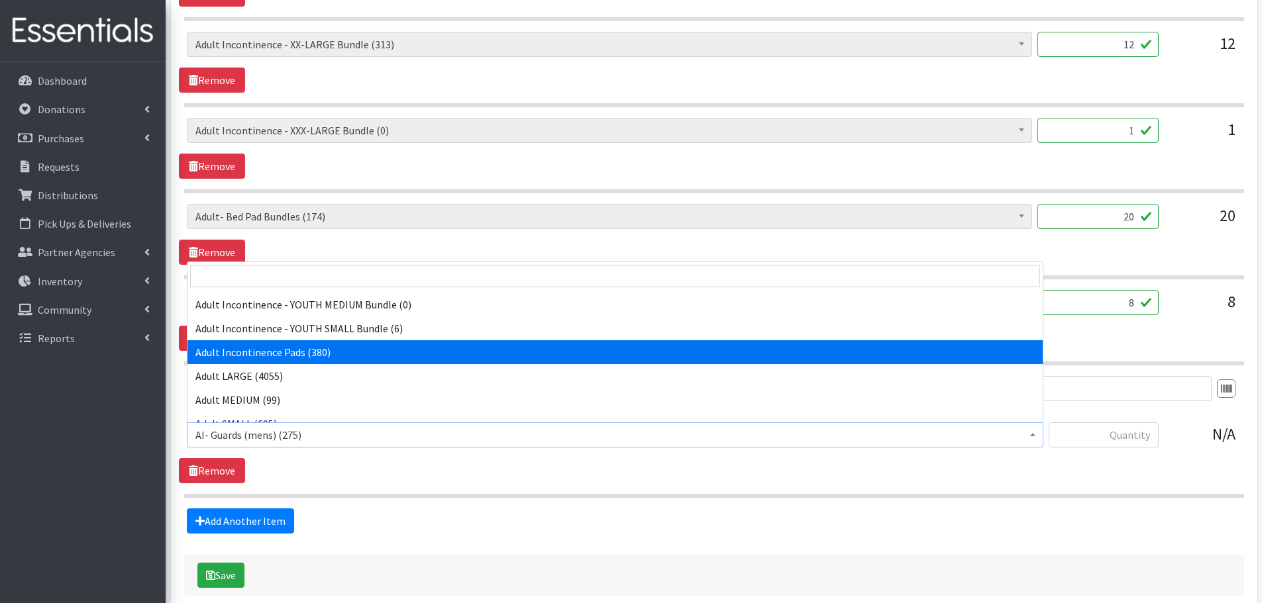
select select "1255"
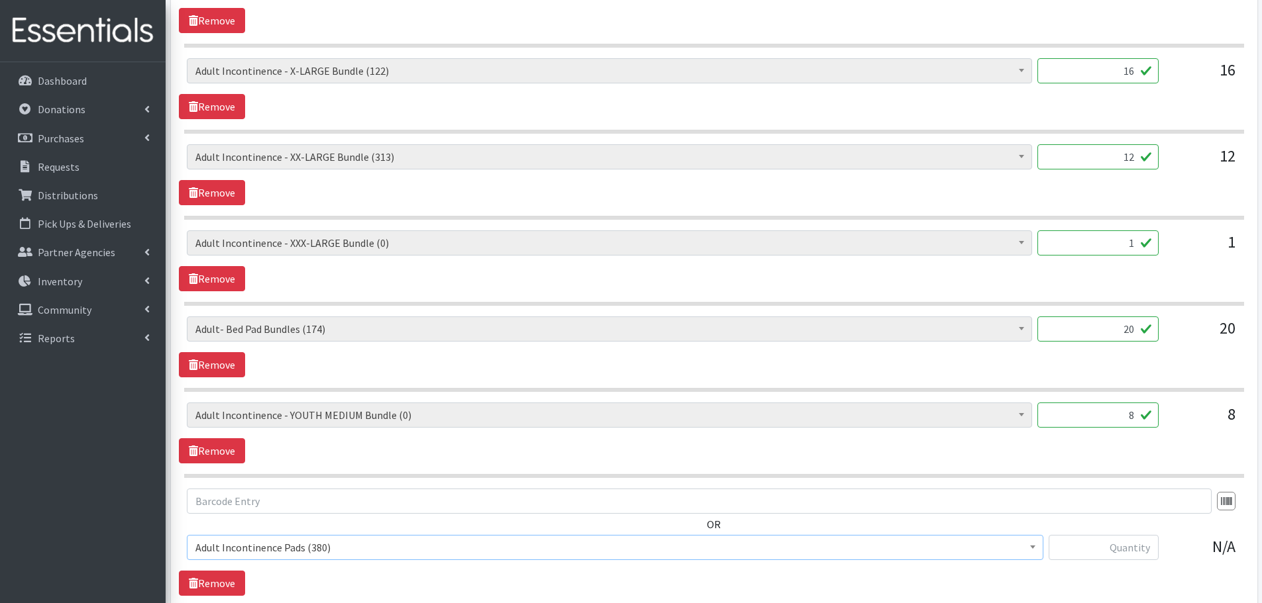
scroll to position [911, 0]
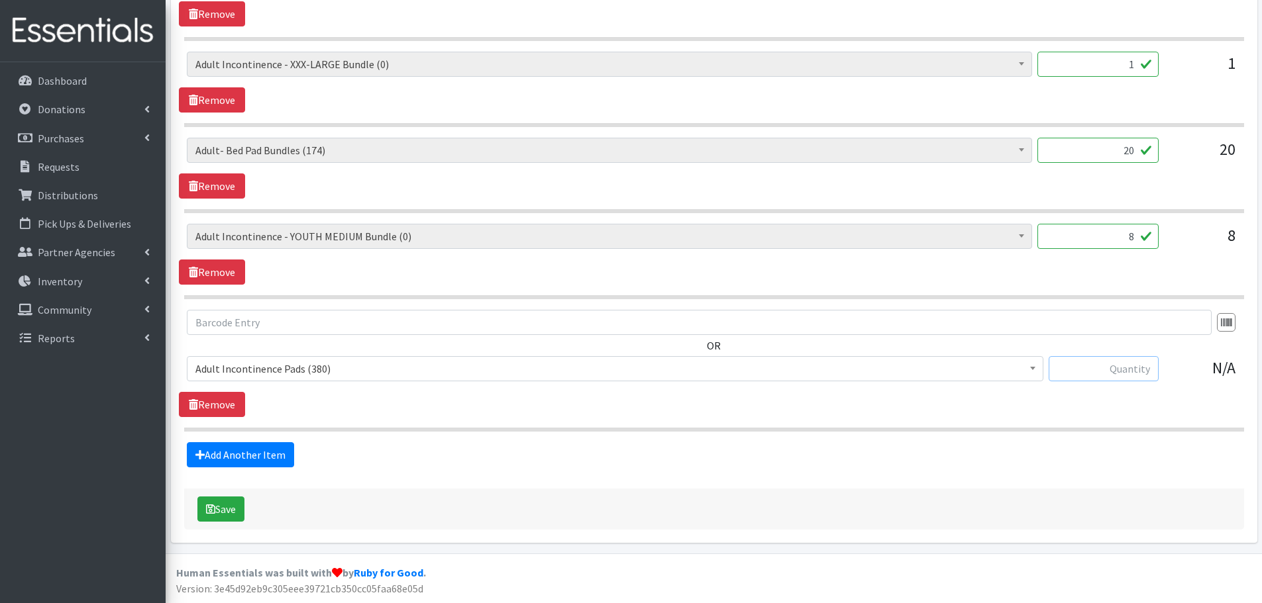
drag, startPoint x: 1121, startPoint y: 376, endPoint x: 1113, endPoint y: 379, distance: 8.9
click at [1120, 376] on input "text" at bounding box center [1103, 368] width 110 height 25
type input "48"
click at [1093, 393] on div "OR AI- Guards (mens) (275) AI- Other (104) AI- Youth L (387) AI- Youth M (0) AI…" at bounding box center [714, 363] width 1070 height 107
click at [232, 452] on link "Add Another Item" at bounding box center [240, 454] width 107 height 25
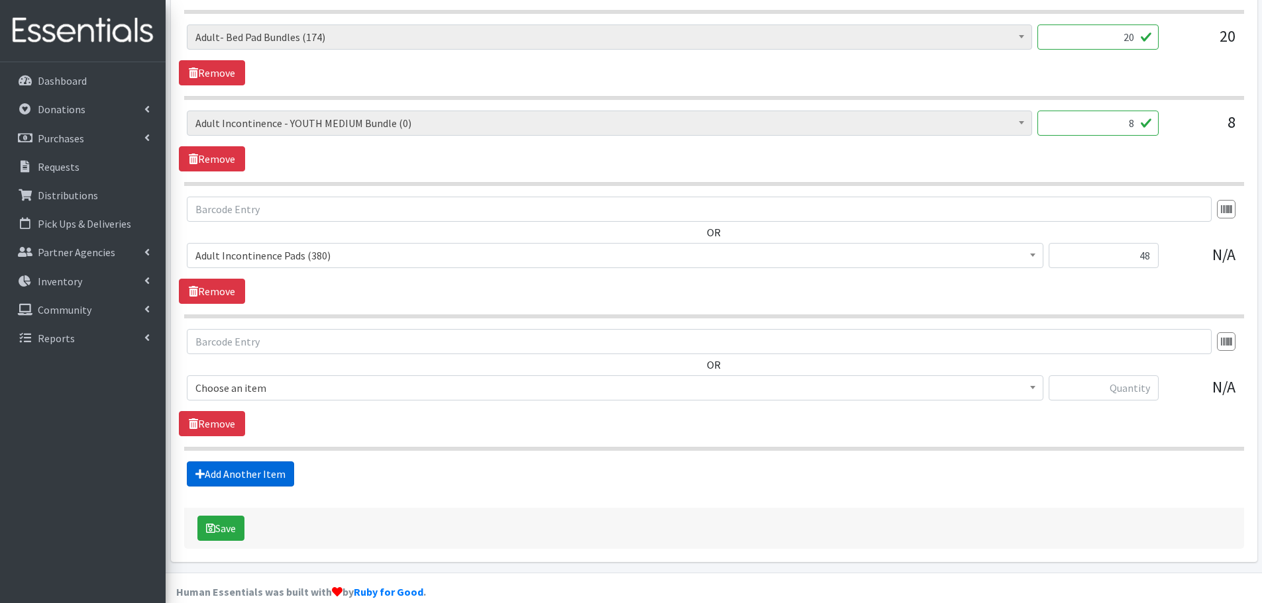
scroll to position [1043, 0]
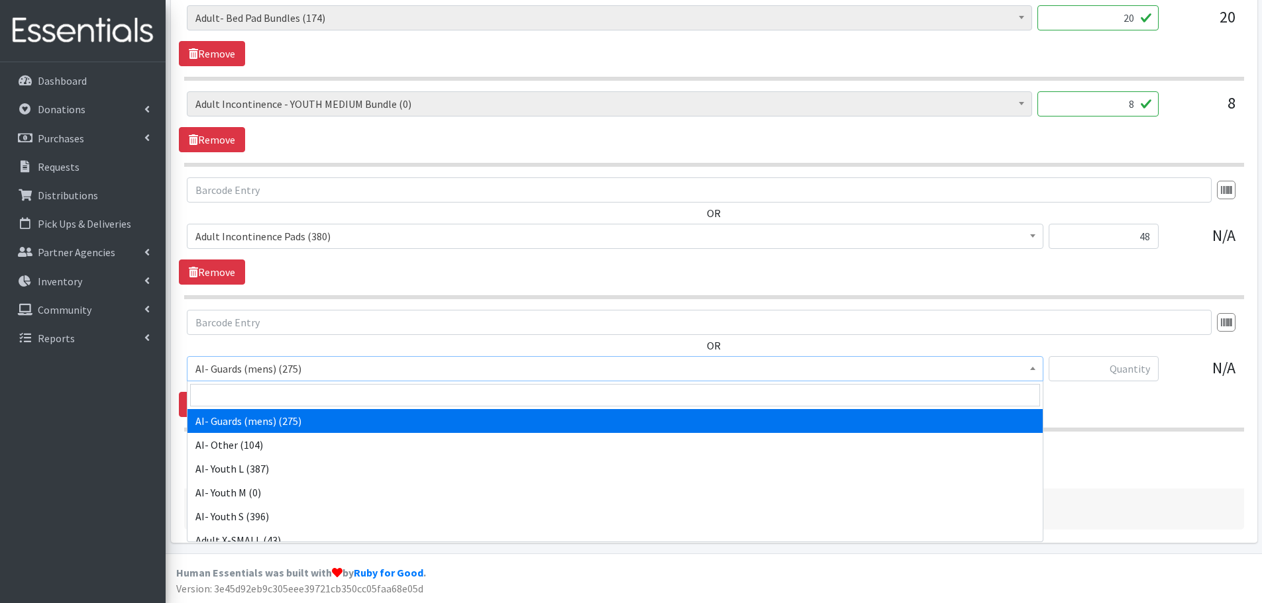
click at [264, 372] on span "AI- Guards (mens) (275)" at bounding box center [614, 369] width 839 height 19
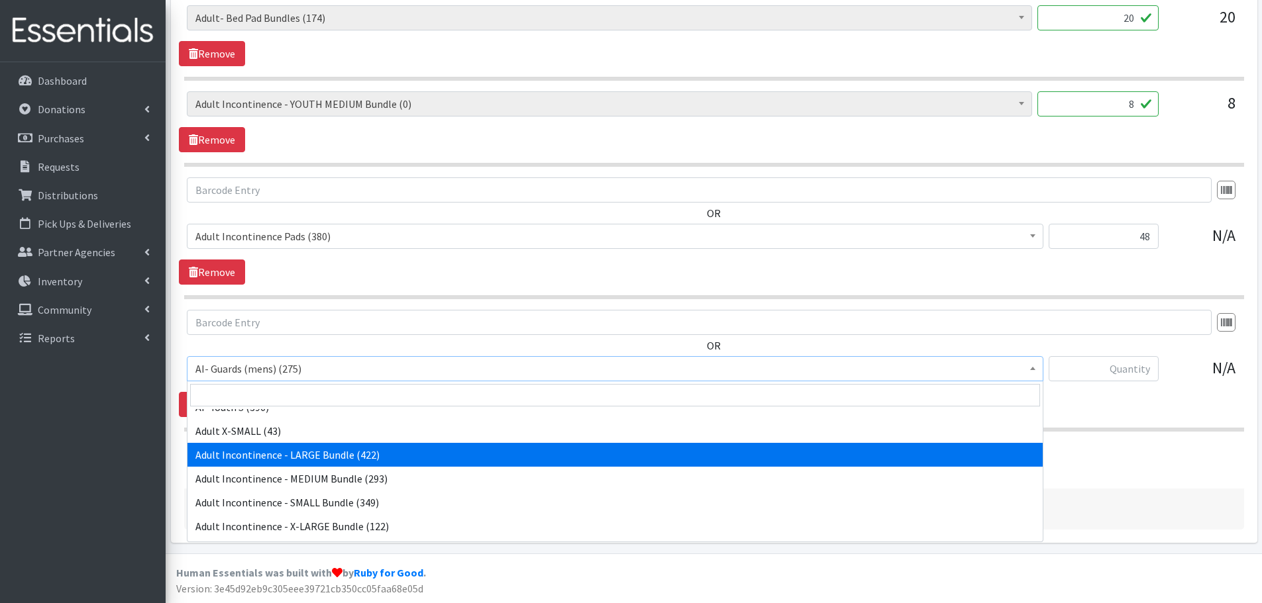
scroll to position [132, 0]
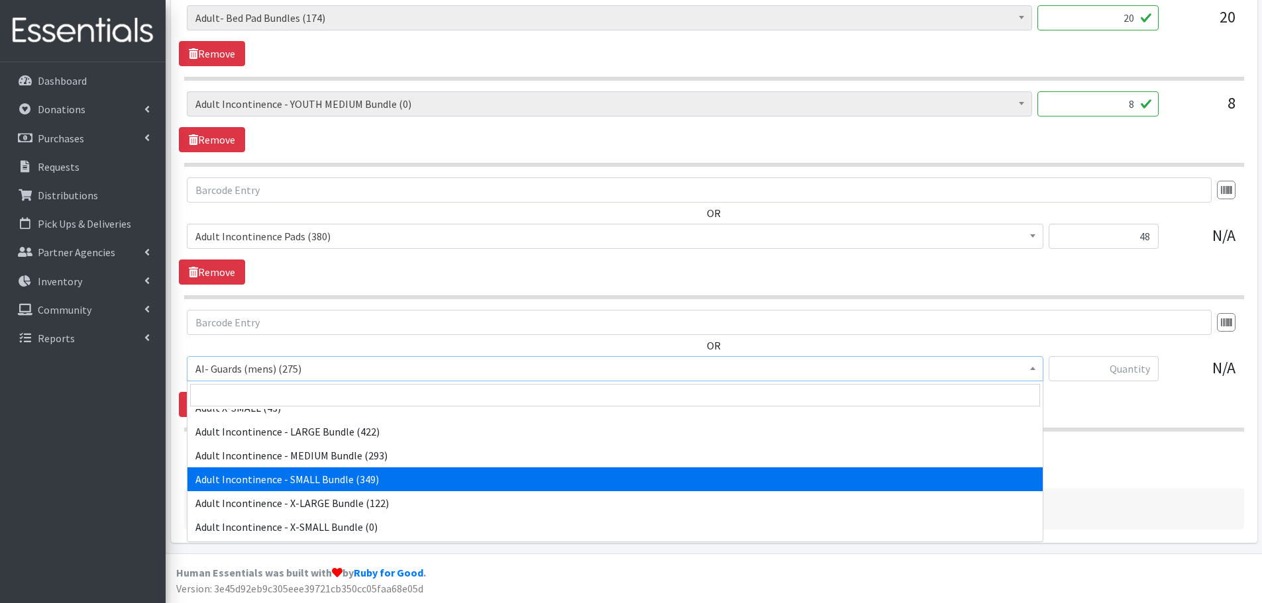
select select "14883"
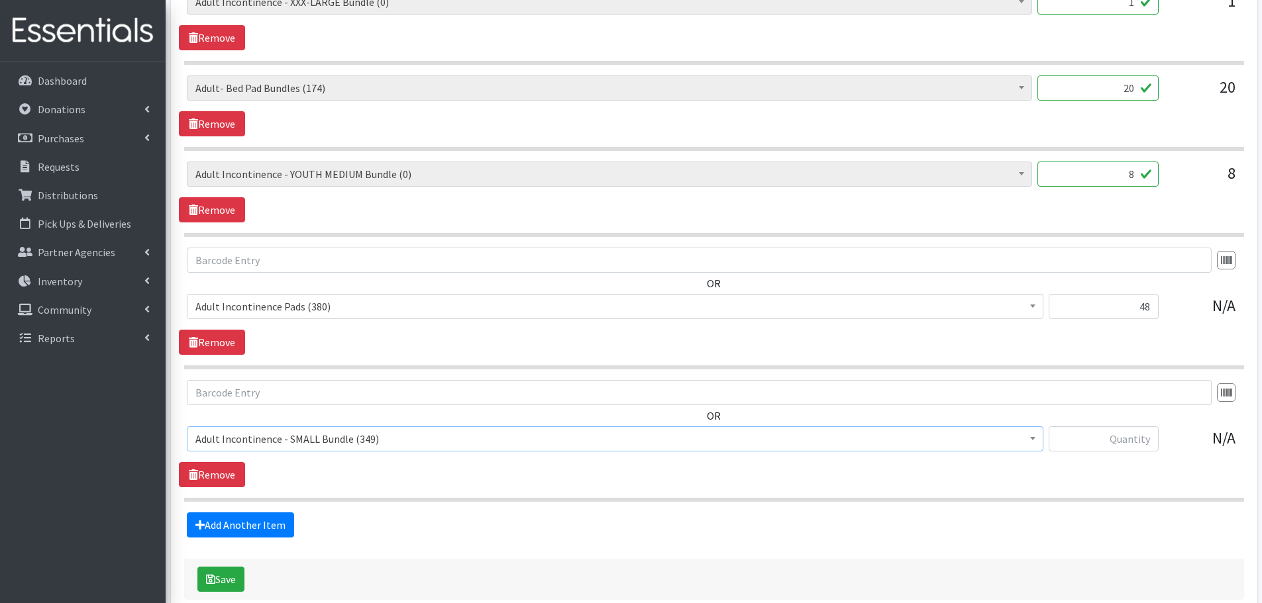
scroll to position [1043, 0]
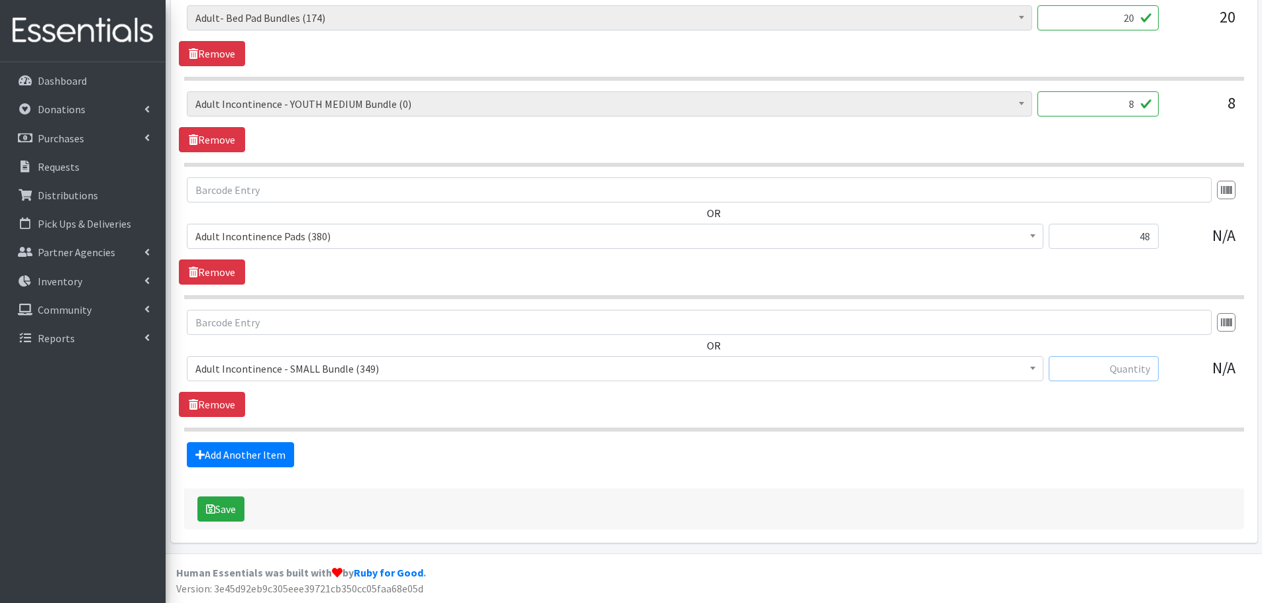
click at [1128, 371] on input "text" at bounding box center [1103, 368] width 110 height 25
click at [733, 416] on div "OR AI- Guards (mens) (275) AI- Other (104) AI- Youth L (387) AI- Youth M (0) AI…" at bounding box center [714, 363] width 1070 height 107
click at [1138, 366] on input "48" at bounding box center [1103, 368] width 110 height 25
type input "8"
click at [1076, 104] on input "8" at bounding box center [1097, 103] width 121 height 25
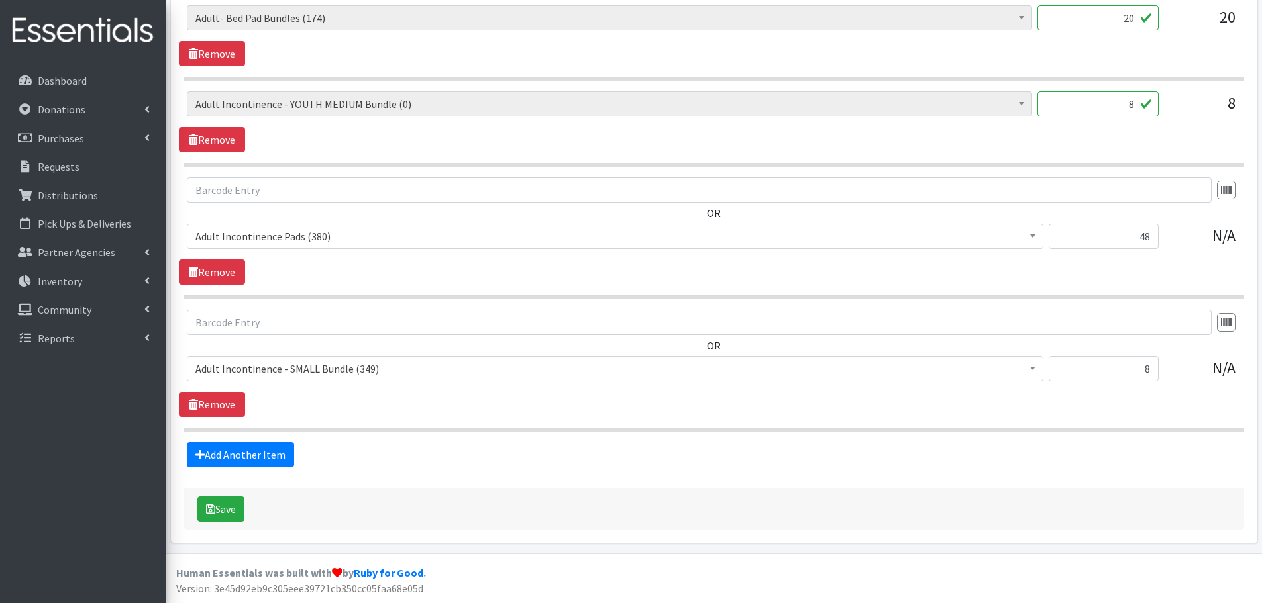
click at [1076, 104] on input "8" at bounding box center [1097, 103] width 121 height 25
type input "0"
click at [225, 139] on link "Remove" at bounding box center [212, 139] width 66 height 25
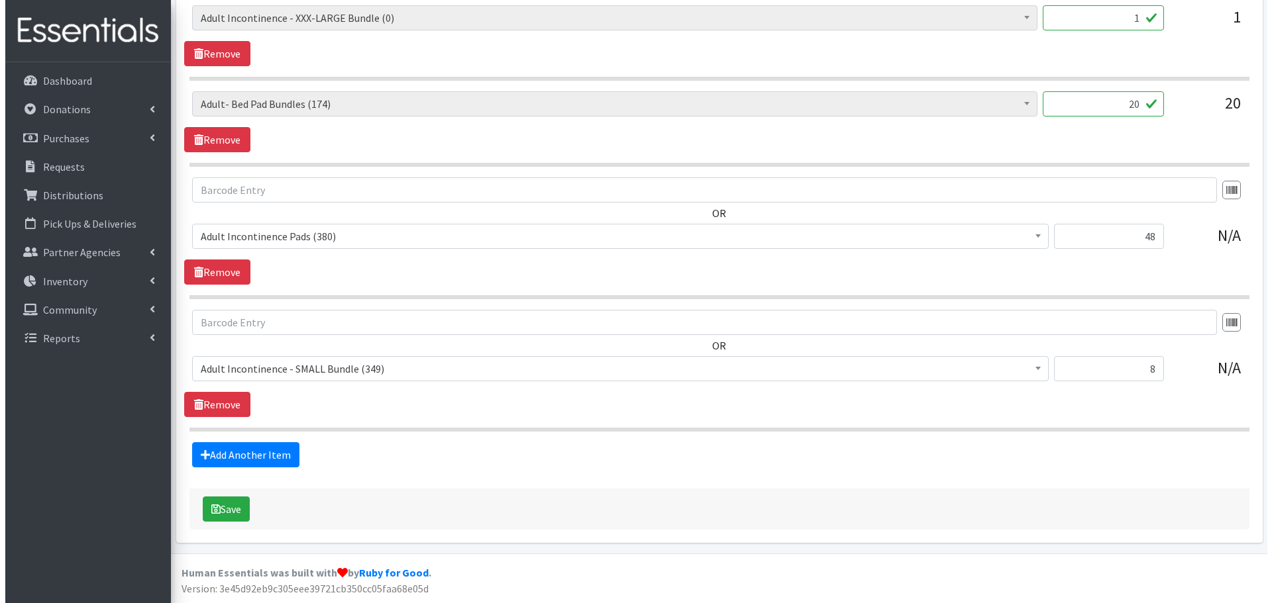
scroll to position [957, 0]
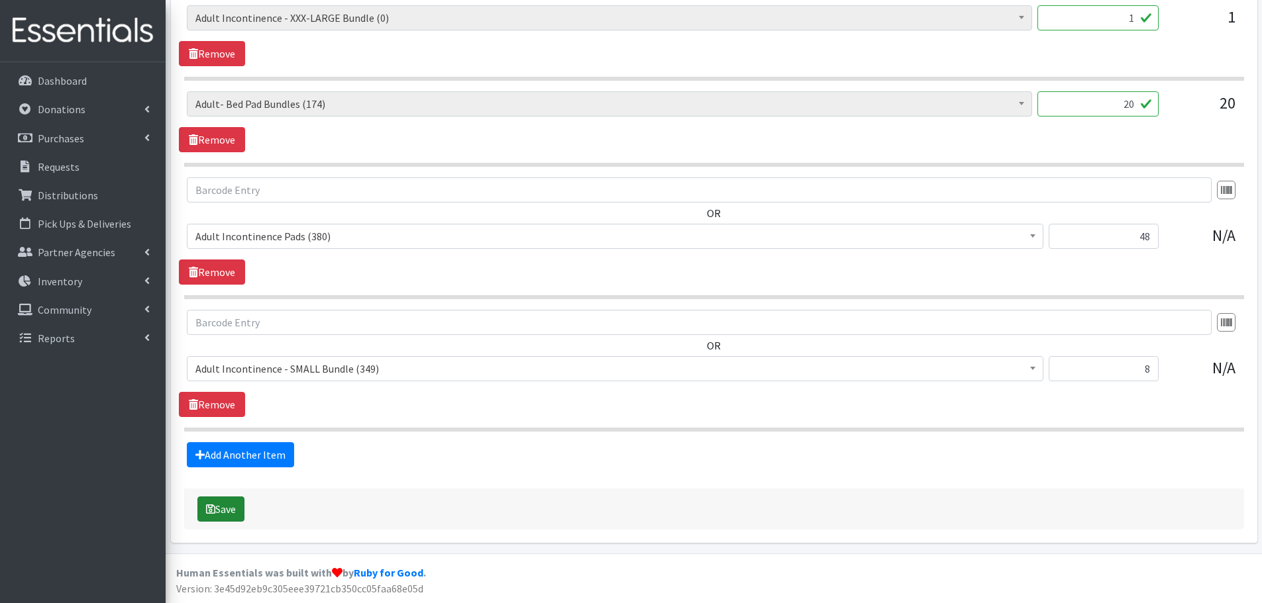
click at [231, 514] on button "Save" at bounding box center [220, 509] width 47 height 25
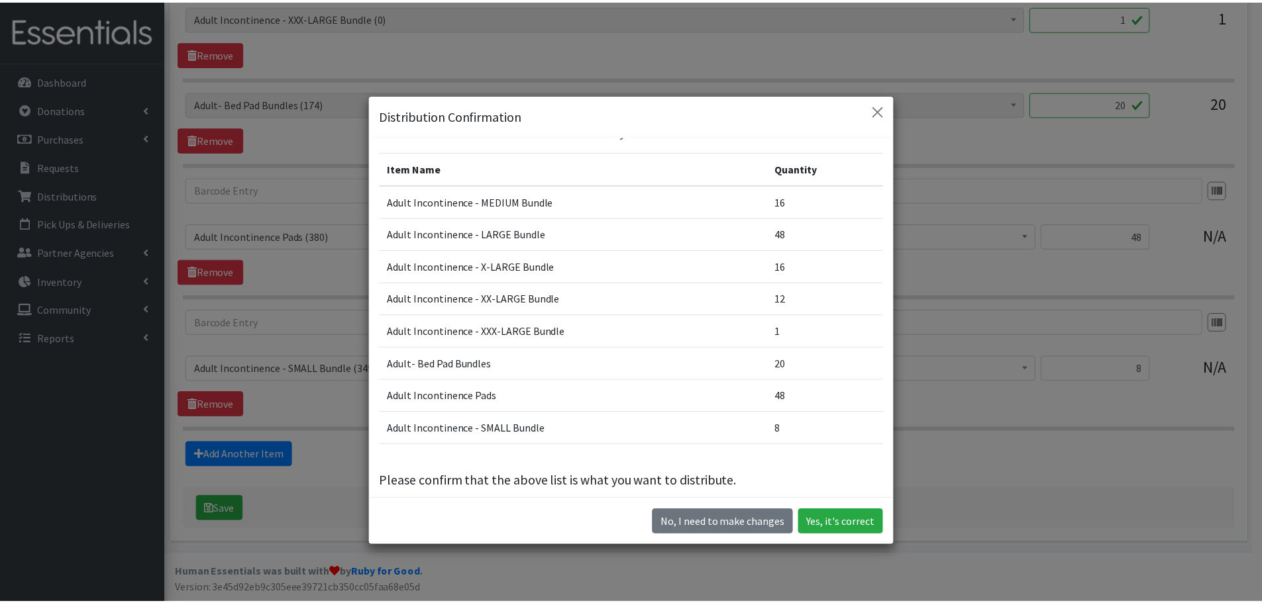
scroll to position [40, 0]
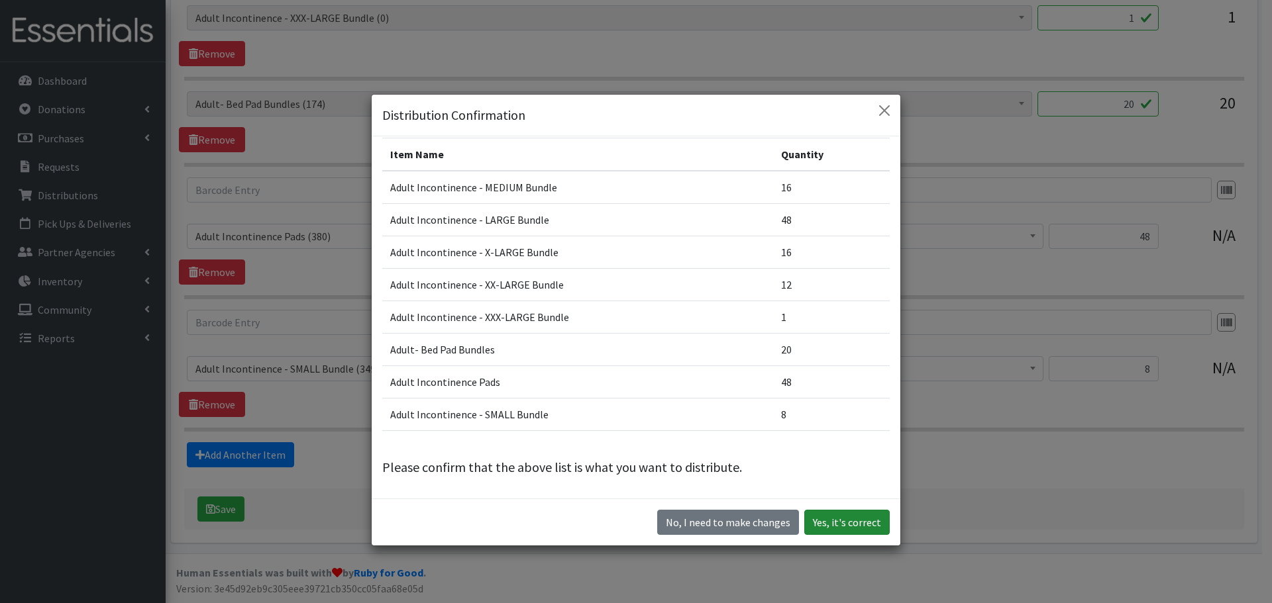
click at [856, 523] on button "Yes, it's correct" at bounding box center [846, 522] width 85 height 25
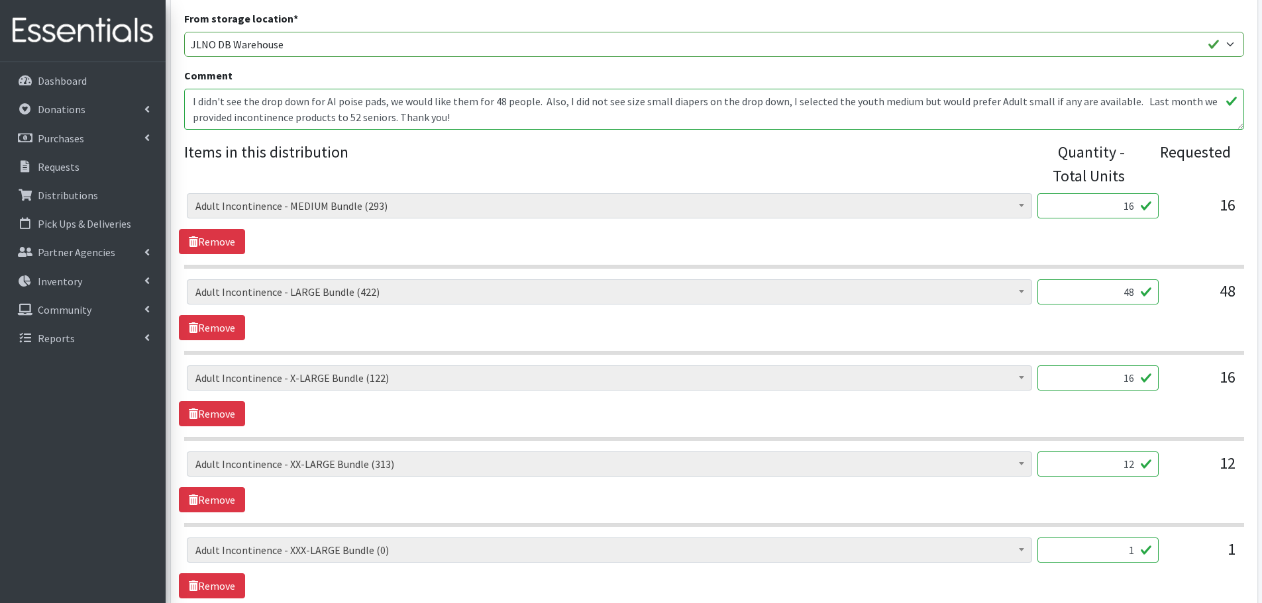
scroll to position [464, 0]
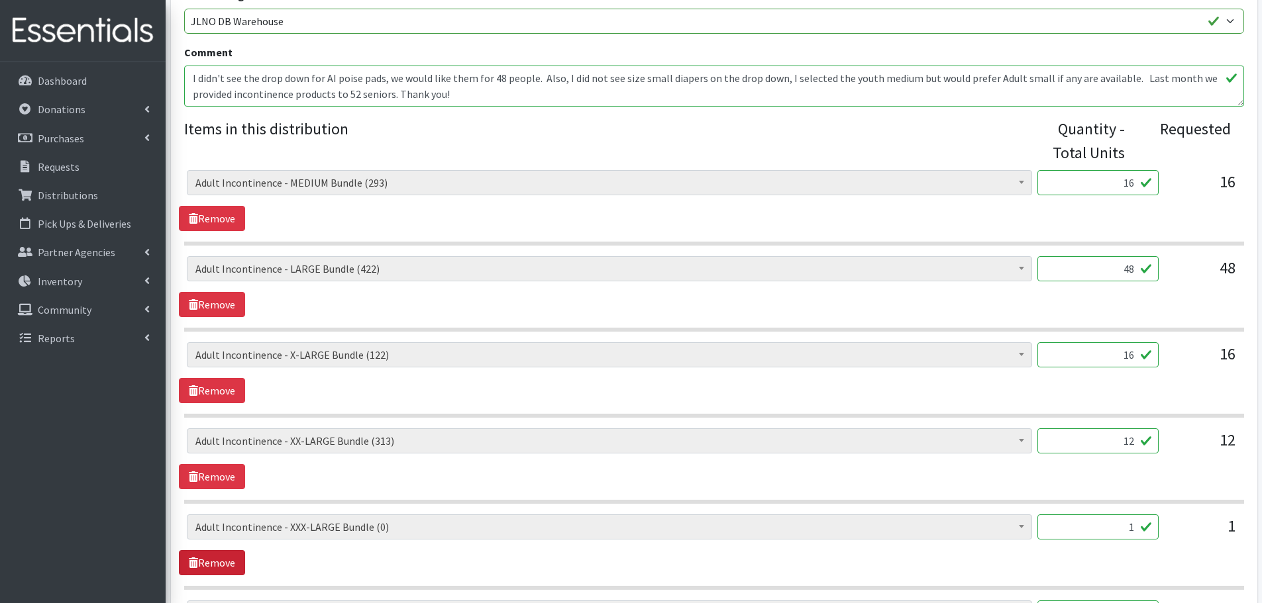
click at [228, 560] on link "Remove" at bounding box center [212, 562] width 66 height 25
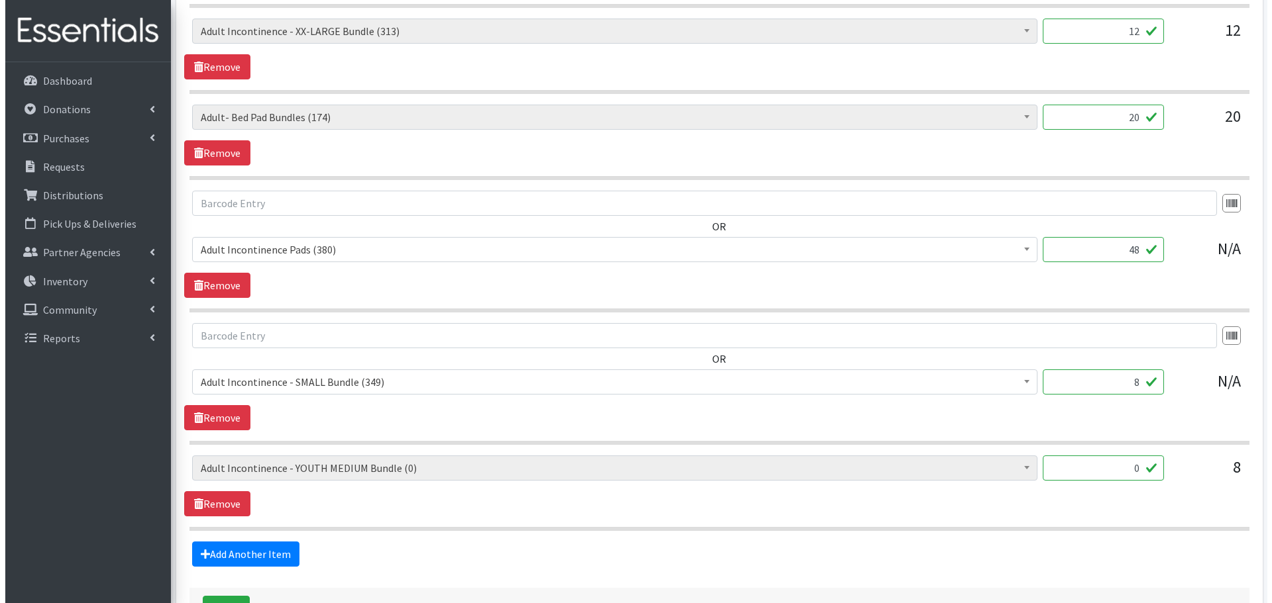
scroll to position [973, 0]
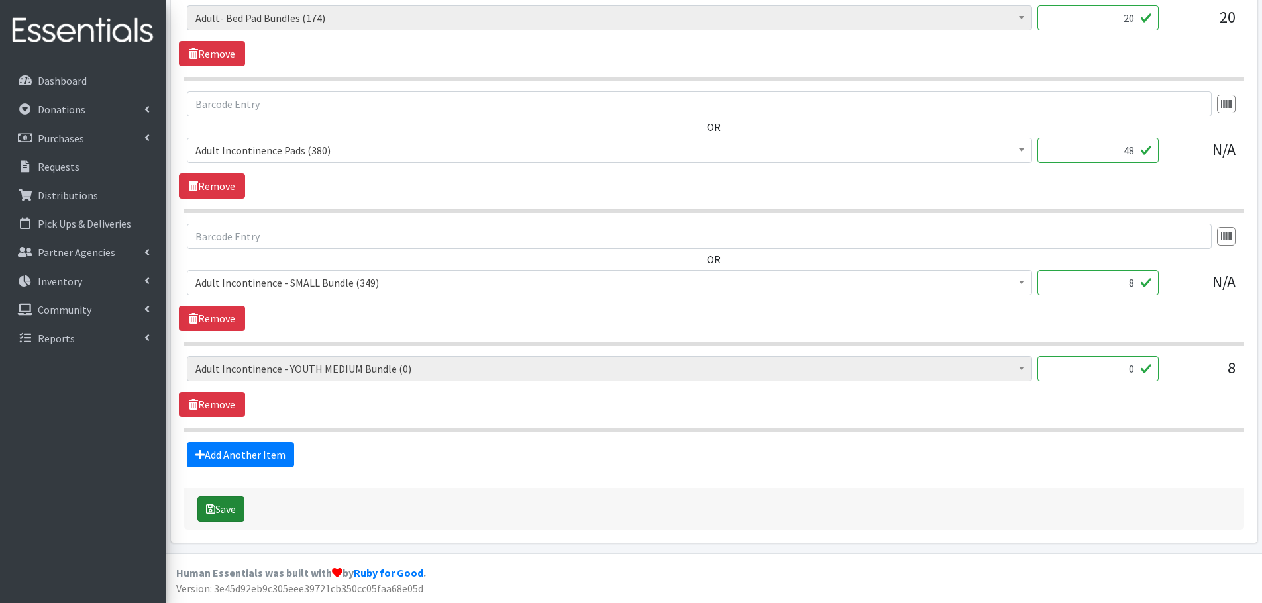
click at [237, 515] on button "Save" at bounding box center [220, 509] width 47 height 25
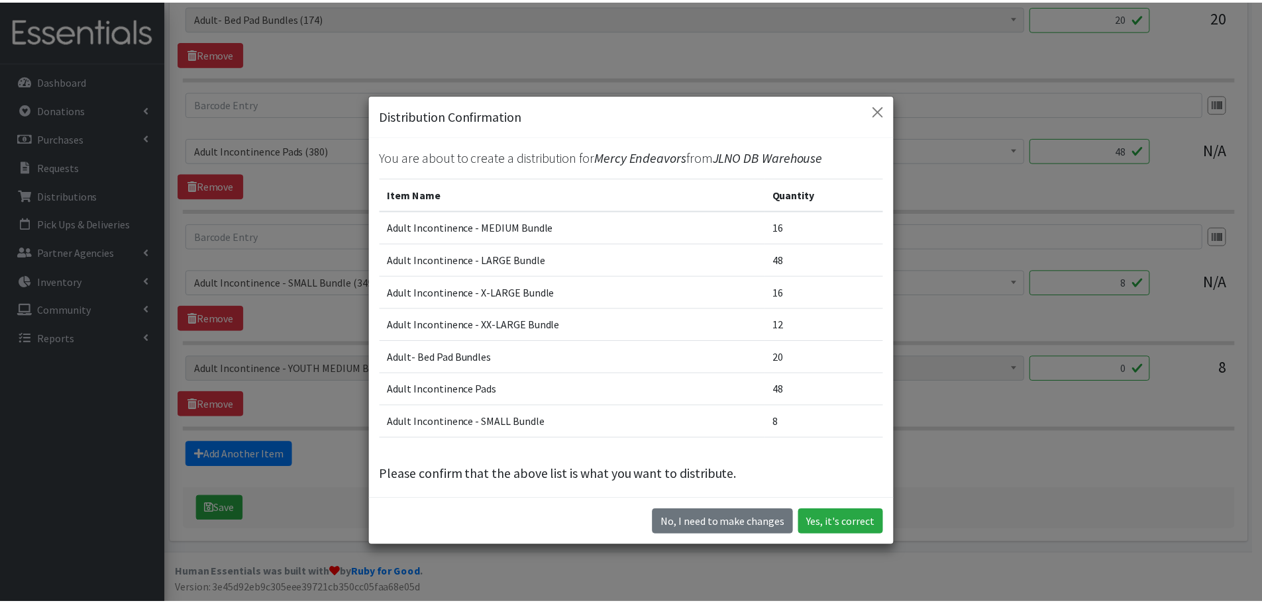
scroll to position [7, 0]
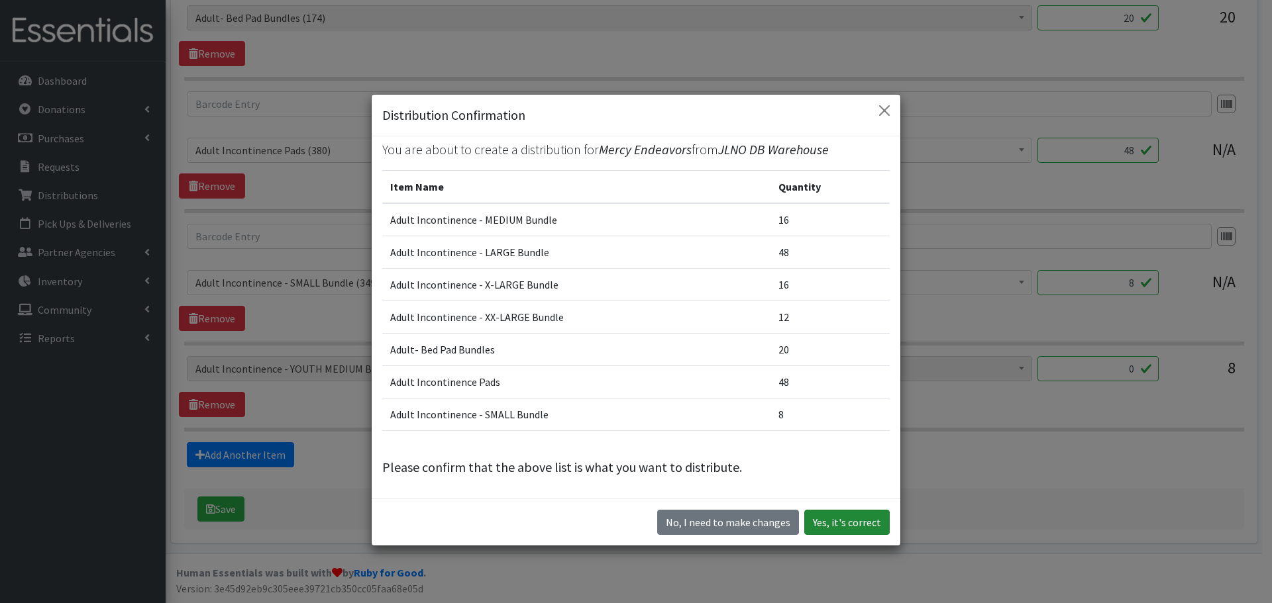
click at [853, 530] on button "Yes, it's correct" at bounding box center [846, 522] width 85 height 25
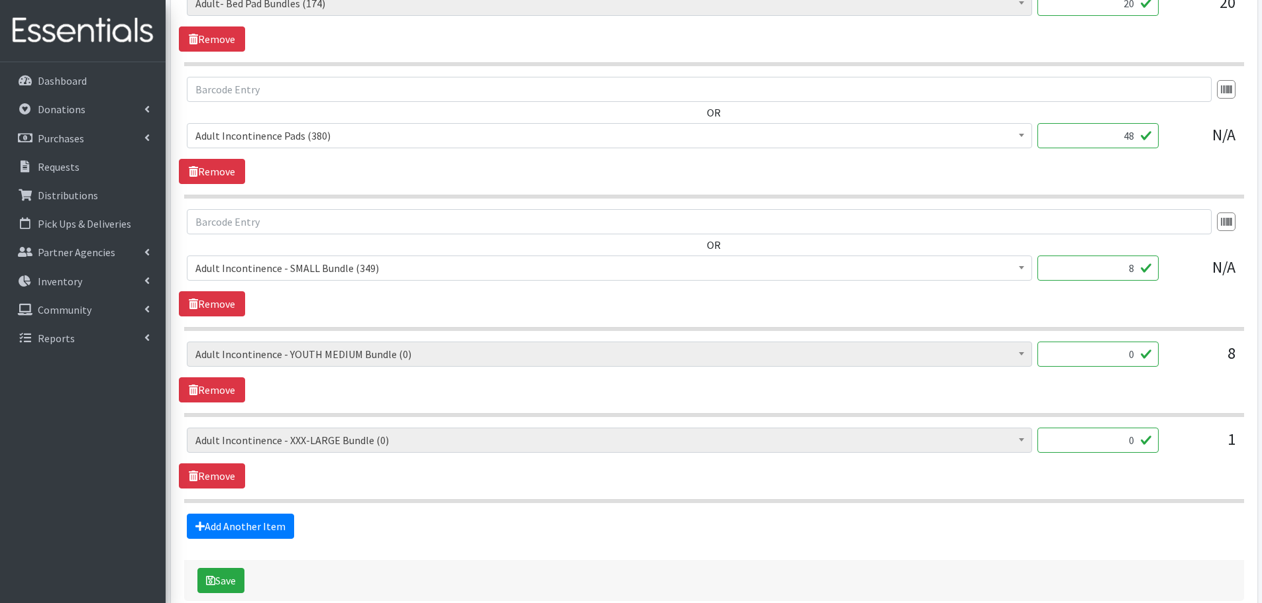
scroll to position [993, 0]
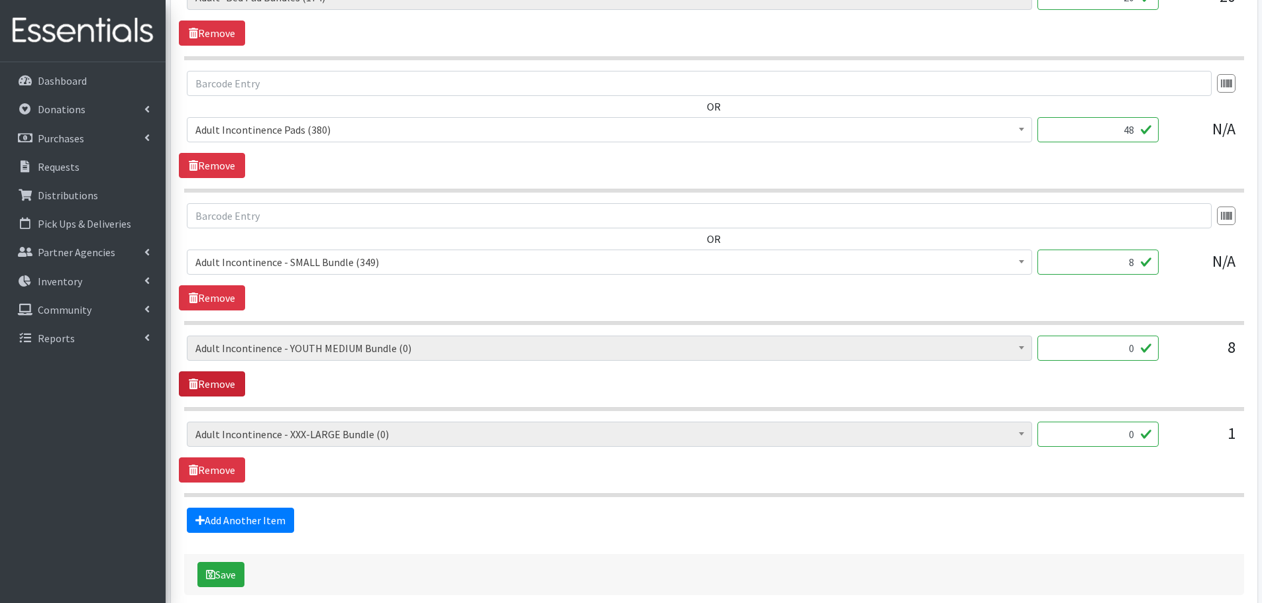
click at [236, 382] on link "Remove" at bounding box center [212, 384] width 66 height 25
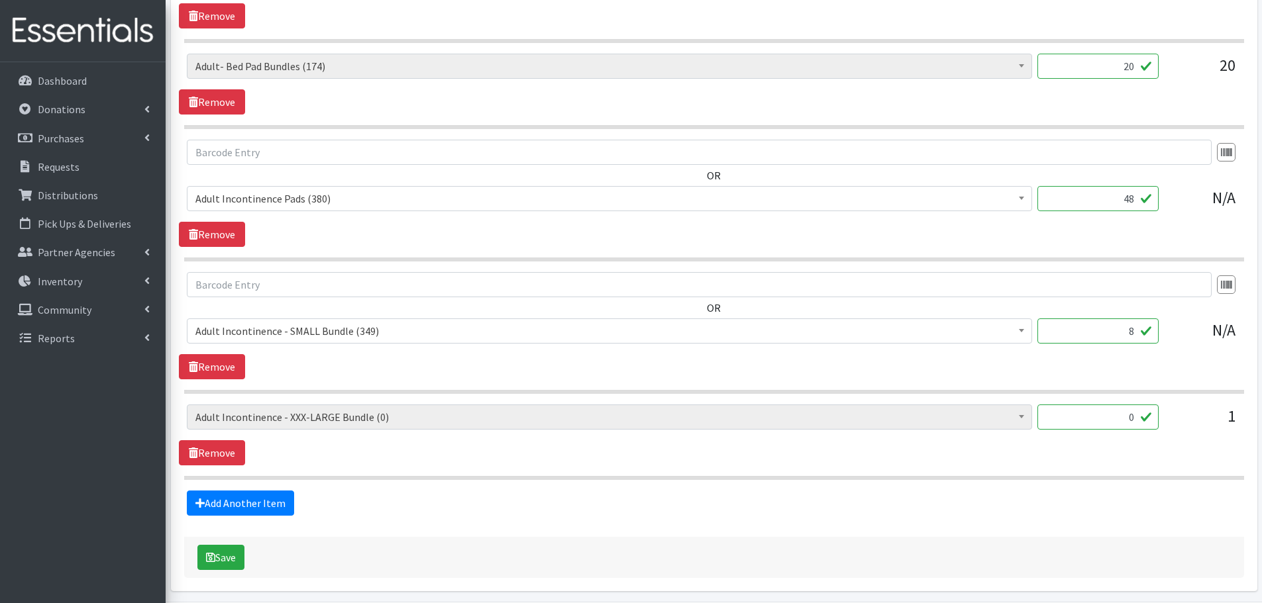
scroll to position [973, 0]
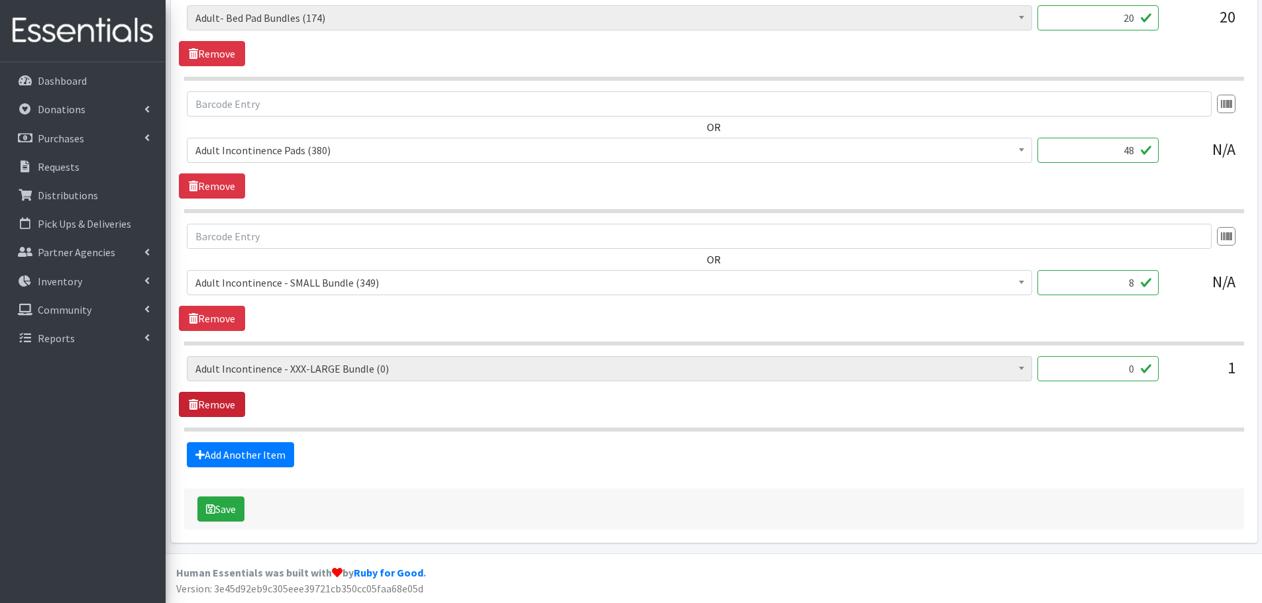
click at [228, 404] on link "Remove" at bounding box center [212, 404] width 66 height 25
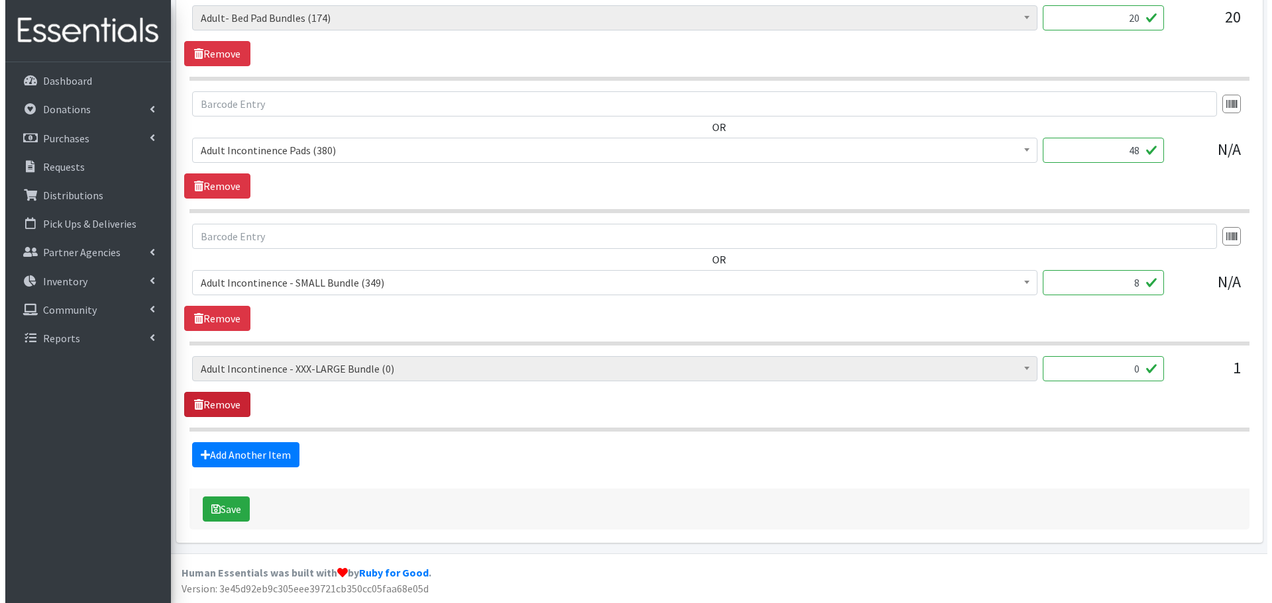
scroll to position [887, 0]
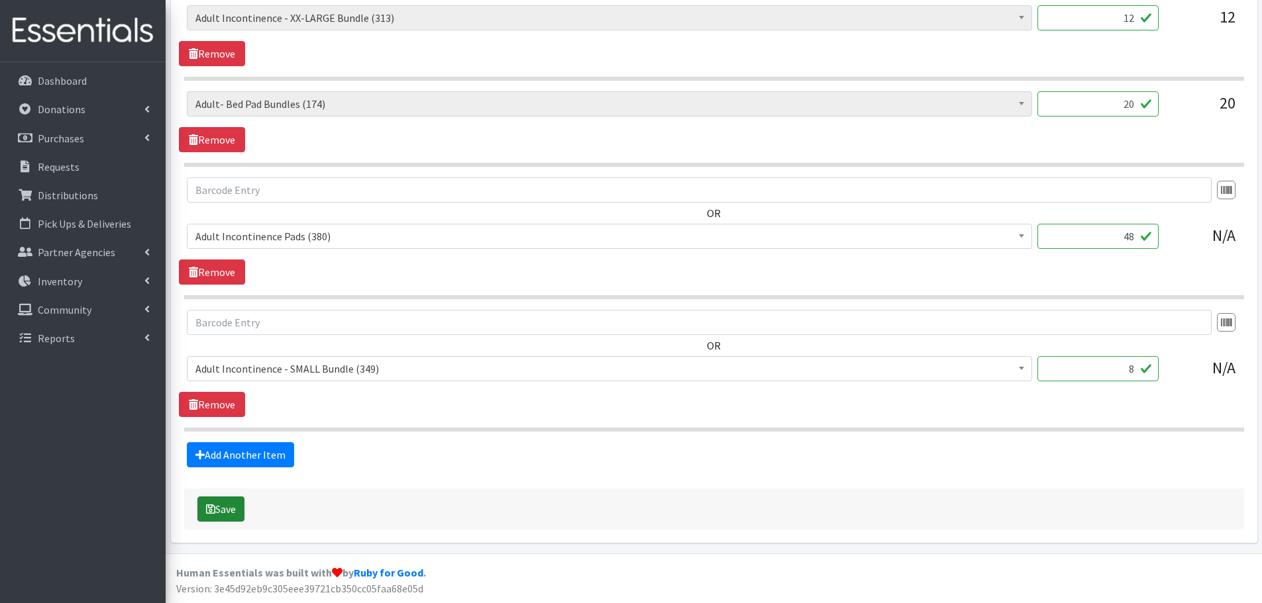
click at [225, 507] on button "Save" at bounding box center [220, 509] width 47 height 25
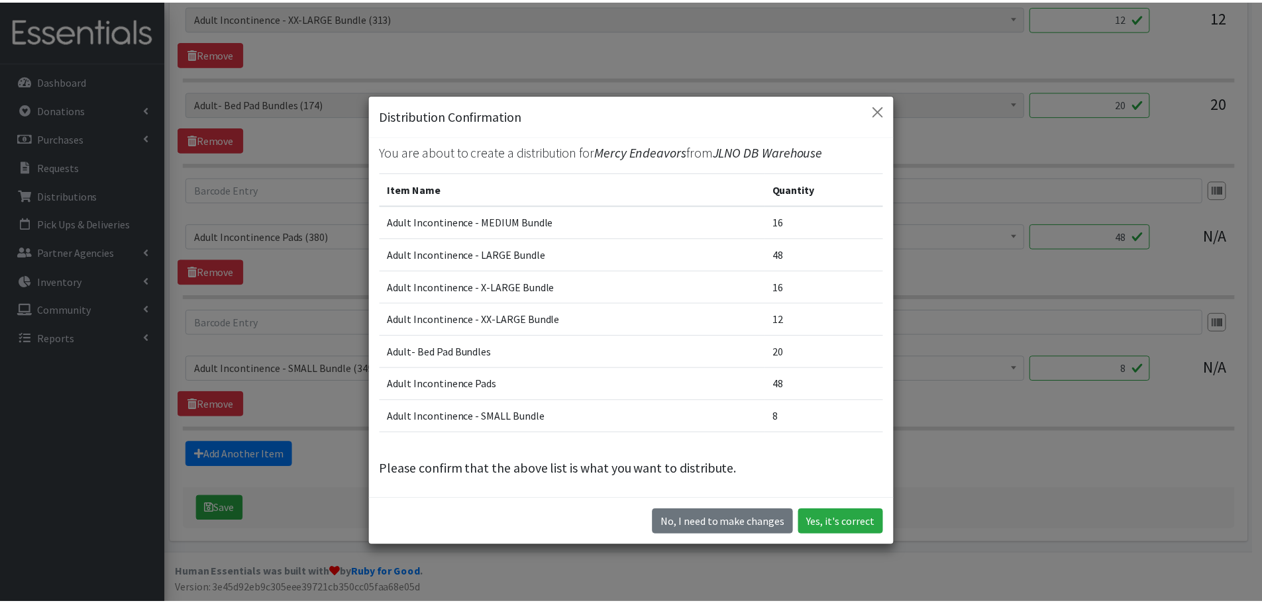
scroll to position [7, 0]
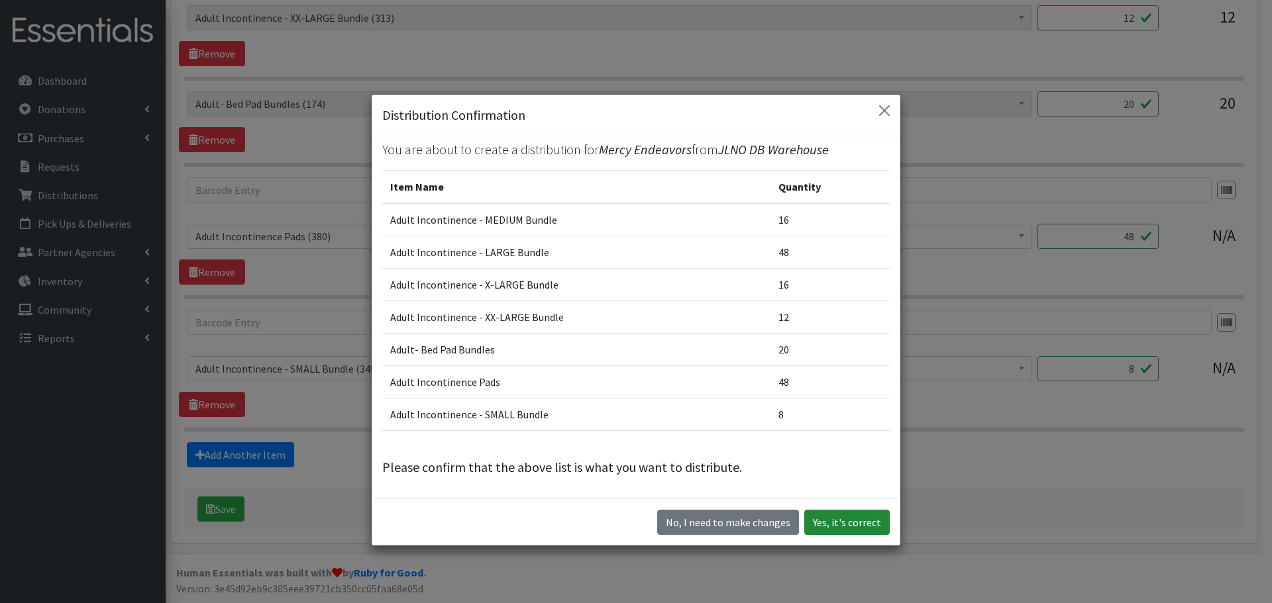
click at [849, 521] on button "Yes, it's correct" at bounding box center [846, 522] width 85 height 25
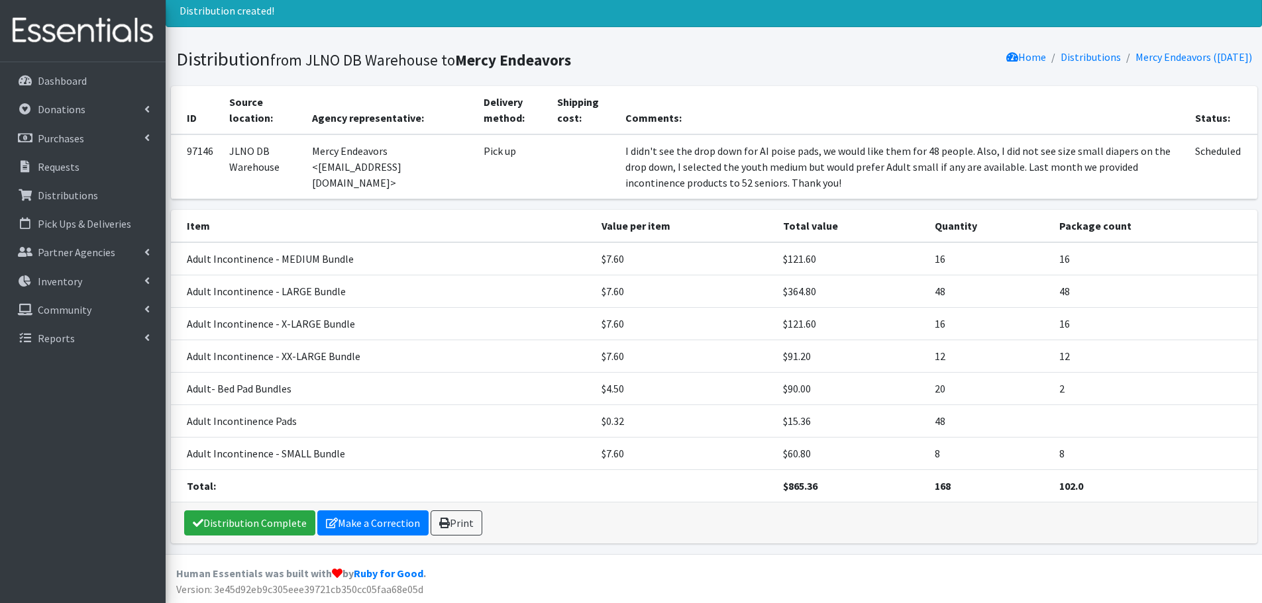
scroll to position [44, 0]
click at [385, 515] on link "Make a Correction" at bounding box center [372, 522] width 111 height 25
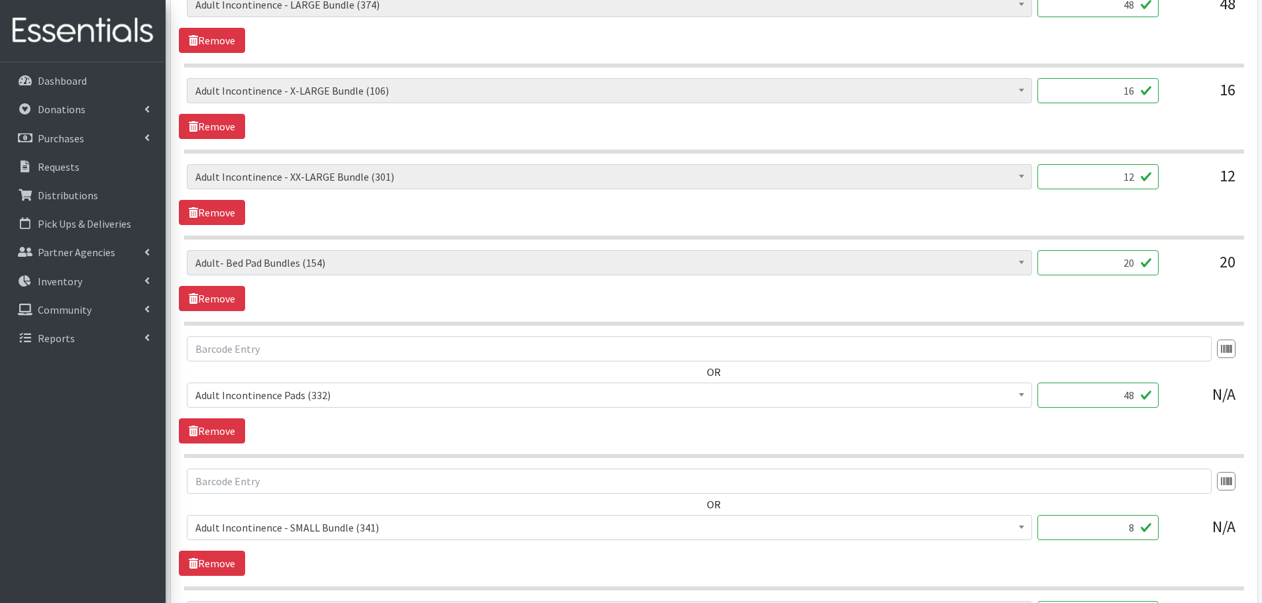
scroll to position [999, 0]
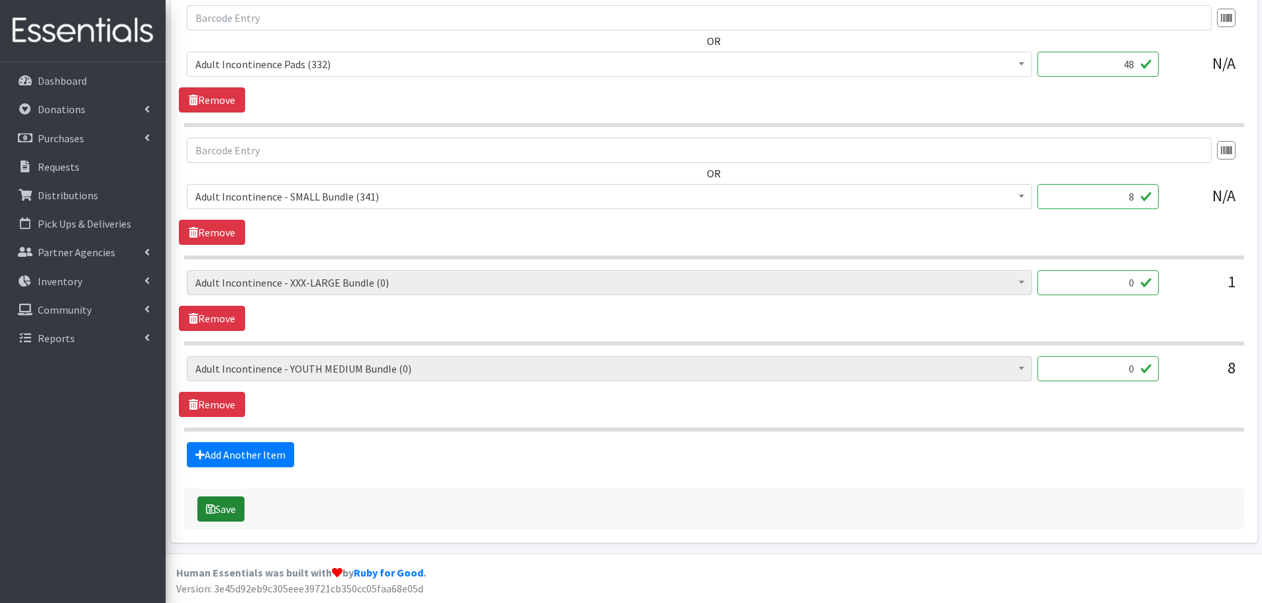
click at [235, 503] on button "Save" at bounding box center [220, 509] width 47 height 25
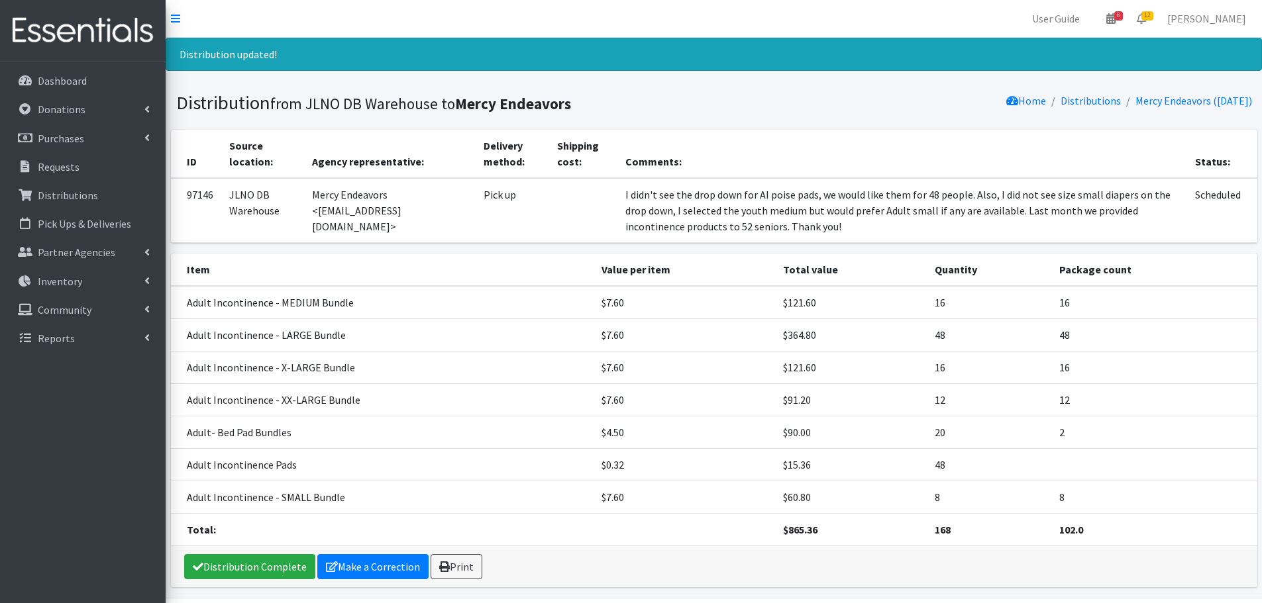
scroll to position [44, 0]
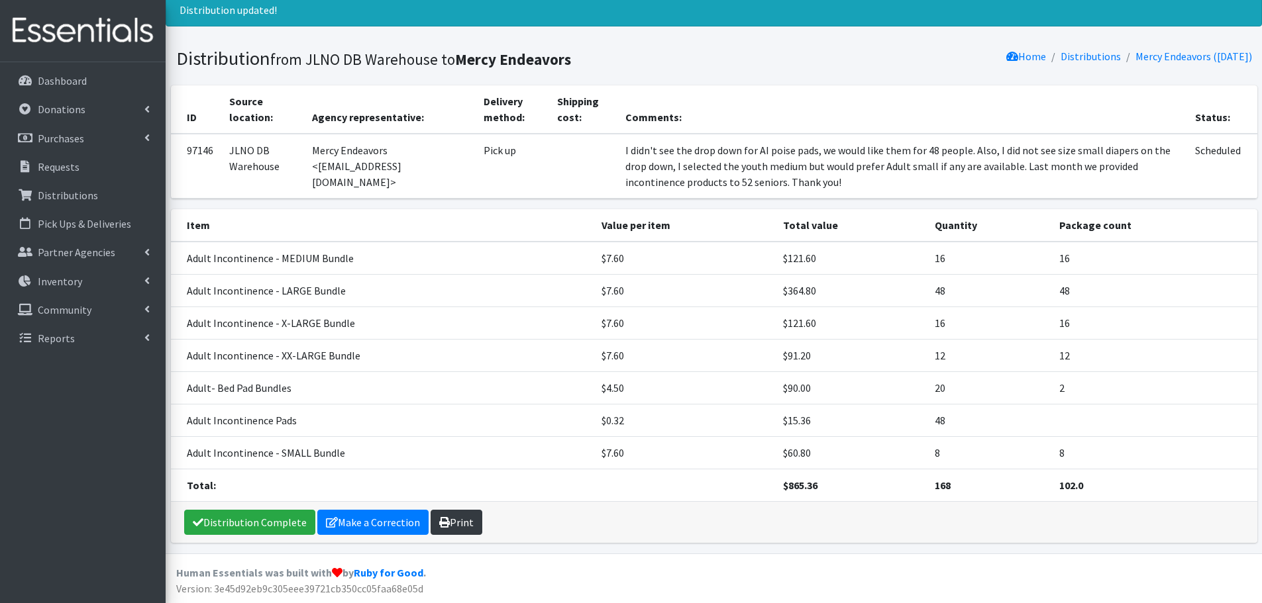
click at [439, 522] on icon at bounding box center [444, 522] width 11 height 11
click at [97, 135] on link "Purchases" at bounding box center [82, 138] width 155 height 26
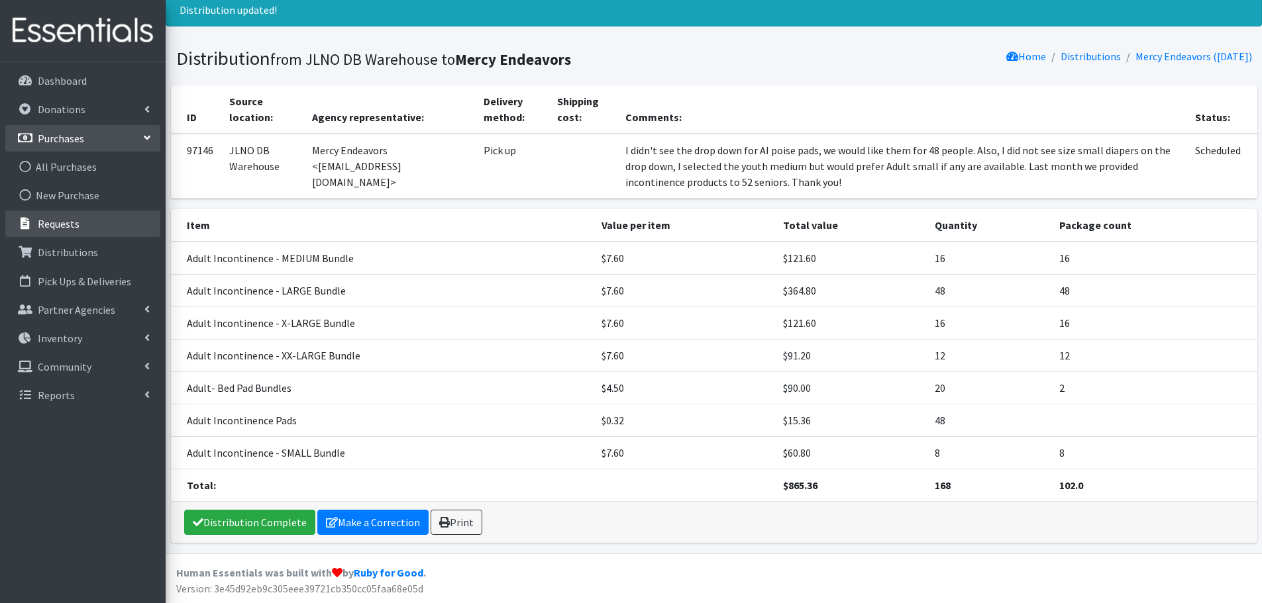
click at [94, 225] on link "Requests" at bounding box center [82, 224] width 155 height 26
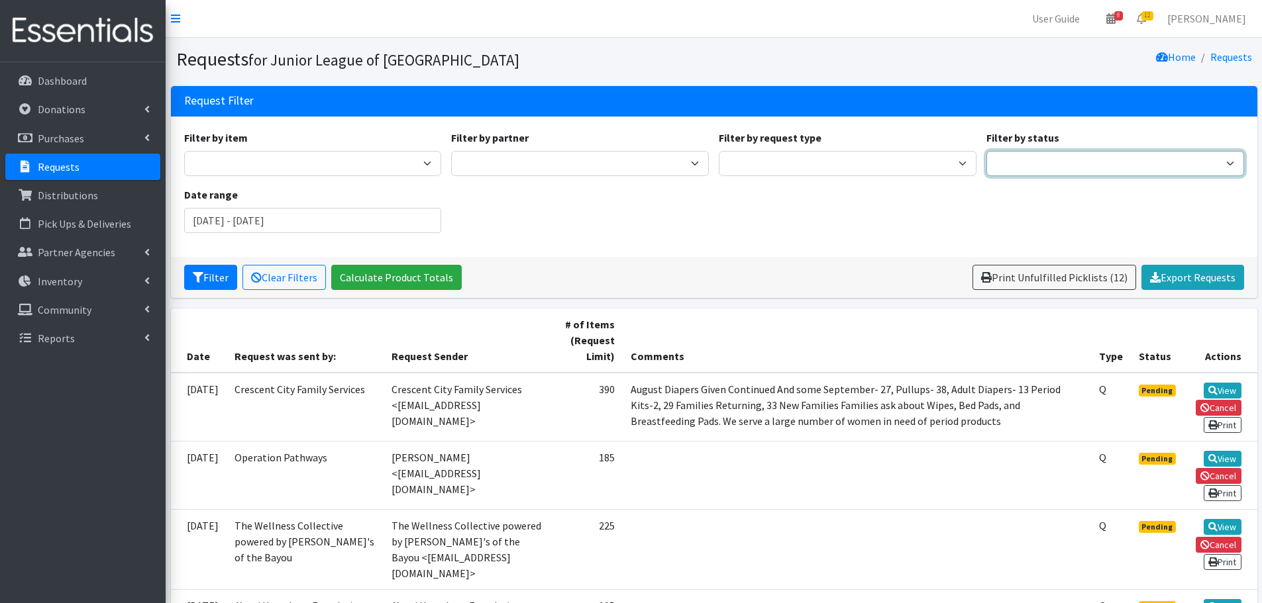
click at [1040, 156] on select "Pending Started Fulfilled Discarded" at bounding box center [1115, 163] width 258 height 25
select select "0"
click at [986, 151] on select "Pending Started Fulfilled Discarded" at bounding box center [1115, 163] width 258 height 25
click at [1006, 215] on div "Filter by item Adult- Bed Pad Bundles Adult Diapers Adult Incontinence - LARGE …" at bounding box center [714, 187] width 1070 height 114
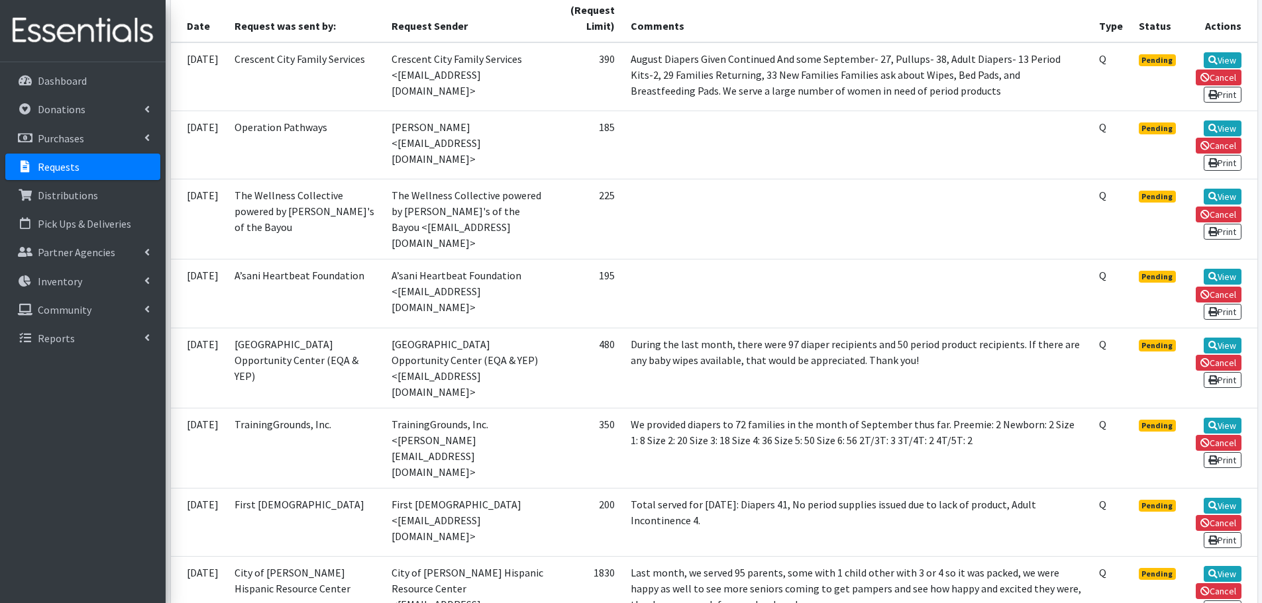
scroll to position [331, 0]
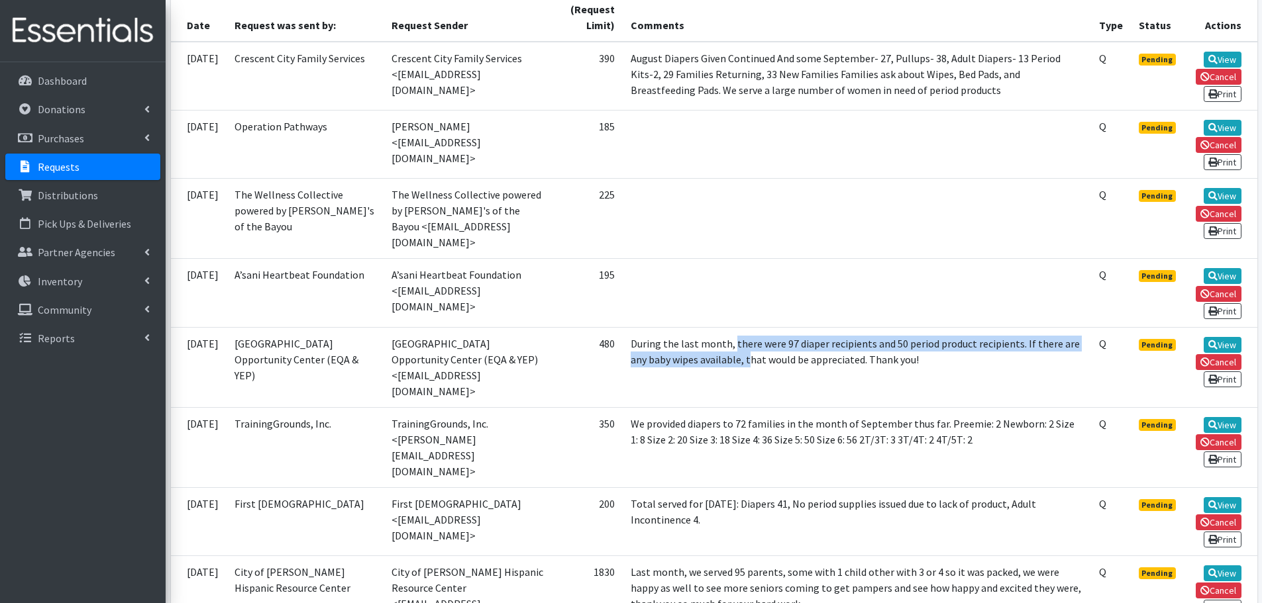
drag, startPoint x: 742, startPoint y: 325, endPoint x: 776, endPoint y: 350, distance: 41.7
click at [776, 350] on td "During the last month, there were 97 diaper recipients and 50 period product re…" at bounding box center [857, 367] width 468 height 80
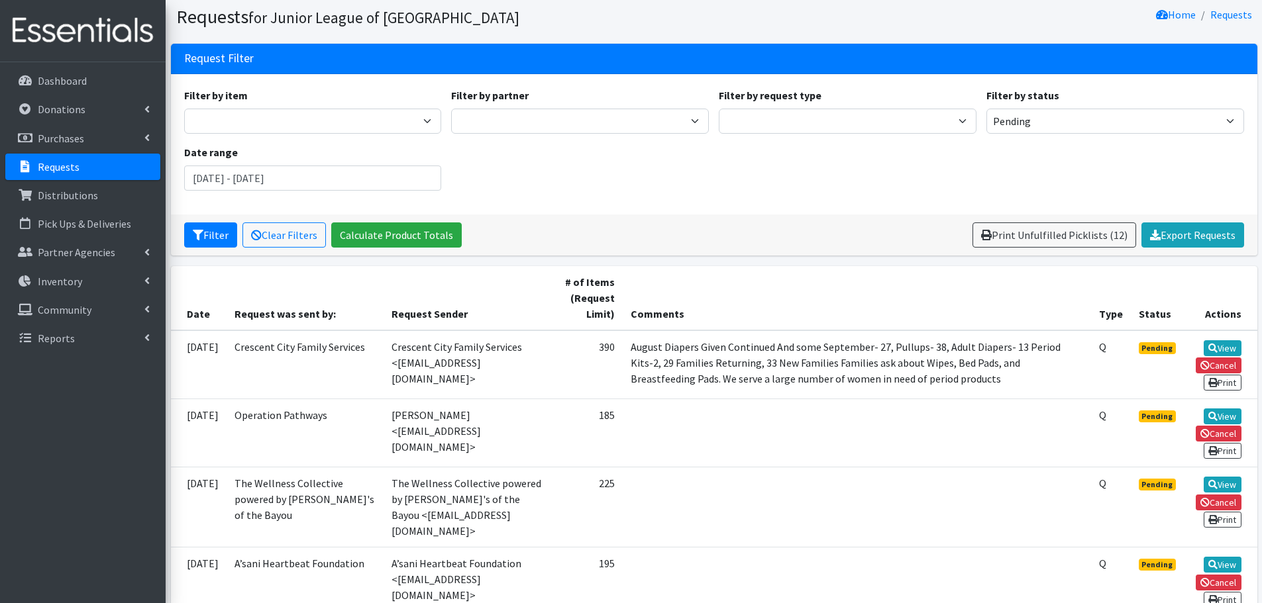
scroll to position [0, 0]
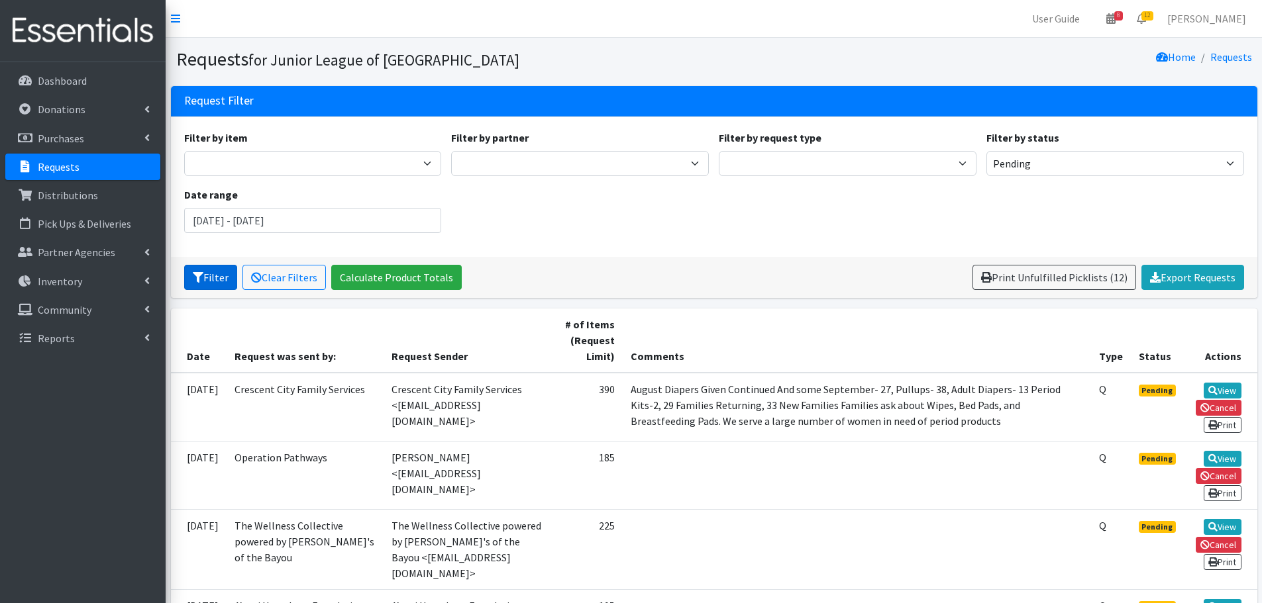
click at [213, 274] on button "Filter" at bounding box center [210, 277] width 53 height 25
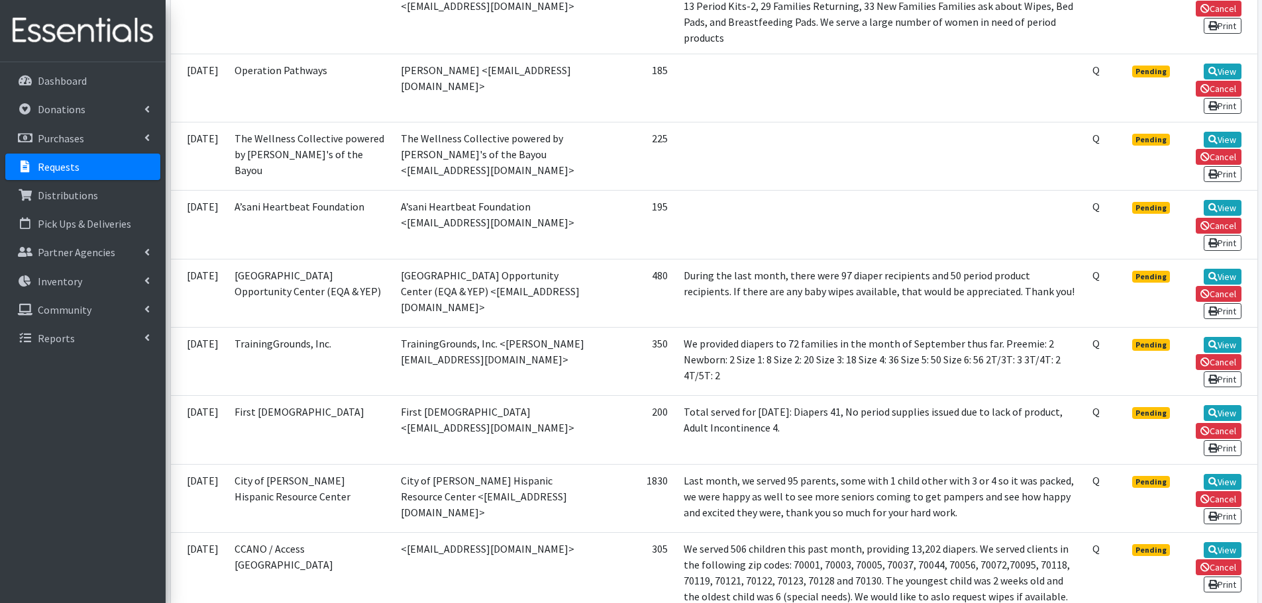
scroll to position [376, 0]
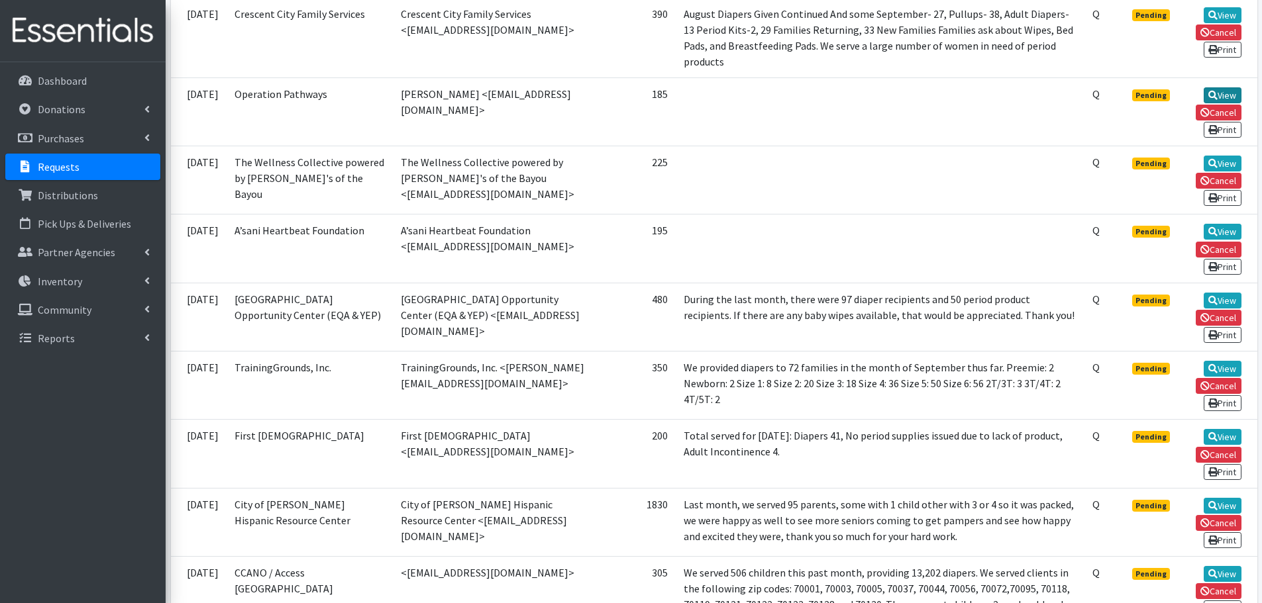
click at [1217, 90] on link "View" at bounding box center [1222, 95] width 38 height 16
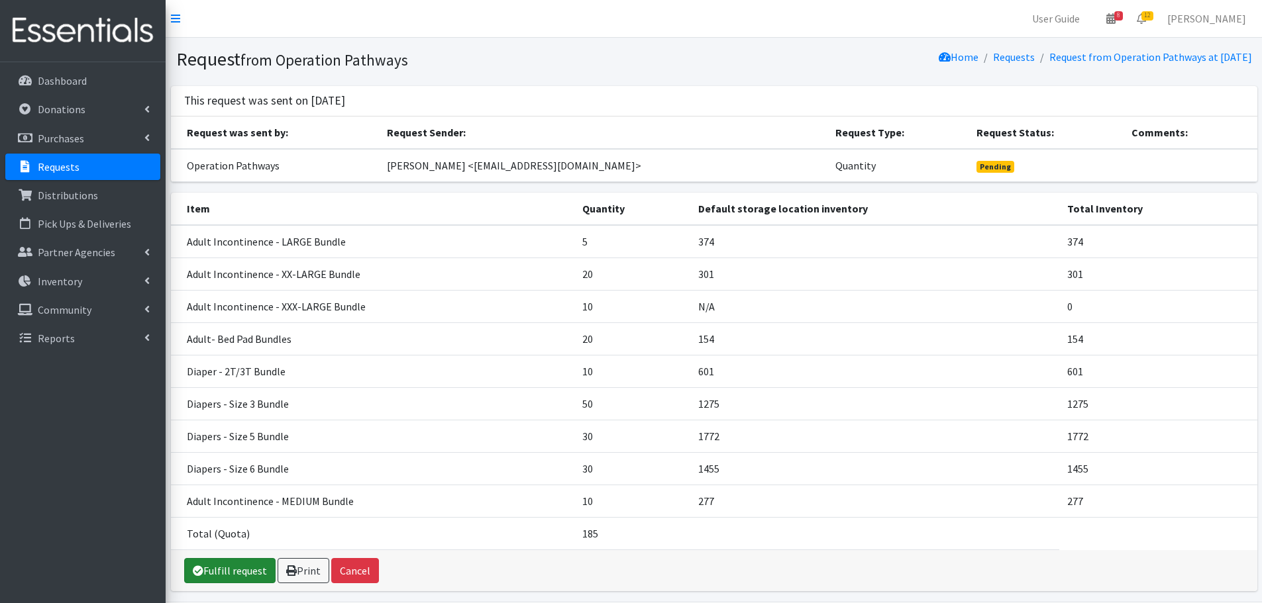
click at [252, 570] on link "Fulfill request" at bounding box center [229, 570] width 91 height 25
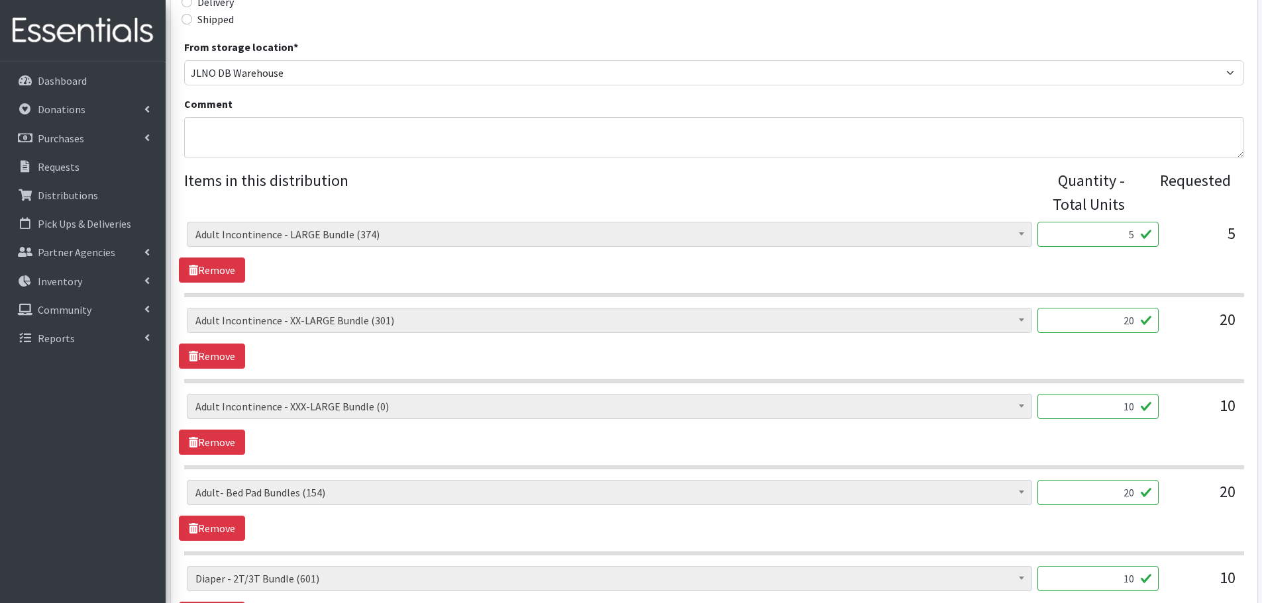
scroll to position [397, 0]
click at [226, 438] on link "Remove" at bounding box center [212, 440] width 66 height 25
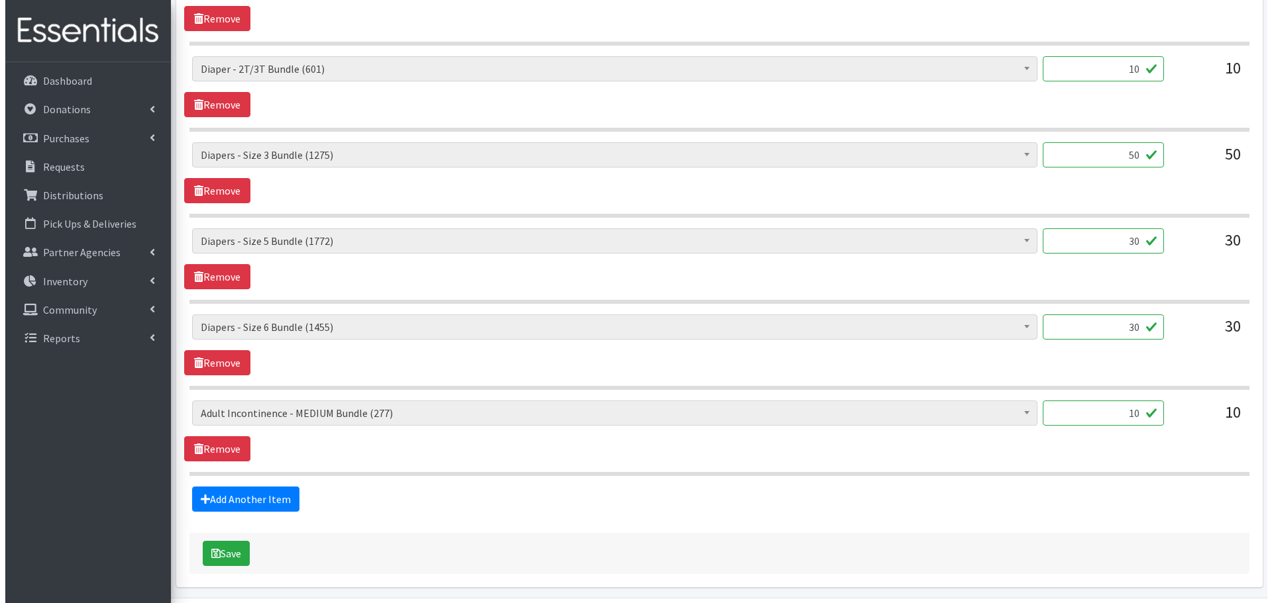
scroll to position [861, 0]
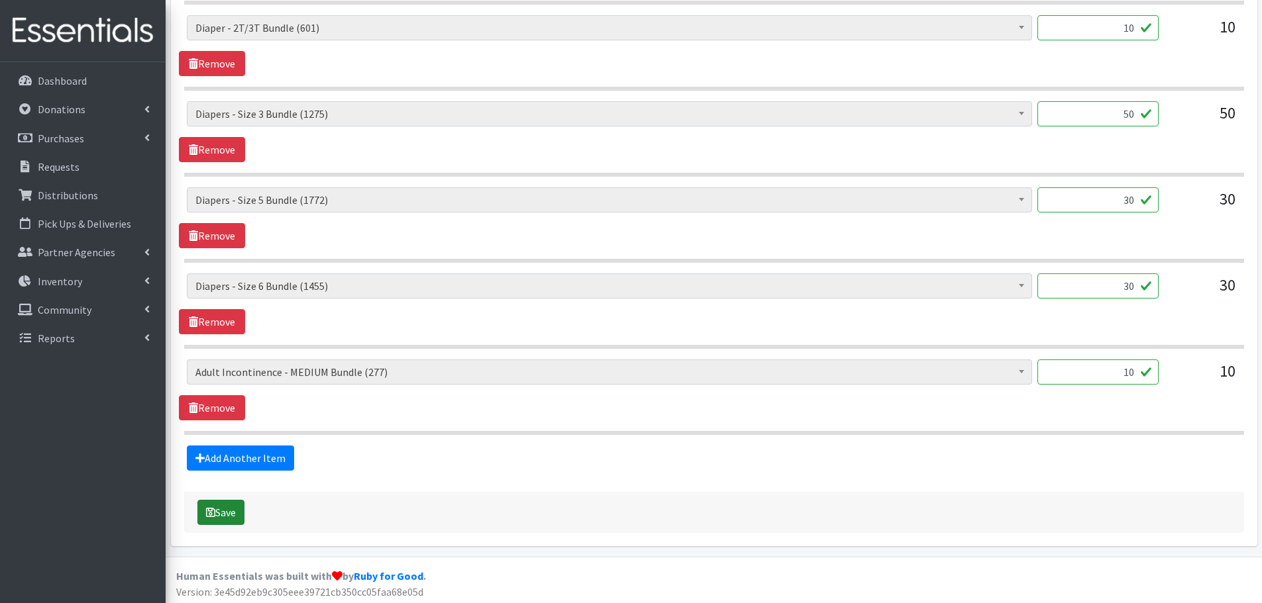
click at [232, 512] on button "Save" at bounding box center [220, 512] width 47 height 25
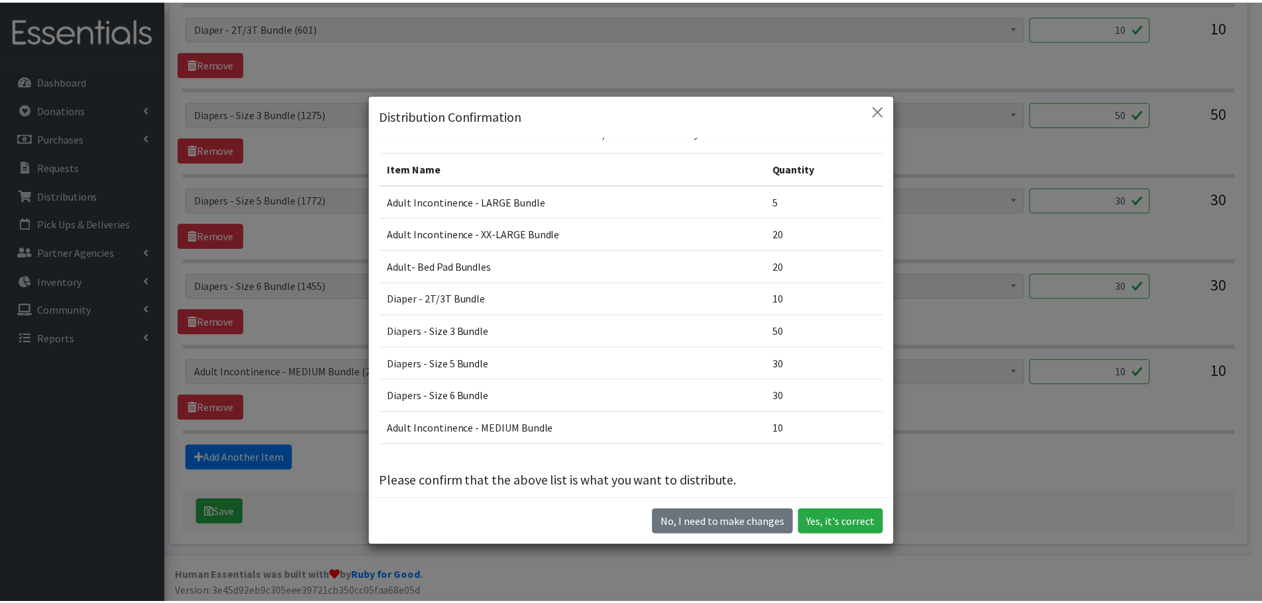
scroll to position [40, 0]
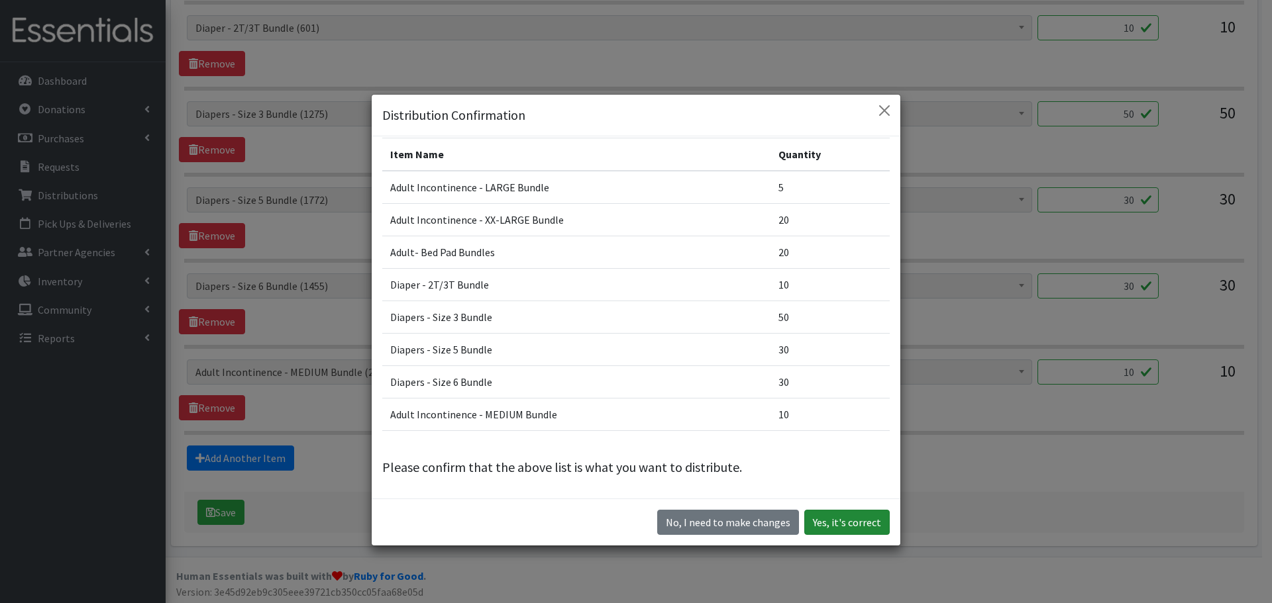
click at [840, 525] on button "Yes, it's correct" at bounding box center [846, 522] width 85 height 25
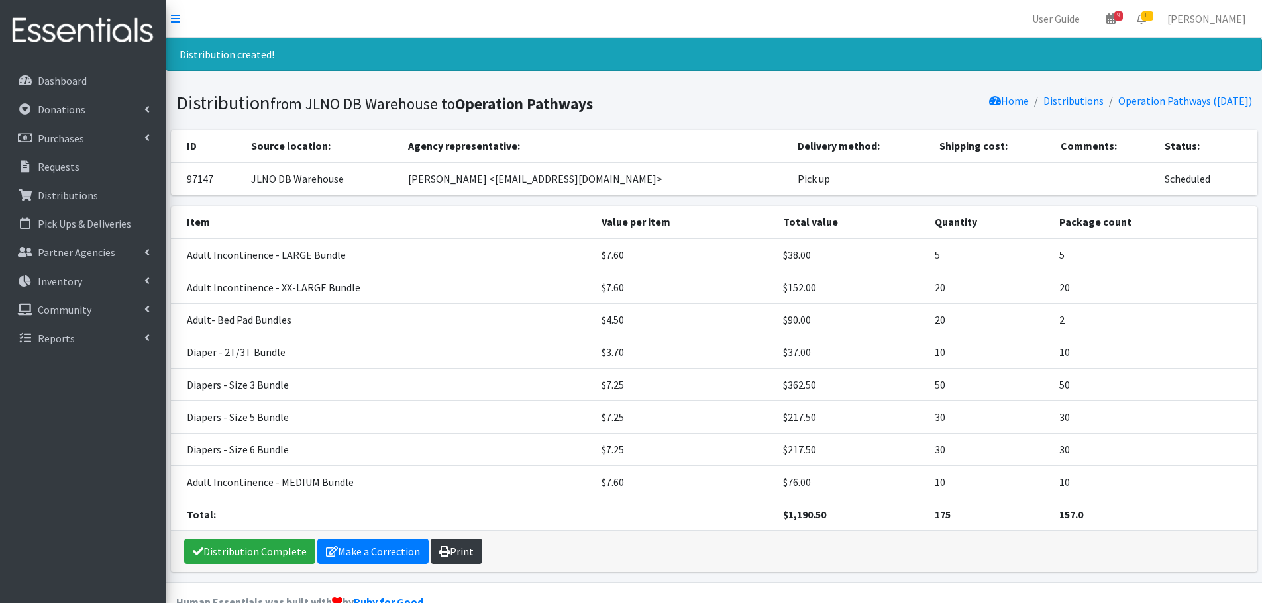
click at [471, 554] on link "Print" at bounding box center [456, 551] width 52 height 25
click at [378, 541] on link "Make a Correction" at bounding box center [372, 551] width 111 height 25
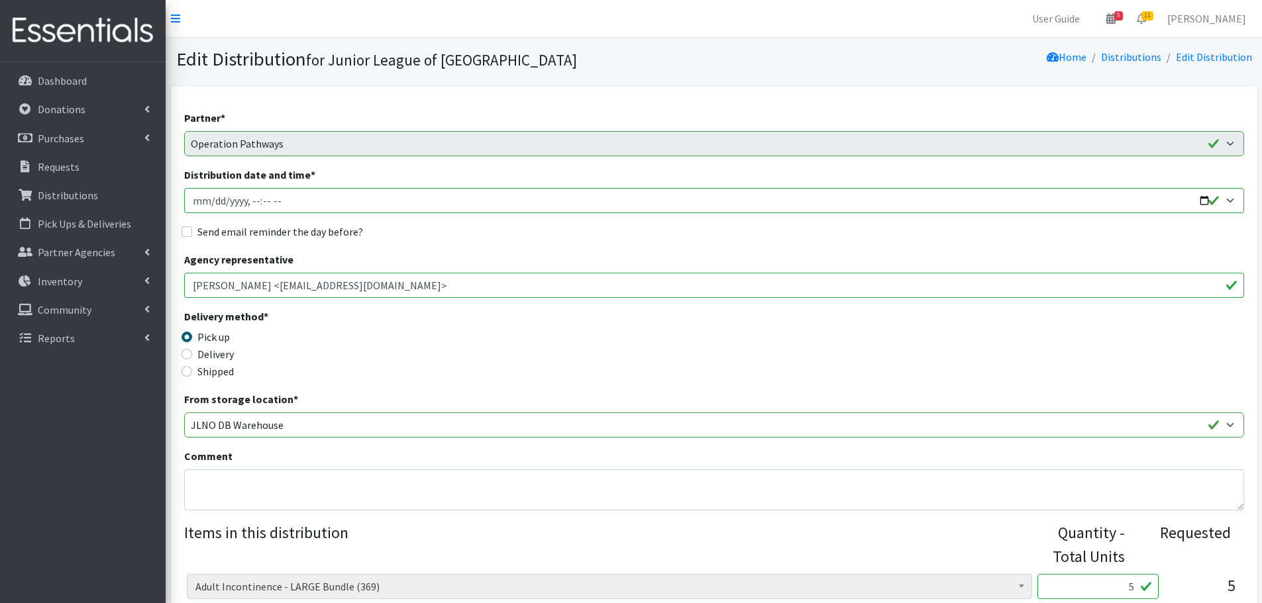
click at [294, 233] on label "Send email reminder the day before?" at bounding box center [280, 232] width 166 height 16
click at [192, 233] on input "Send email reminder the day before?" at bounding box center [186, 232] width 11 height 11
checkbox input "true"
click at [1232, 199] on input "Distribution date and time *" at bounding box center [714, 200] width 1060 height 25
click at [1208, 197] on input "Distribution date and time *" at bounding box center [714, 200] width 1060 height 25
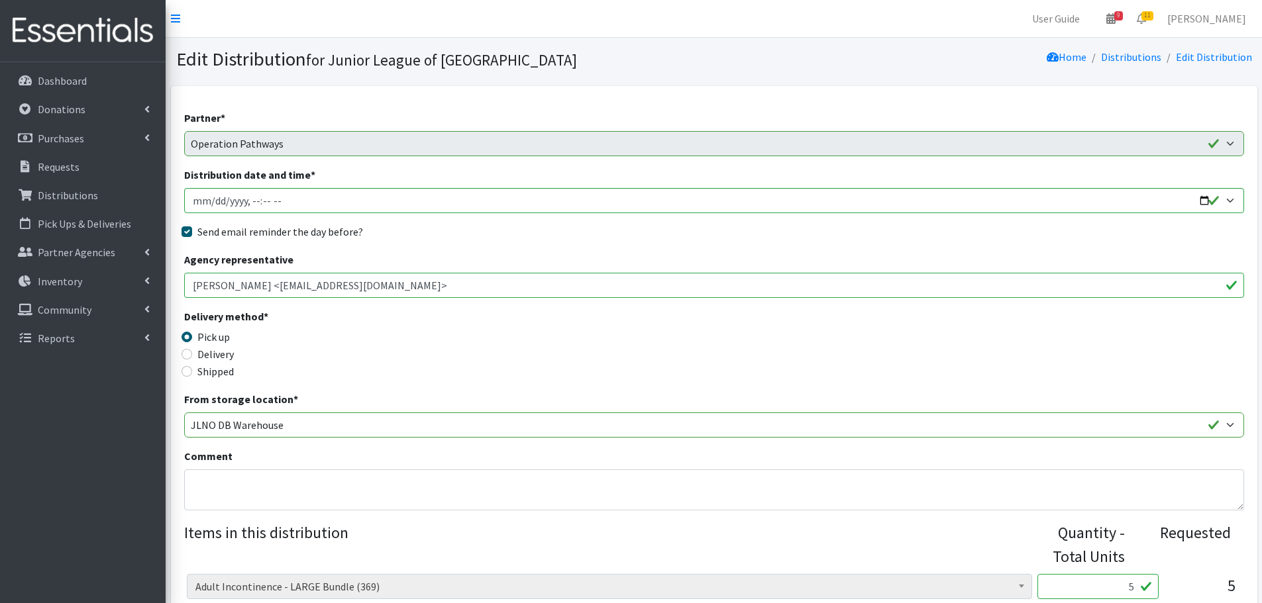
type input "2025-09-26T09:00"
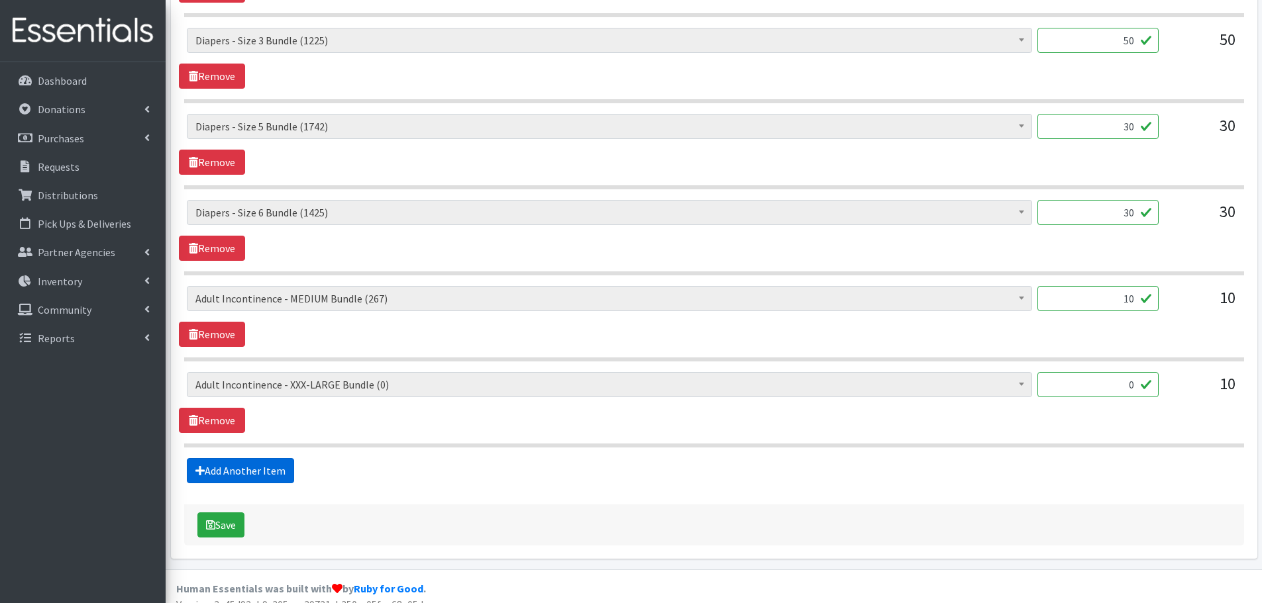
scroll to position [907, 0]
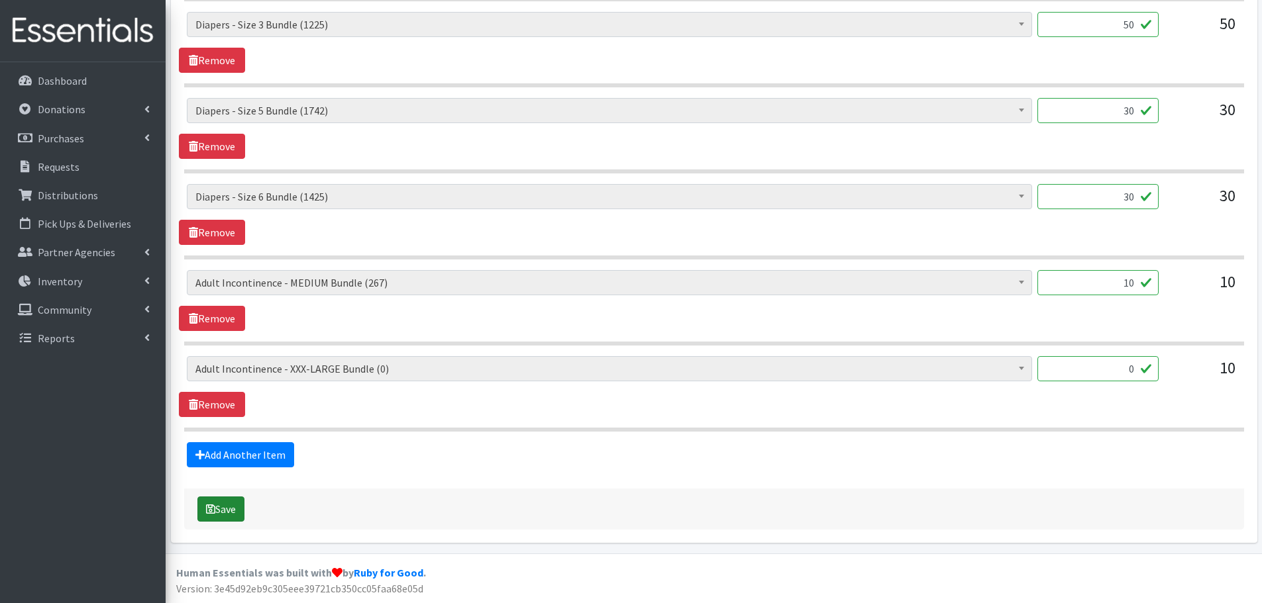
click at [239, 503] on button "Save" at bounding box center [220, 509] width 47 height 25
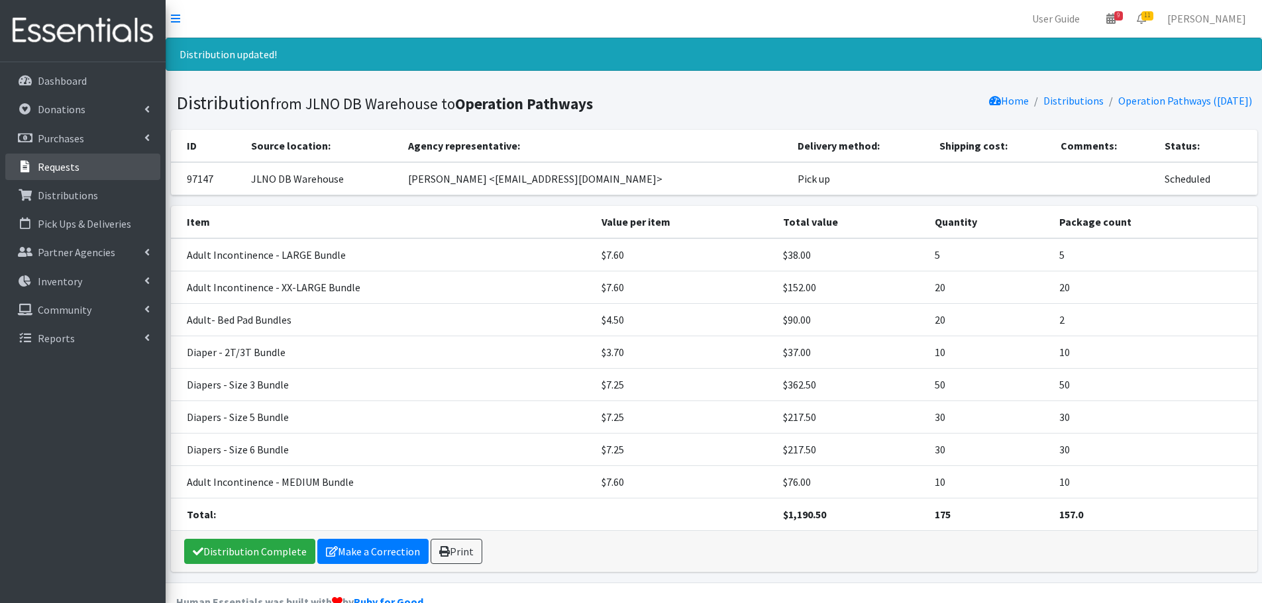
click at [80, 163] on link "Requests" at bounding box center [82, 167] width 155 height 26
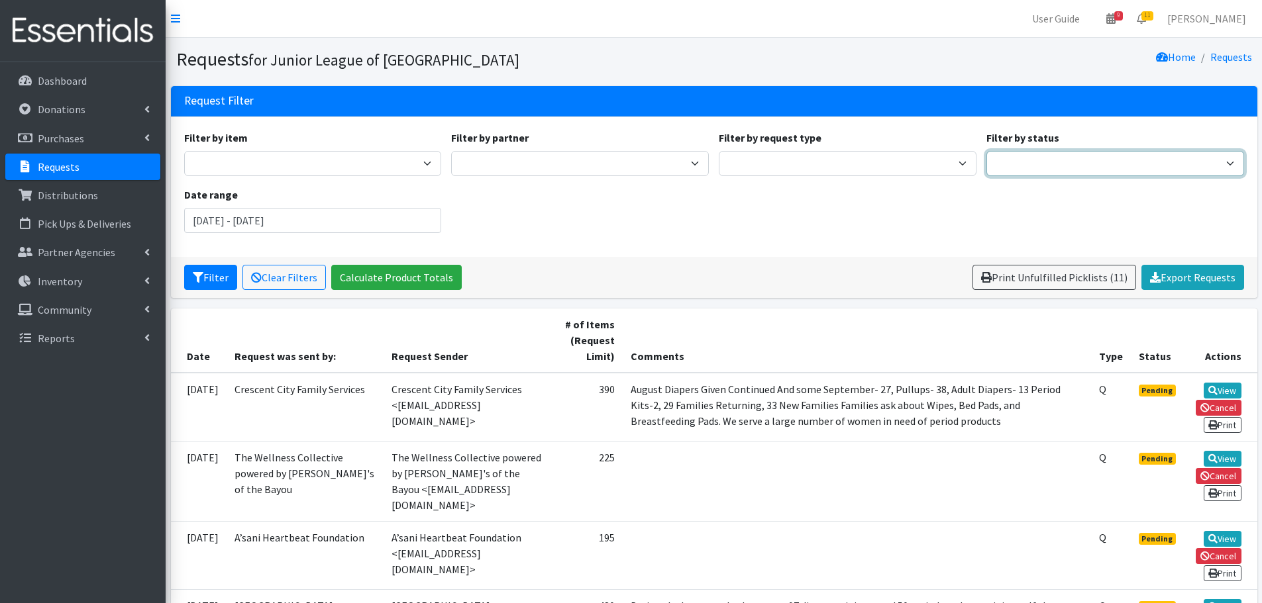
click at [1059, 165] on select "Pending Started Fulfilled Discarded" at bounding box center [1115, 163] width 258 height 25
select select "0"
click at [986, 151] on select "Pending Started Fulfilled Discarded" at bounding box center [1115, 163] width 258 height 25
click at [221, 274] on button "Filter" at bounding box center [210, 277] width 53 height 25
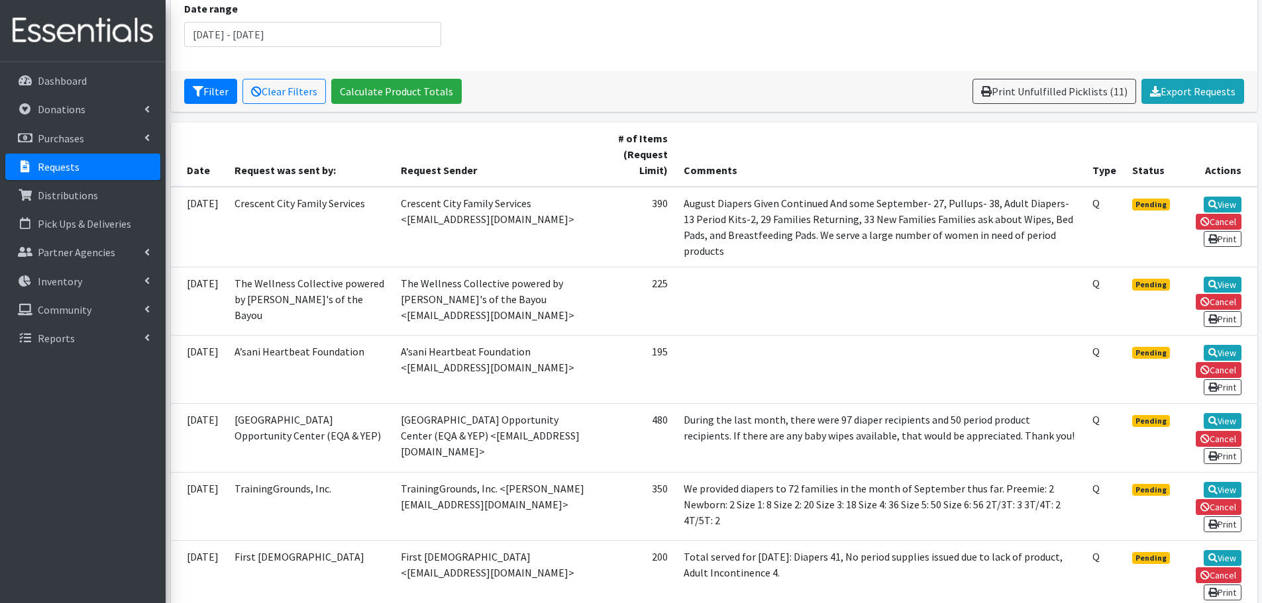
scroll to position [199, 0]
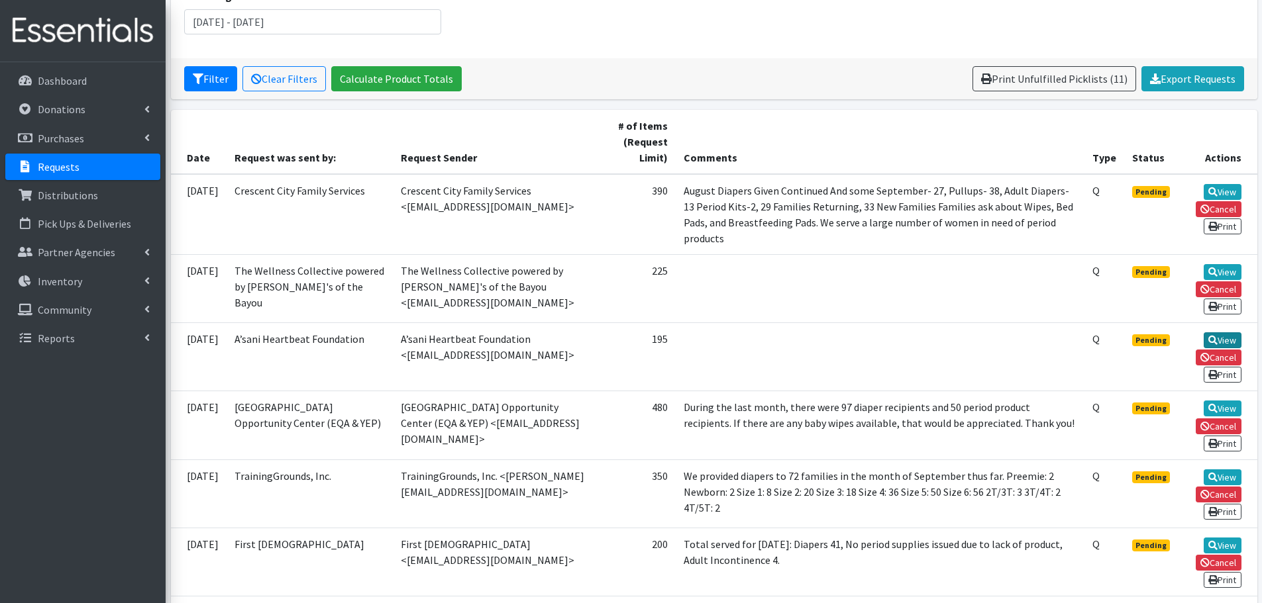
click at [1225, 334] on link "View" at bounding box center [1222, 340] width 38 height 16
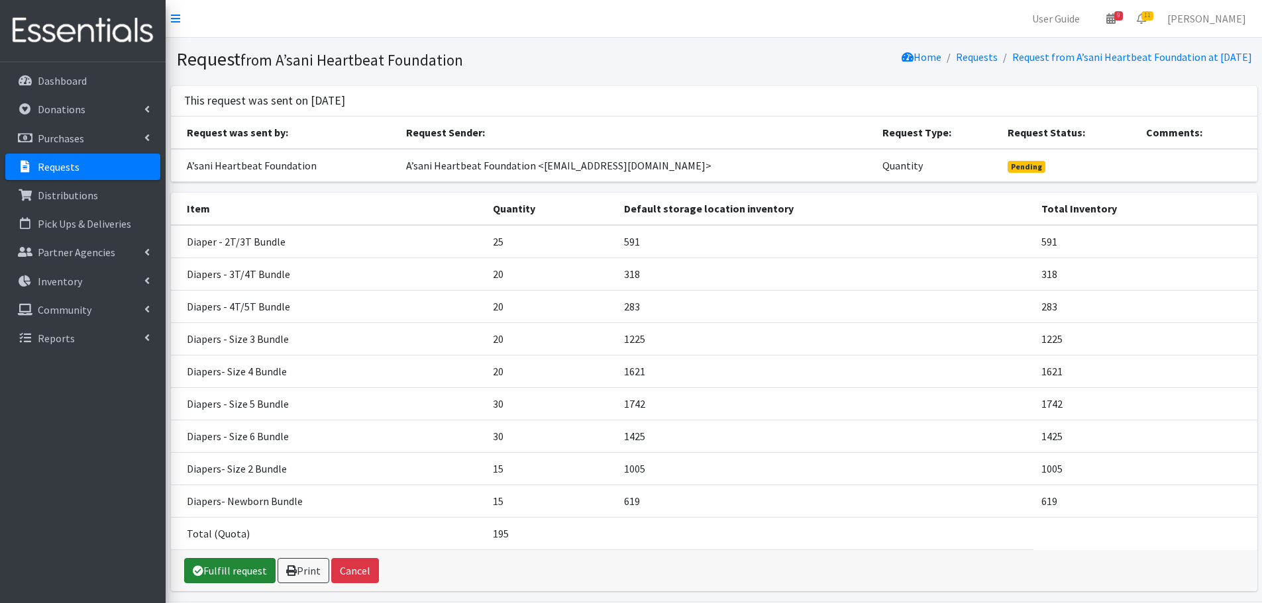
click at [231, 563] on link "Fulfill request" at bounding box center [229, 570] width 91 height 25
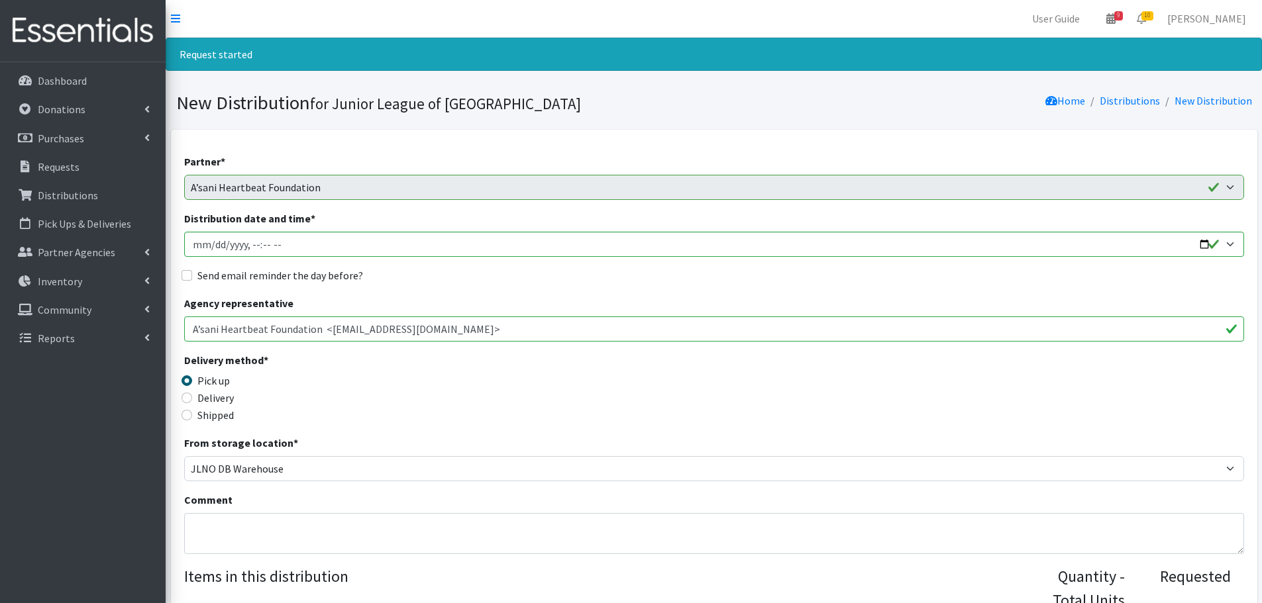
click at [250, 275] on label "Send email reminder the day before?" at bounding box center [280, 276] width 166 height 16
click at [192, 275] on input "Send email reminder the day before?" at bounding box center [186, 275] width 11 height 11
checkbox input "true"
click at [1226, 238] on input "Distribution date and time *" at bounding box center [714, 244] width 1060 height 25
click at [1227, 241] on input "Distribution date and time *" at bounding box center [714, 244] width 1060 height 25
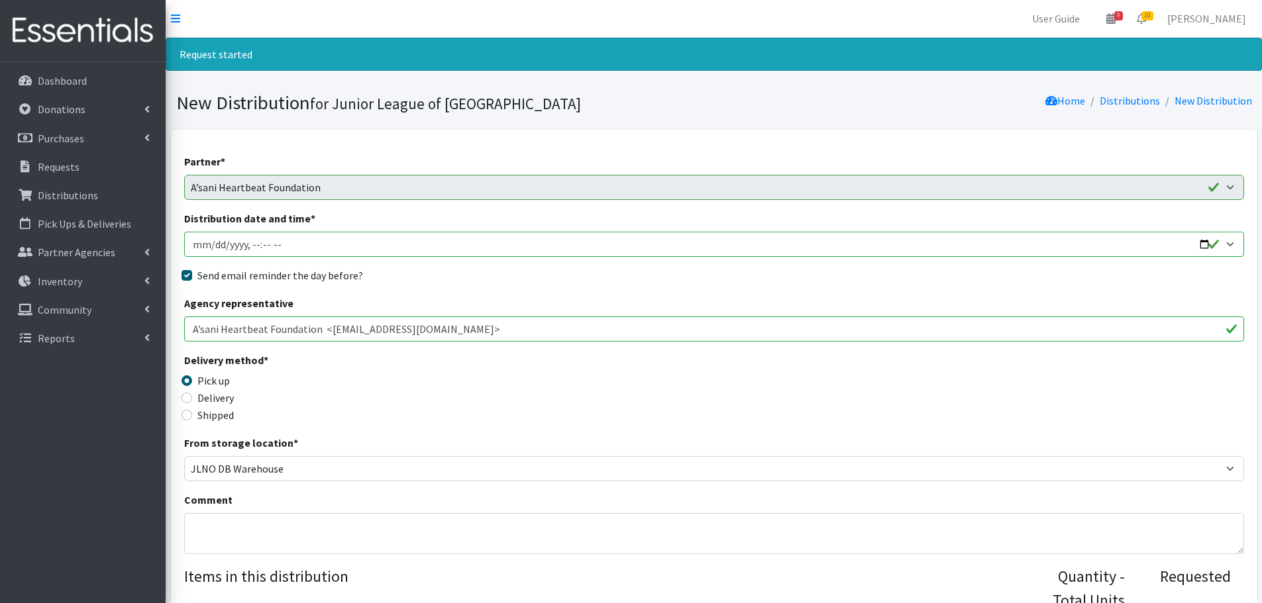
click at [1231, 244] on input "Distribution date and time *" at bounding box center [714, 244] width 1060 height 25
click at [1122, 244] on input "Distribution date and time *" at bounding box center [714, 244] width 1060 height 25
click at [211, 243] on input "Distribution date and time *" at bounding box center [714, 244] width 1060 height 25
type input "[DATE]T09:00"
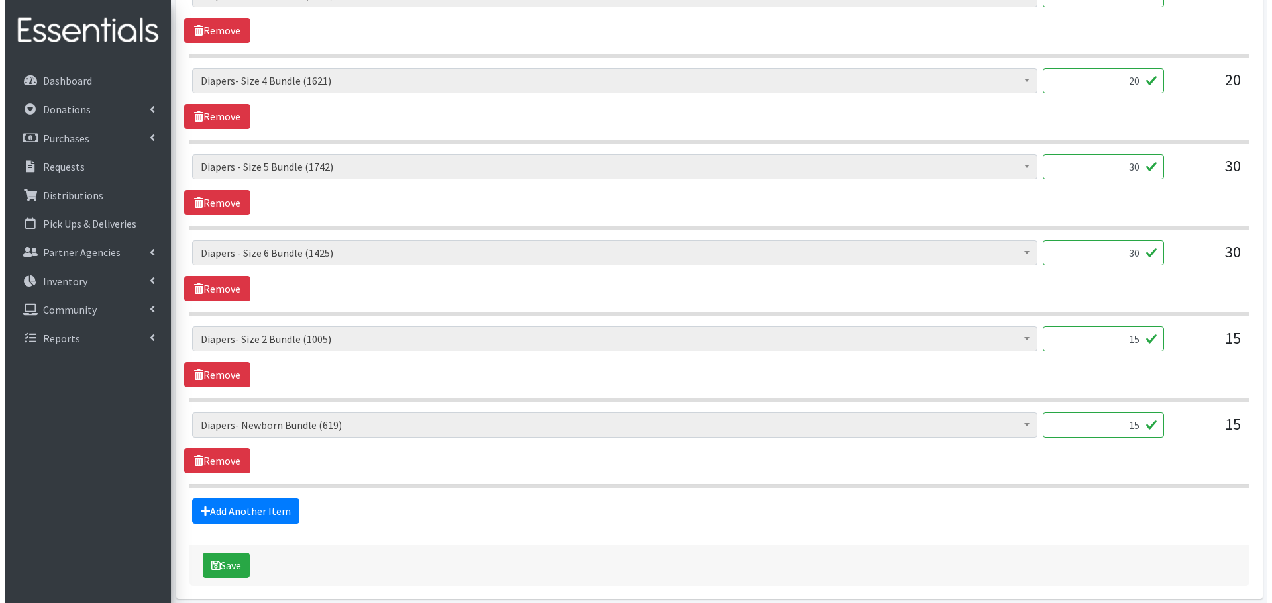
scroll to position [927, 0]
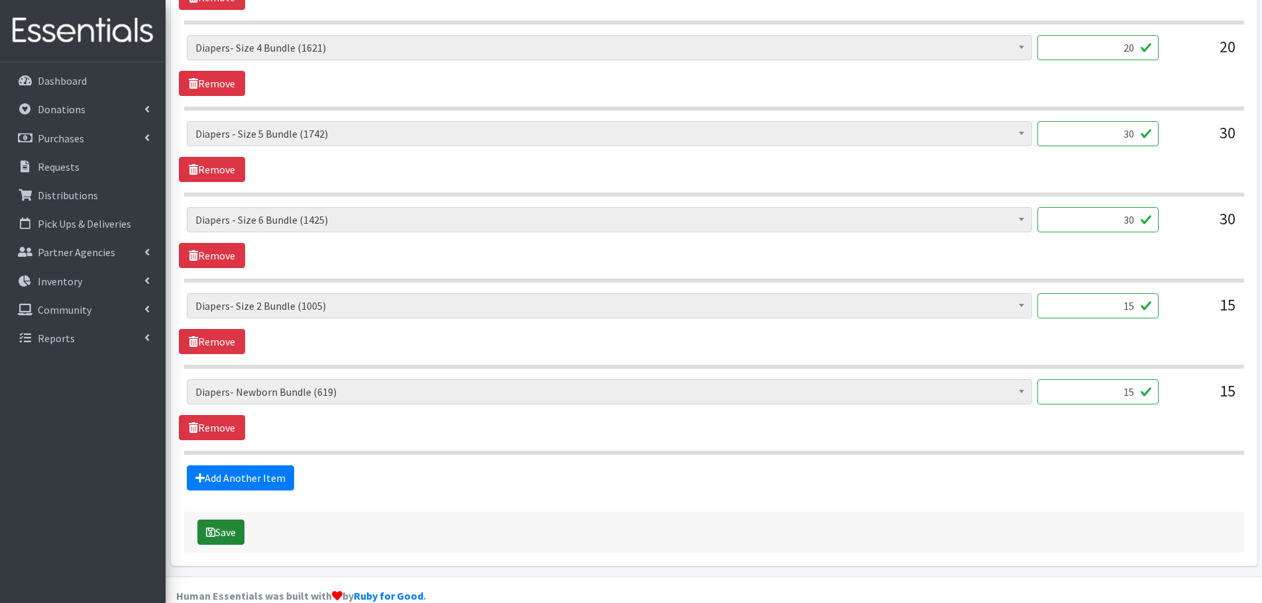
click at [236, 534] on button "Save" at bounding box center [220, 532] width 47 height 25
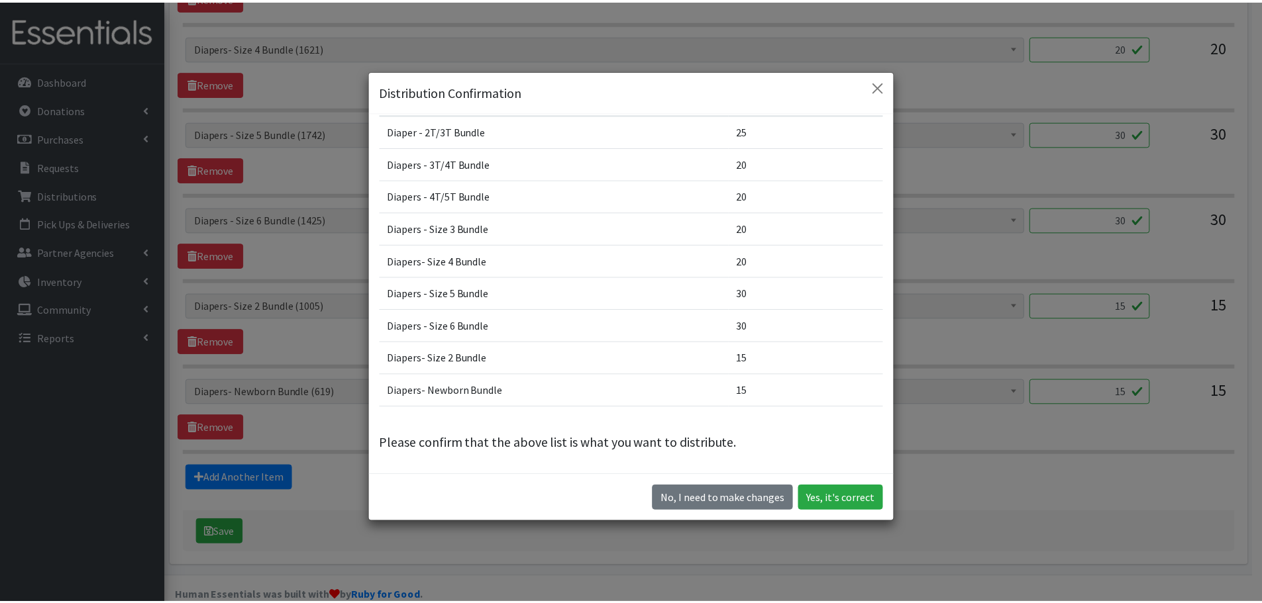
scroll to position [37, 0]
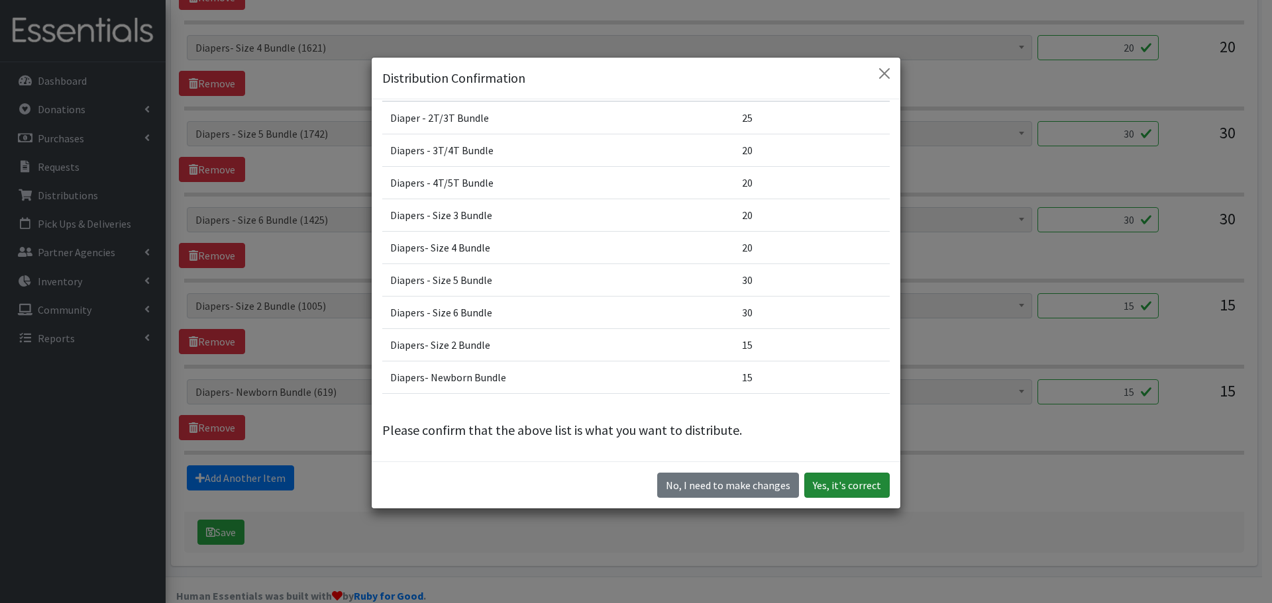
click at [868, 483] on button "Yes, it's correct" at bounding box center [846, 485] width 85 height 25
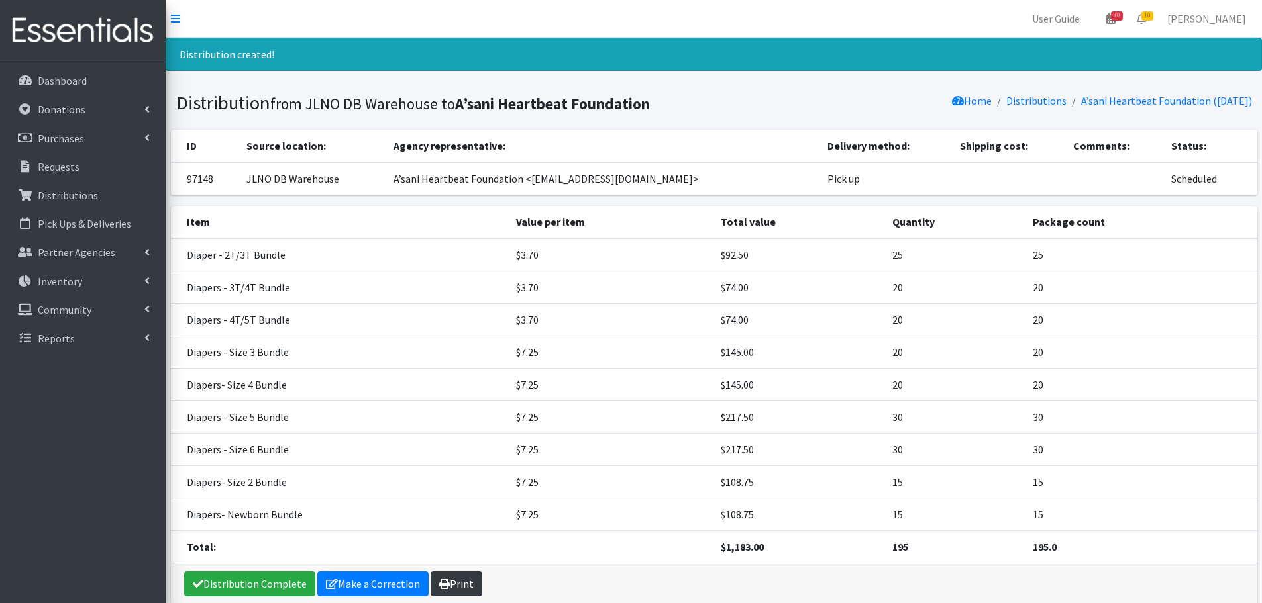
click at [453, 582] on link "Print" at bounding box center [456, 584] width 52 height 25
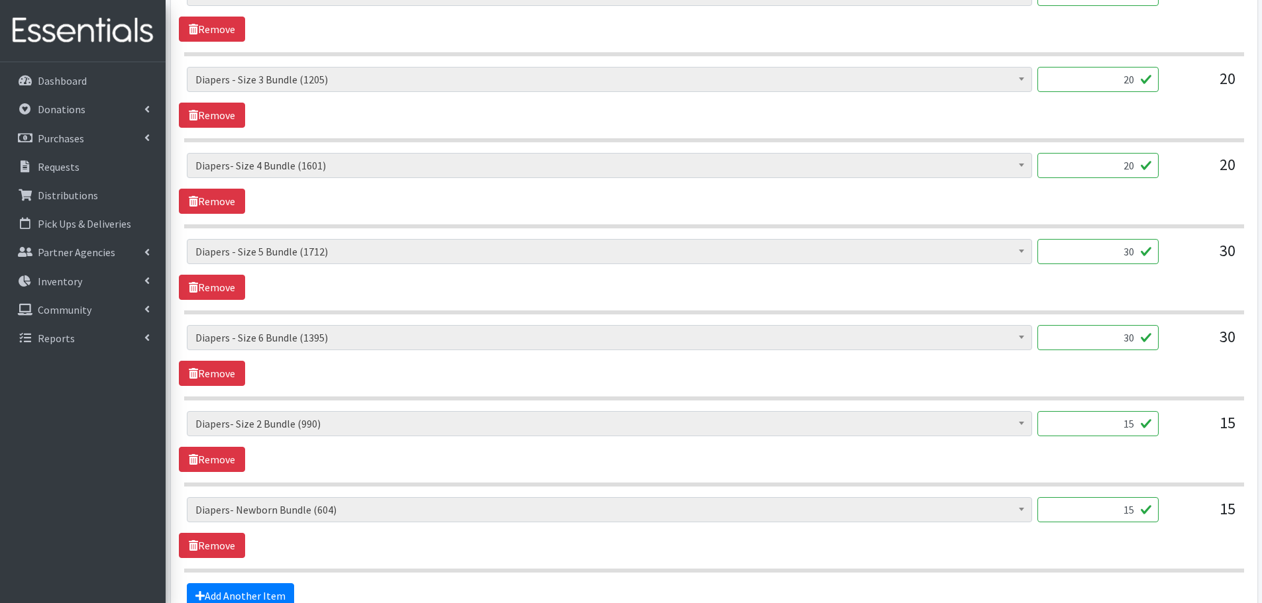
scroll to position [576, 0]
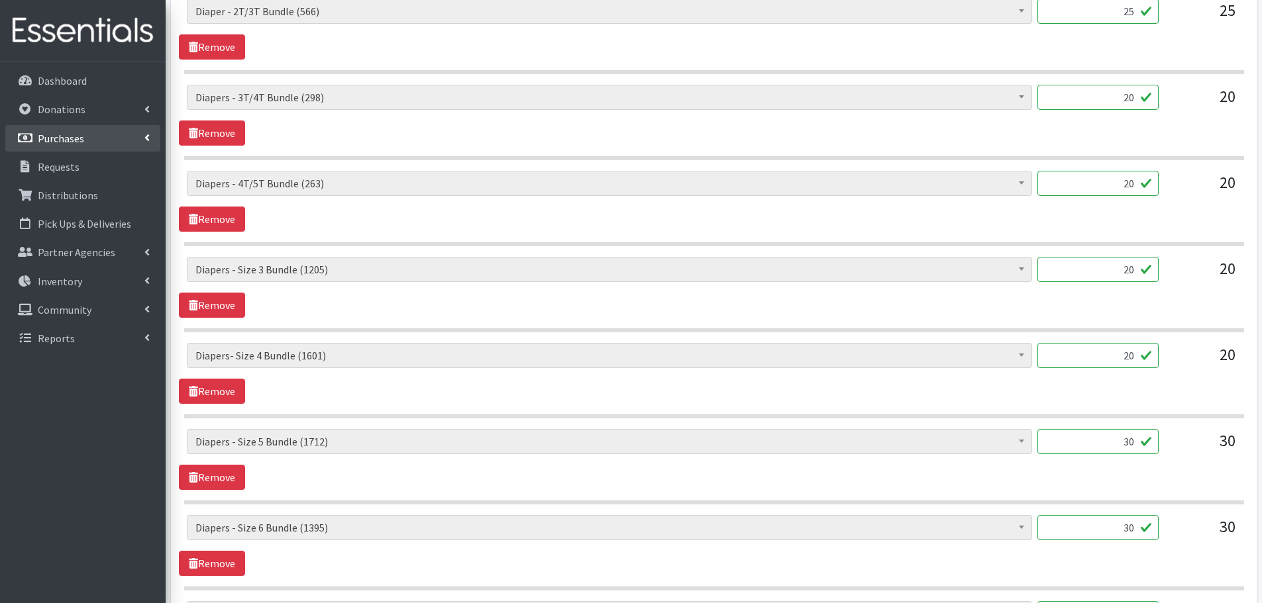
click at [56, 125] on link "Purchases" at bounding box center [82, 138] width 155 height 26
click at [82, 169] on link "All Purchases" at bounding box center [82, 167] width 155 height 26
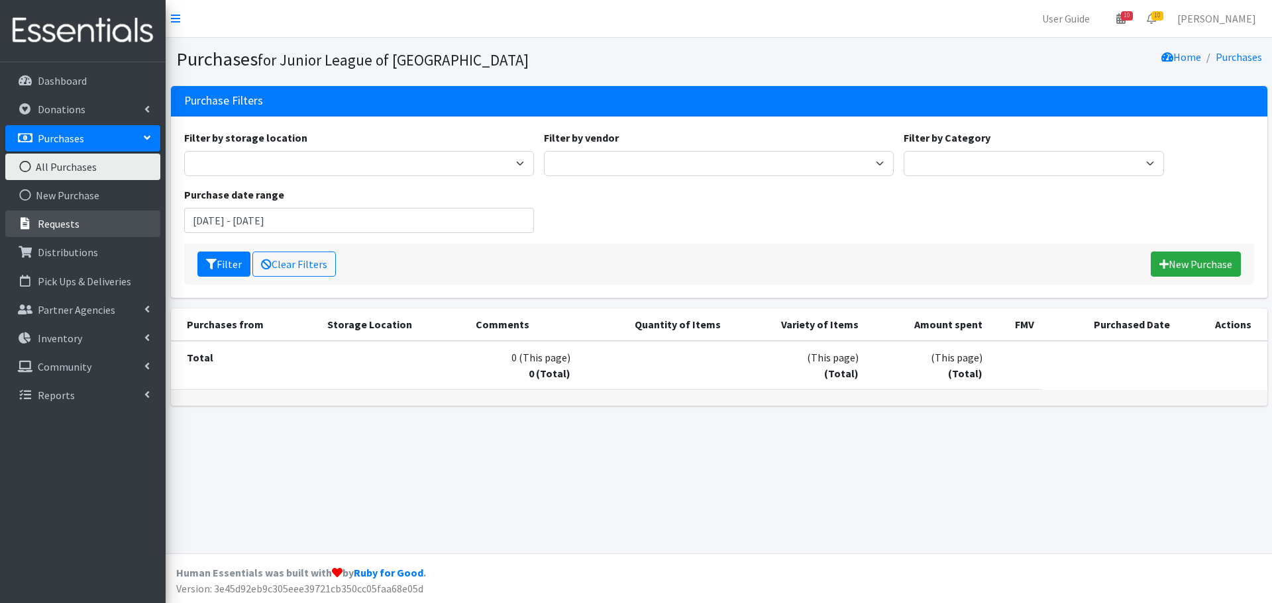
click at [76, 212] on link "Requests" at bounding box center [82, 224] width 155 height 26
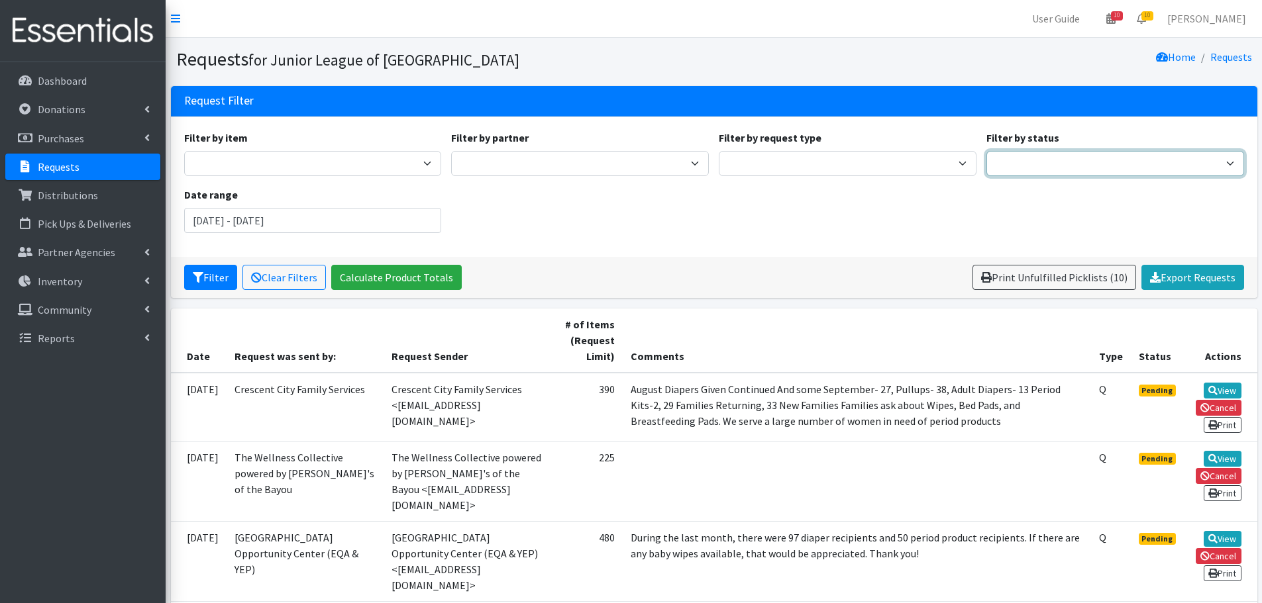
click at [1042, 158] on select "Pending Started Fulfilled Discarded" at bounding box center [1115, 163] width 258 height 25
select select "0"
click at [986, 151] on select "Pending Started Fulfilled Discarded" at bounding box center [1115, 163] width 258 height 25
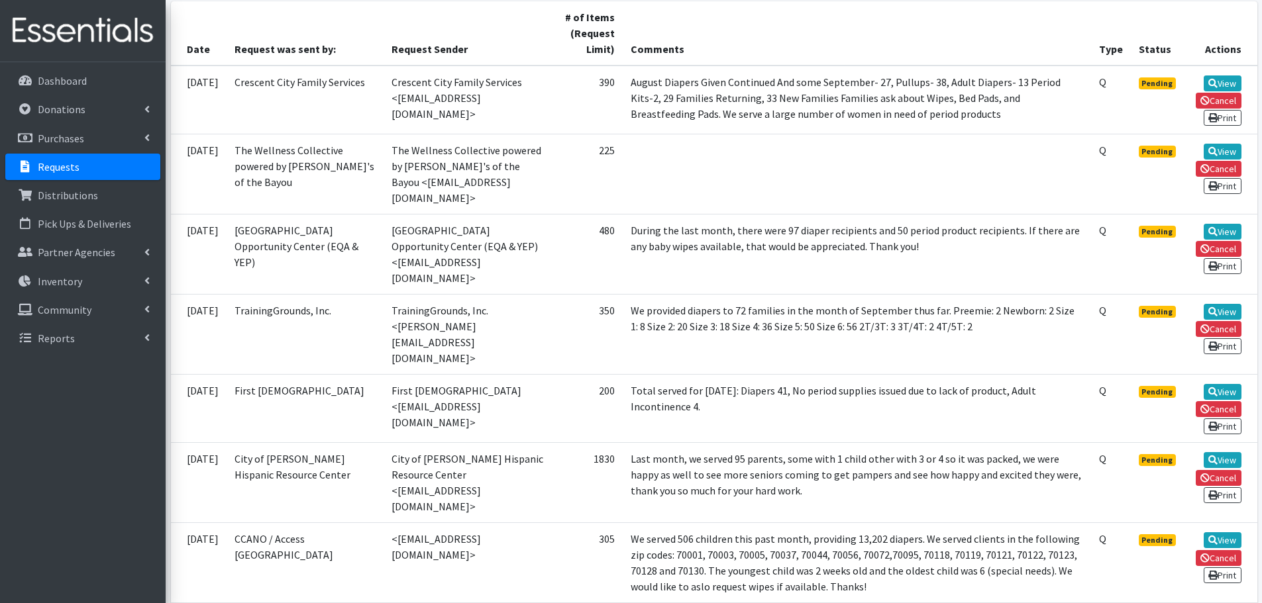
scroll to position [331, 0]
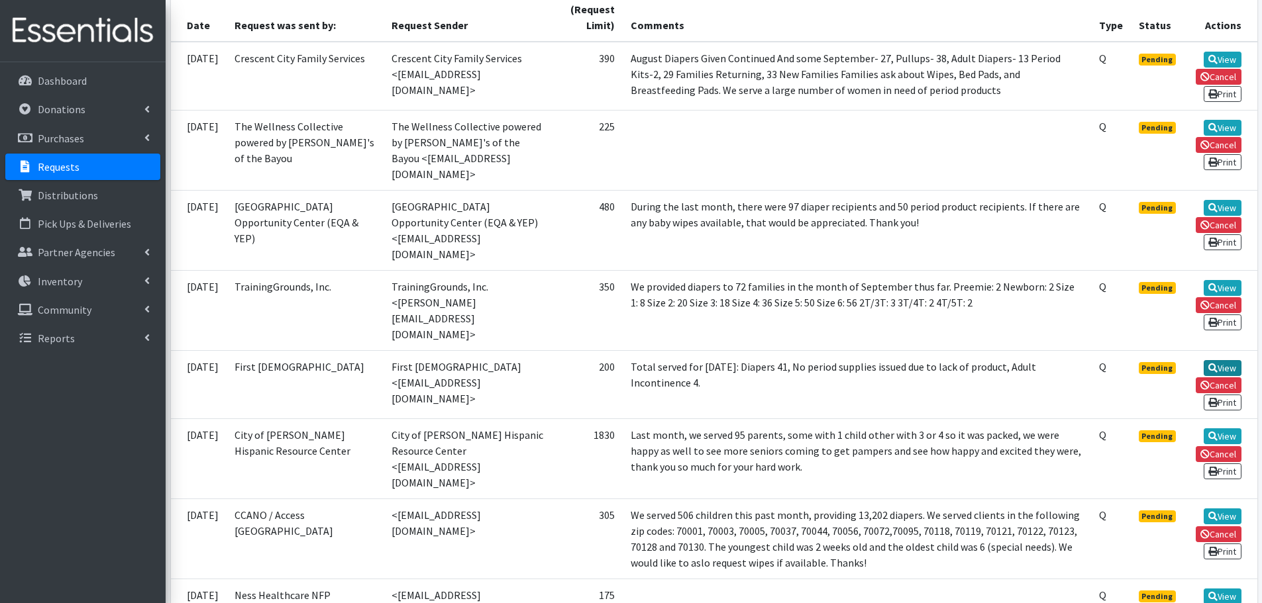
click at [1219, 360] on link "View" at bounding box center [1222, 368] width 38 height 16
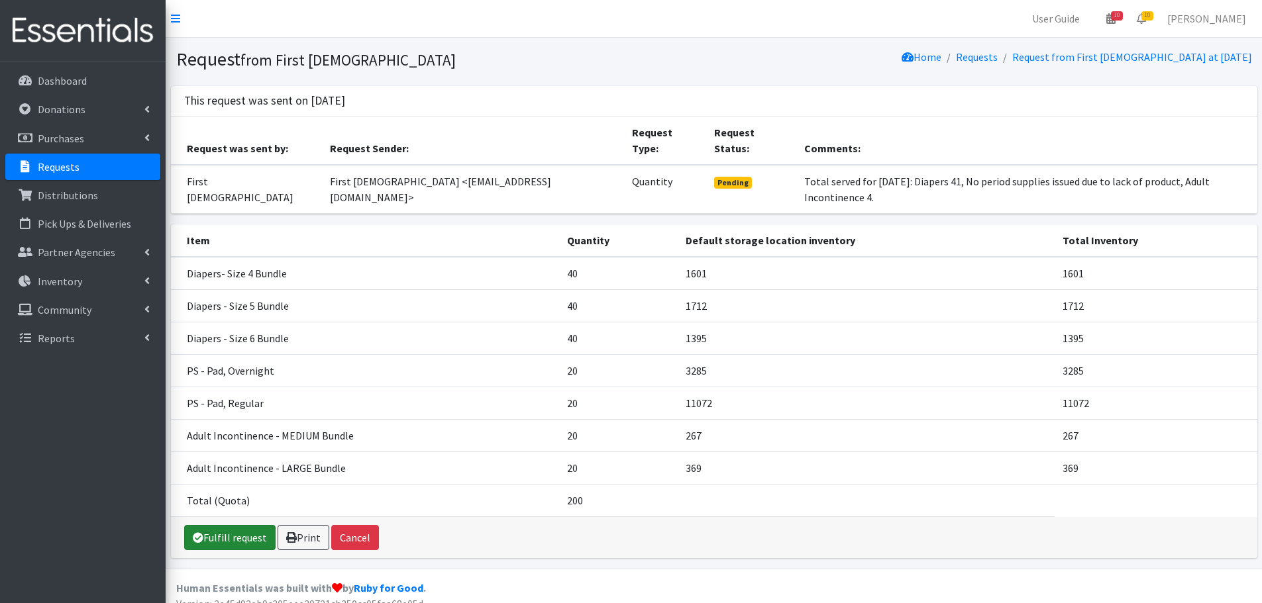
click at [220, 536] on link "Fulfill request" at bounding box center [229, 537] width 91 height 25
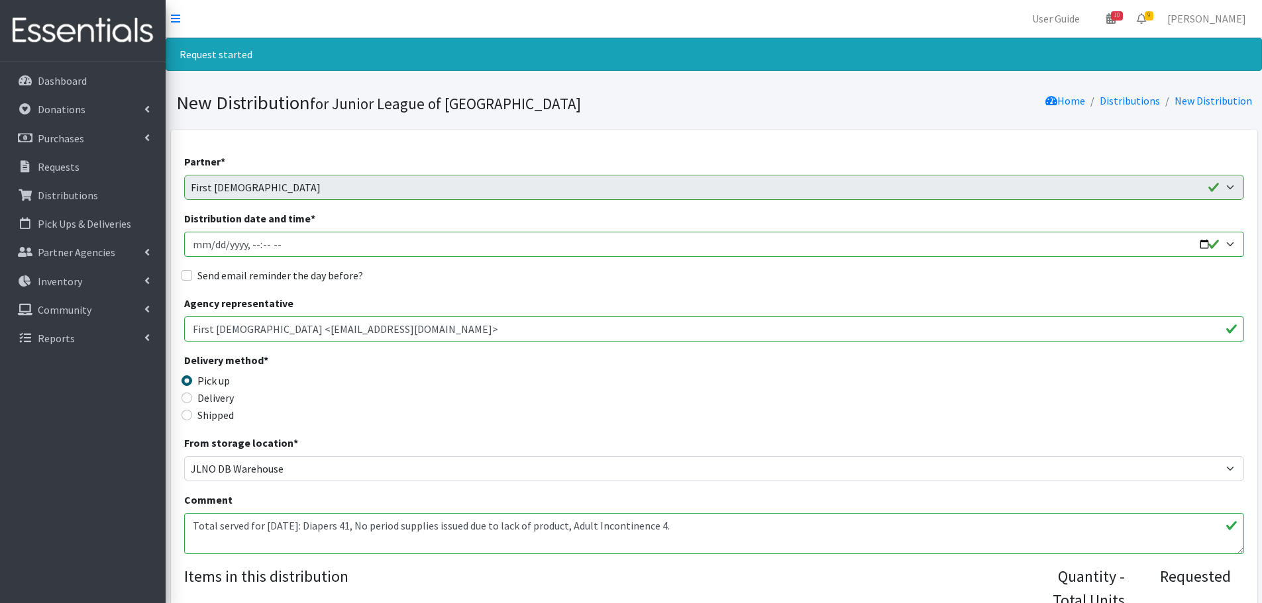
click at [301, 279] on label "Send email reminder the day before?" at bounding box center [280, 276] width 166 height 16
click at [192, 279] on input "Send email reminder the day before?" at bounding box center [186, 275] width 11 height 11
checkbox input "true"
click at [372, 254] on input "Distribution date and time *" at bounding box center [714, 244] width 1060 height 25
click at [1230, 236] on input "Distribution date and time *" at bounding box center [714, 244] width 1060 height 25
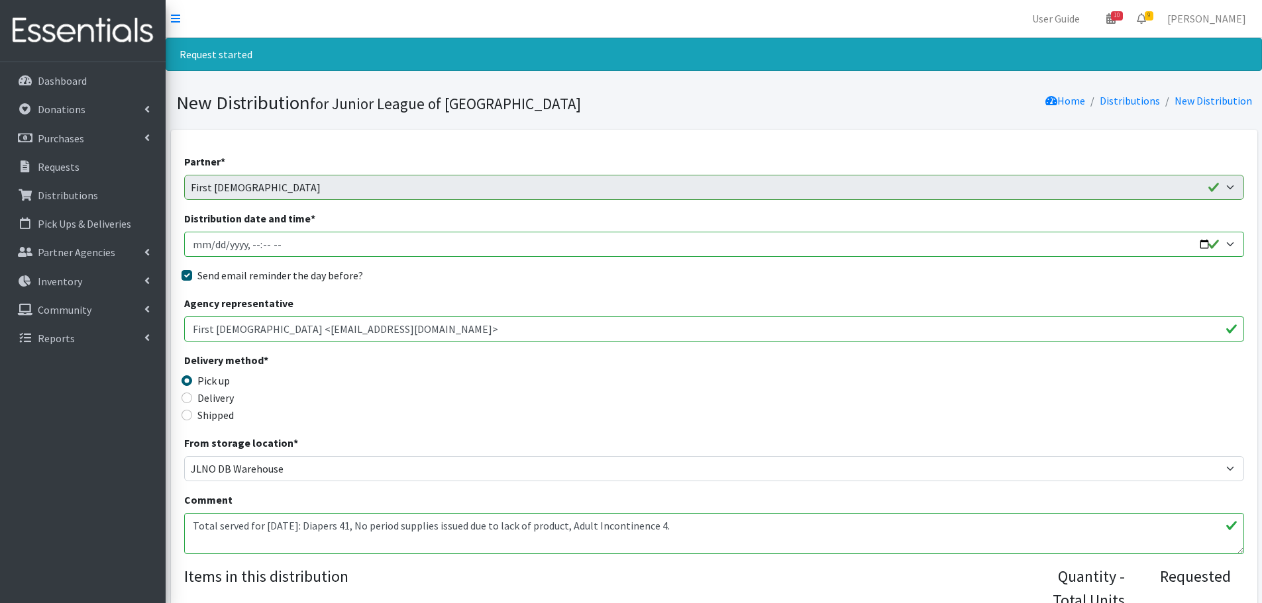
click at [1230, 242] on input "Distribution date and time *" at bounding box center [714, 244] width 1060 height 25
click at [213, 247] on input "Distribution date and time *" at bounding box center [714, 244] width 1060 height 25
click at [254, 243] on input "Distribution date and time *" at bounding box center [714, 244] width 1060 height 25
type input "[DATE]T09:00"
click at [368, 281] on div "Send email reminder the day before?" at bounding box center [714, 276] width 1060 height 16
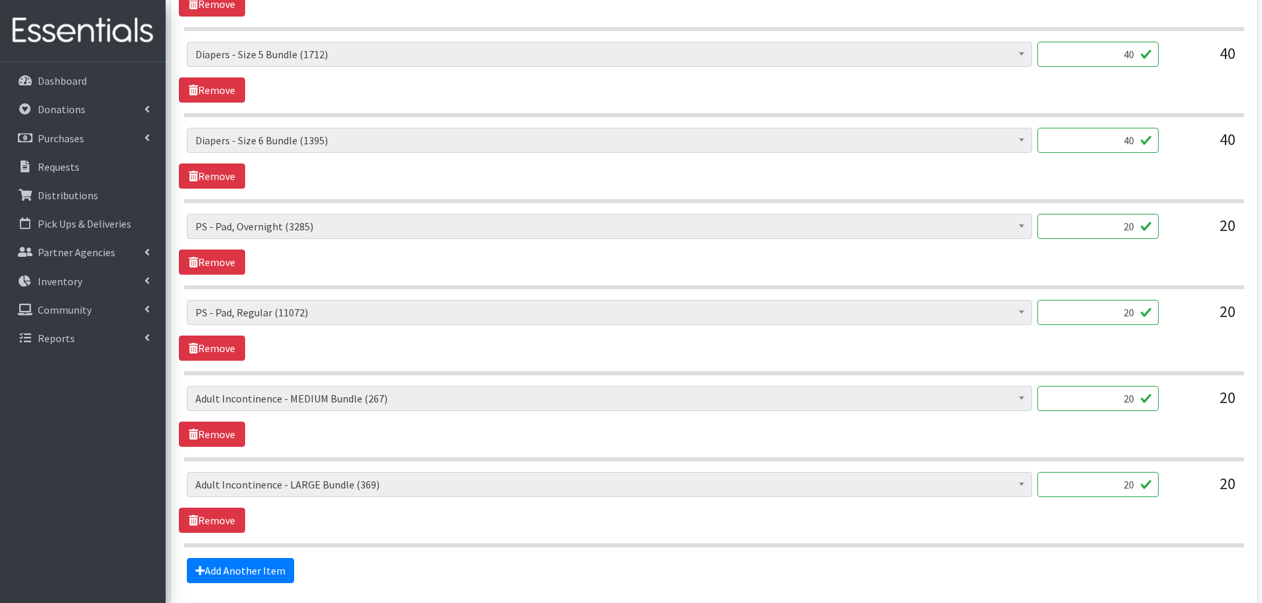
scroll to position [729, 0]
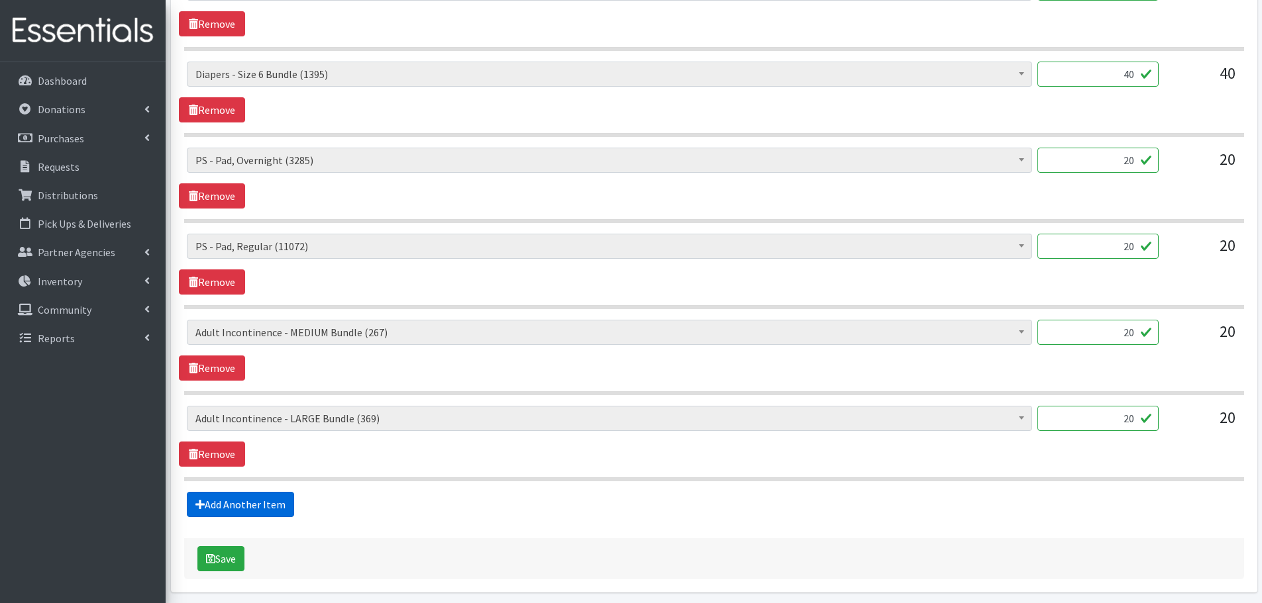
click at [281, 509] on link "Add Another Item" at bounding box center [240, 504] width 107 height 25
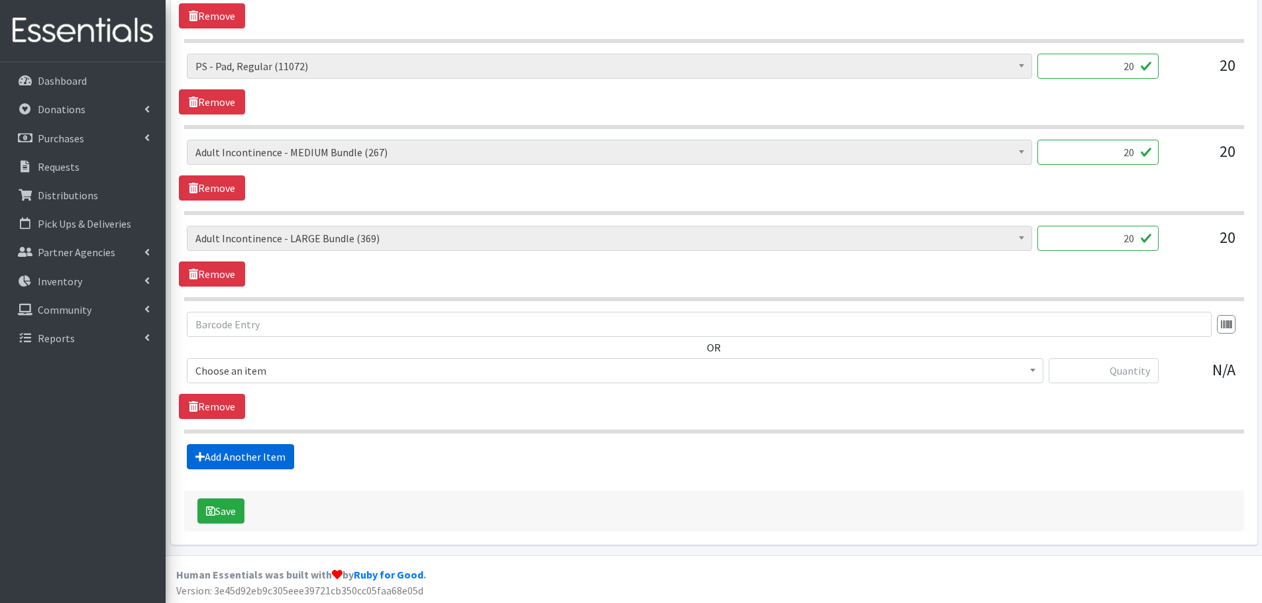
scroll to position [911, 0]
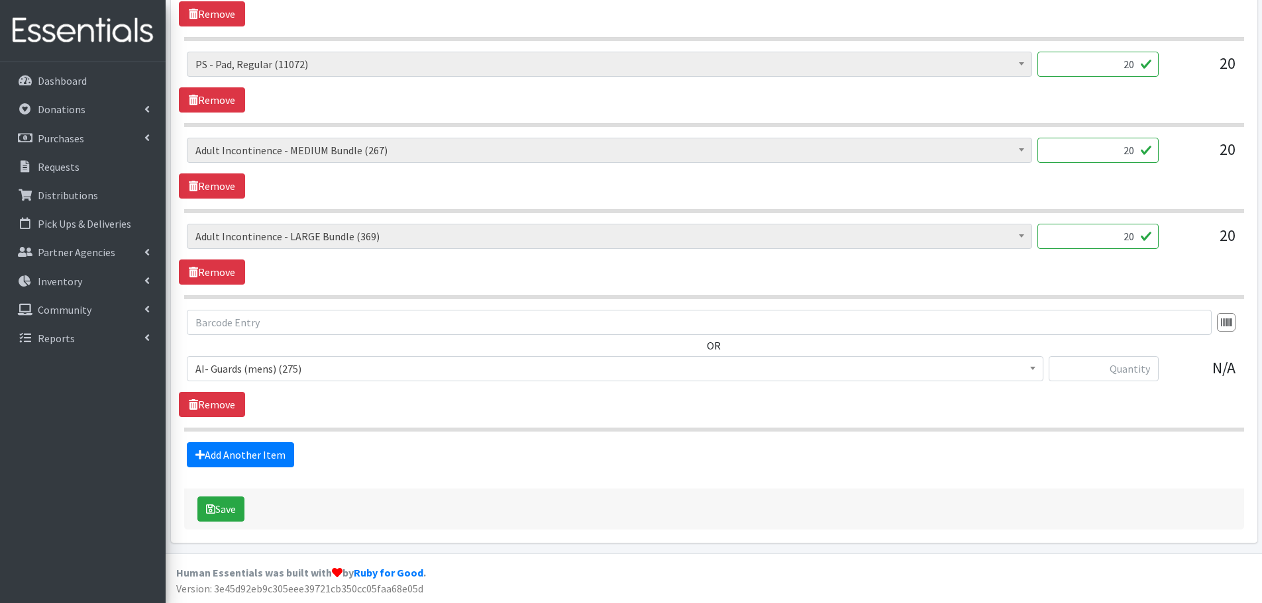
click at [270, 378] on span "AI- Guards (mens) (275)" at bounding box center [614, 369] width 839 height 19
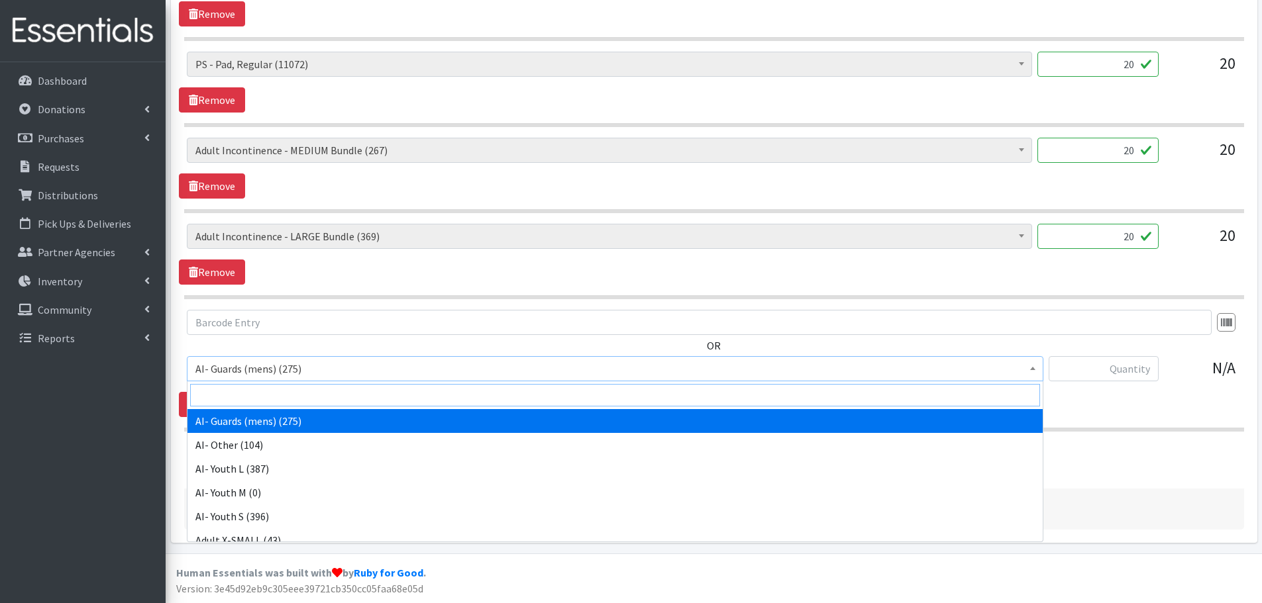
click at [269, 395] on input "search" at bounding box center [615, 395] width 850 height 23
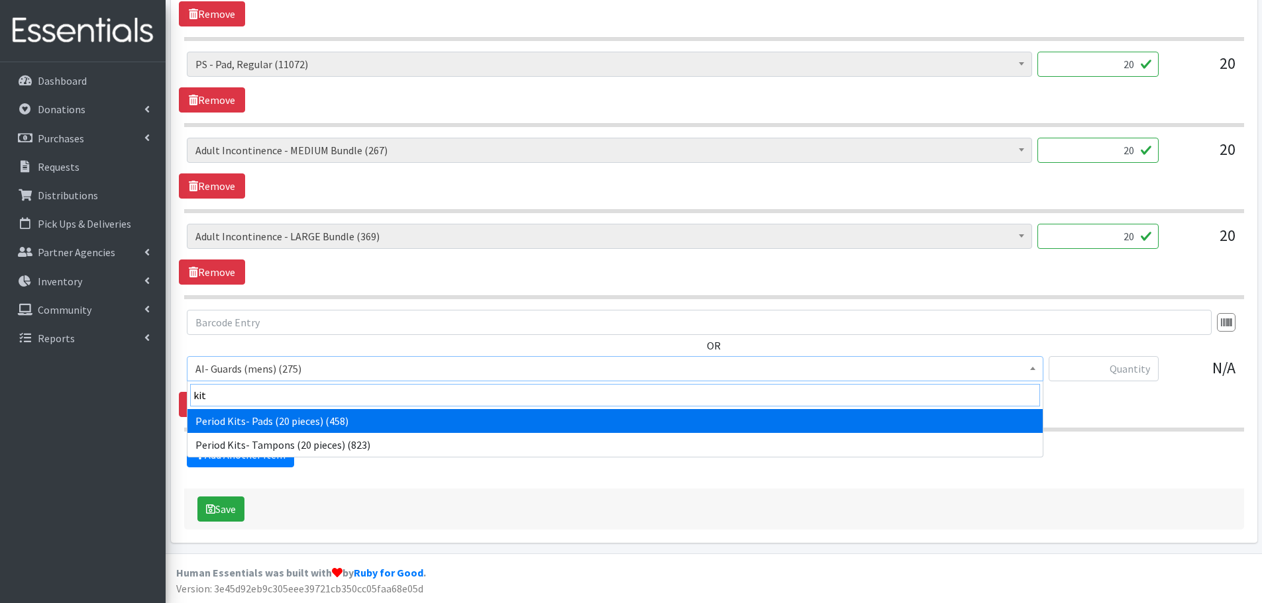
type input "kit"
select select "14889"
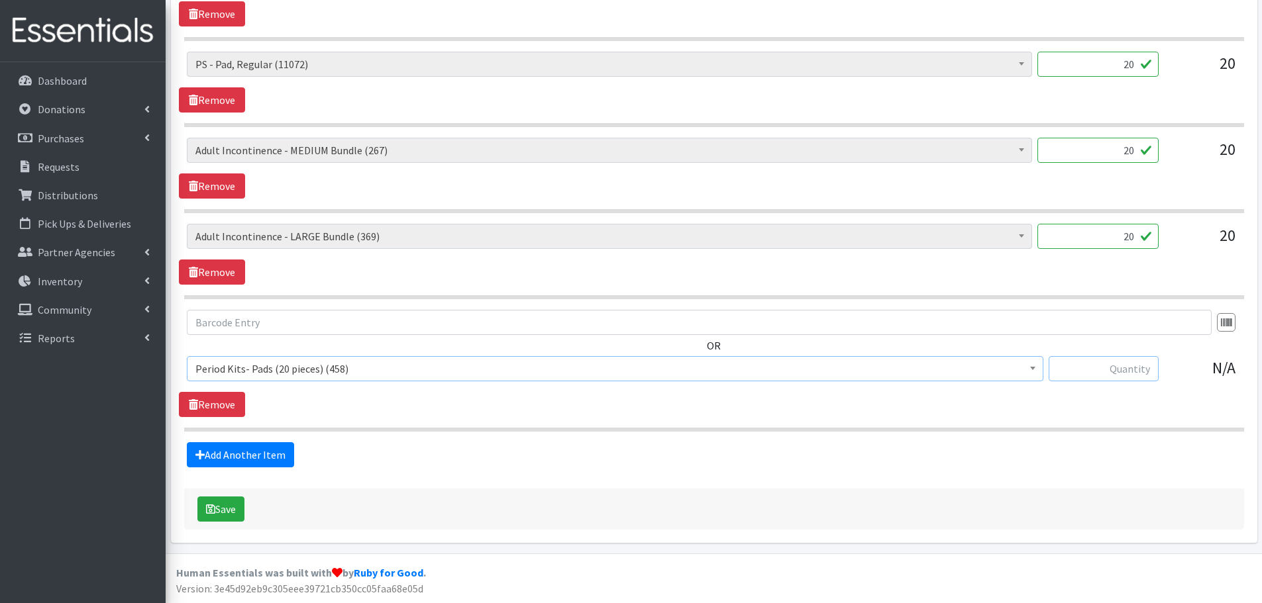
click at [1120, 370] on input "text" at bounding box center [1103, 368] width 110 height 25
type input "20"
click at [1051, 409] on div "OR AI- Guards (mens) (275) AI- Other (104) AI- Youth L (387) AI- Youth M (0) AI…" at bounding box center [714, 363] width 1070 height 107
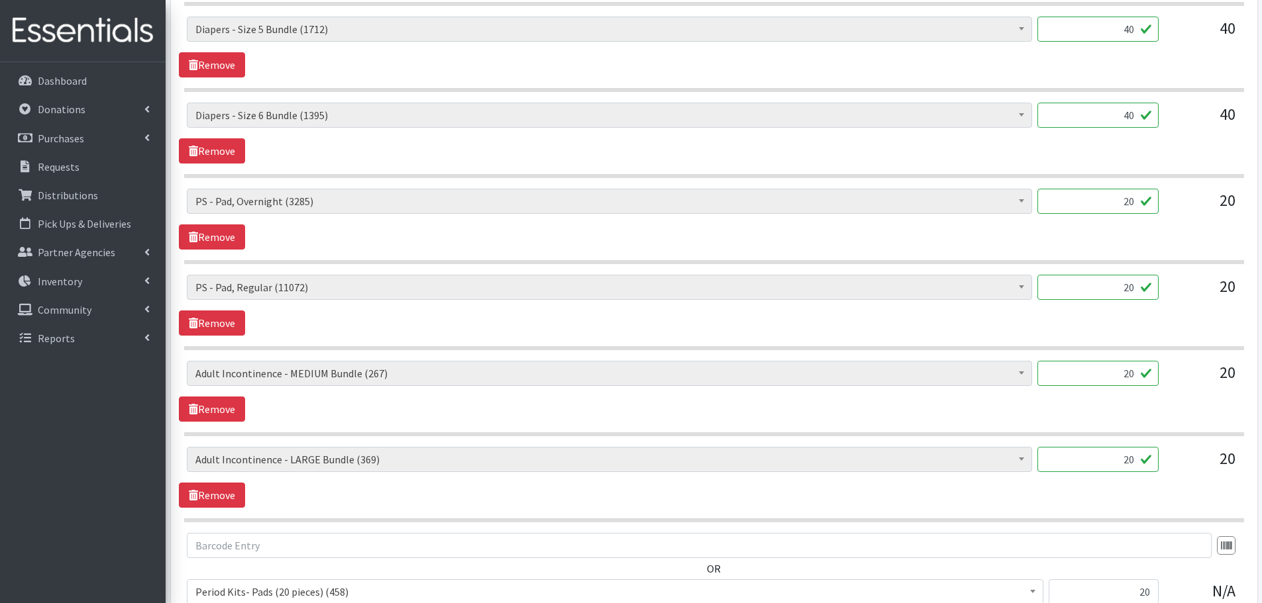
scroll to position [646, 0]
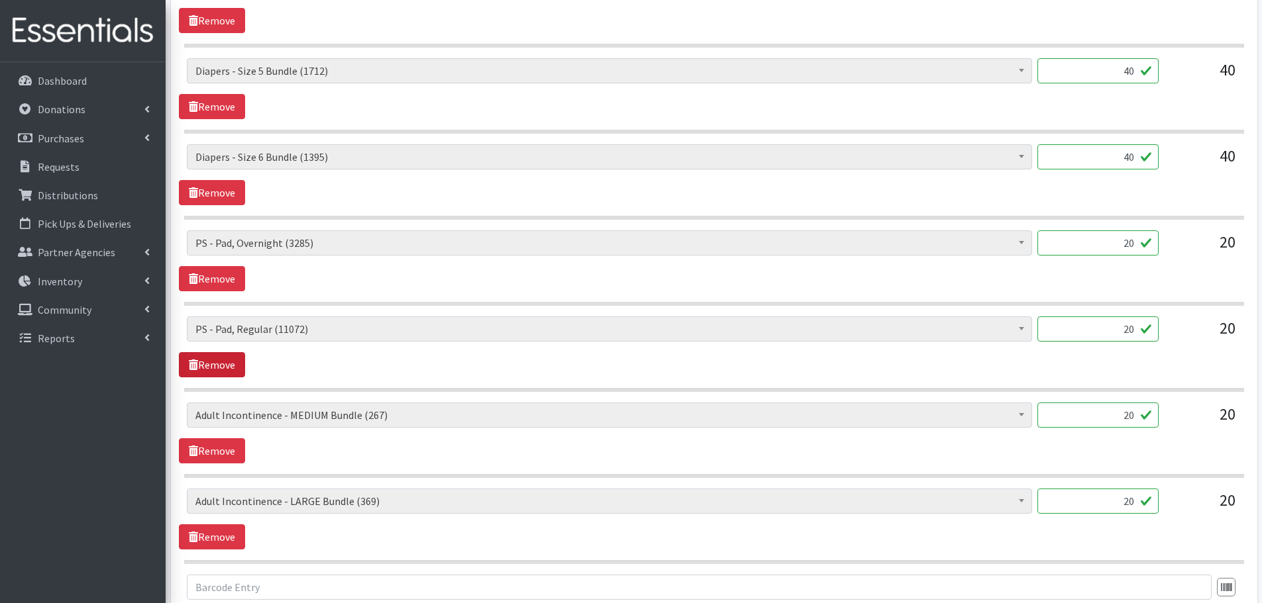
click at [214, 362] on link "Remove" at bounding box center [212, 364] width 66 height 25
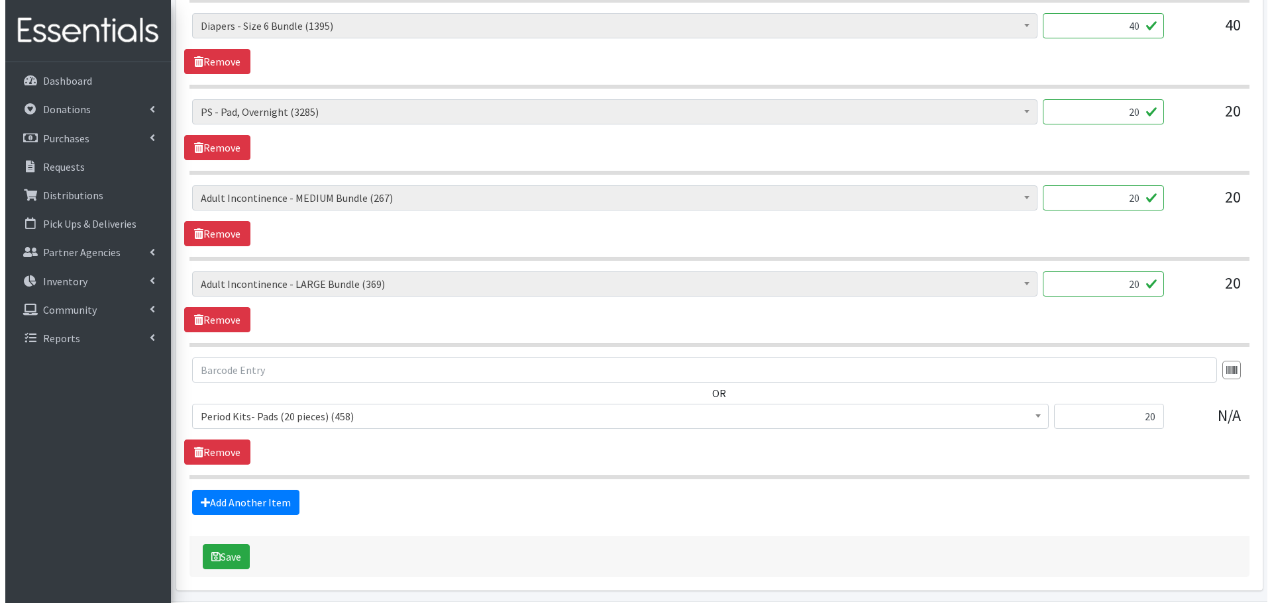
scroll to position [778, 0]
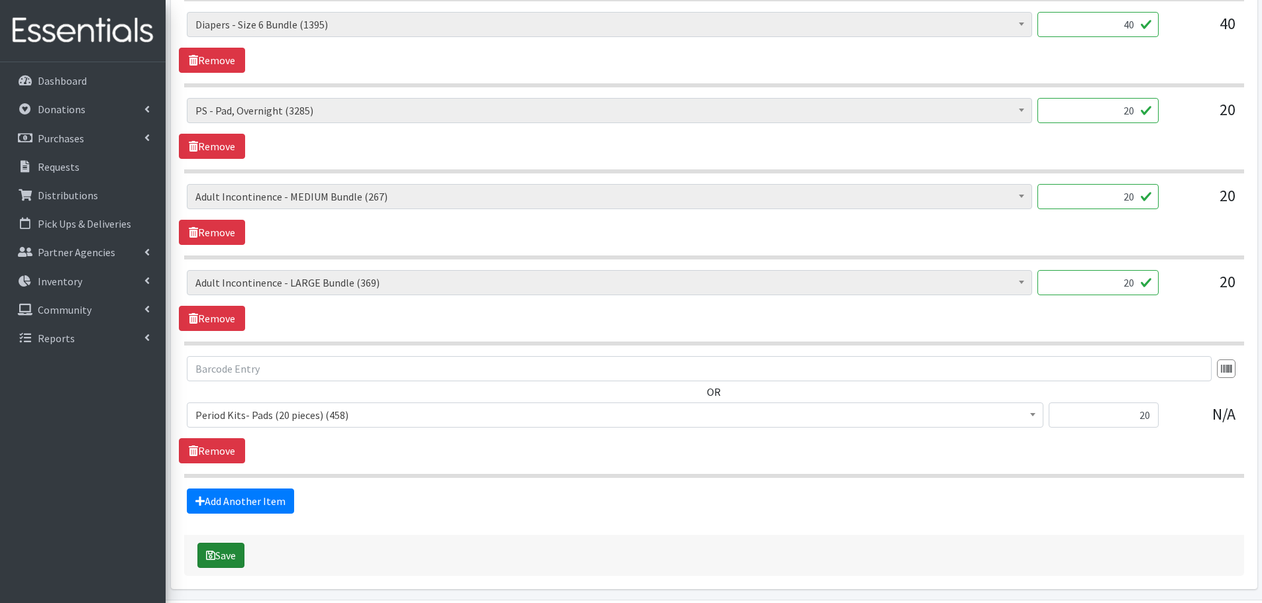
click at [233, 554] on button "Save" at bounding box center [220, 555] width 47 height 25
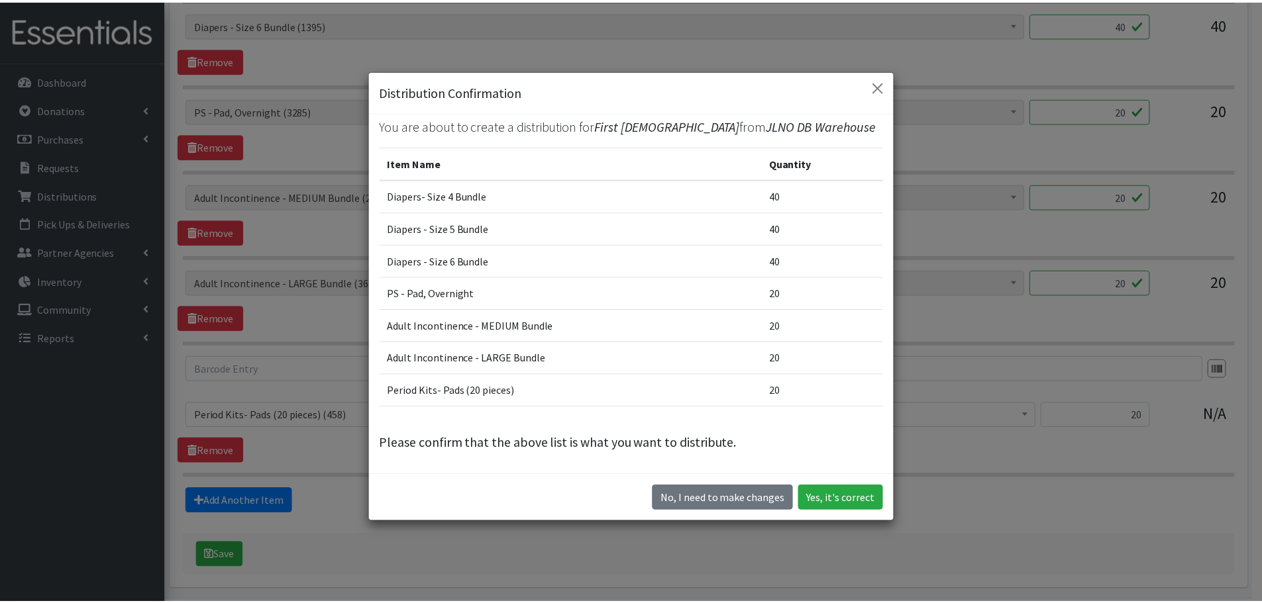
scroll to position [37, 0]
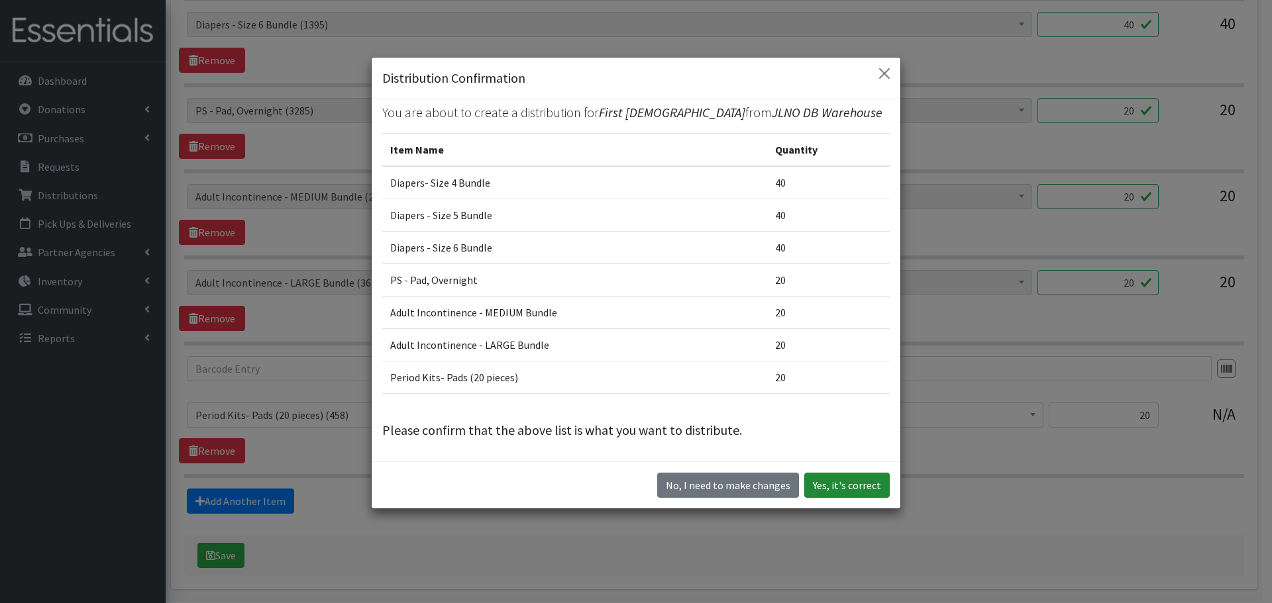
click at [861, 483] on button "Yes, it's correct" at bounding box center [846, 485] width 85 height 25
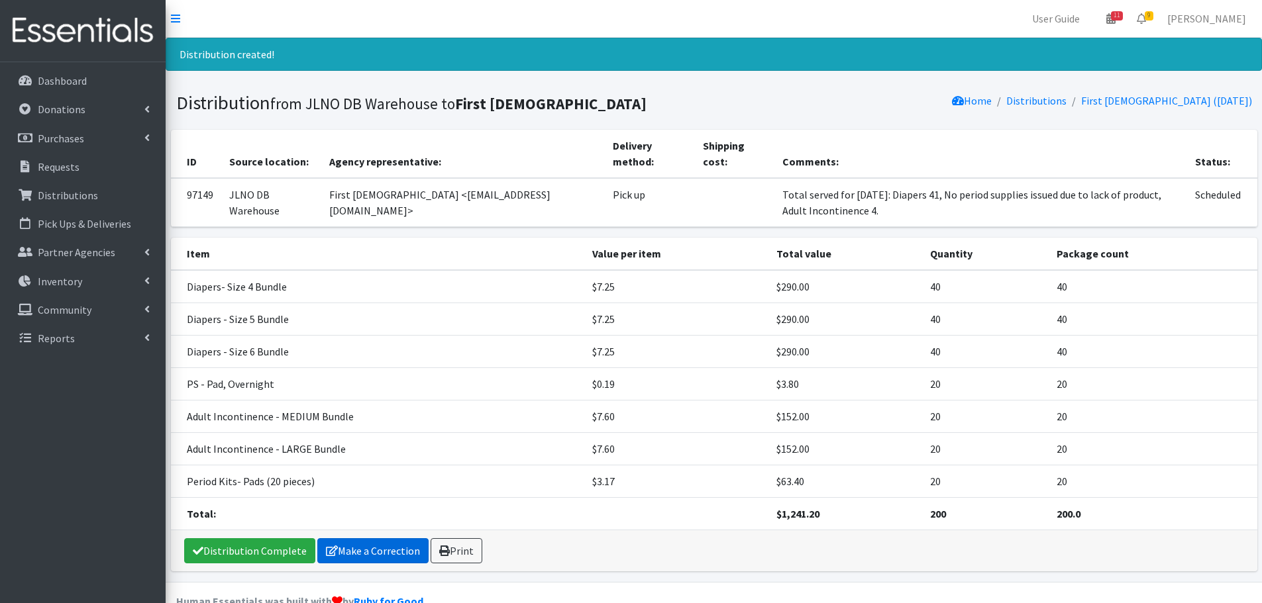
click at [374, 542] on link "Make a Correction" at bounding box center [372, 550] width 111 height 25
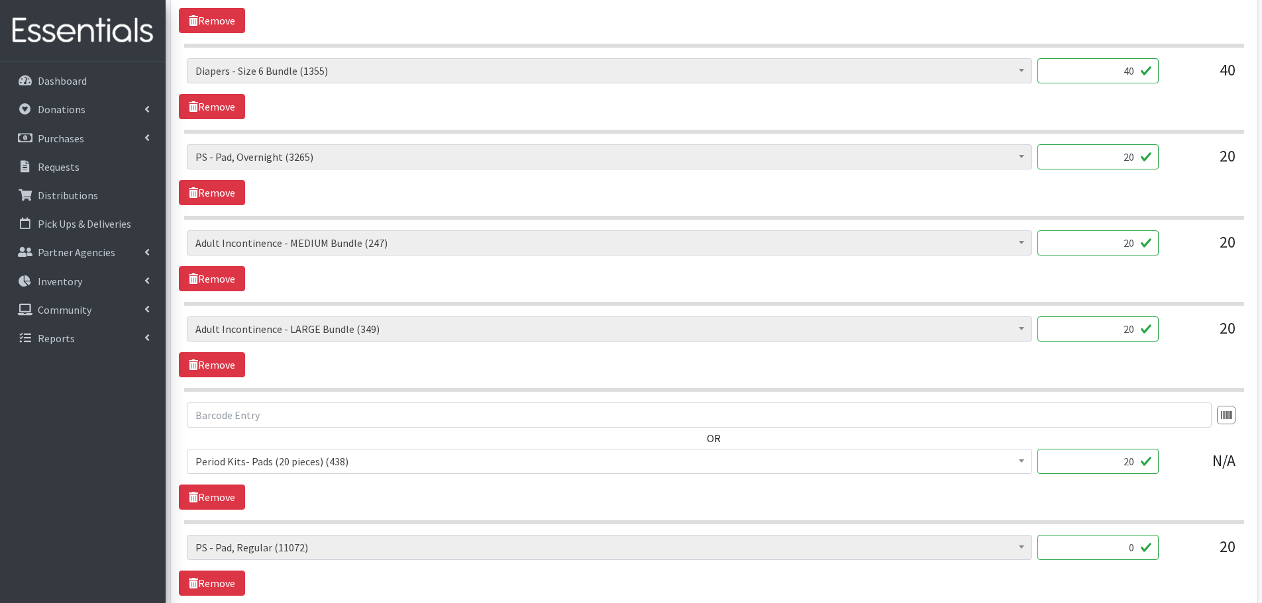
scroll to position [861, 0]
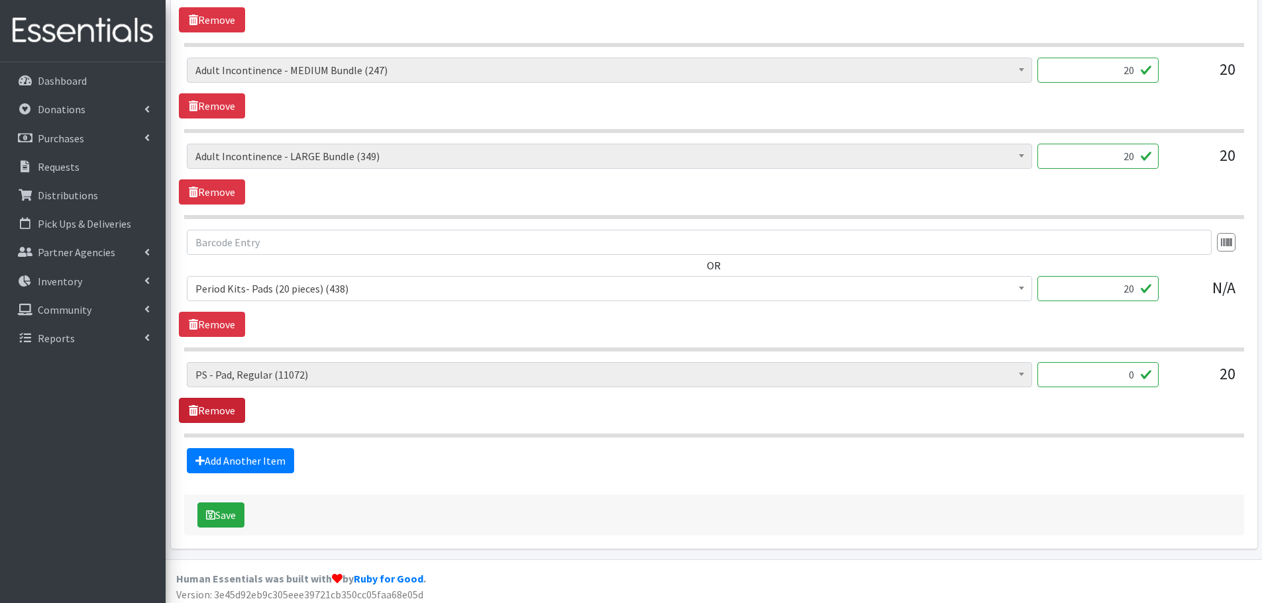
click at [225, 412] on link "Remove" at bounding box center [212, 410] width 66 height 25
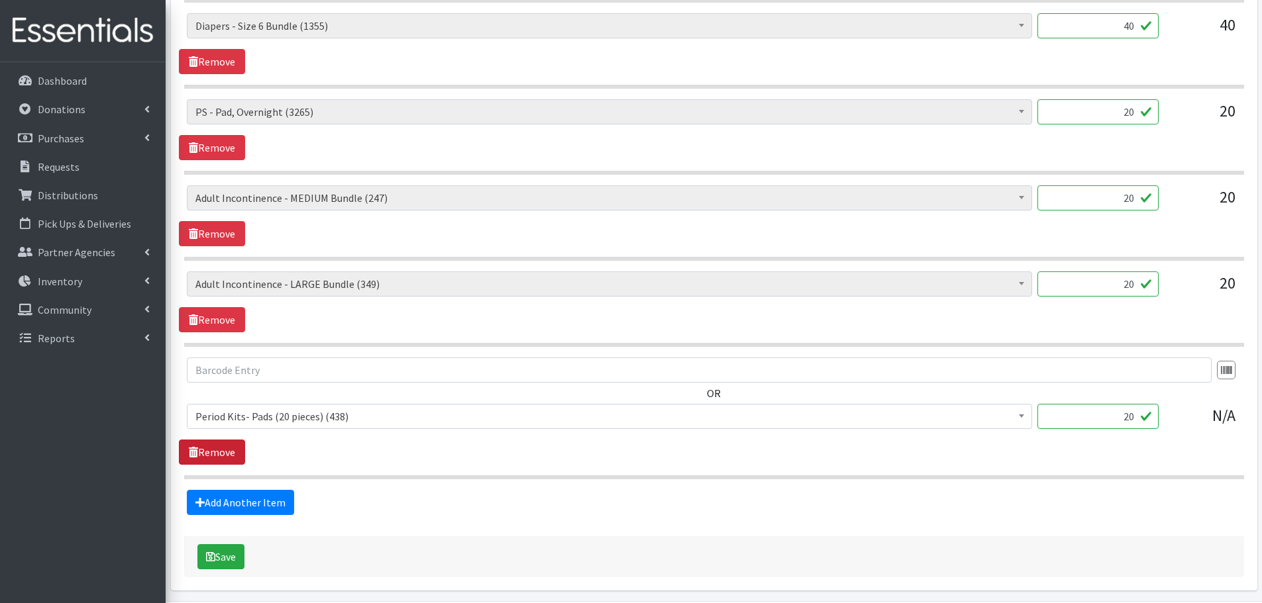
scroll to position [781, 0]
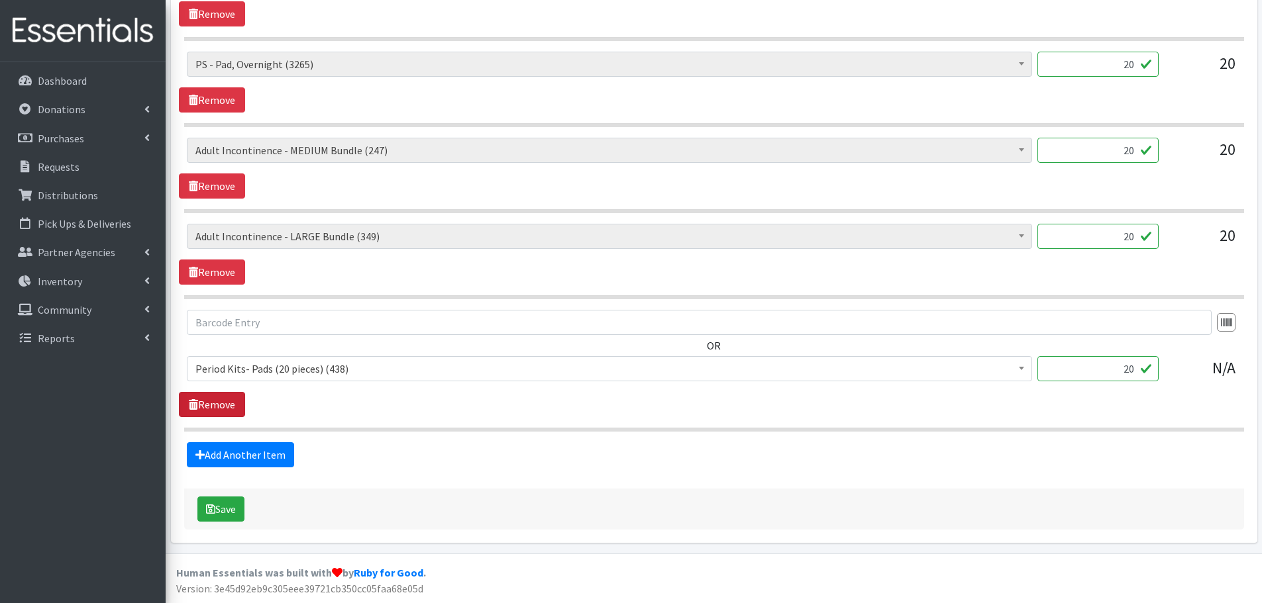
click at [221, 407] on link "Remove" at bounding box center [212, 404] width 66 height 25
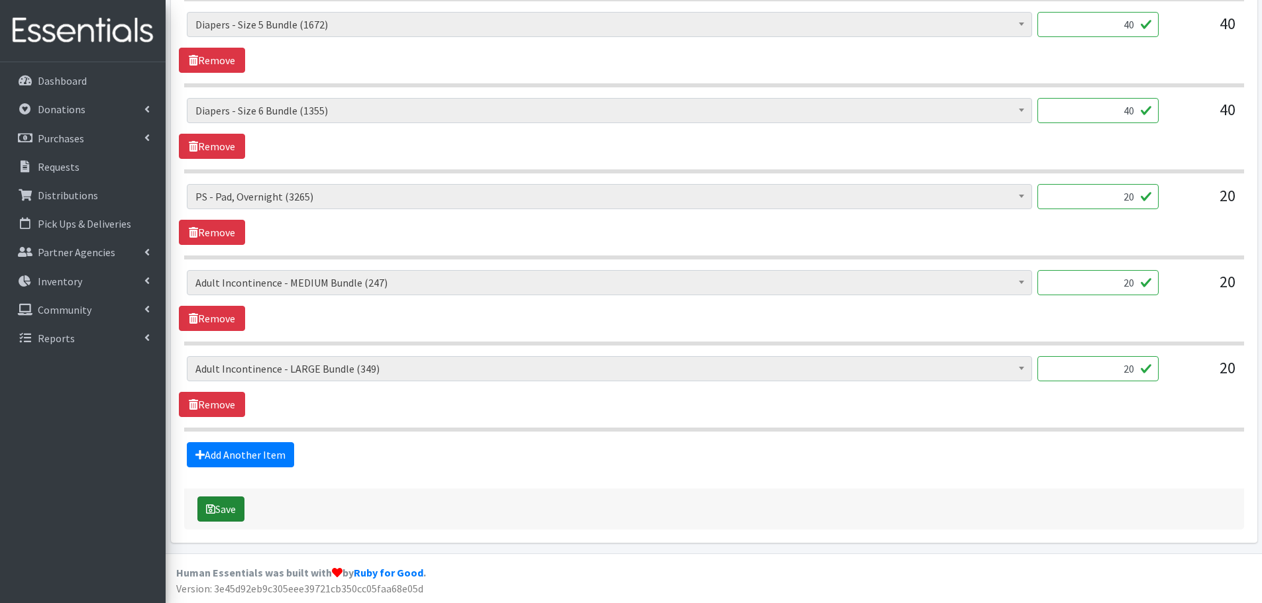
click at [221, 511] on button "Save" at bounding box center [220, 509] width 47 height 25
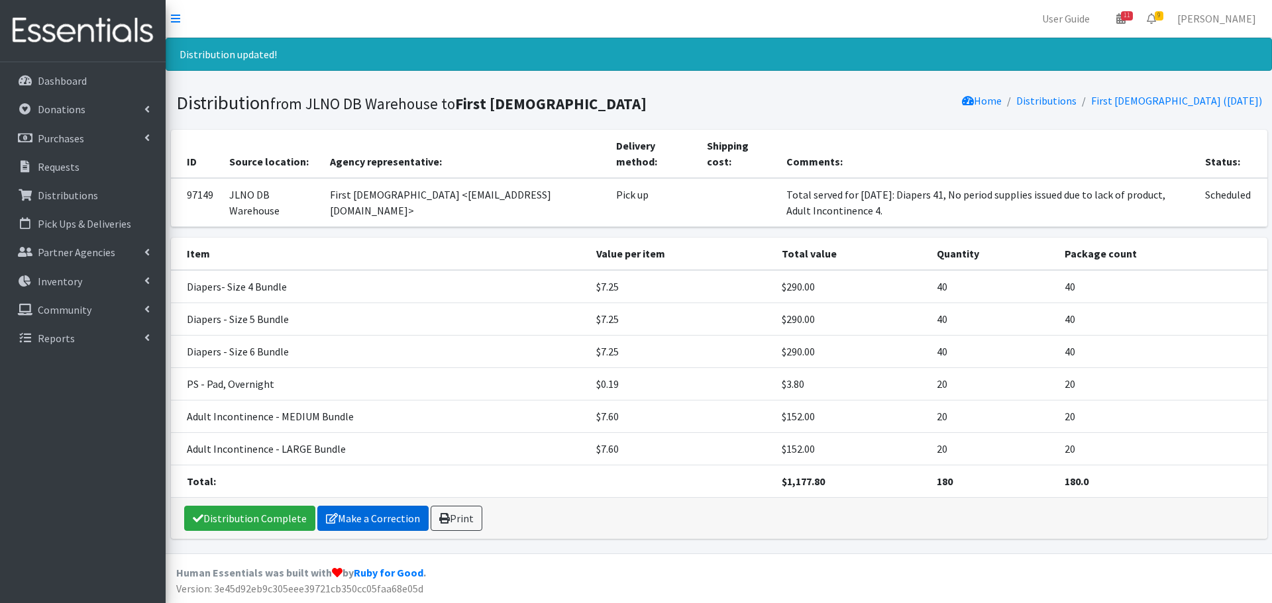
click at [381, 514] on link "Make a Correction" at bounding box center [372, 518] width 111 height 25
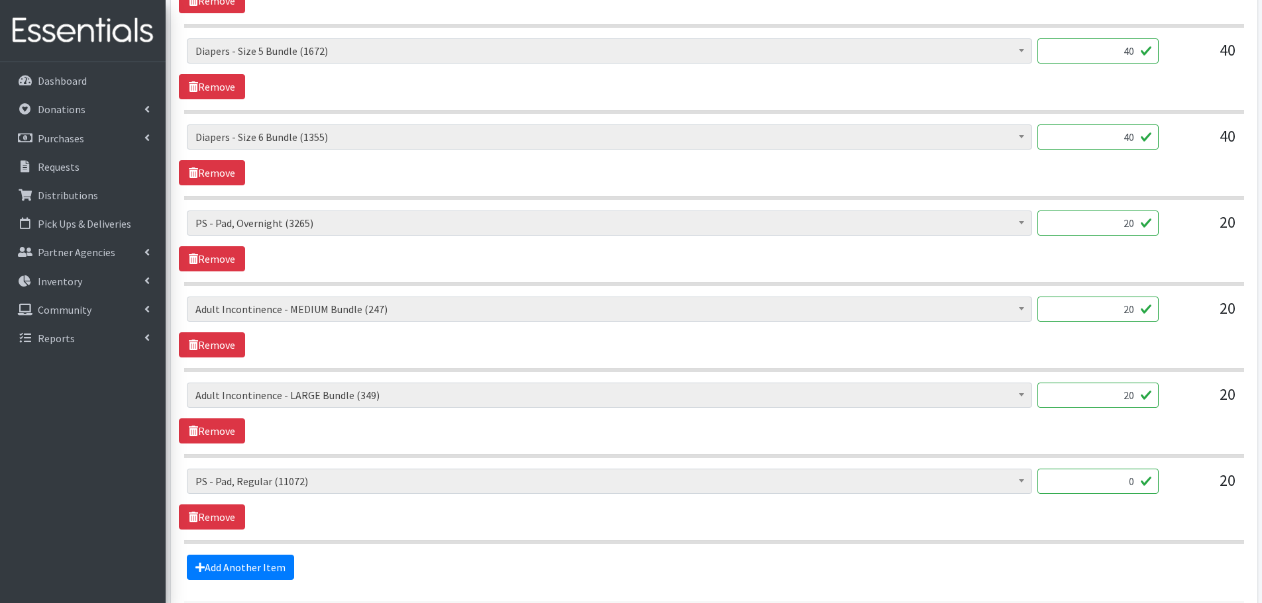
scroll to position [734, 0]
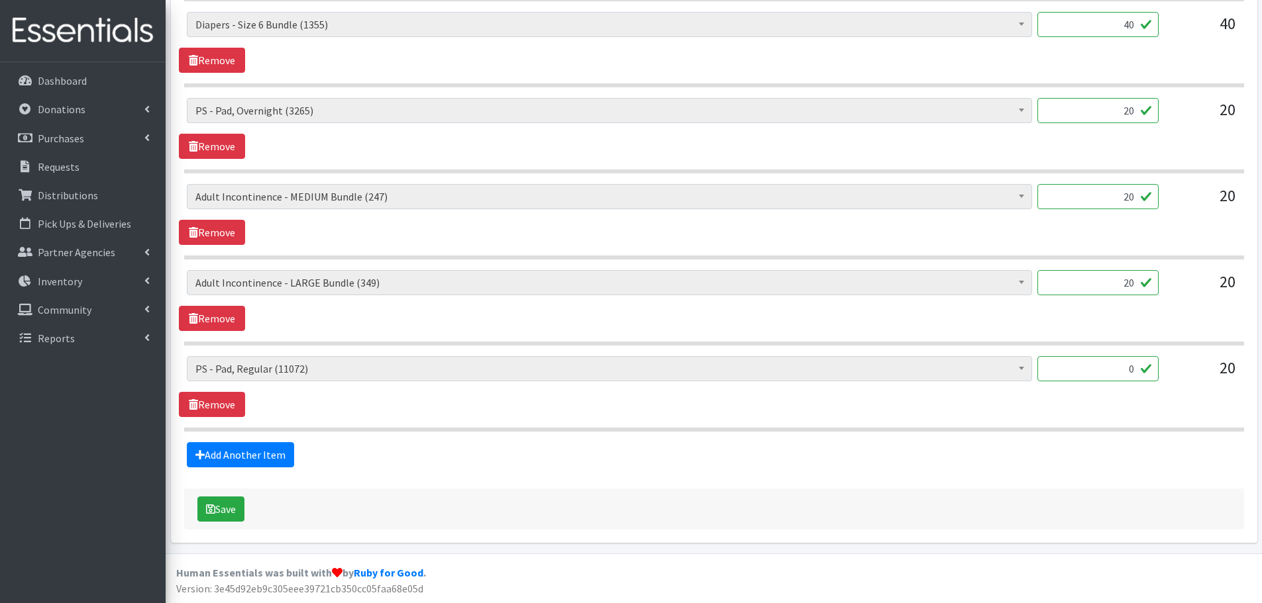
click at [1083, 382] on div "0" at bounding box center [1097, 374] width 121 height 36
click at [1088, 376] on input "0" at bounding box center [1097, 368] width 121 height 25
type input "20"
click at [908, 415] on div "AI- Guards (mens) (275) AI- Other (104) AI- Youth L (387) AI- Youth M (0) AI- Y…" at bounding box center [714, 386] width 1070 height 61
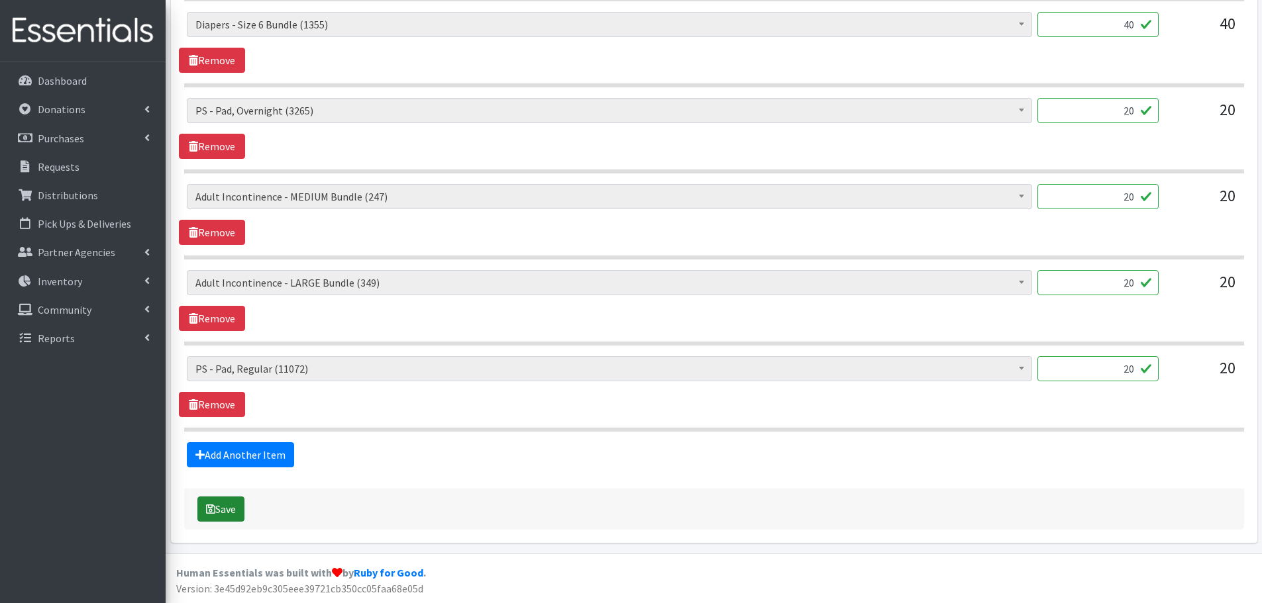
click at [223, 506] on button "Save" at bounding box center [220, 509] width 47 height 25
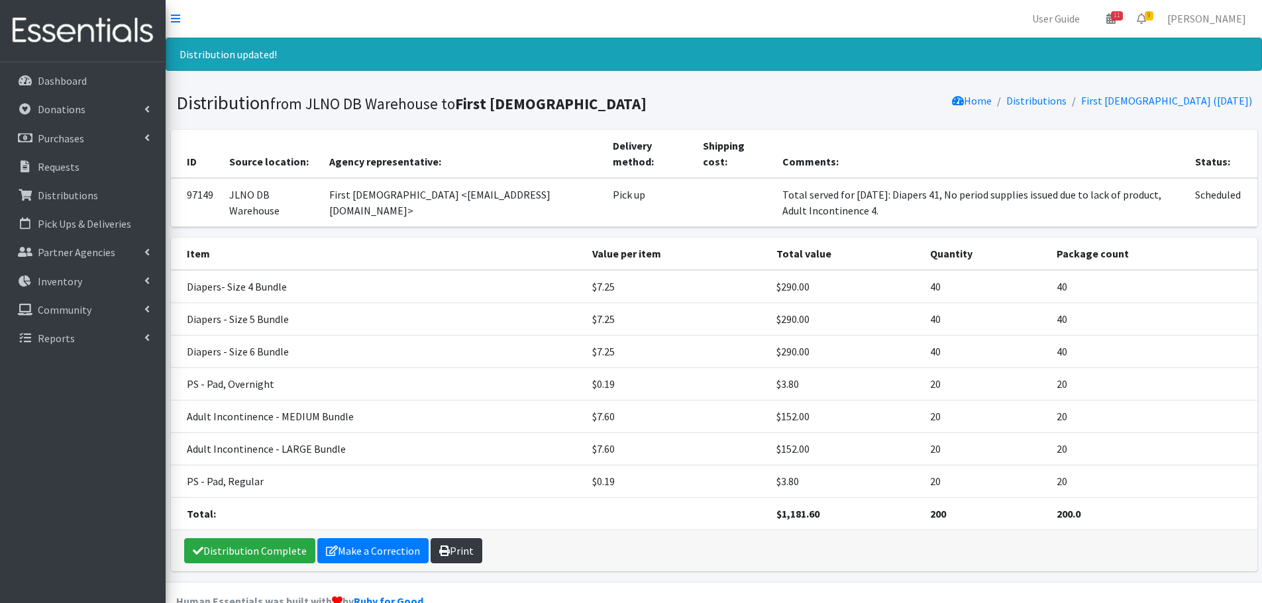
click at [459, 549] on link "Print" at bounding box center [456, 550] width 52 height 25
